Goal: Communication & Community: Share content

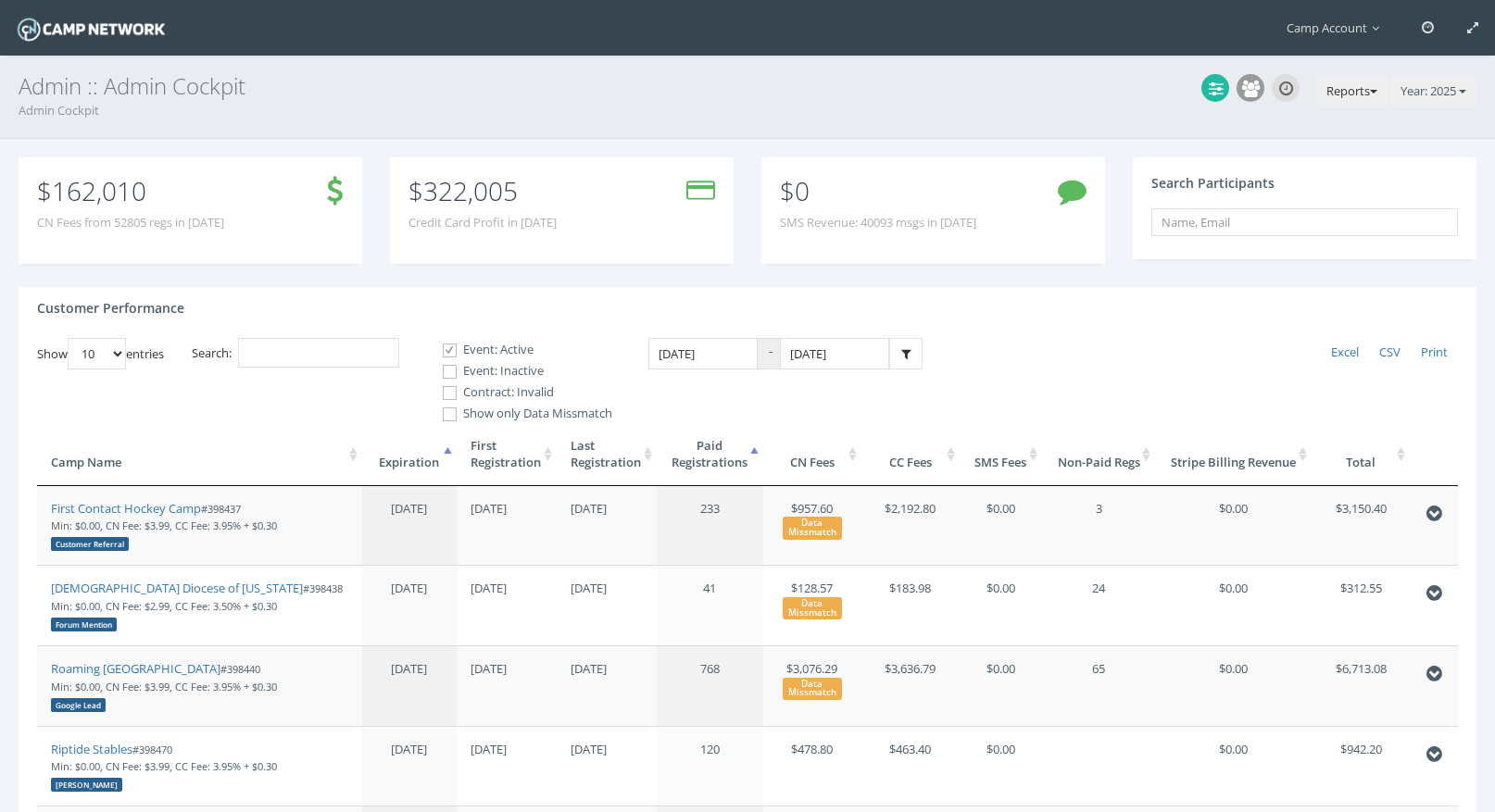
click at [1350, 95] on button "Reports" at bounding box center [1352, 91] width 72 height 30
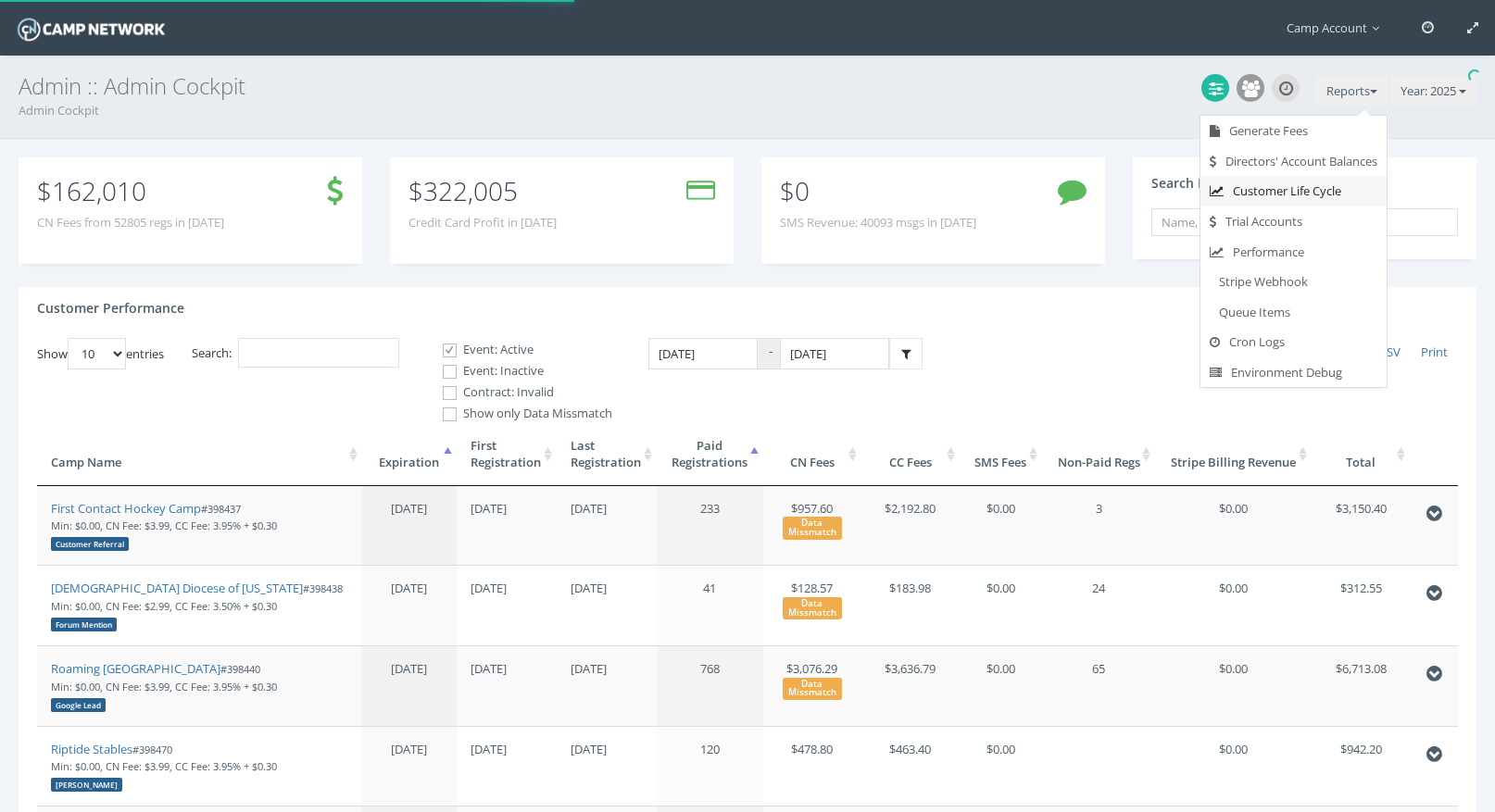
click at [1306, 193] on link "Customer Life Cycle" at bounding box center [1293, 191] width 186 height 31
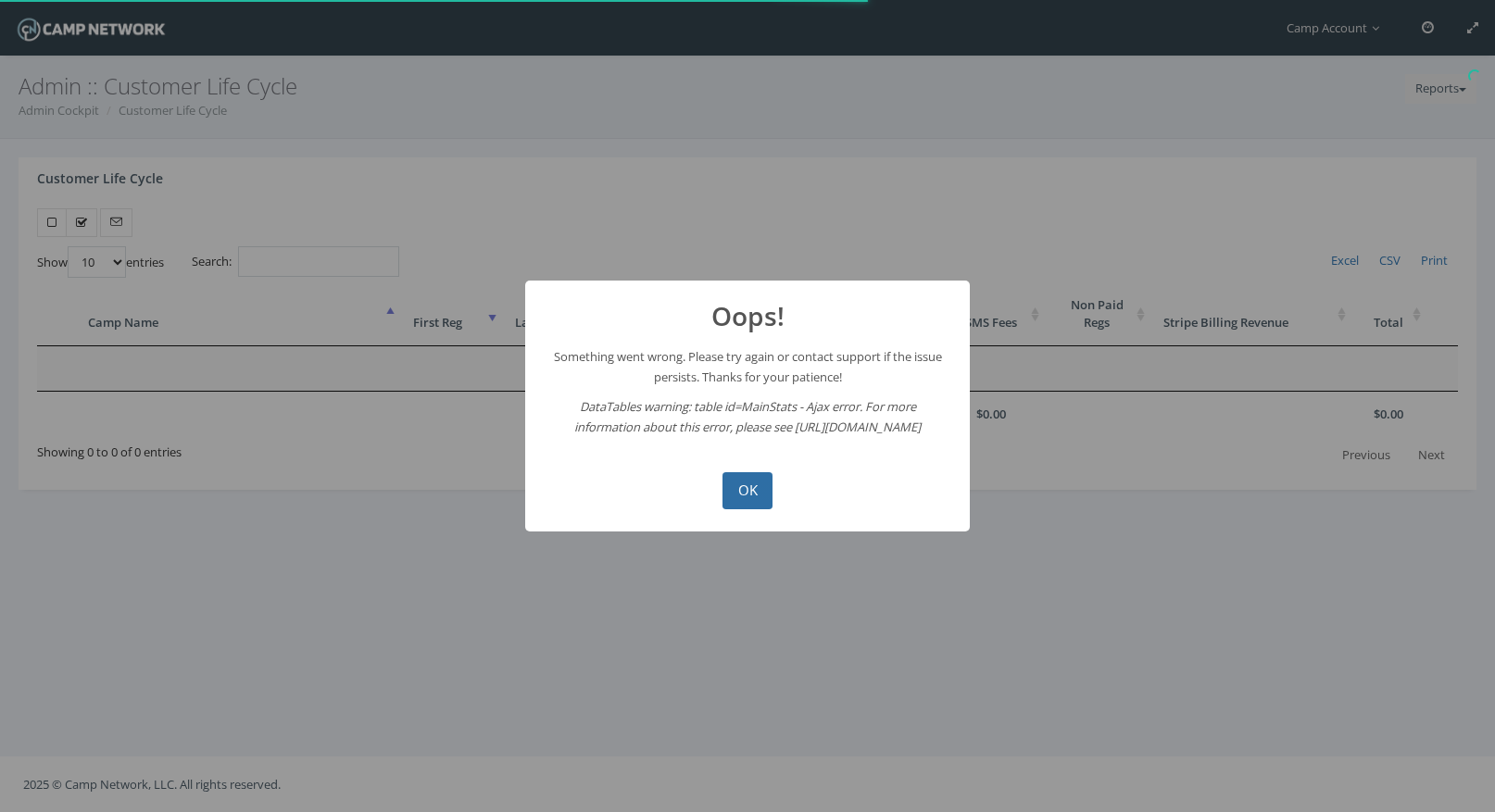
click at [745, 475] on button "OK" at bounding box center [748, 491] width 50 height 37
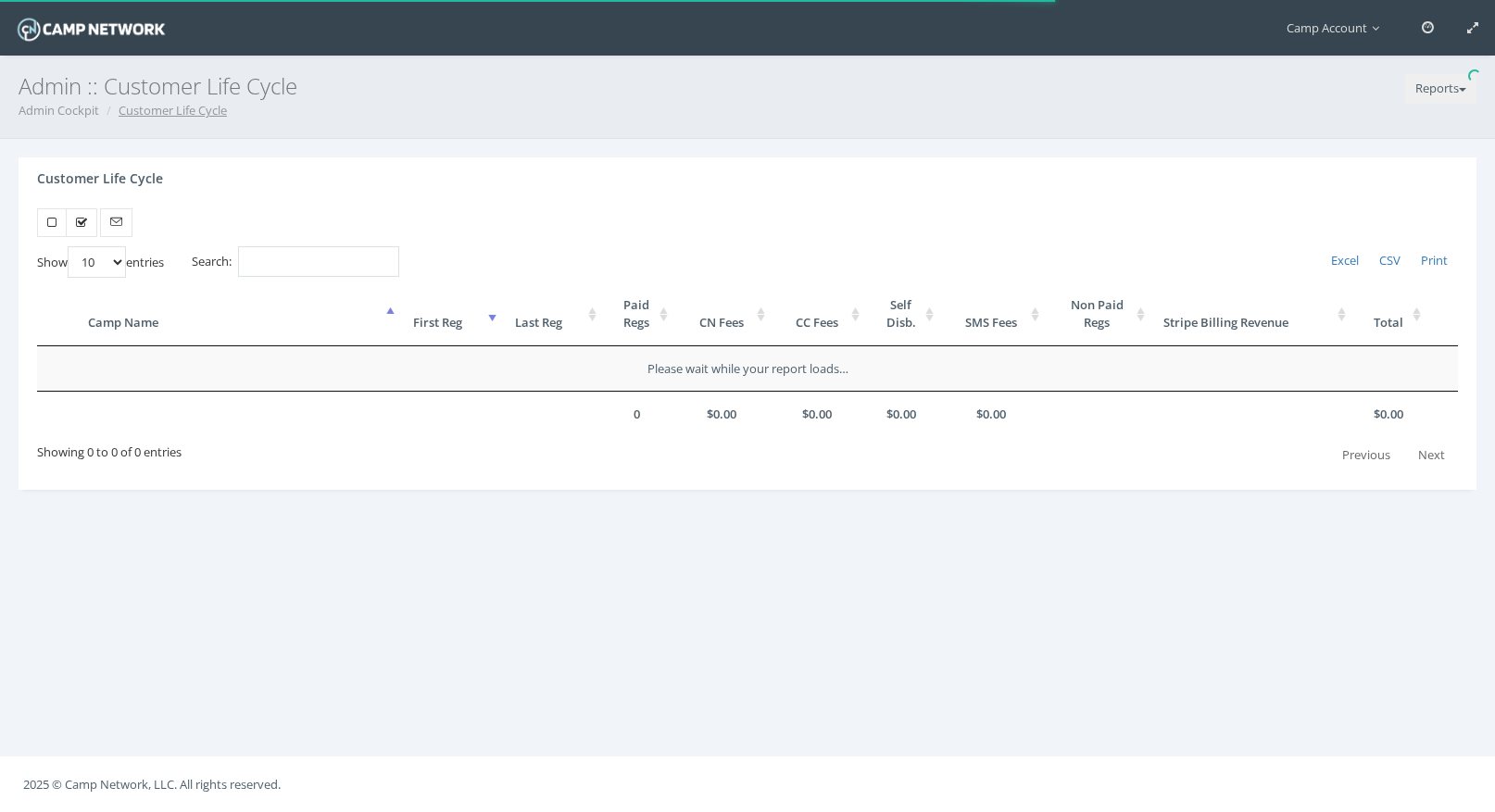
click at [179, 115] on link "Customer Life Cycle" at bounding box center [173, 110] width 109 height 16
click at [1435, 92] on button "Reports" at bounding box center [1441, 88] width 72 height 30
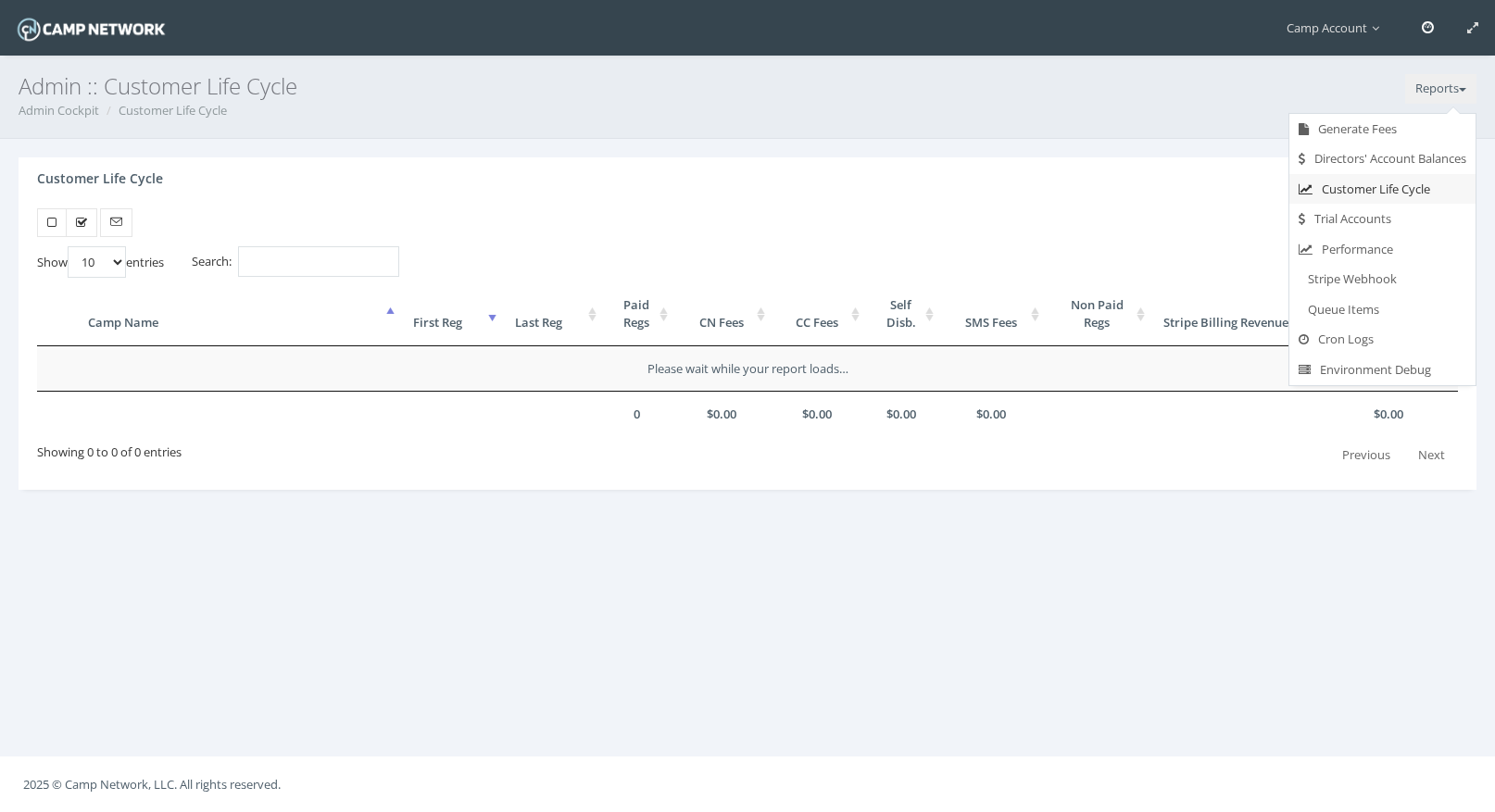
click at [1429, 32] on span at bounding box center [1428, 27] width 12 height 12
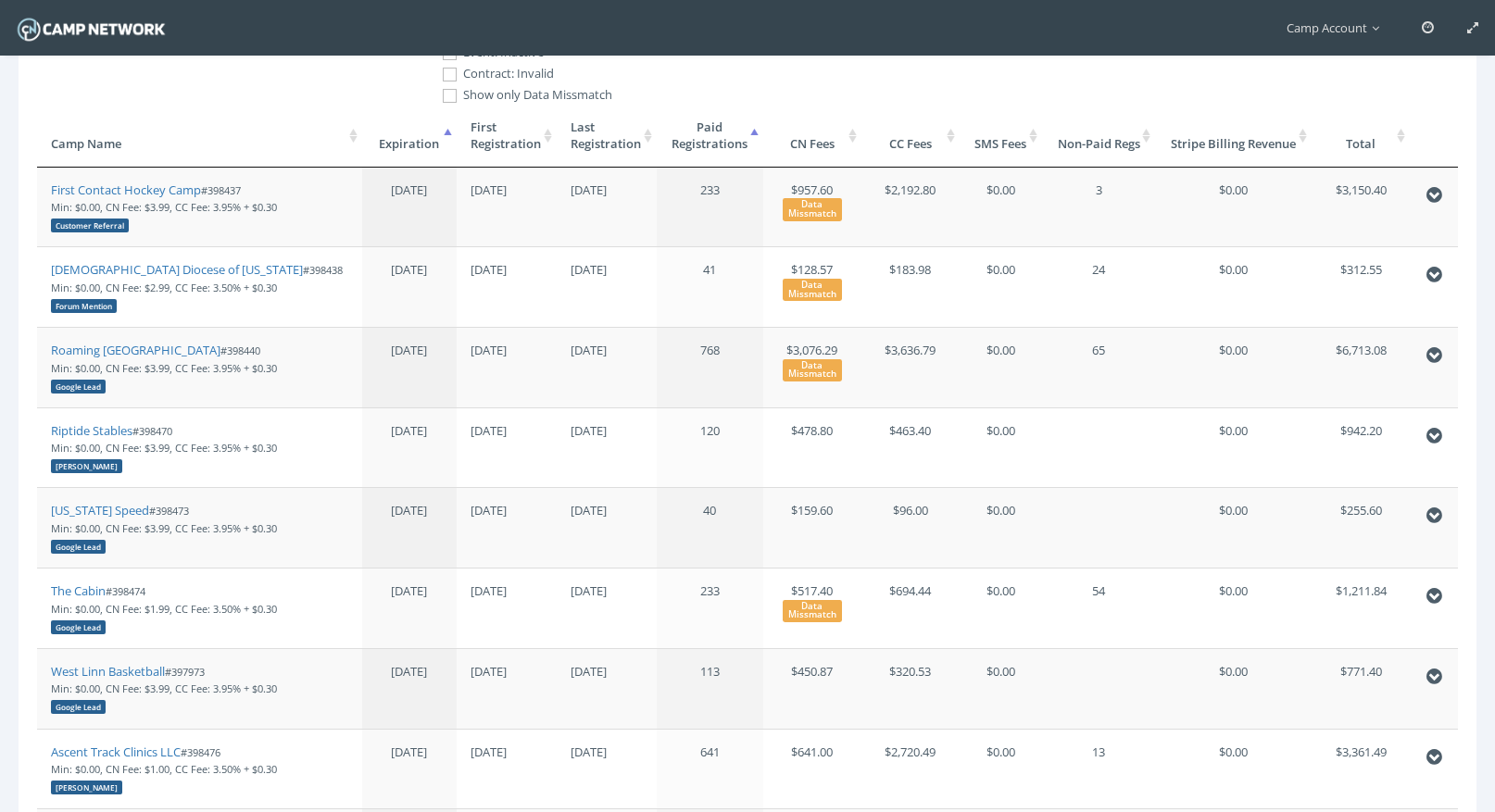
scroll to position [371, 0]
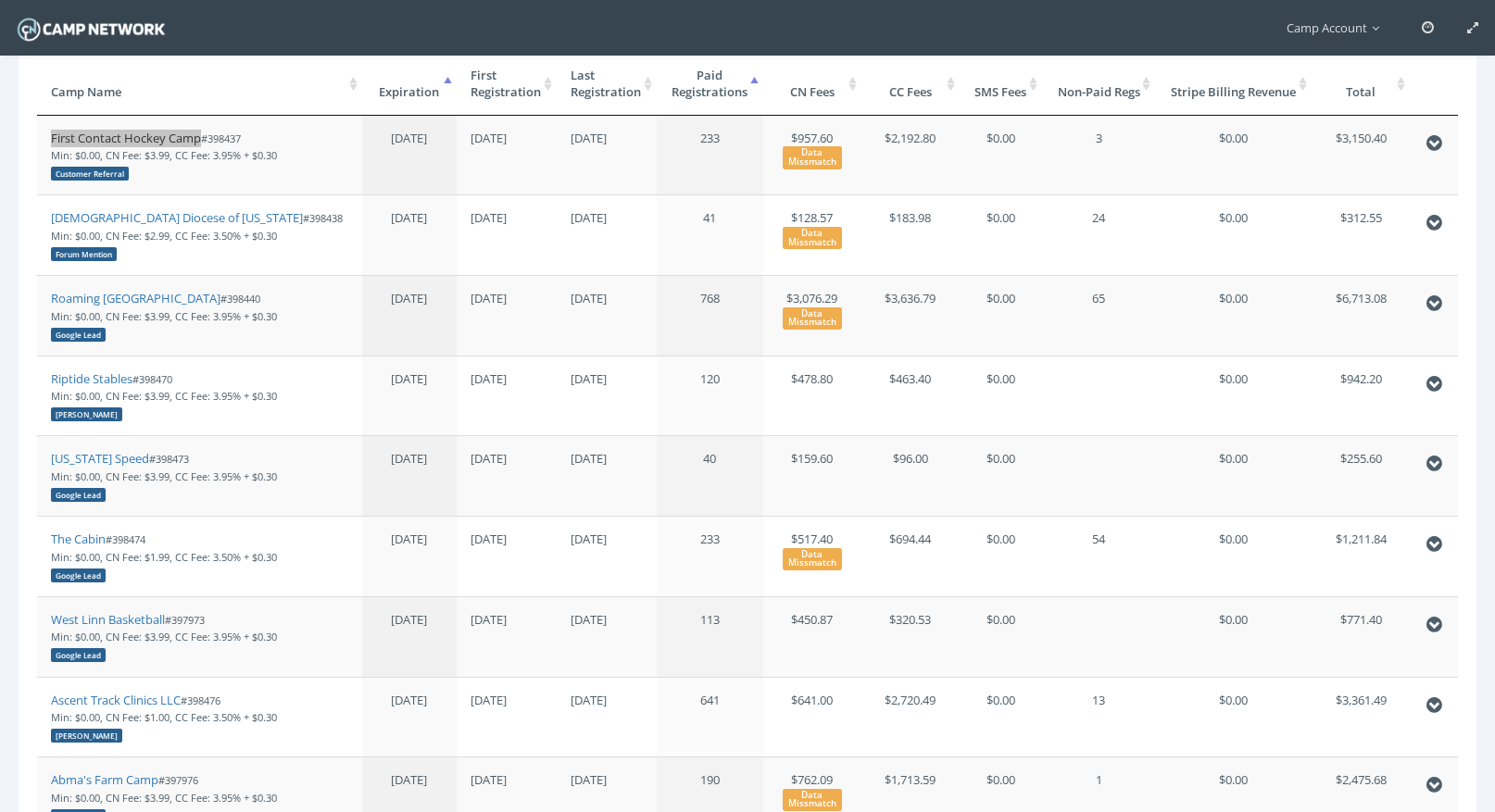
drag, startPoint x: 153, startPoint y: 137, endPoint x: 119, endPoint y: 19, distance: 122.8
click at [0, 0] on main "Camp Account My Profile My Events My Team" at bounding box center [747, 367] width 1495 height 1475
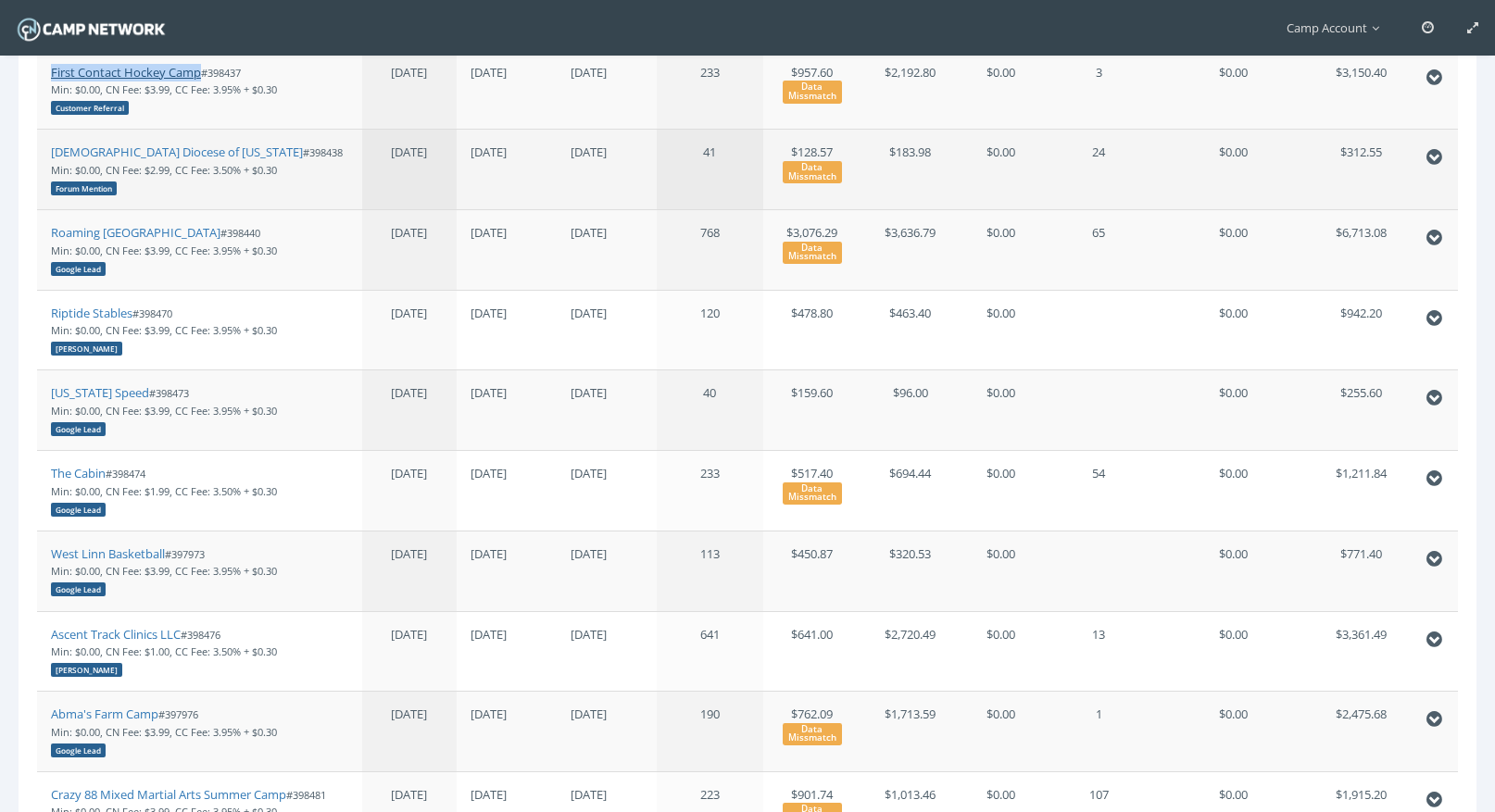
scroll to position [438, 0]
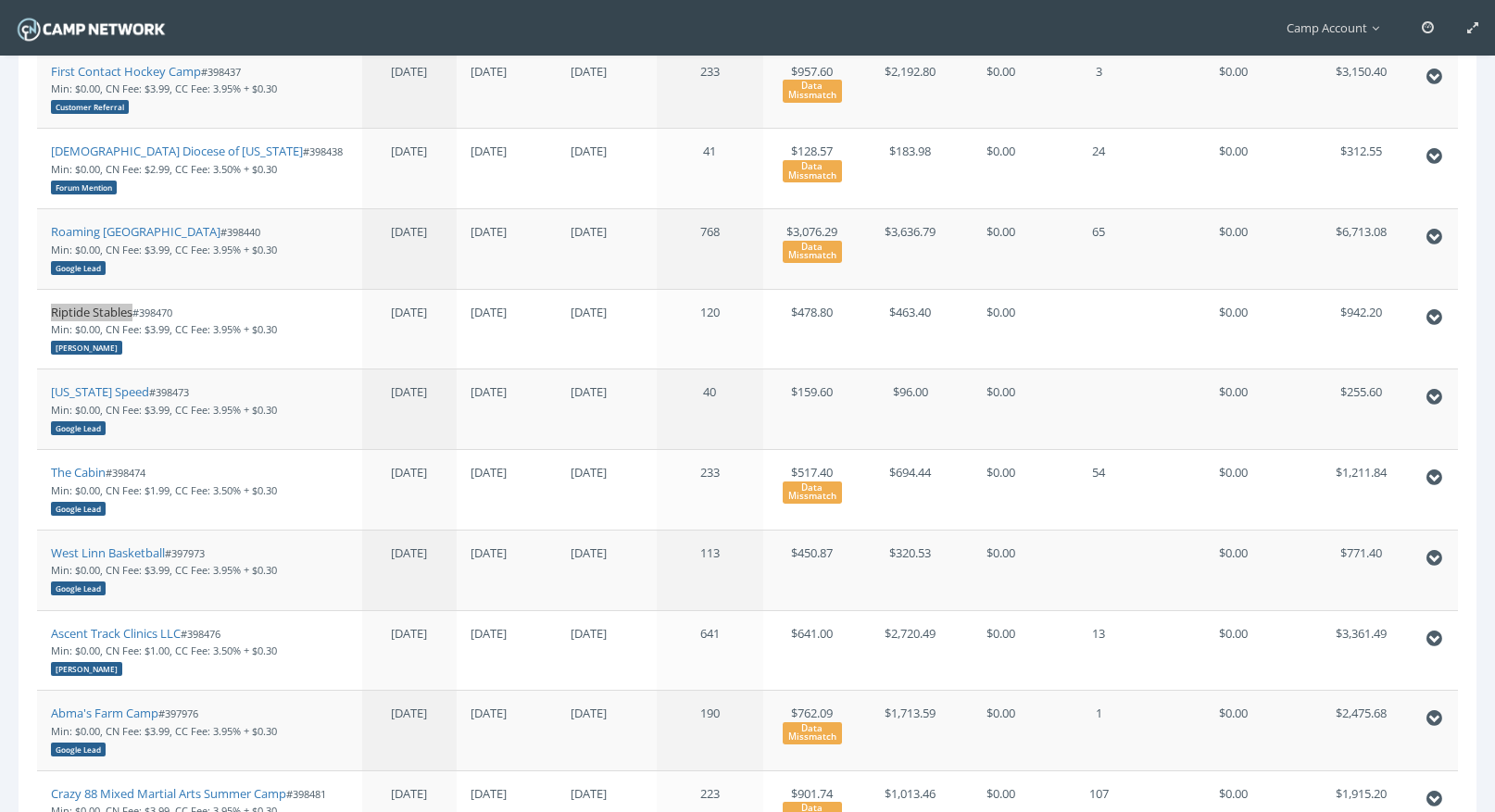
drag, startPoint x: 98, startPoint y: 310, endPoint x: 115, endPoint y: 19, distance: 291.5
click at [0, 0] on main "Camp Account My Profile My Events My Team" at bounding box center [747, 300] width 1495 height 1475
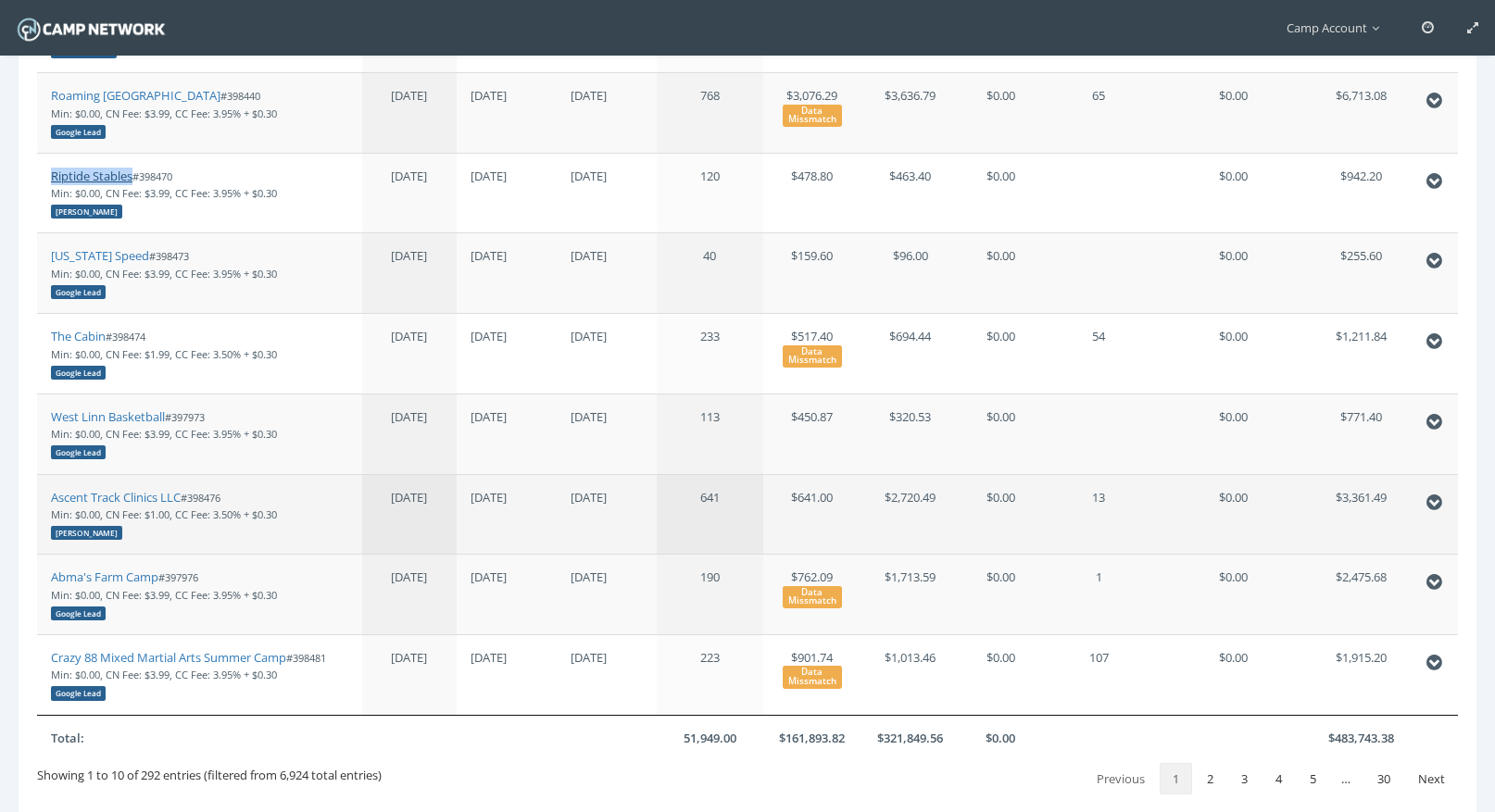
scroll to position [588, 0]
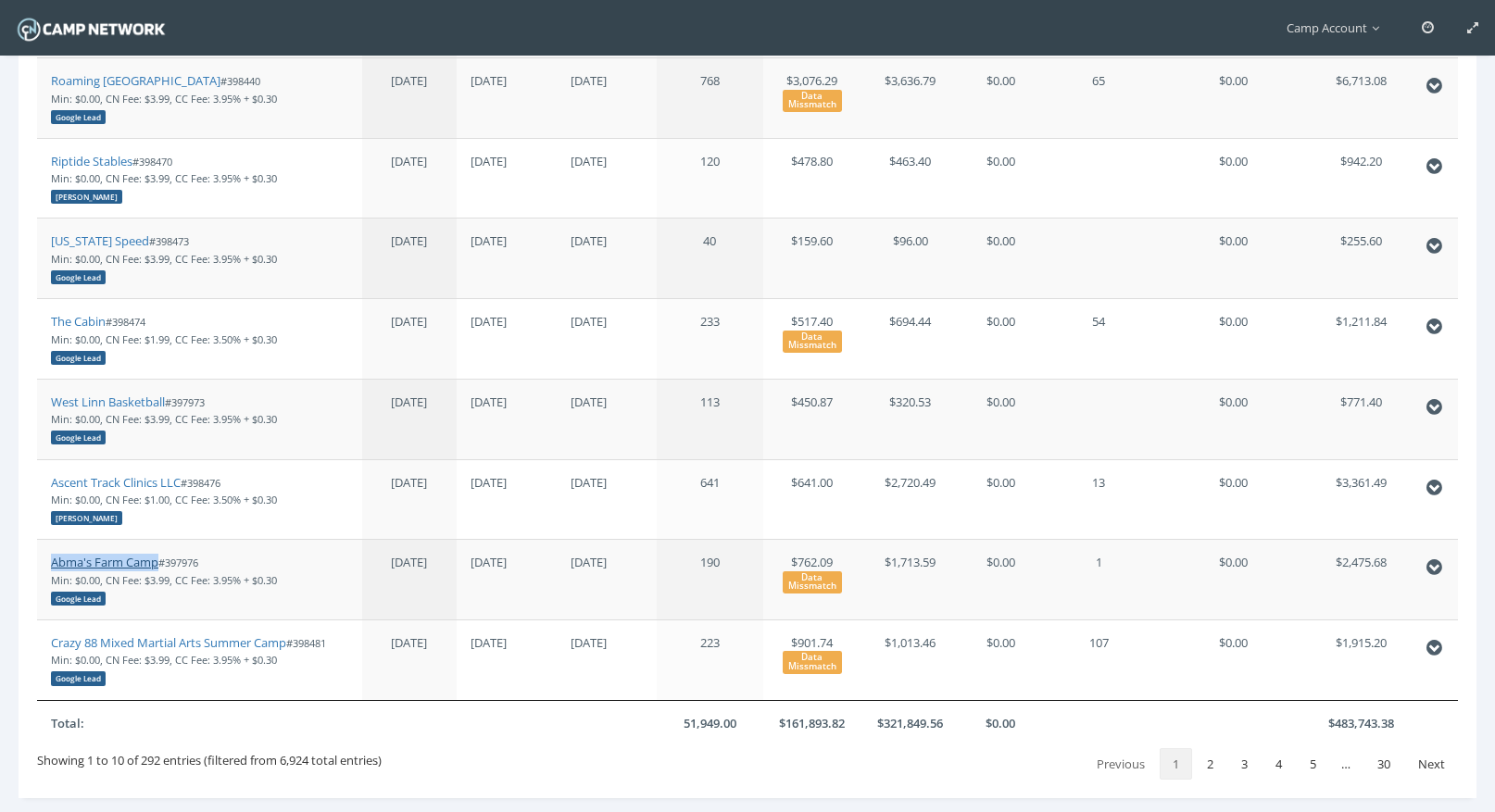
drag, startPoint x: 138, startPoint y: 559, endPoint x: 152, endPoint y: 29, distance: 530.2
click at [0, 0] on main "Camp Account My Profile My Events My Team" at bounding box center [747, 149] width 1495 height 1475
drag, startPoint x: 153, startPoint y: 485, endPoint x: 153, endPoint y: 1, distance: 484.0
click at [0, 0] on main "Camp Account My Profile My Events My Team" at bounding box center [747, 149] width 1495 height 1475
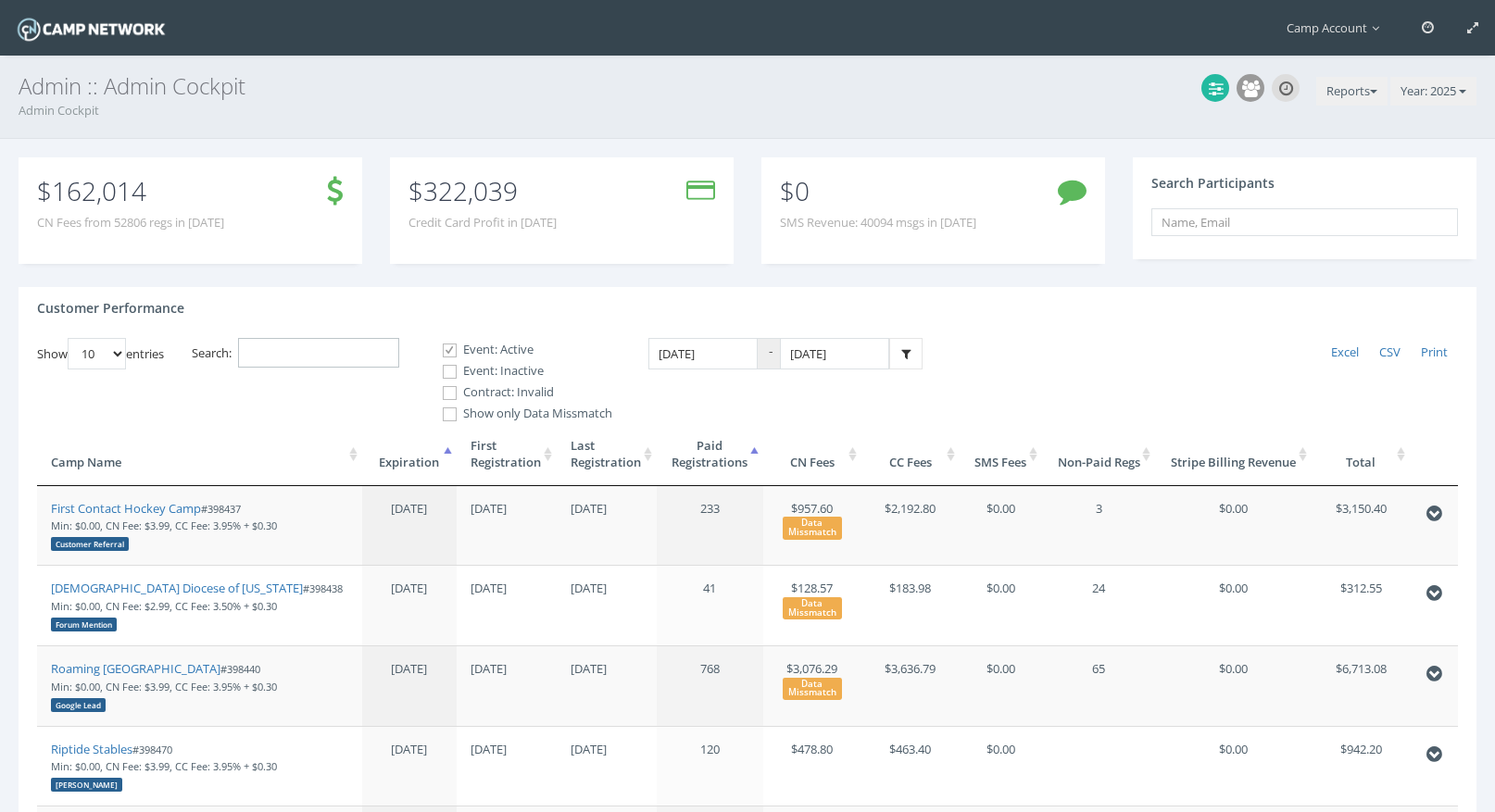
click at [298, 350] on input "Search:" at bounding box center [318, 353] width 161 height 31
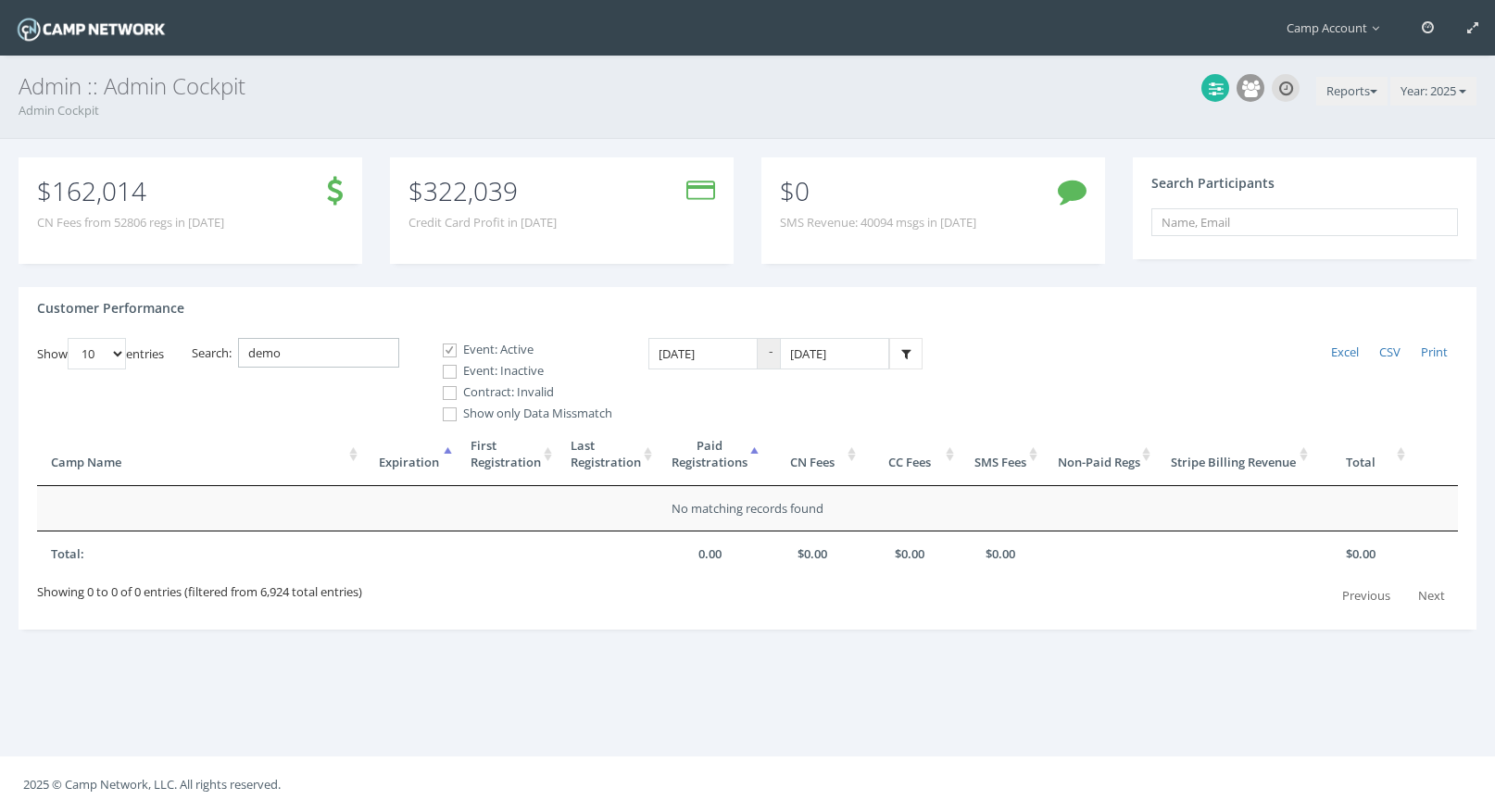
type input "demo"
click at [474, 368] on label "Event: Inactive" at bounding box center [519, 371] width 185 height 18
click at [448, 368] on input "Event: Inactive" at bounding box center [439, 372] width 17 height 17
checkbox input "true"
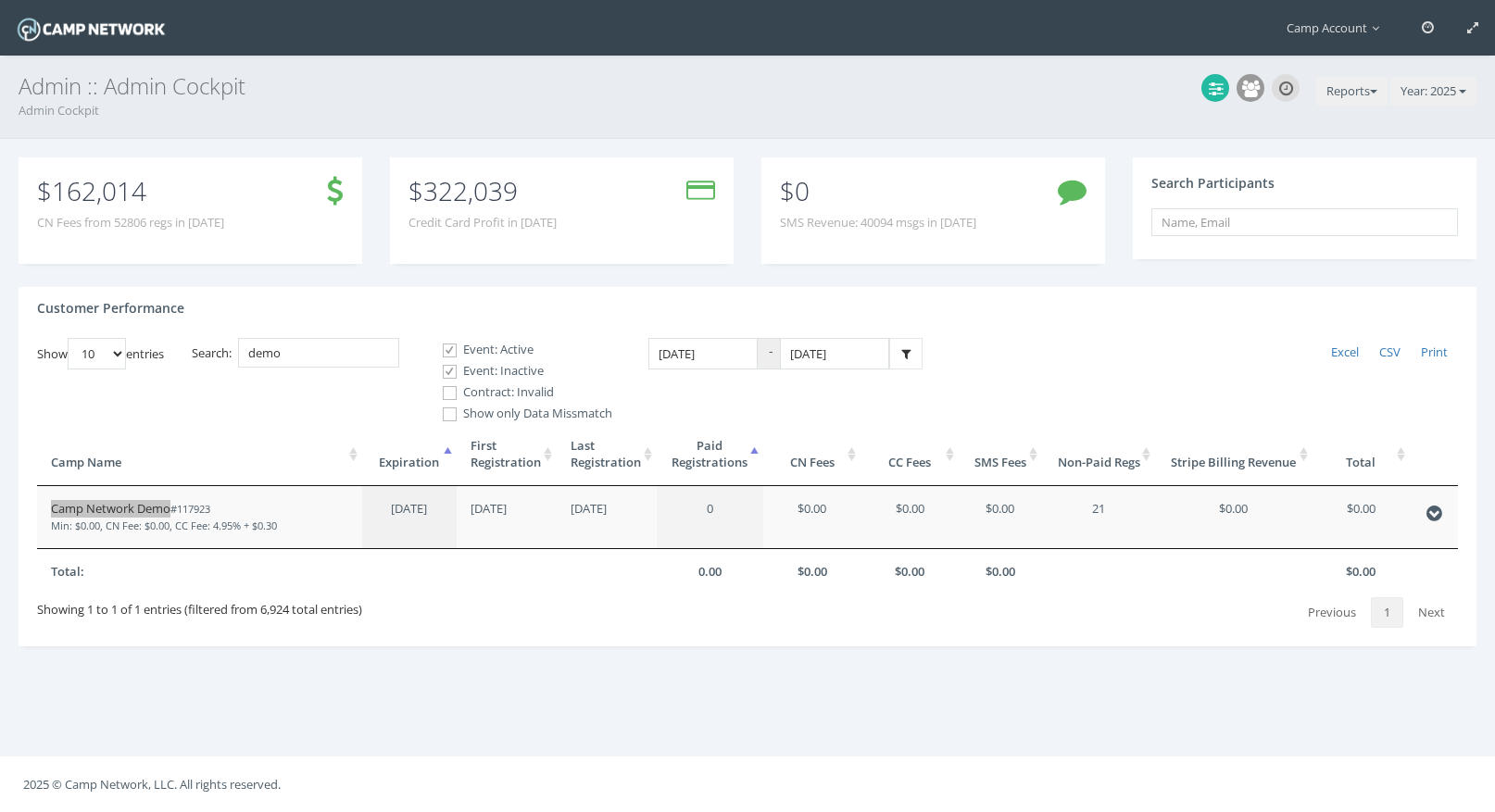
drag, startPoint x: 154, startPoint y: 510, endPoint x: 159, endPoint y: 3, distance: 507.0
click at [0, 0] on main "Camp Account My Profile My Events My Team" at bounding box center [747, 406] width 1495 height 812
click at [1349, 23] on span "Camp Account" at bounding box center [1337, 27] width 102 height 16
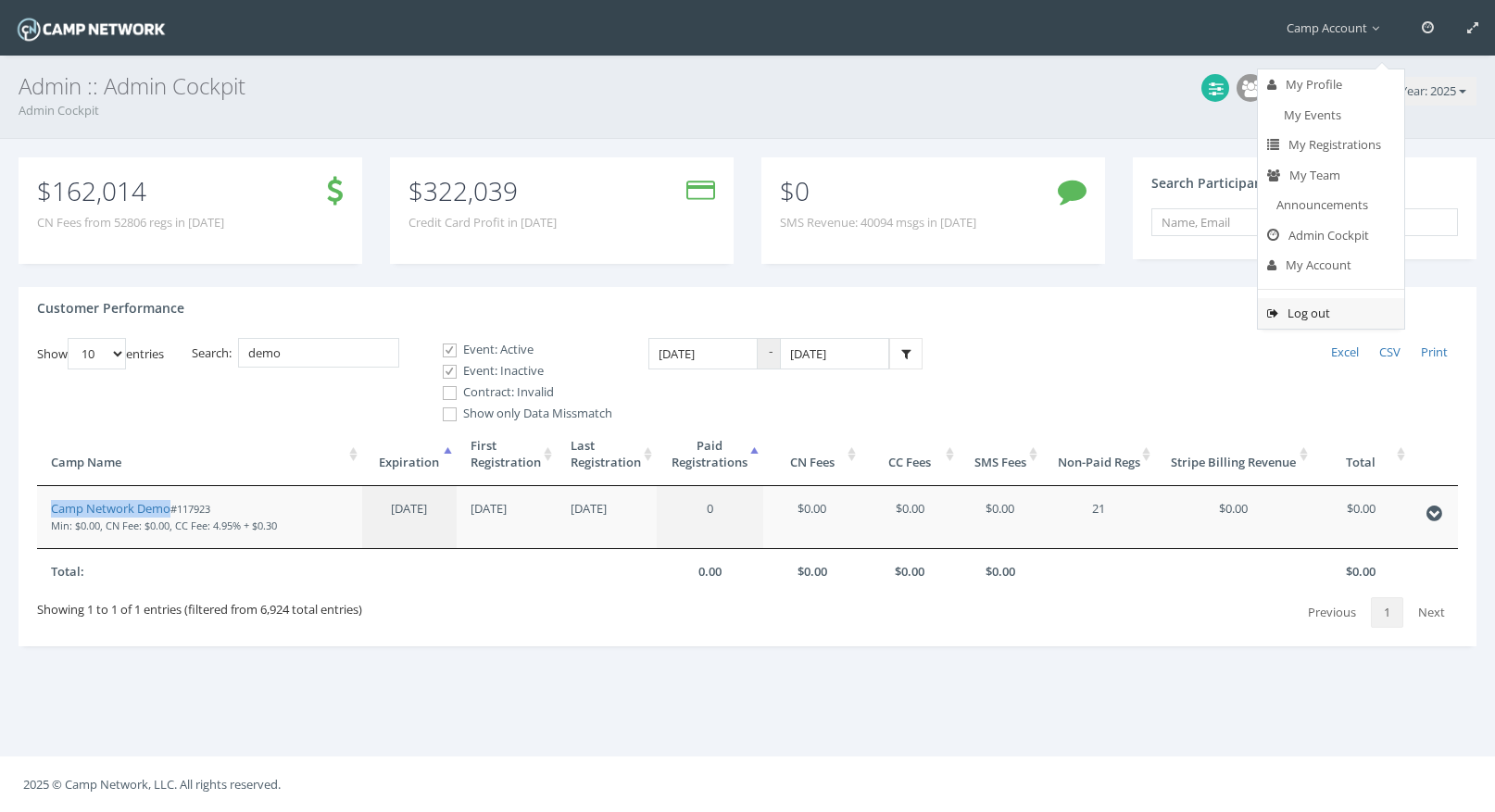
click at [1345, 317] on link "Log out" at bounding box center [1331, 313] width 146 height 31
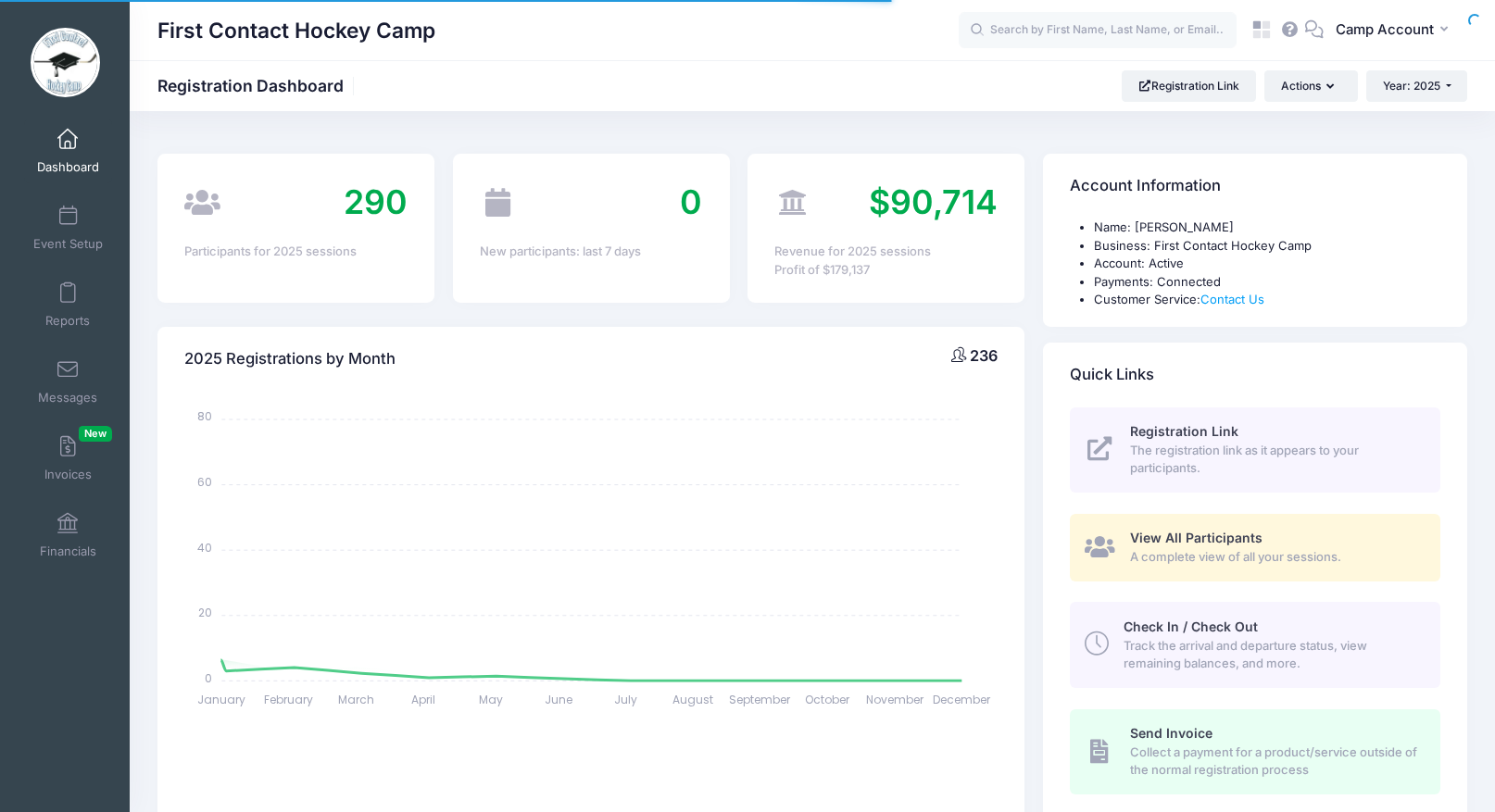
select select
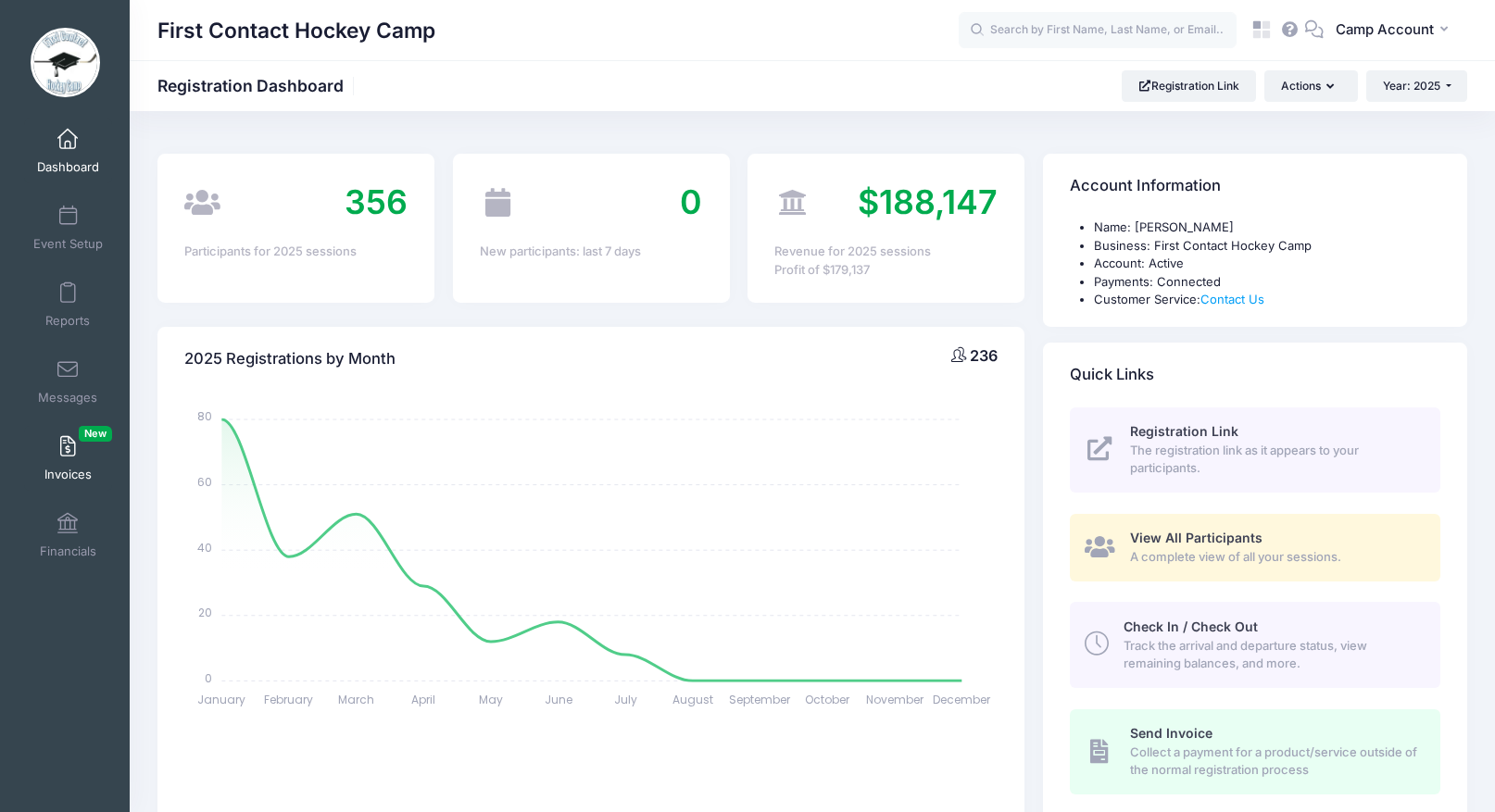
click at [61, 476] on span "Invoices New" at bounding box center [68, 474] width 48 height 16
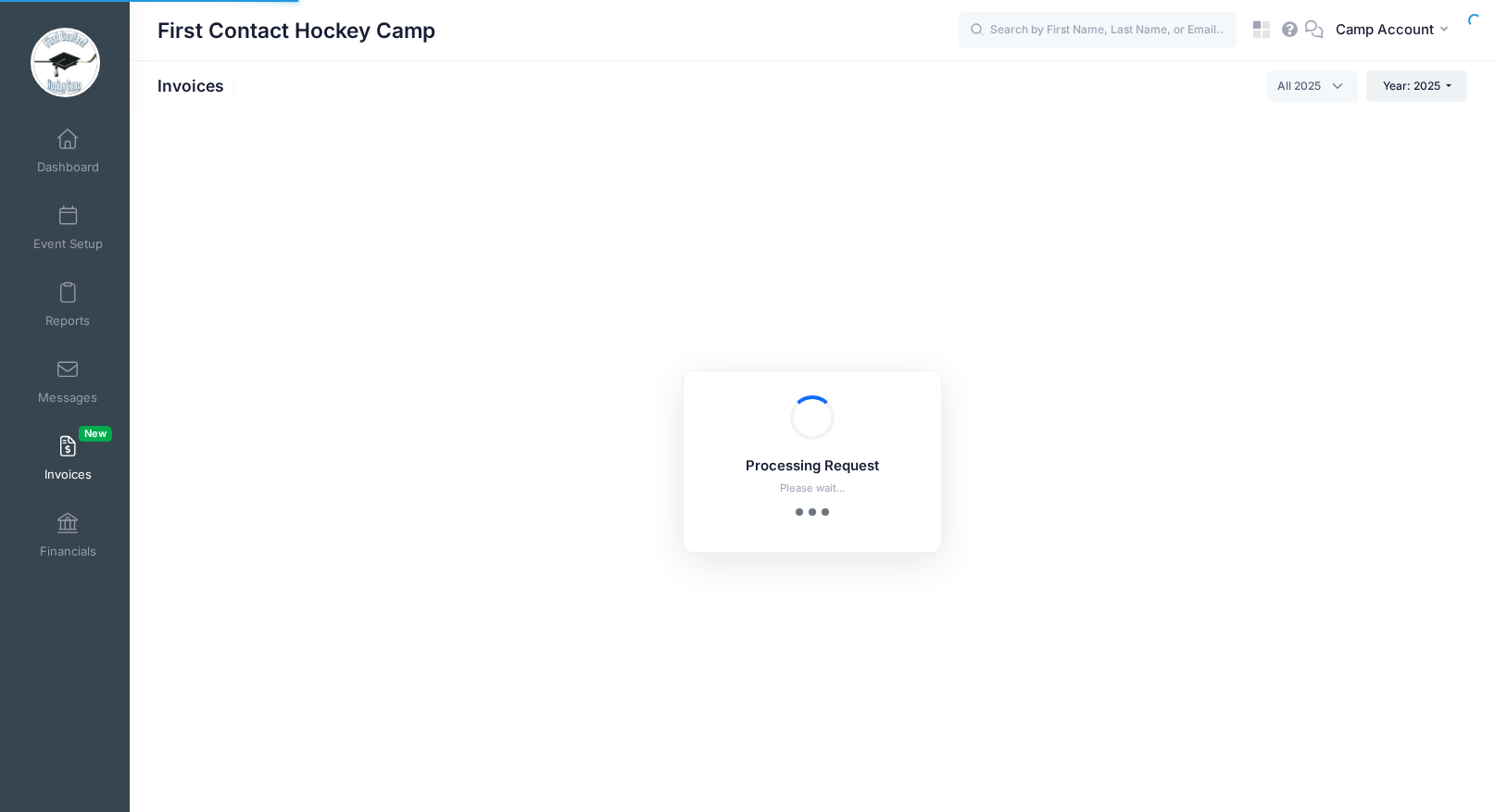
select select
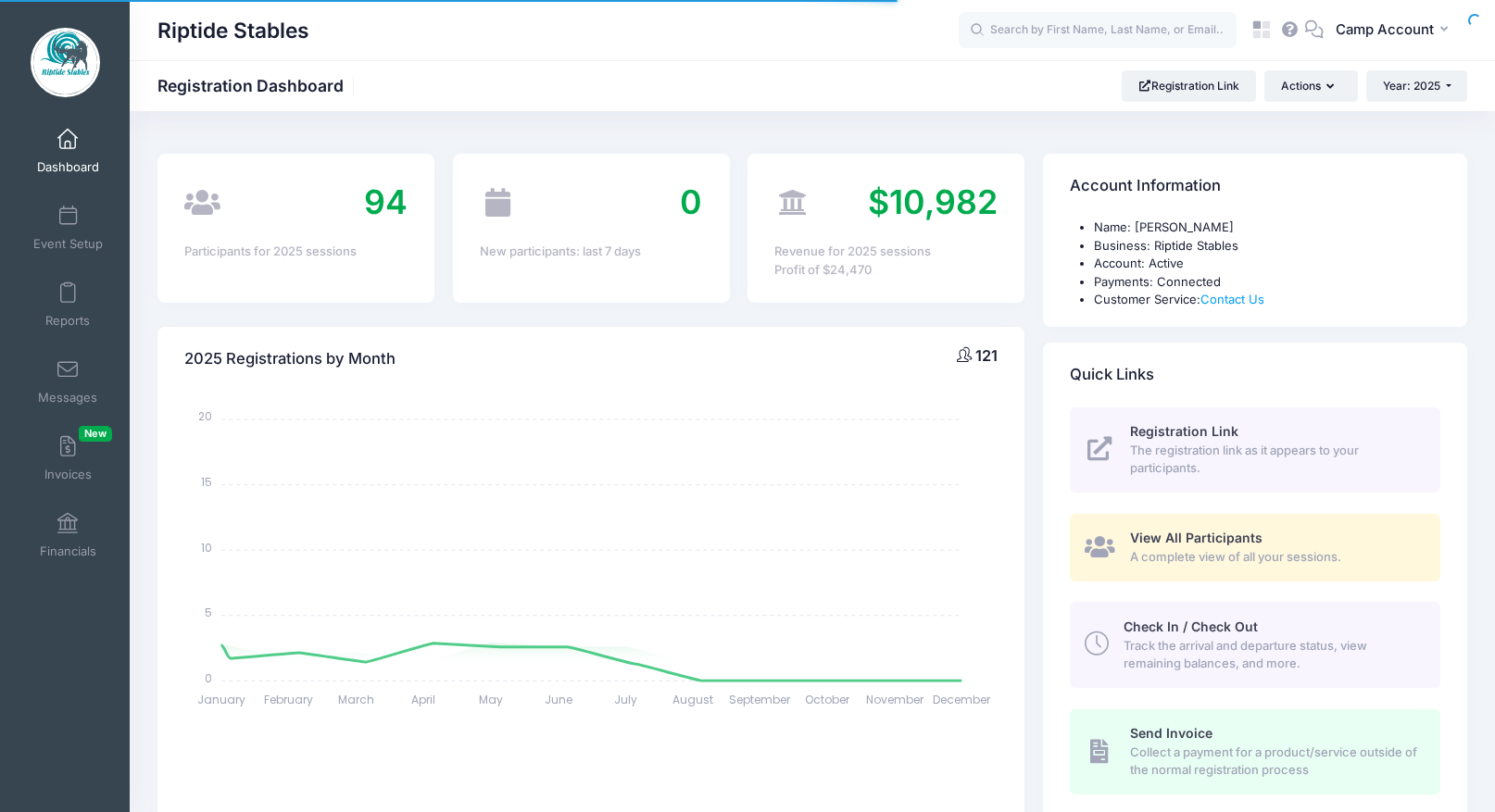
select select
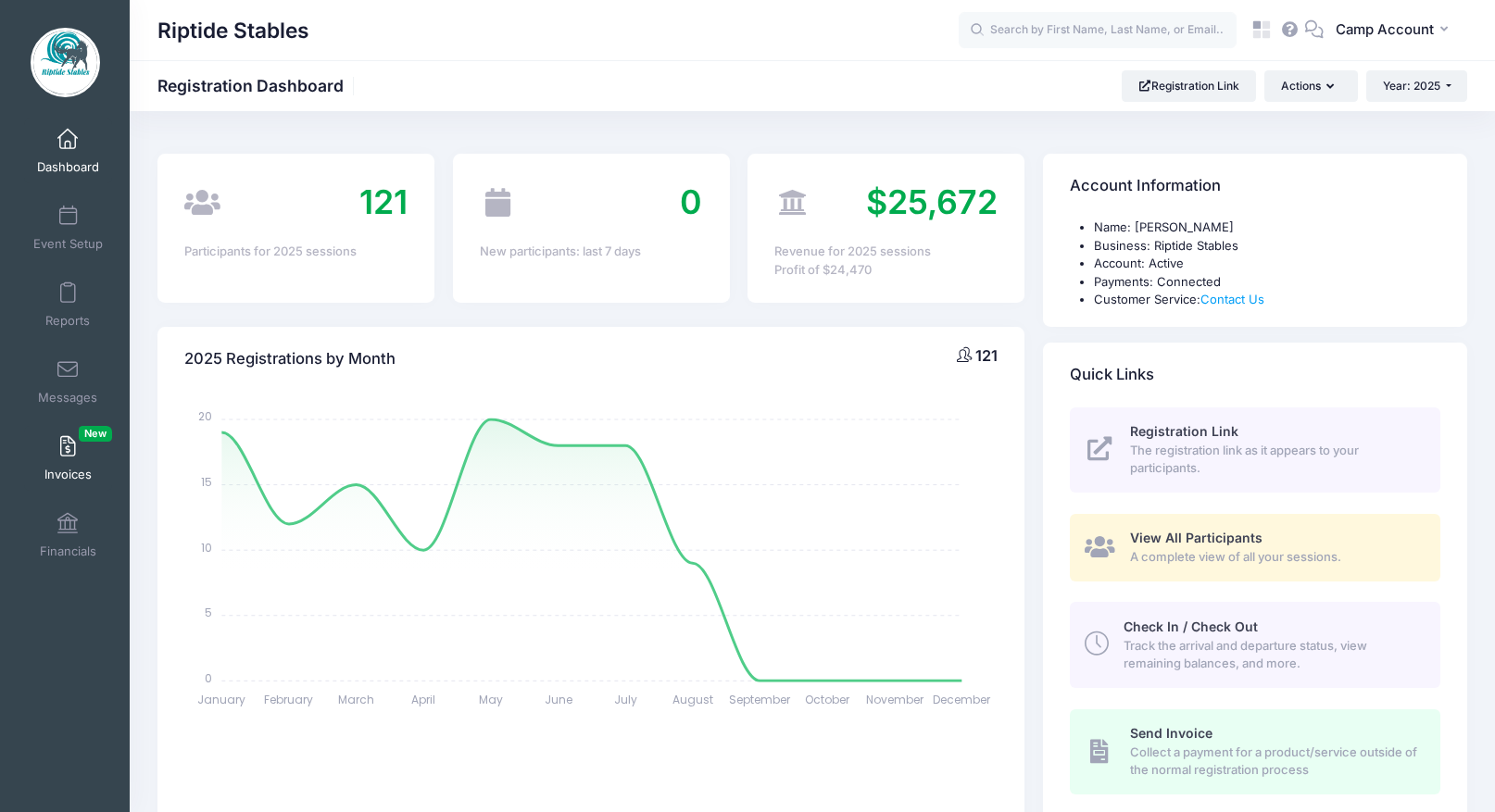
click at [91, 458] on link "Invoices New" at bounding box center [68, 458] width 88 height 65
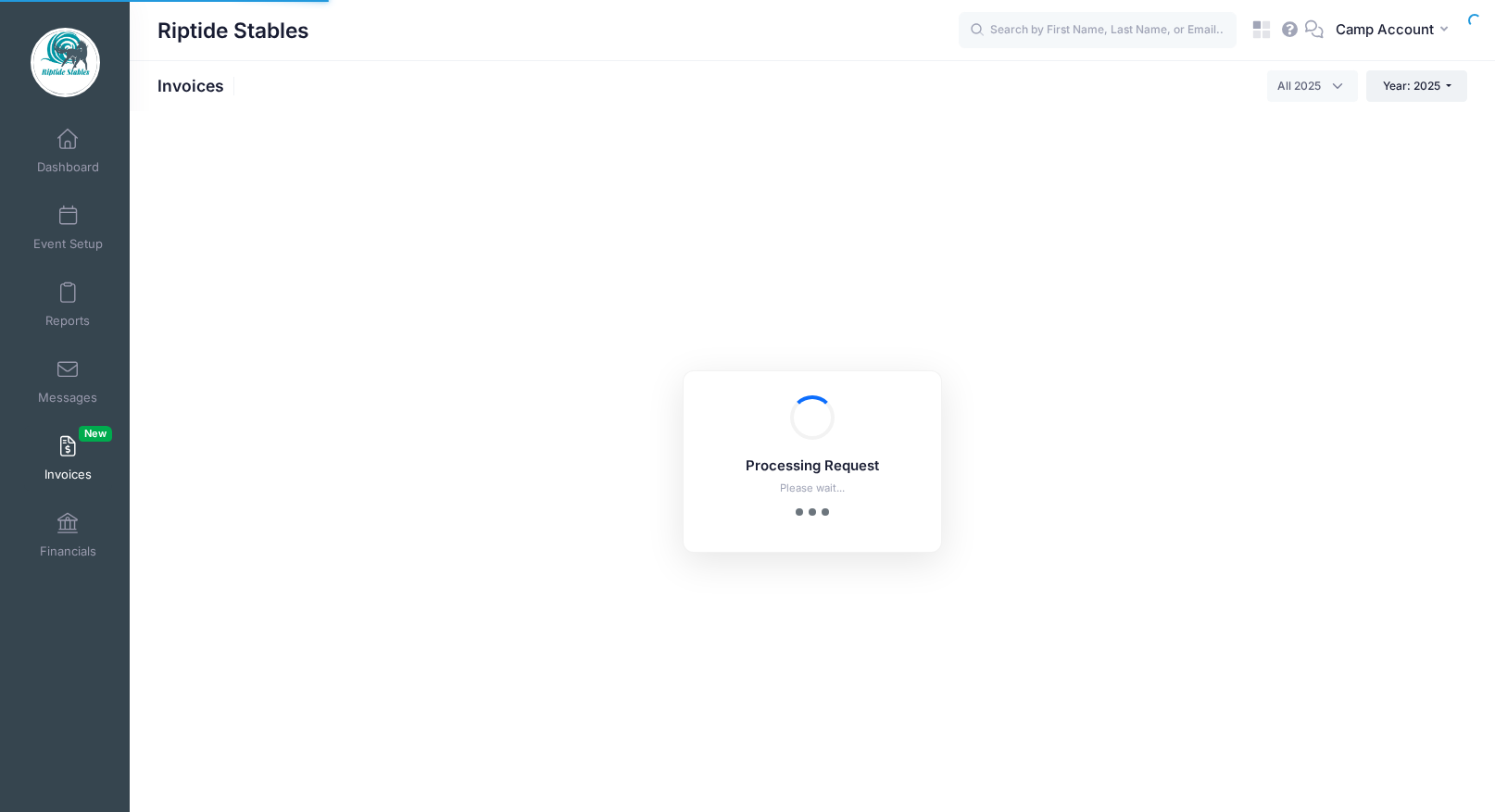
select select
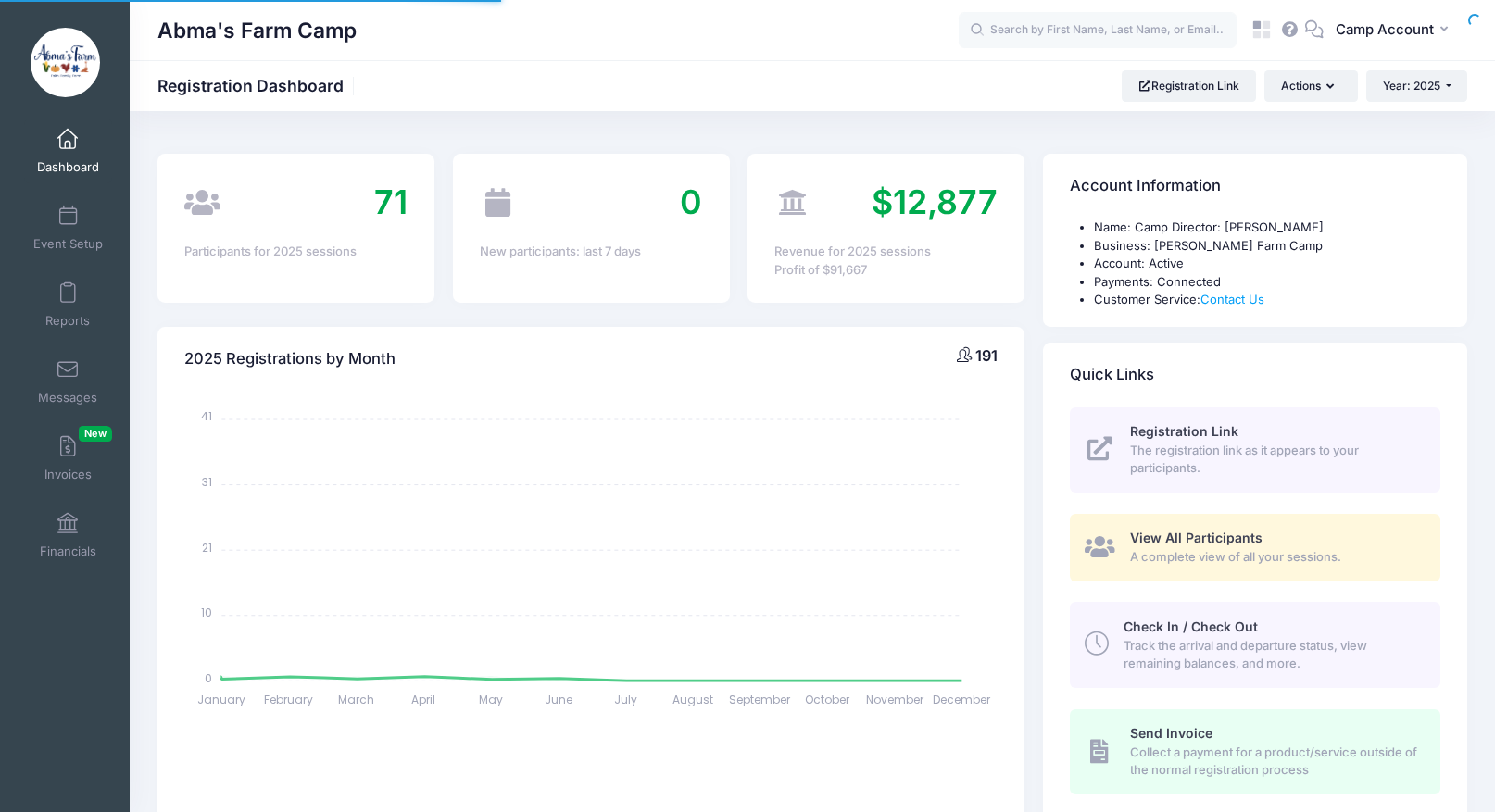
select select
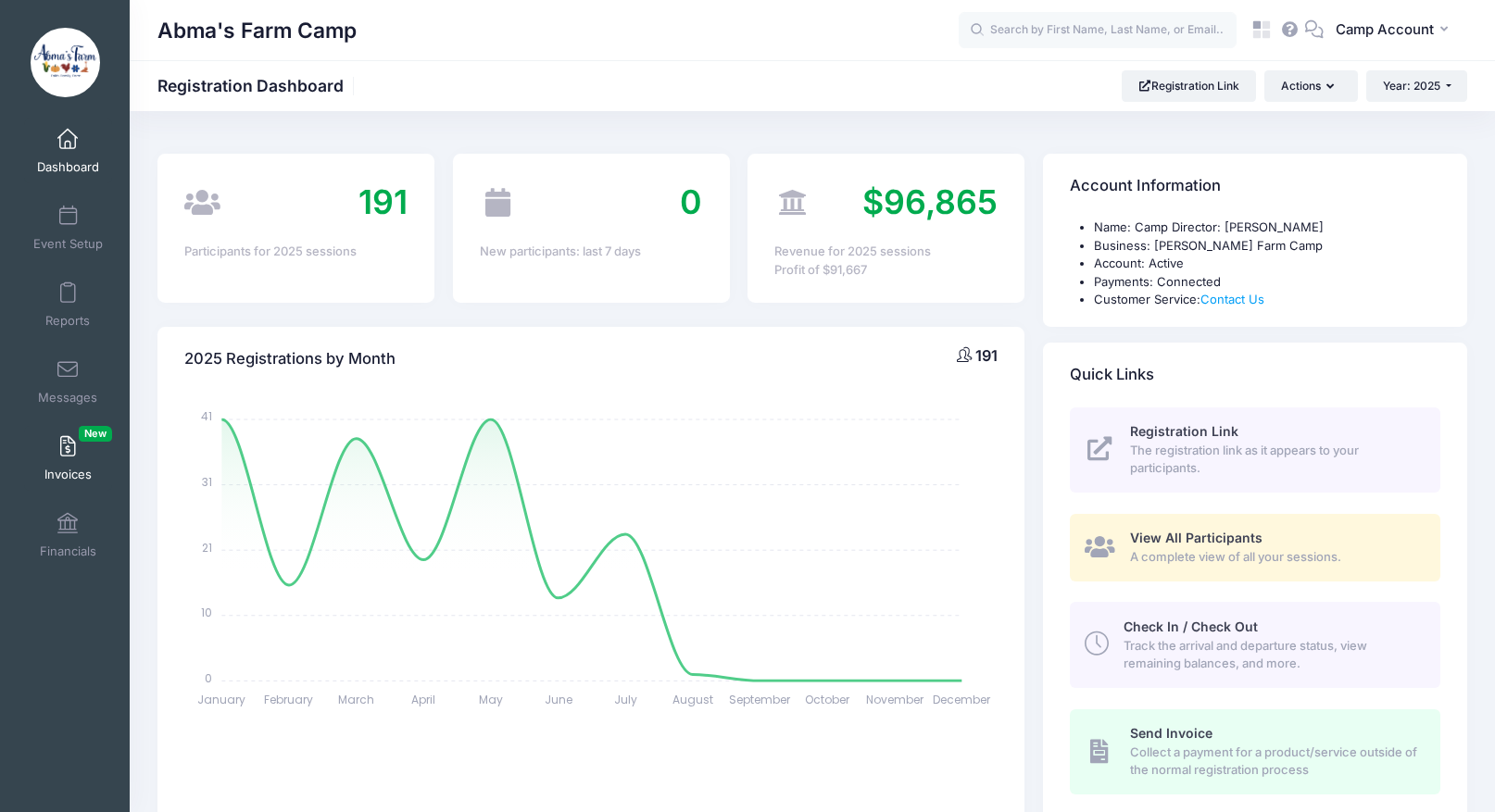
click at [68, 457] on link "Invoices New" at bounding box center [68, 458] width 88 height 65
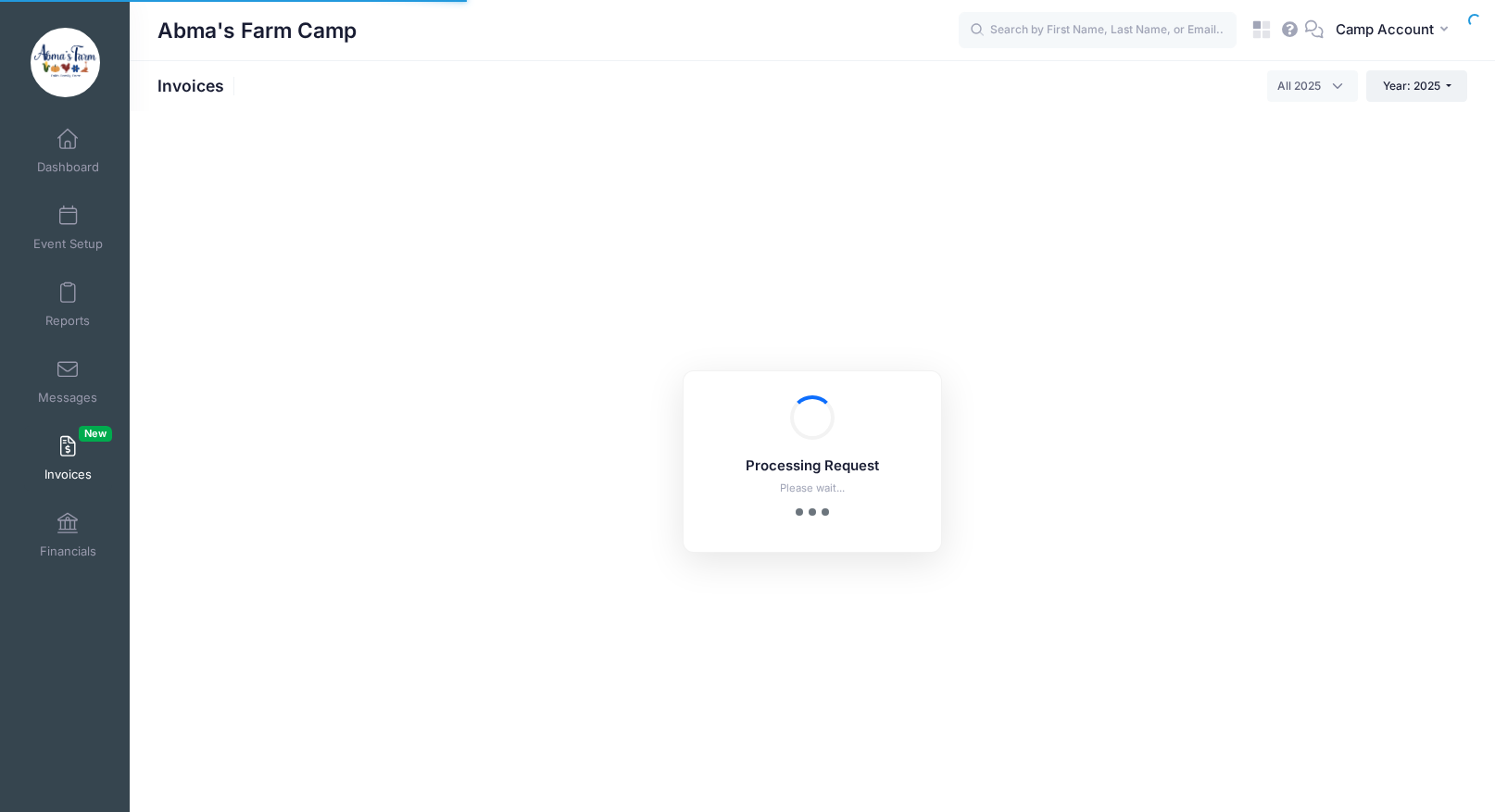
select select
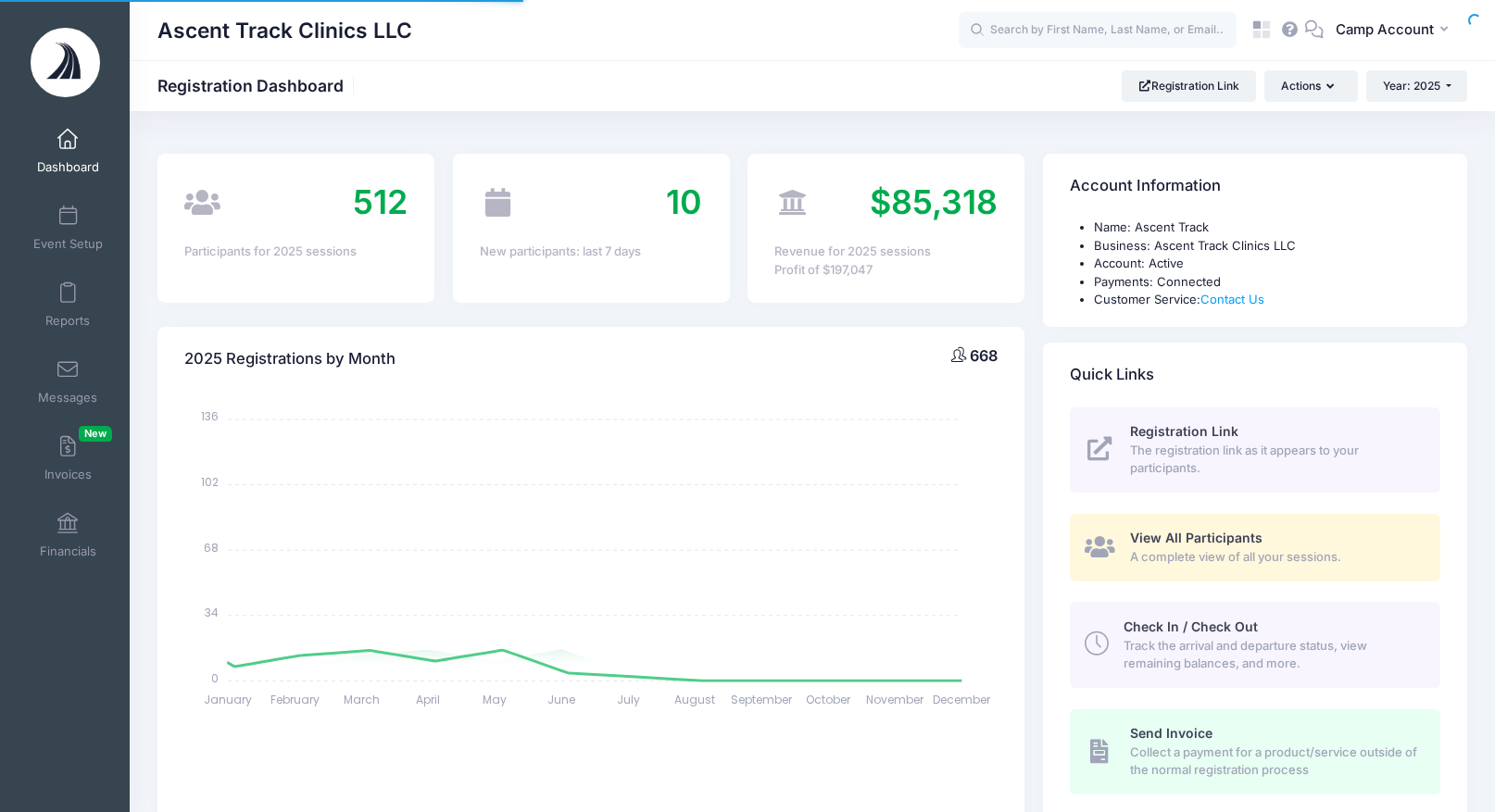
select select
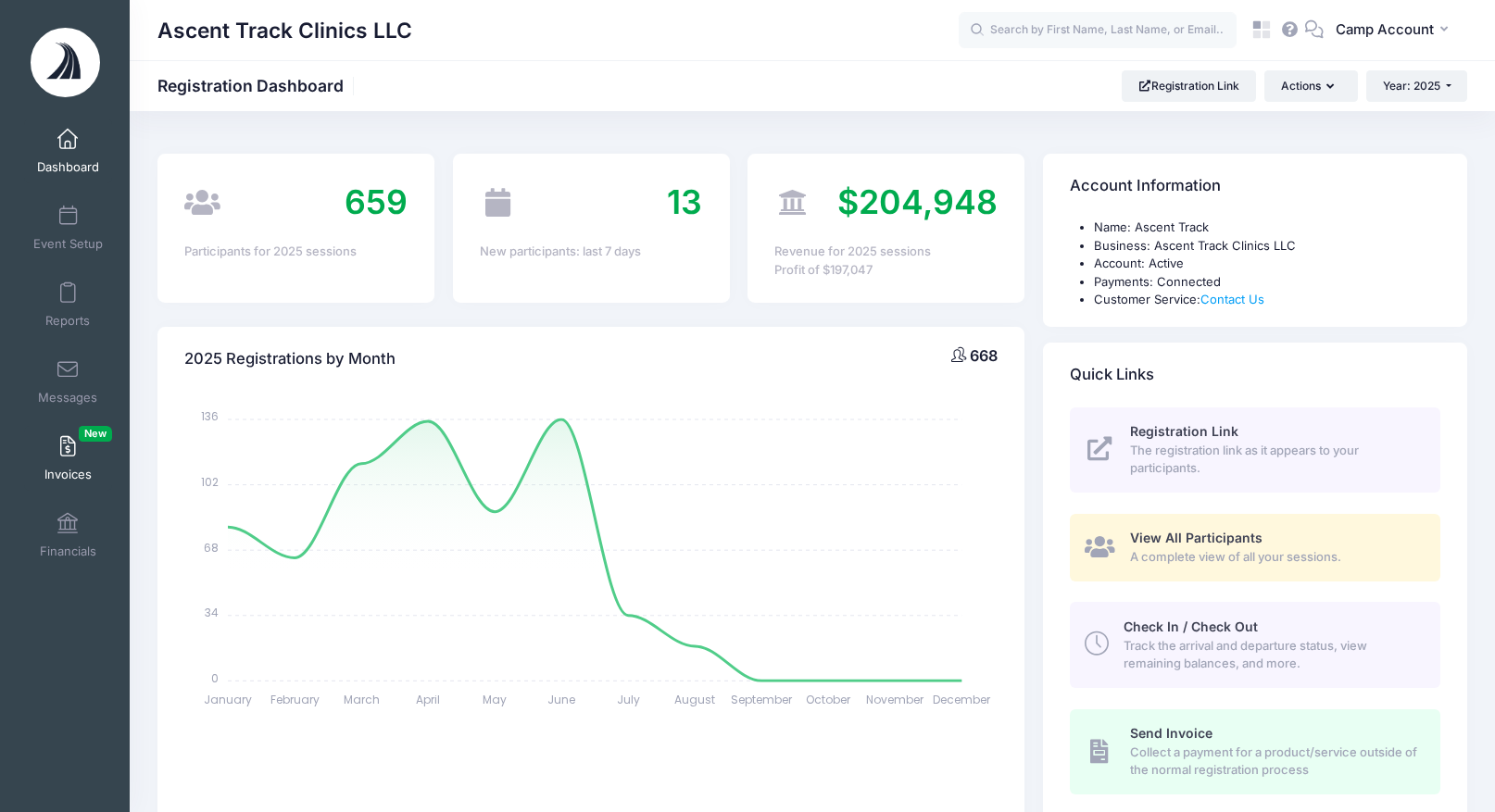
click at [68, 444] on span at bounding box center [68, 447] width 0 height 20
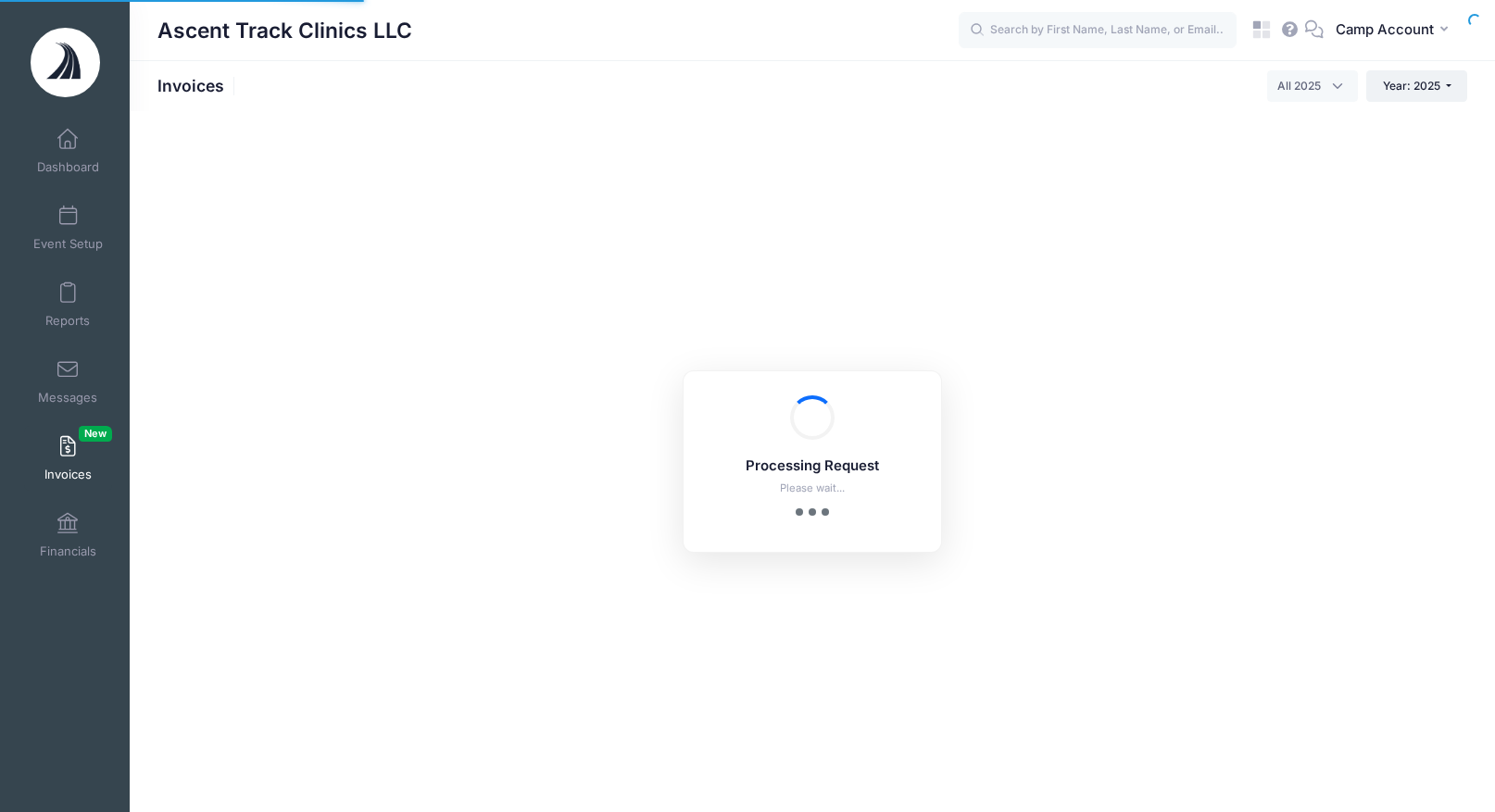
select select
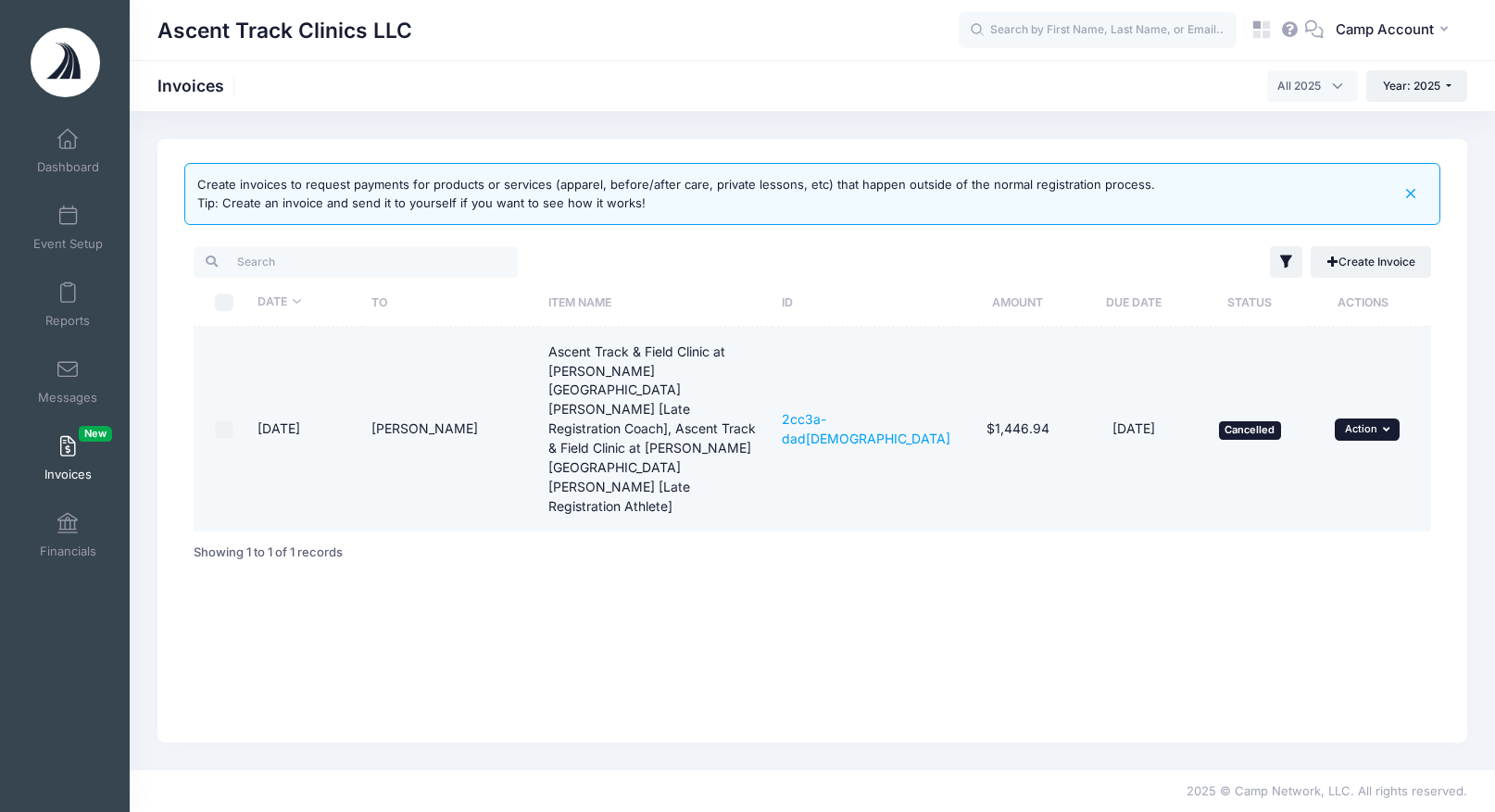
click at [1379, 419] on button "... Action" at bounding box center [1367, 430] width 65 height 22
click at [1362, 469] on link "Share" at bounding box center [1341, 476] width 98 height 35
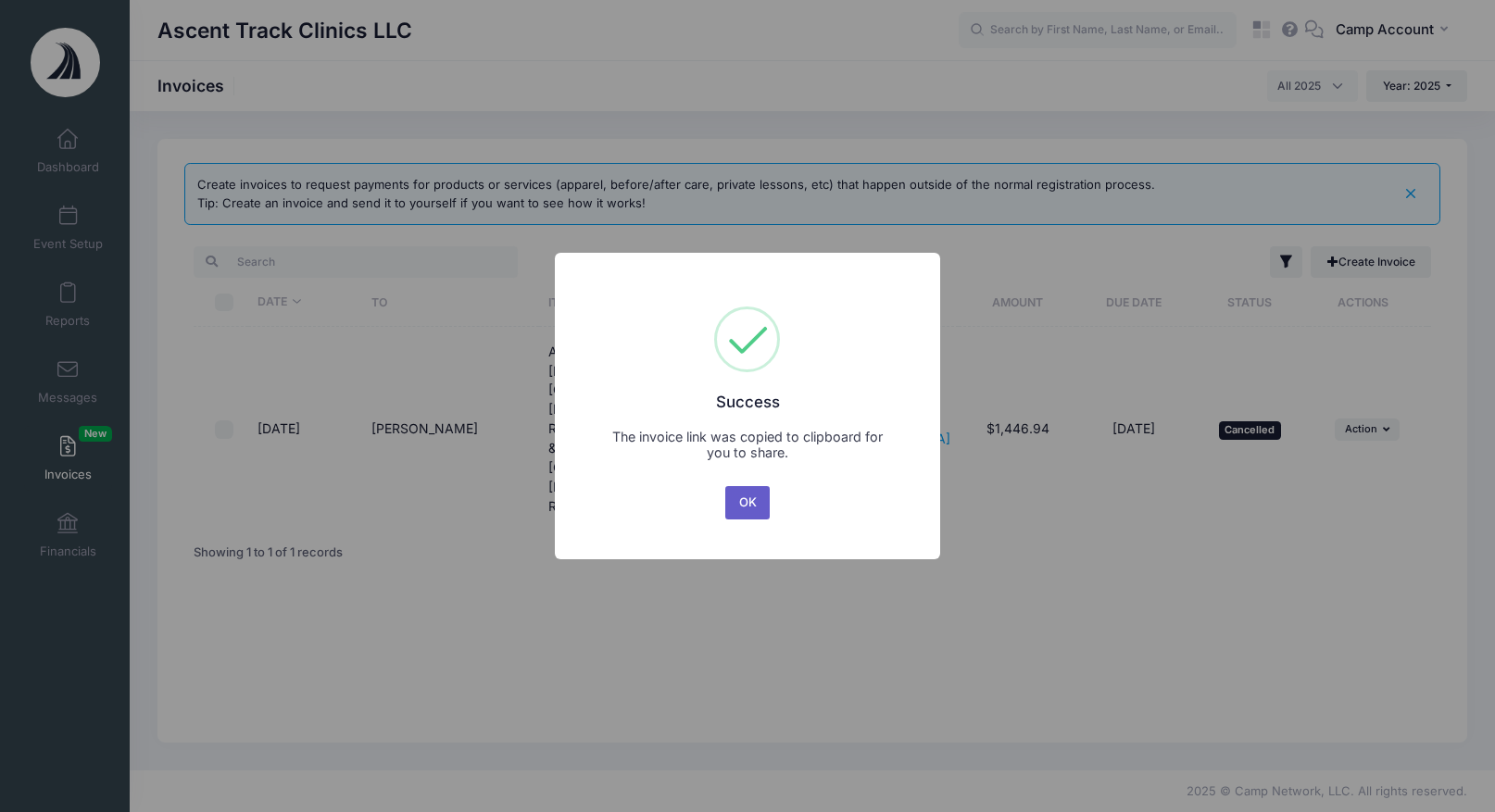
click at [757, 509] on button "OK" at bounding box center [748, 503] width 45 height 33
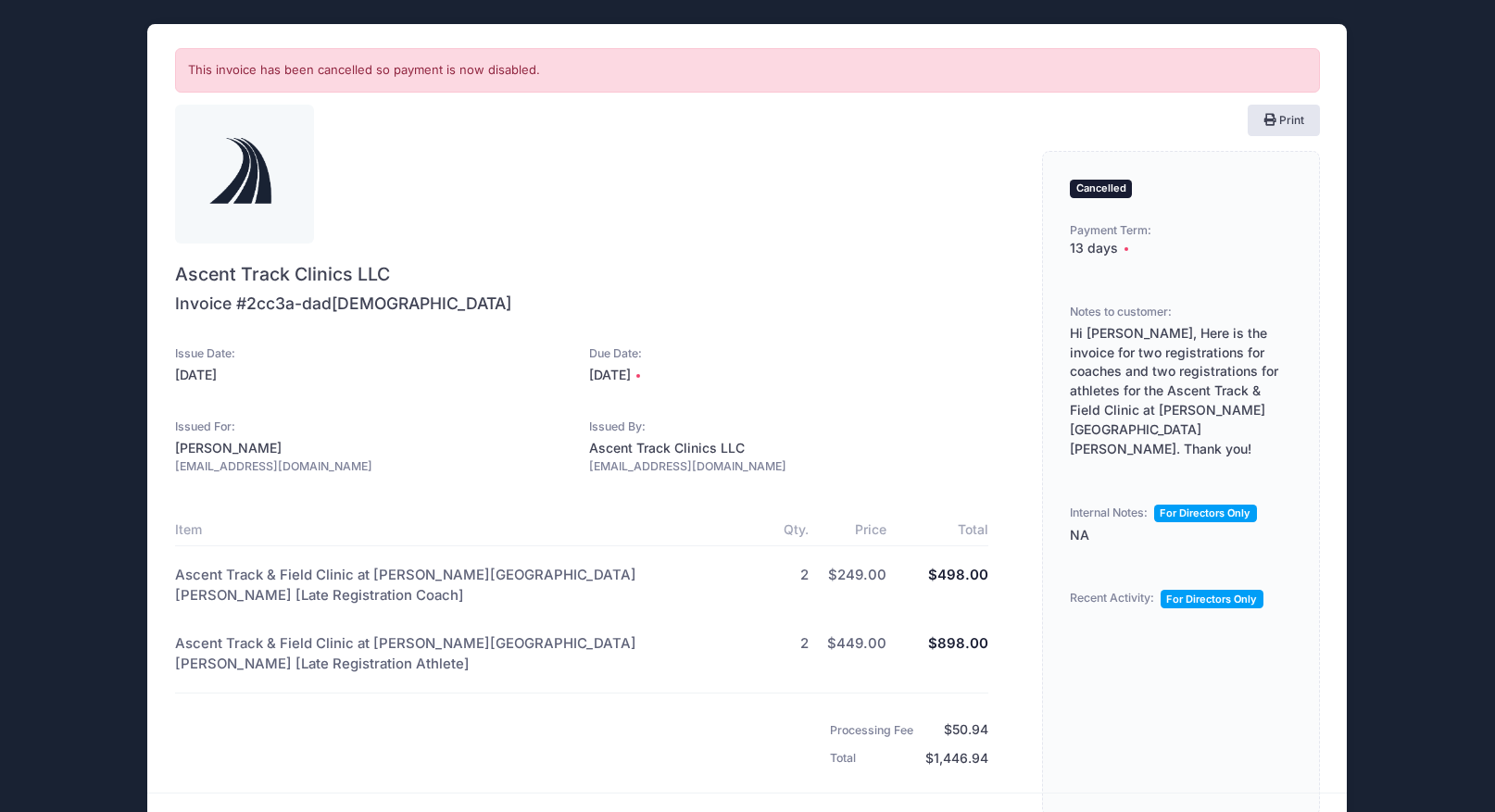
scroll to position [12, 0]
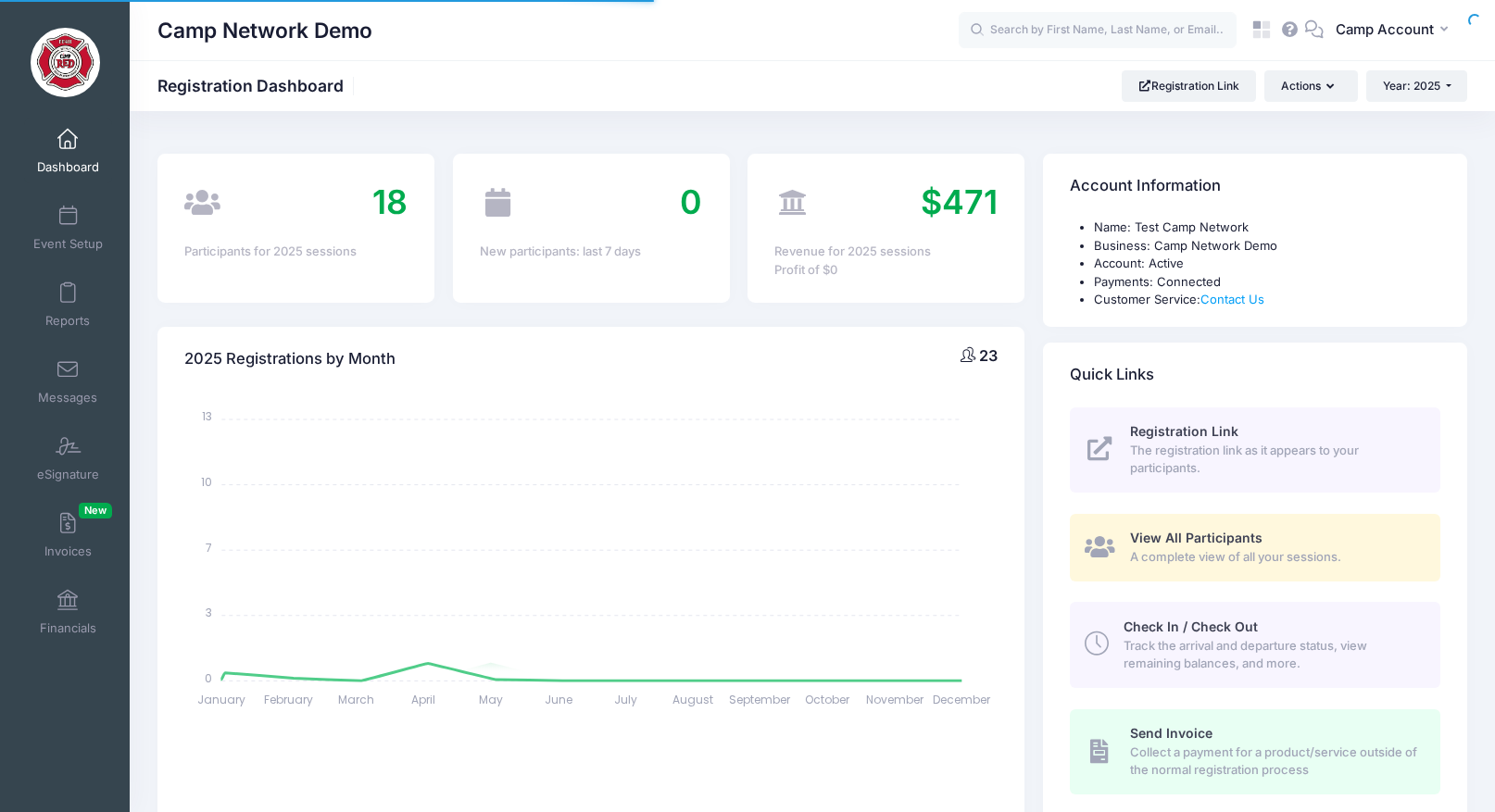
select select
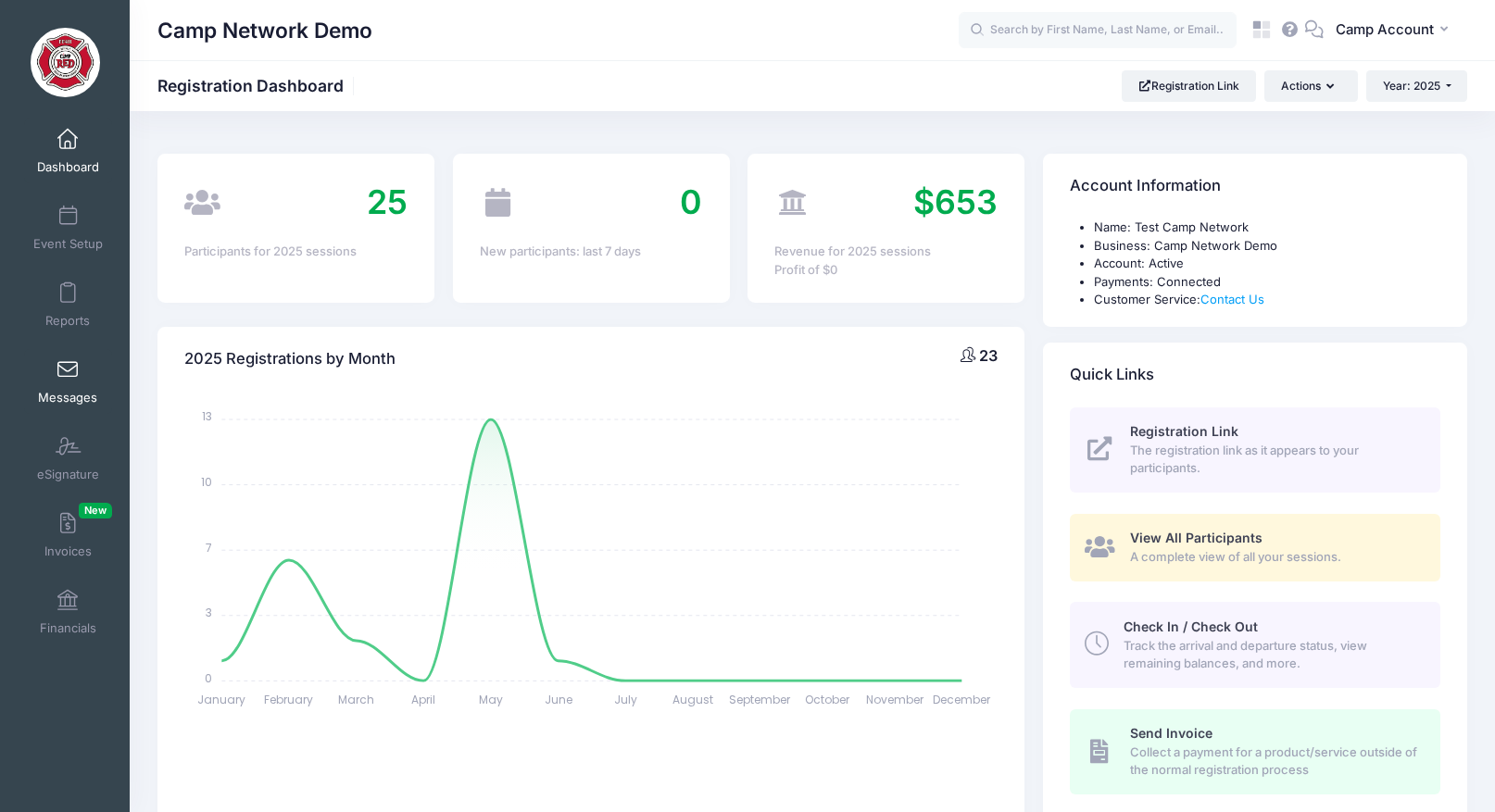
click at [62, 390] on span "Messages" at bounding box center [67, 398] width 59 height 16
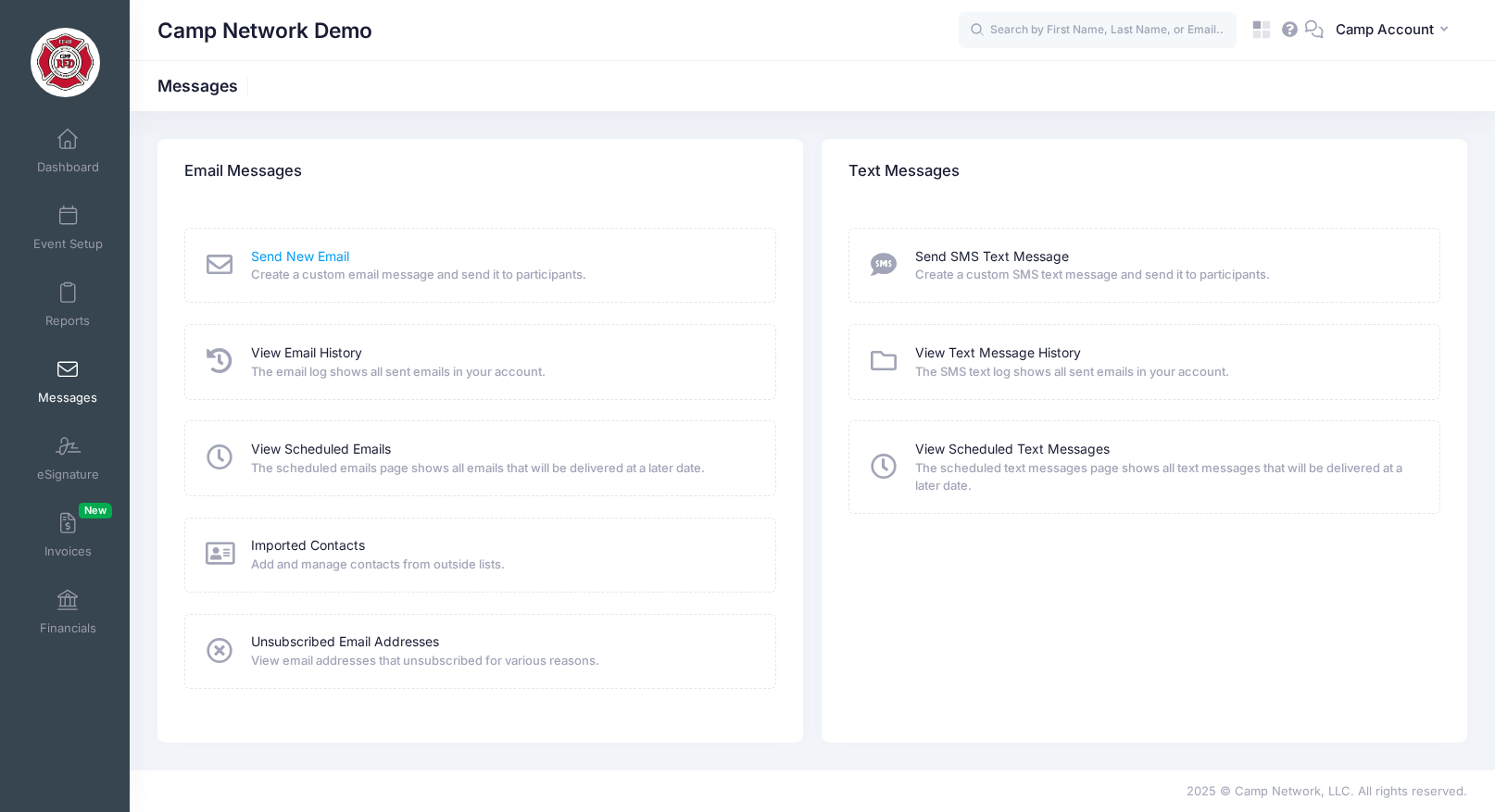
click at [296, 253] on link "Send New Email" at bounding box center [300, 257] width 98 height 19
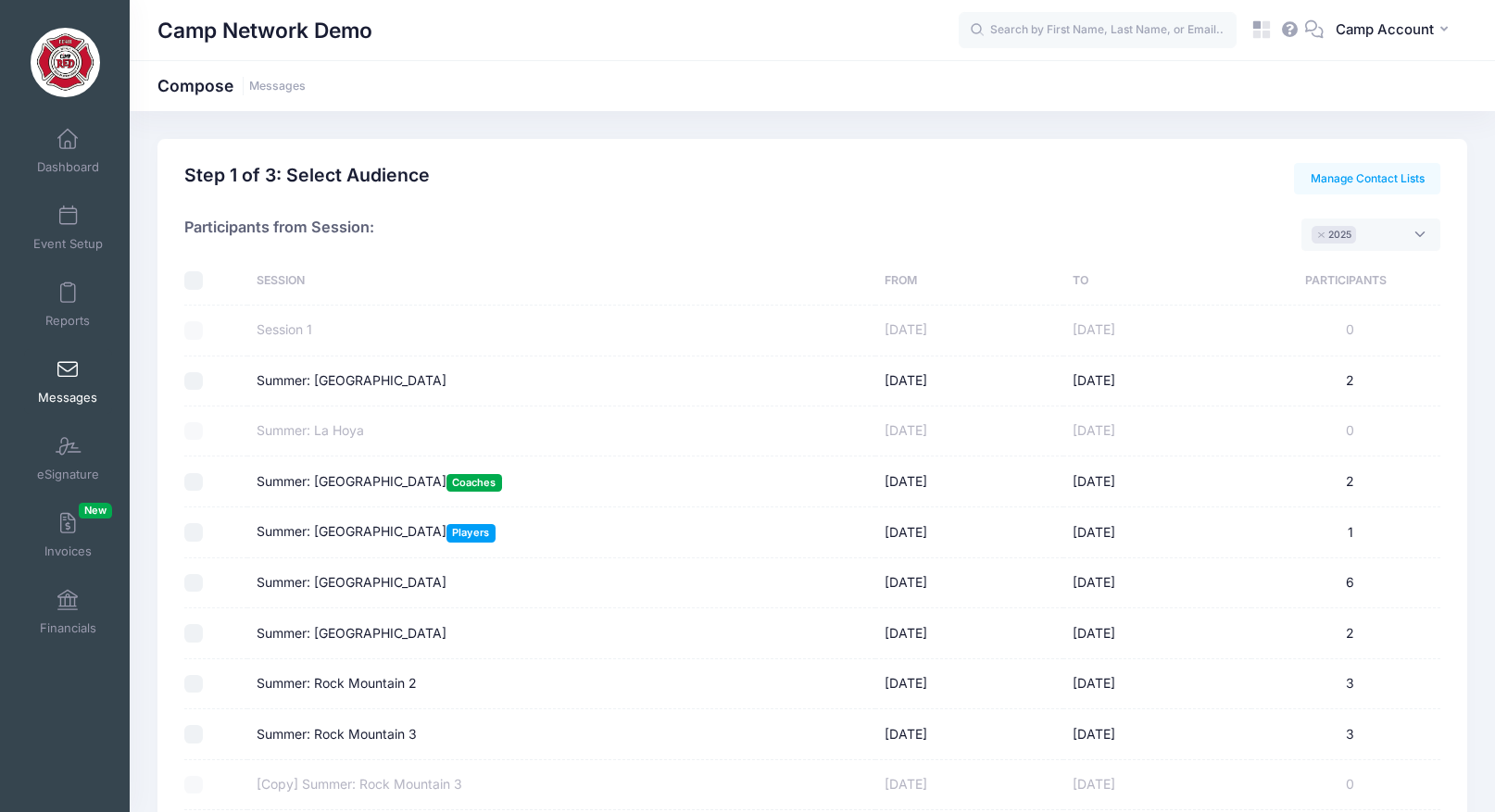
click at [189, 380] on input "Summer: [GEOGRAPHIC_DATA]" at bounding box center [193, 381] width 18 height 18
checkbox input "true"
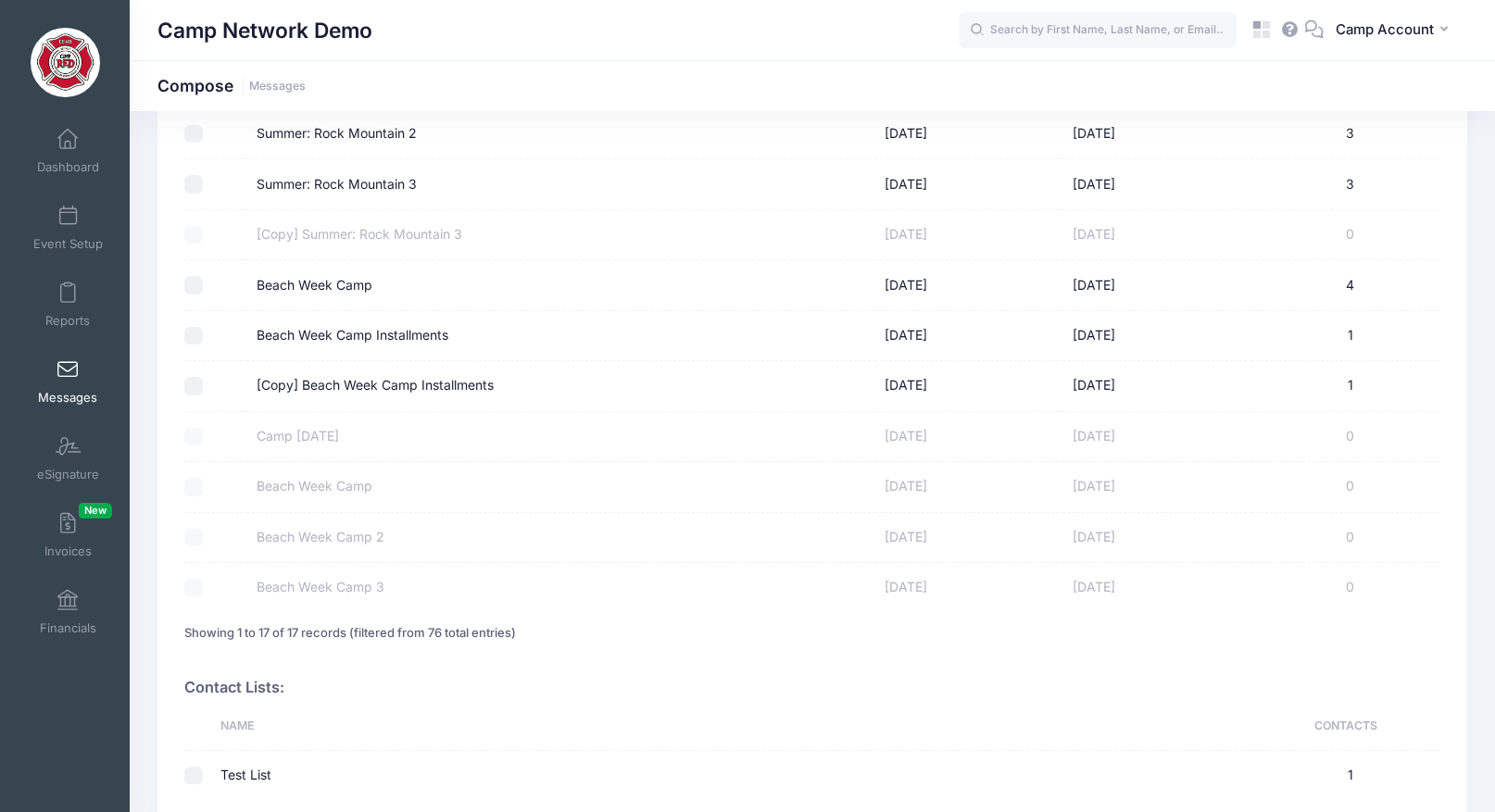
scroll to position [725, 0]
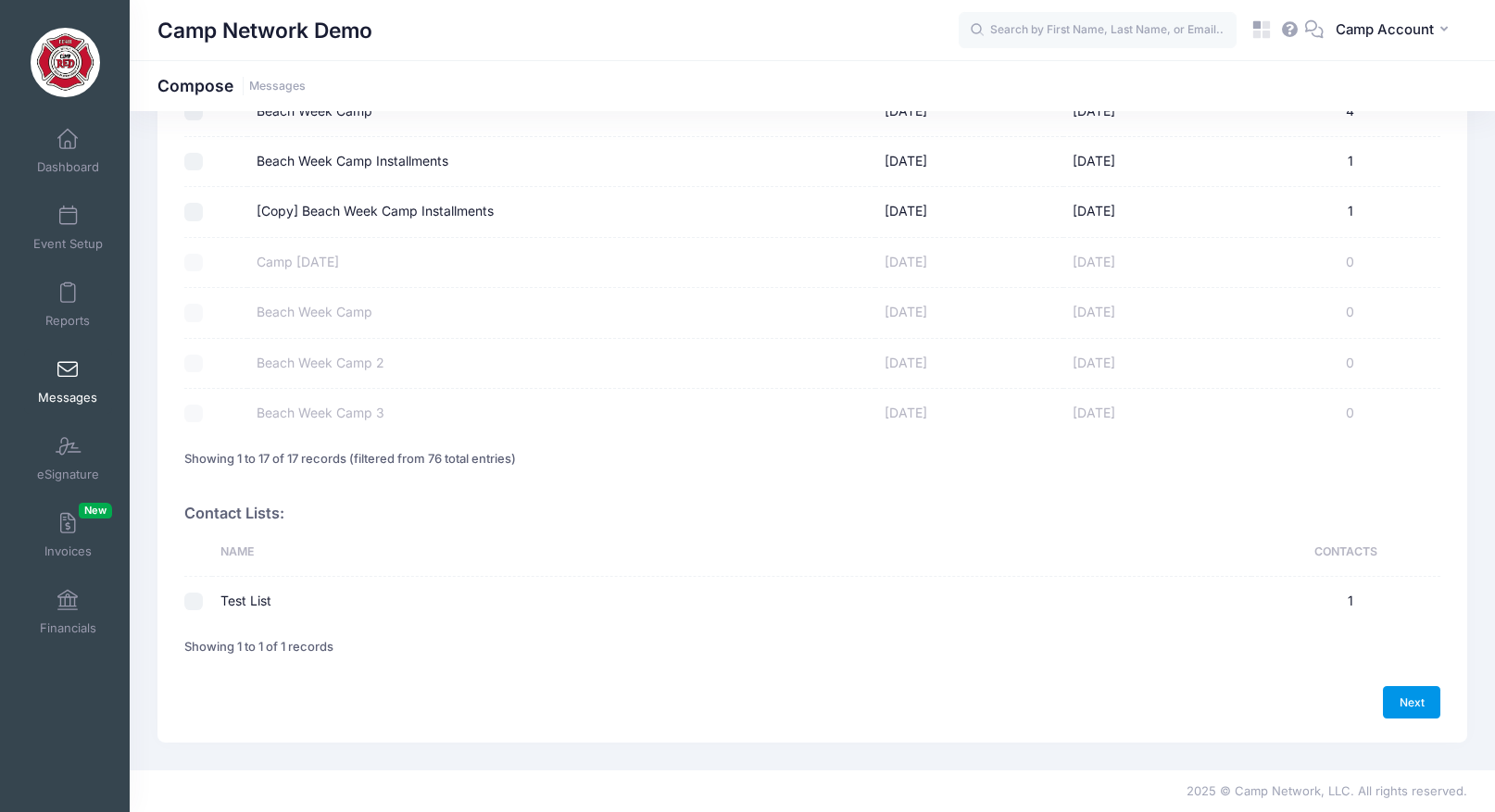
click at [1431, 706] on link "Next" at bounding box center [1411, 701] width 57 height 31
select select "50"
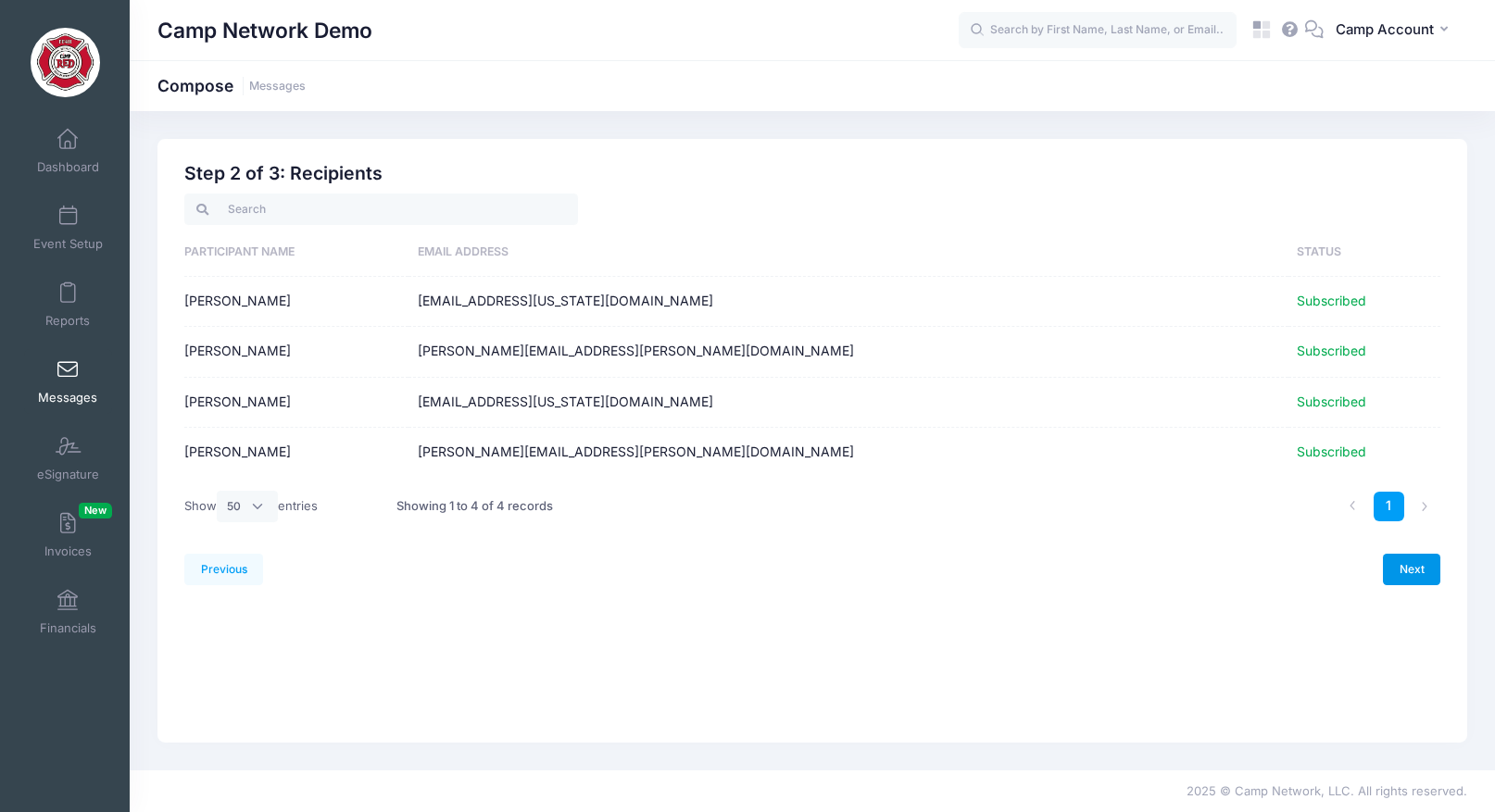
click at [1395, 570] on link "Next" at bounding box center [1411, 569] width 57 height 31
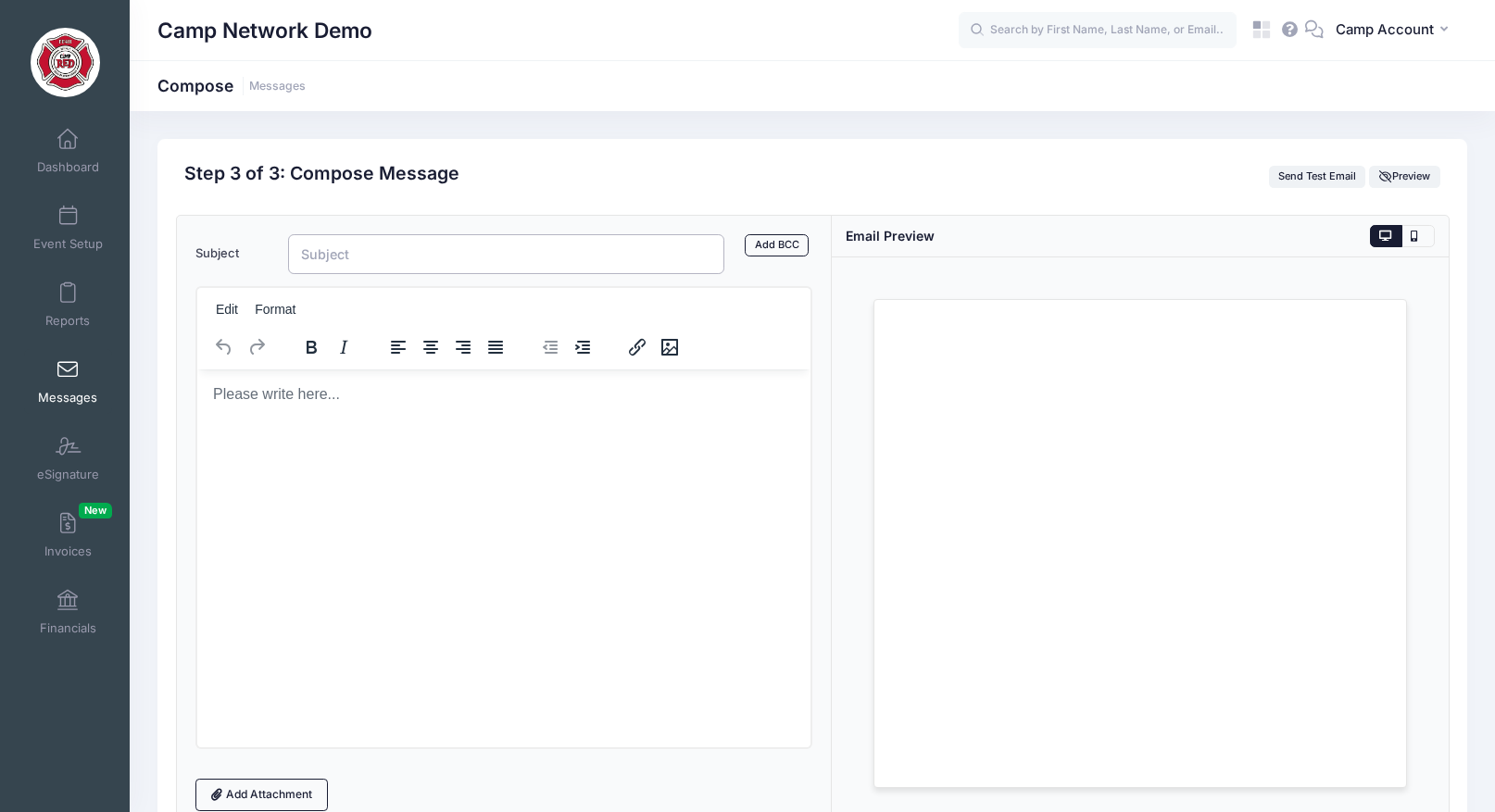
click at [484, 246] on input "Subject" at bounding box center [506, 254] width 437 height 40
type input "[DATE]"
click at [342, 419] on html at bounding box center [503, 394] width 613 height 50
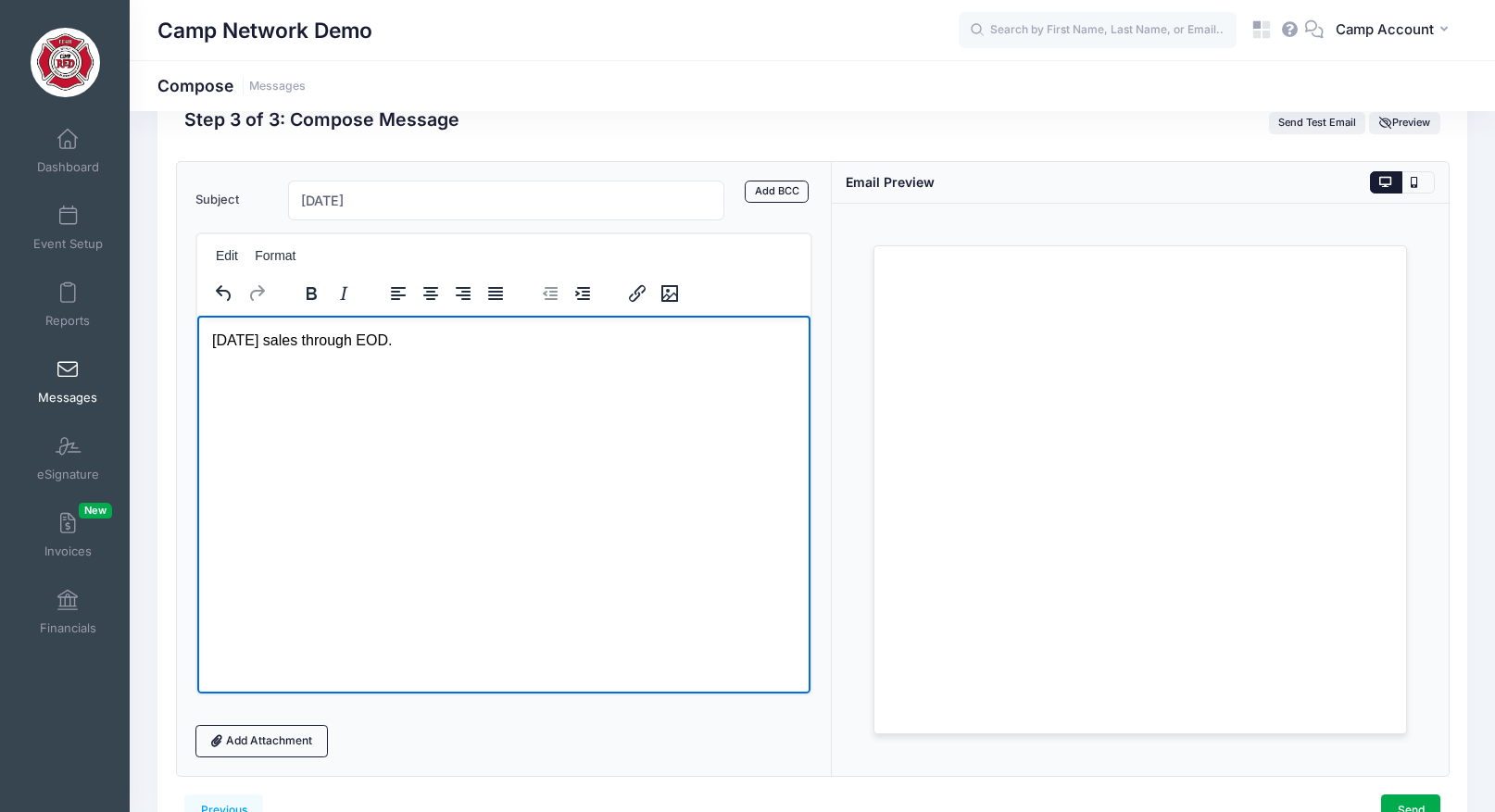
scroll to position [162, 0]
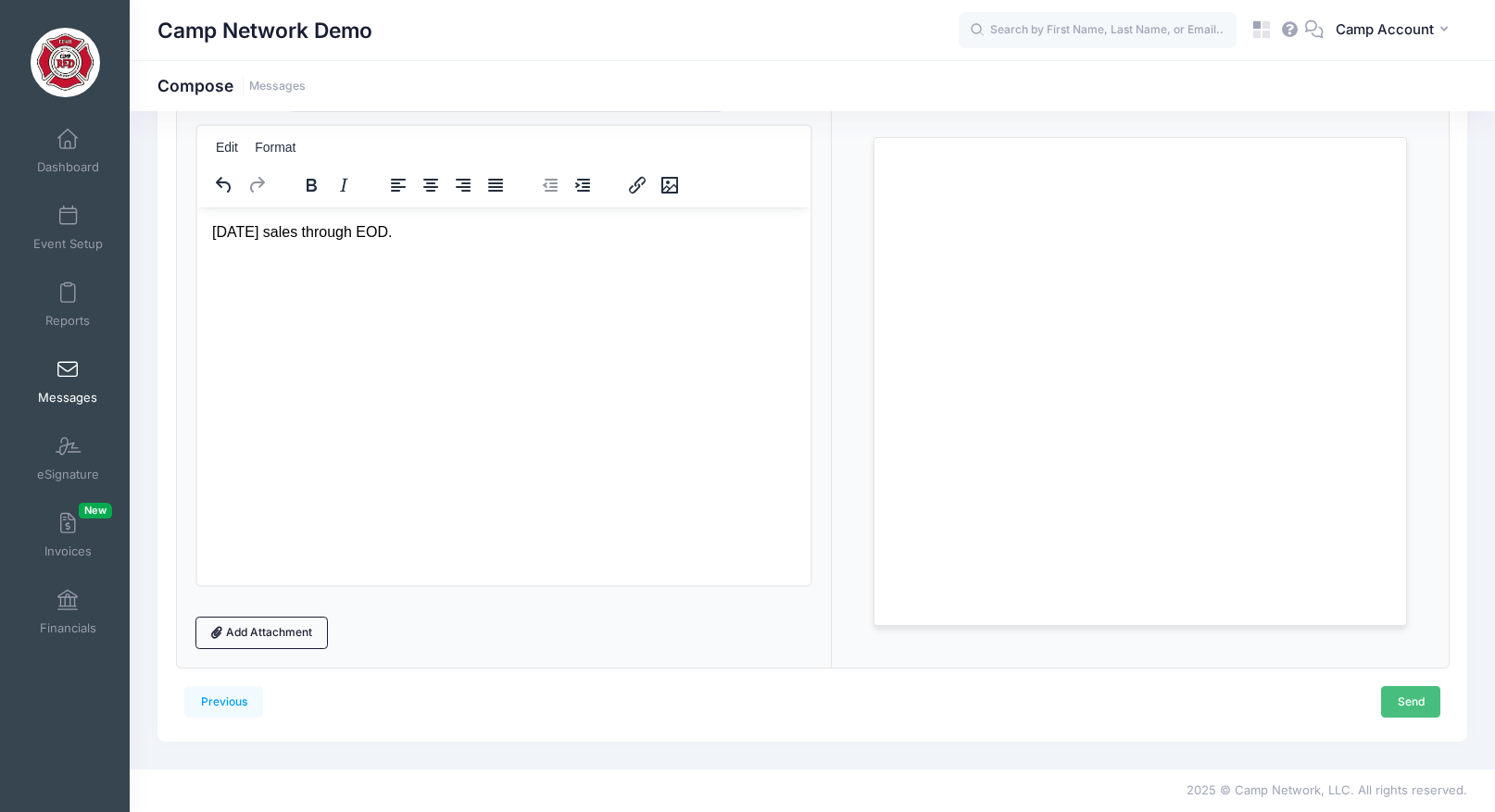
click at [1416, 701] on link "Send" at bounding box center [1411, 701] width 59 height 31
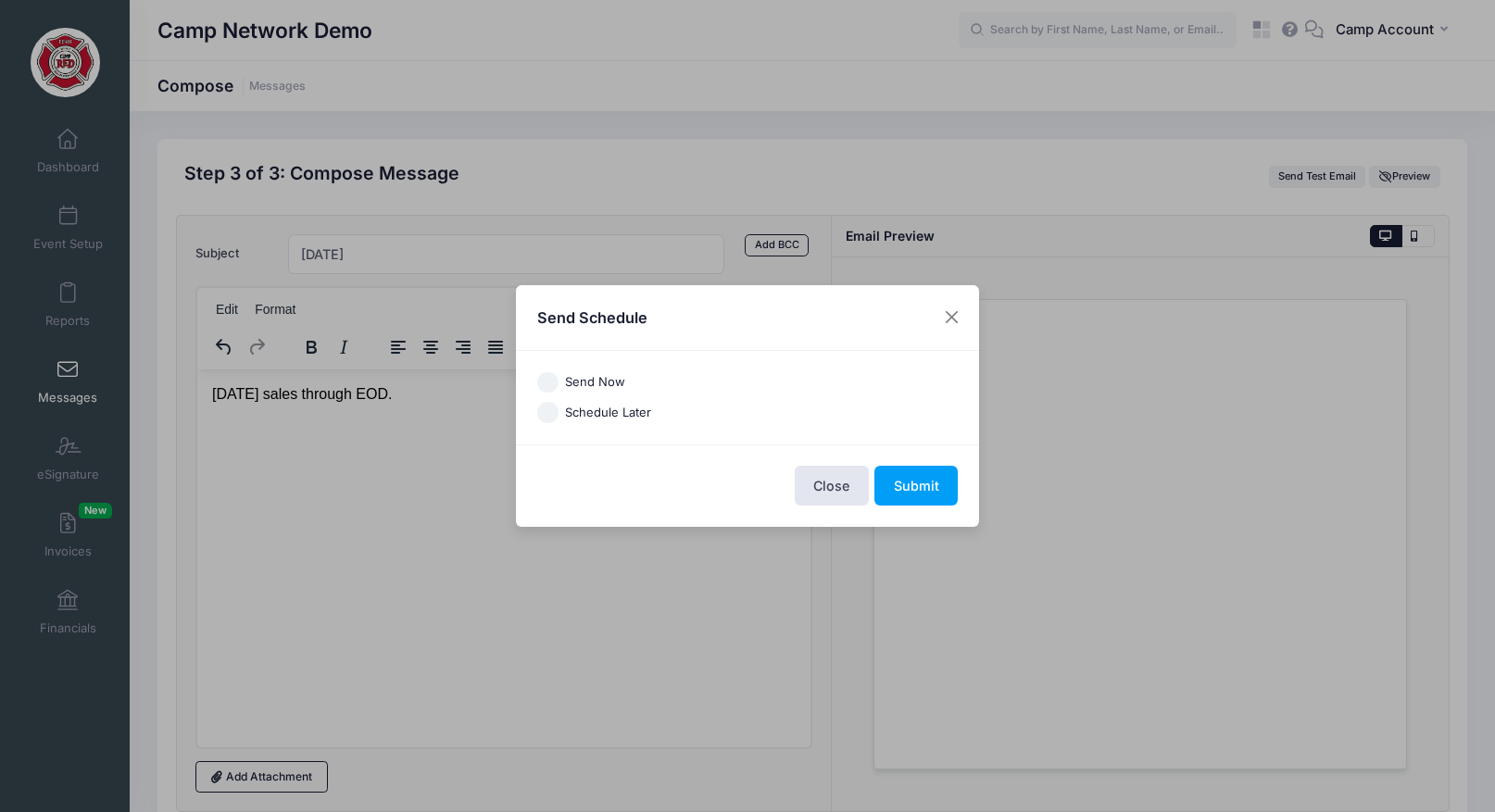
click at [616, 385] on label "Send Now" at bounding box center [595, 382] width 60 height 18
click at [559, 385] on input "Send Now" at bounding box center [548, 383] width 21 height 21
radio input "true"
click at [937, 486] on button "Submit" at bounding box center [916, 485] width 83 height 40
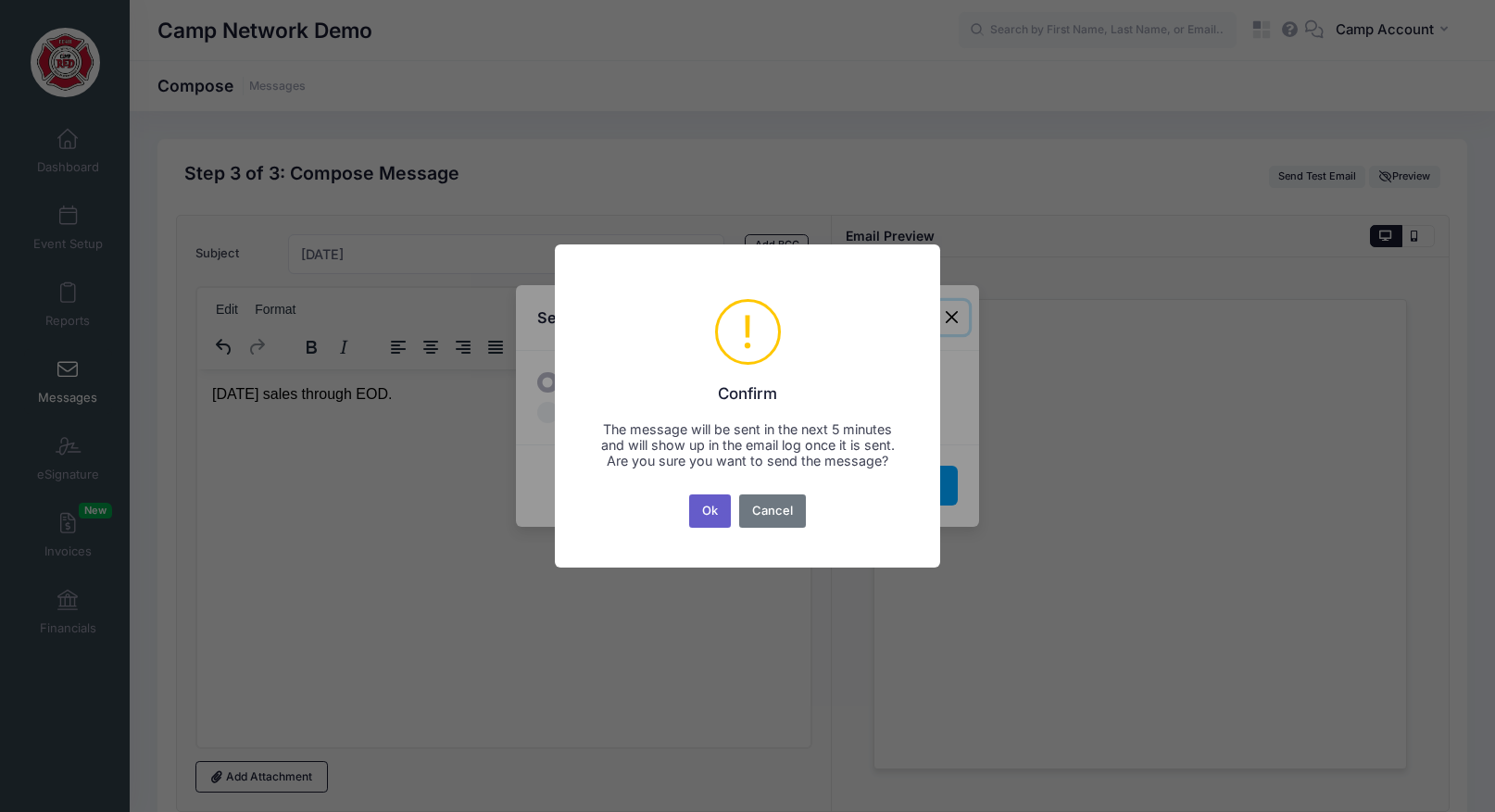
click at [721, 520] on button "Ok" at bounding box center [710, 511] width 43 height 33
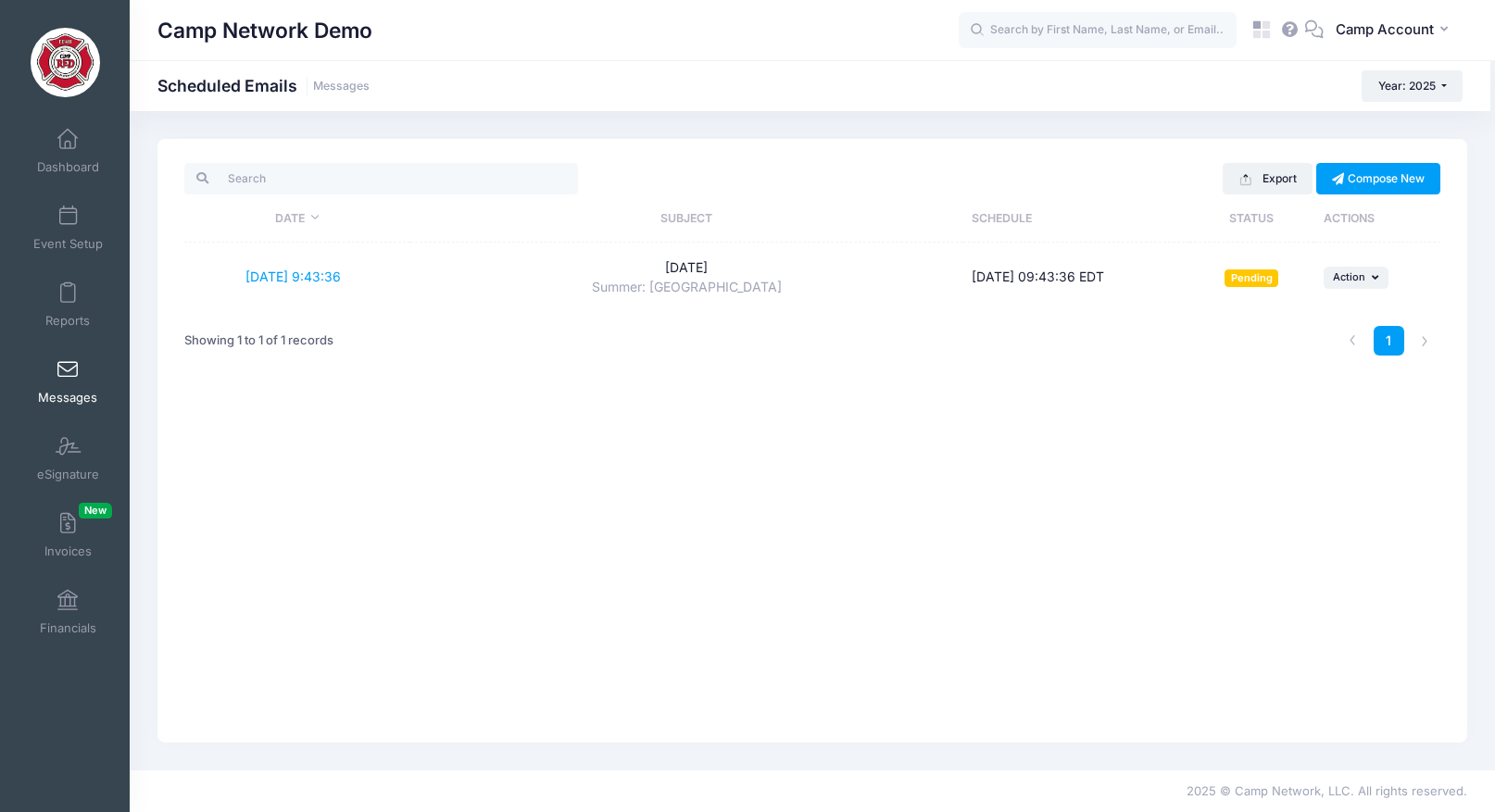
click at [725, 446] on div "Export Compose New Date Subject Schedule Status Actions 9/1/2025 9:43:36 Labor …" at bounding box center [812, 440] width 1310 height 603
click at [68, 137] on span at bounding box center [68, 140] width 0 height 20
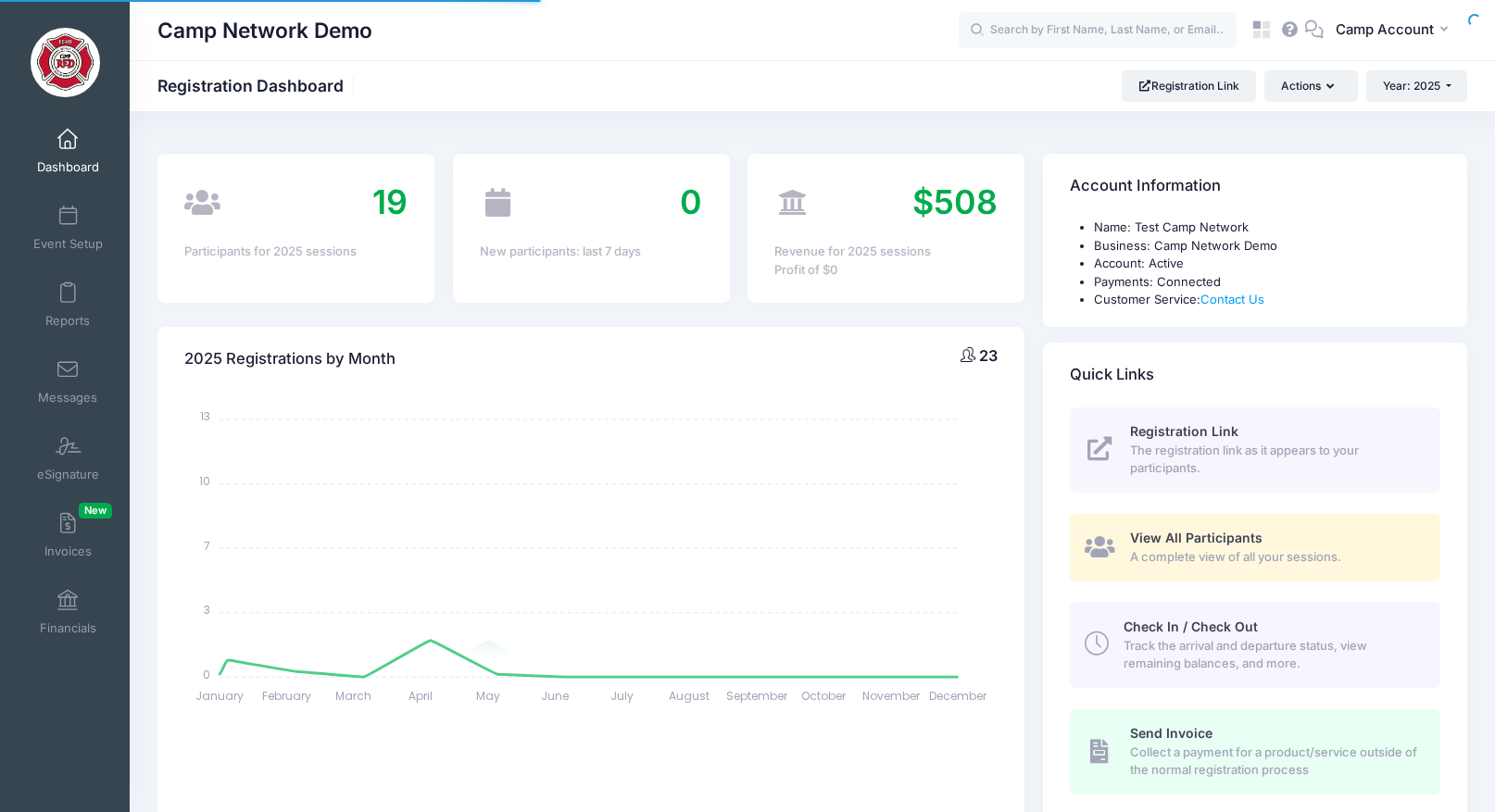
select select
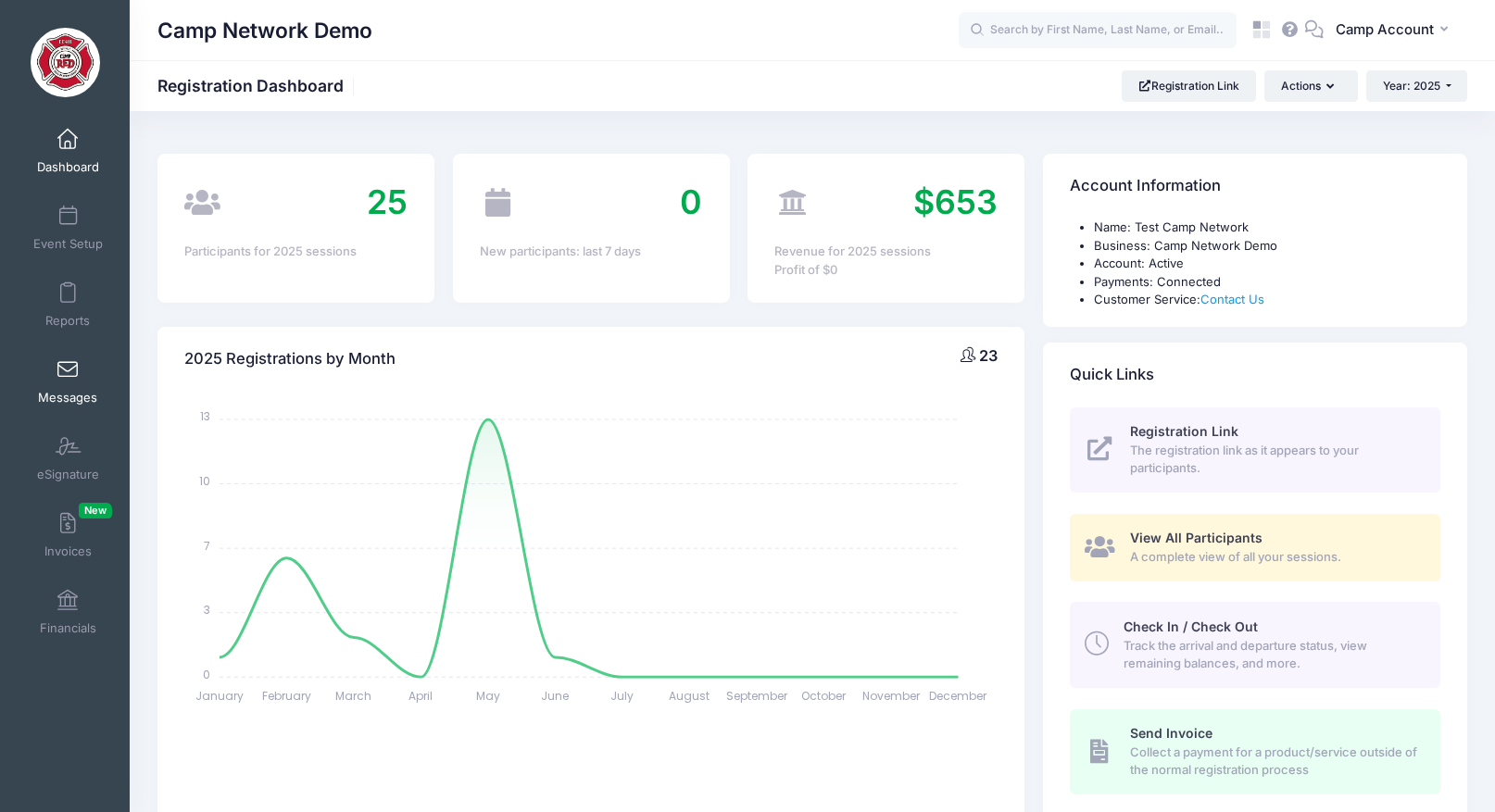
click at [68, 373] on span at bounding box center [68, 370] width 0 height 20
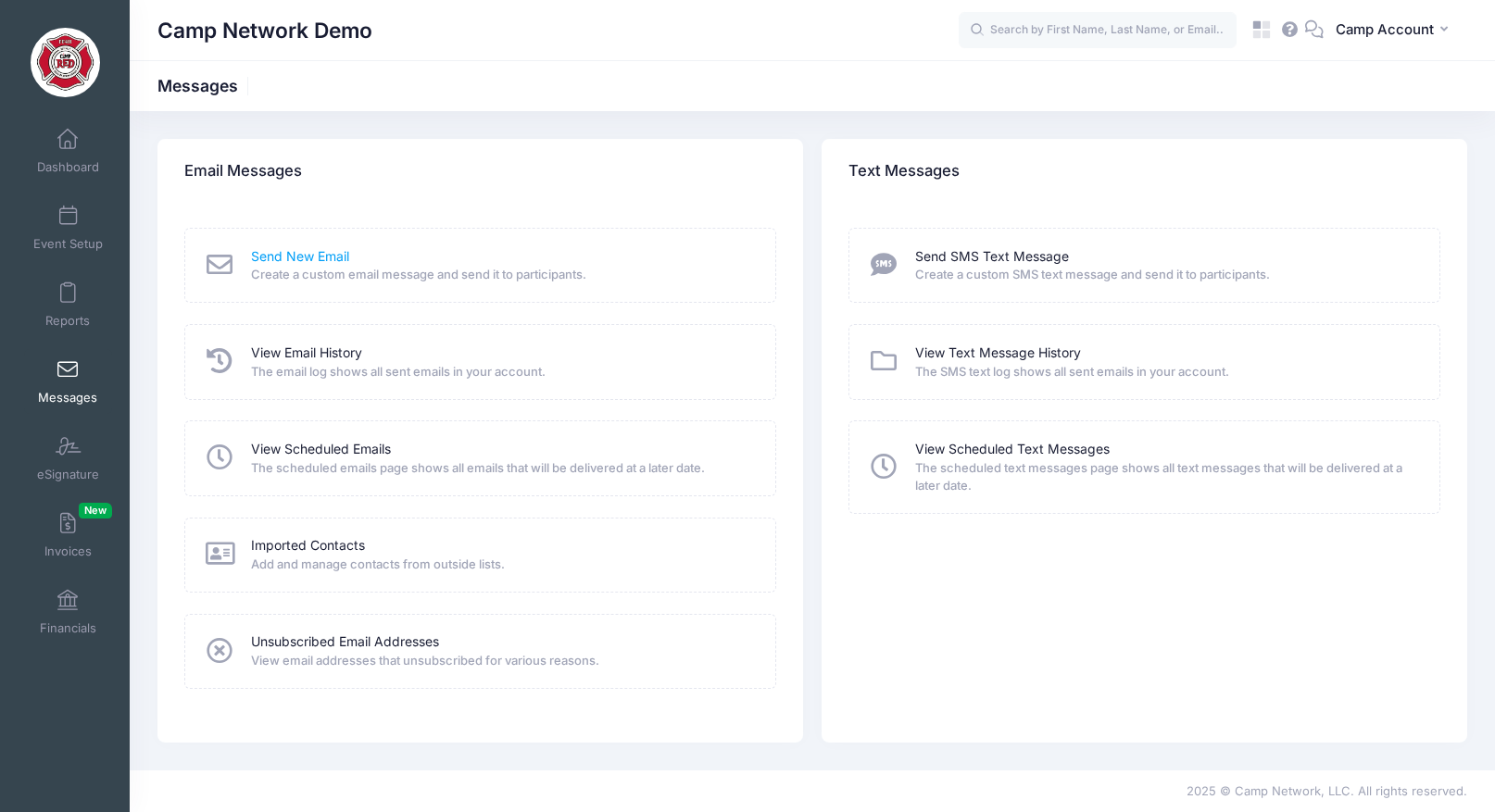
click at [300, 256] on link "Send New Email" at bounding box center [300, 257] width 98 height 19
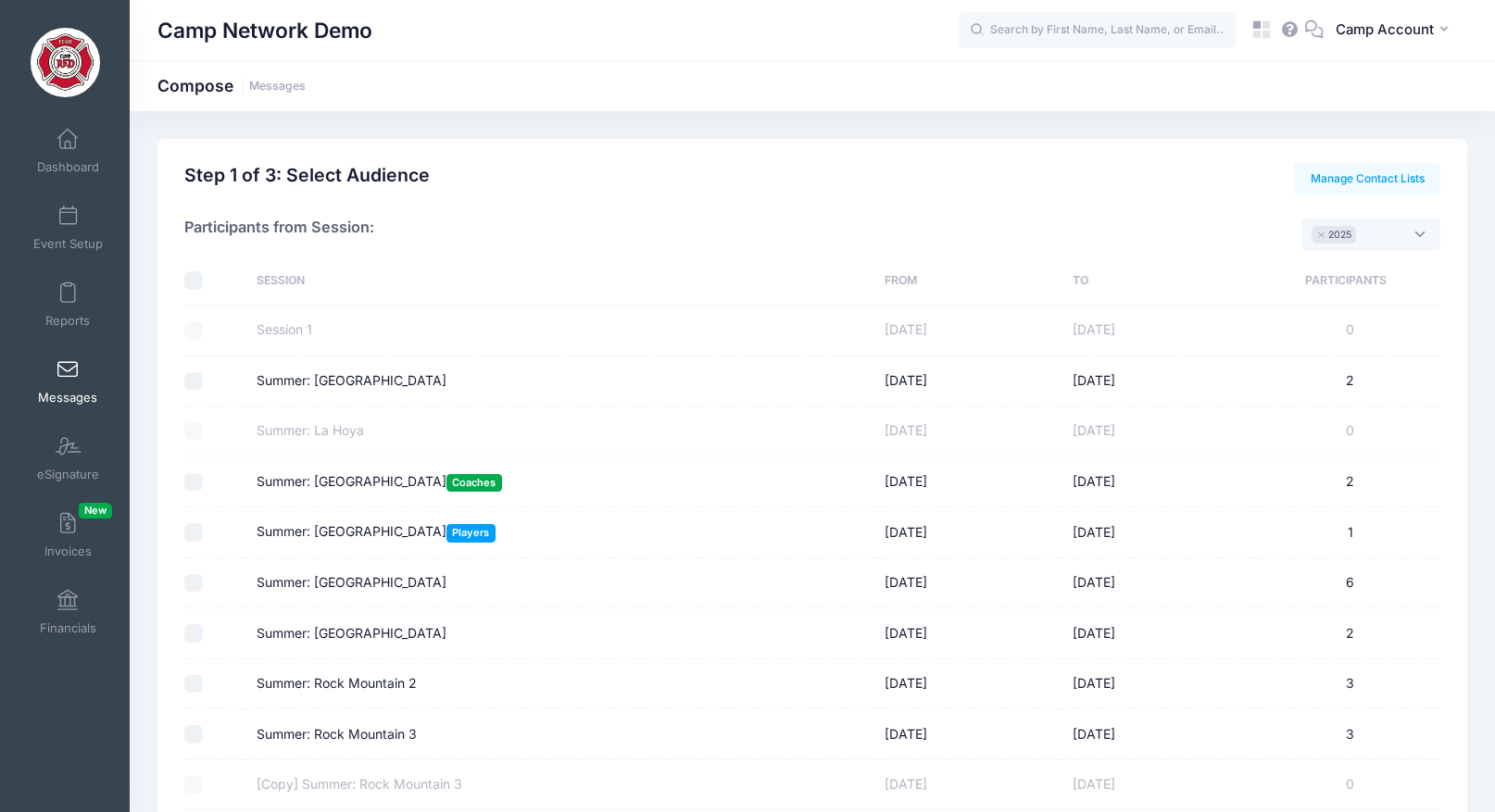
click at [199, 381] on input "Summer: Greystone" at bounding box center [193, 381] width 18 height 18
checkbox input "true"
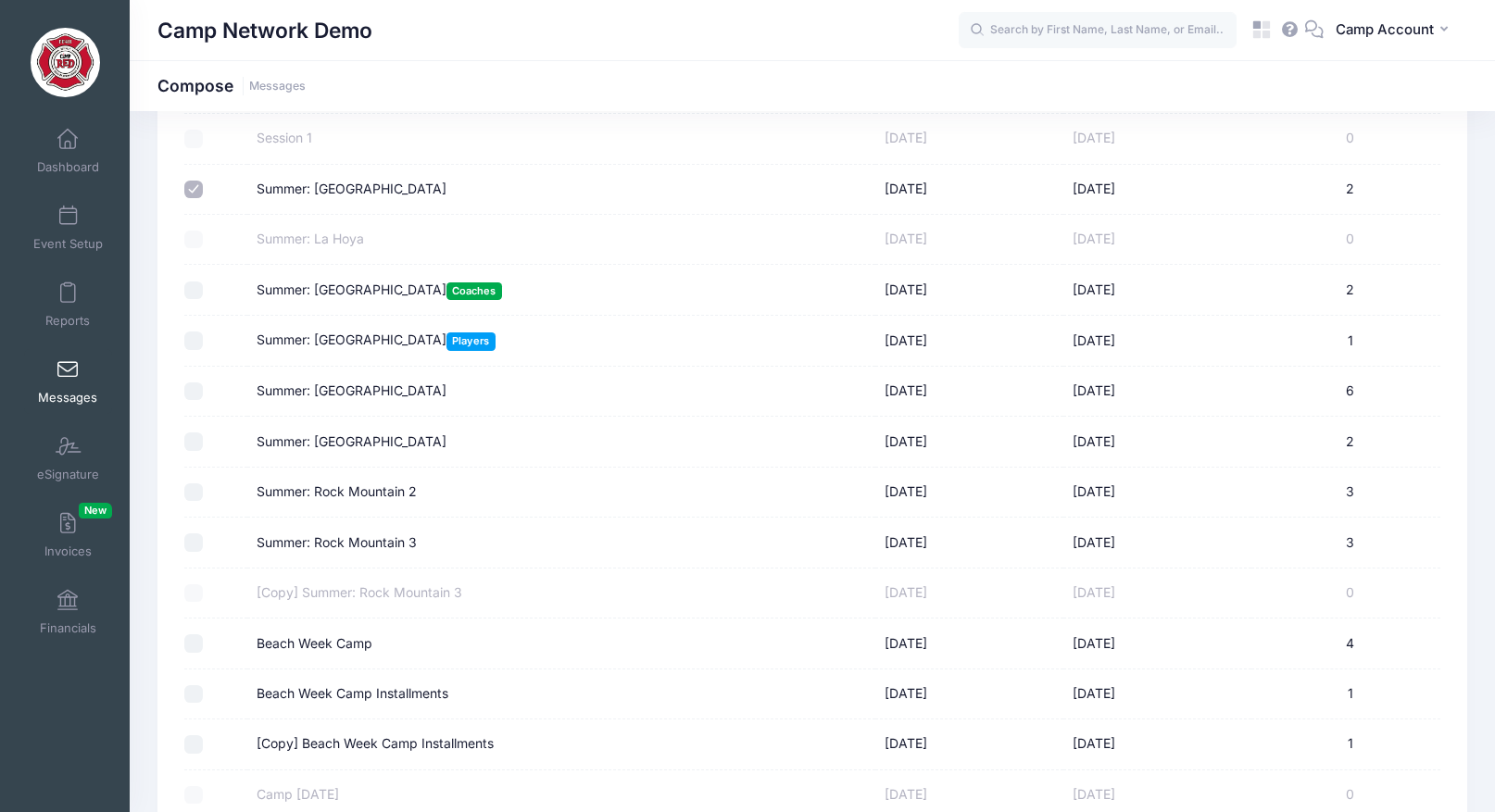
scroll to position [725, 0]
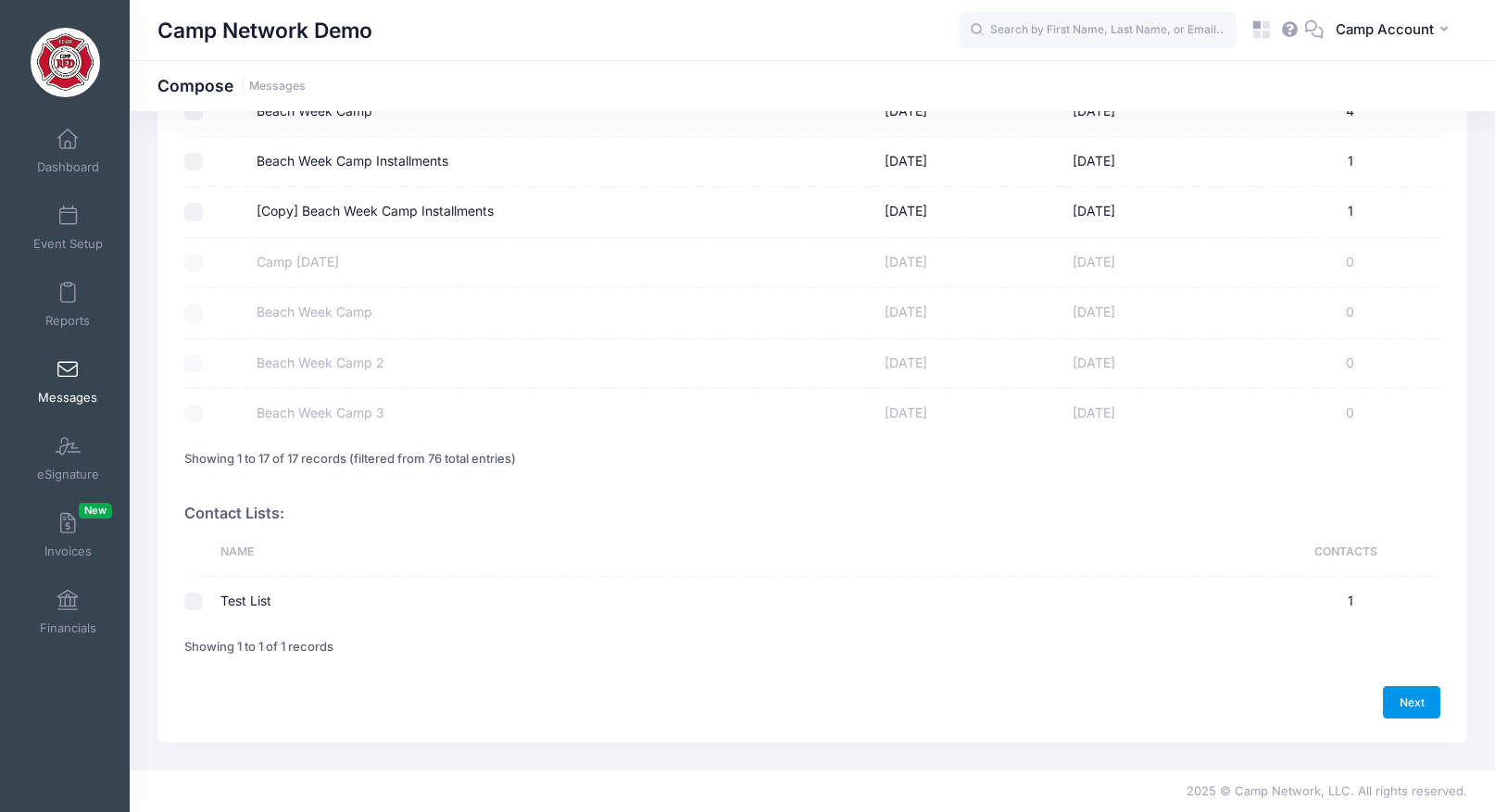
click at [1402, 705] on link "Next" at bounding box center [1411, 701] width 57 height 31
select select "50"
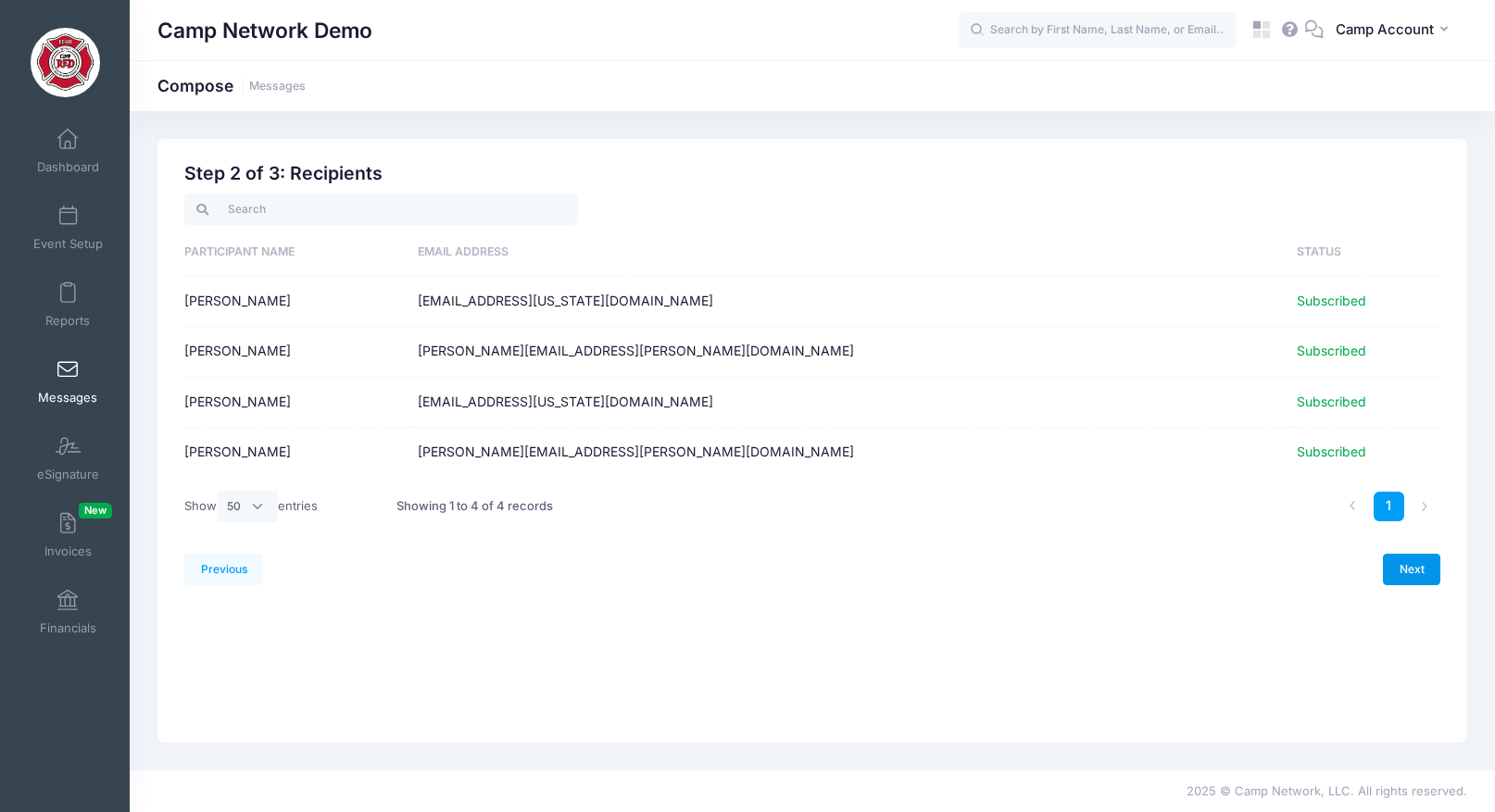
click at [1414, 569] on link "Next" at bounding box center [1411, 569] width 57 height 31
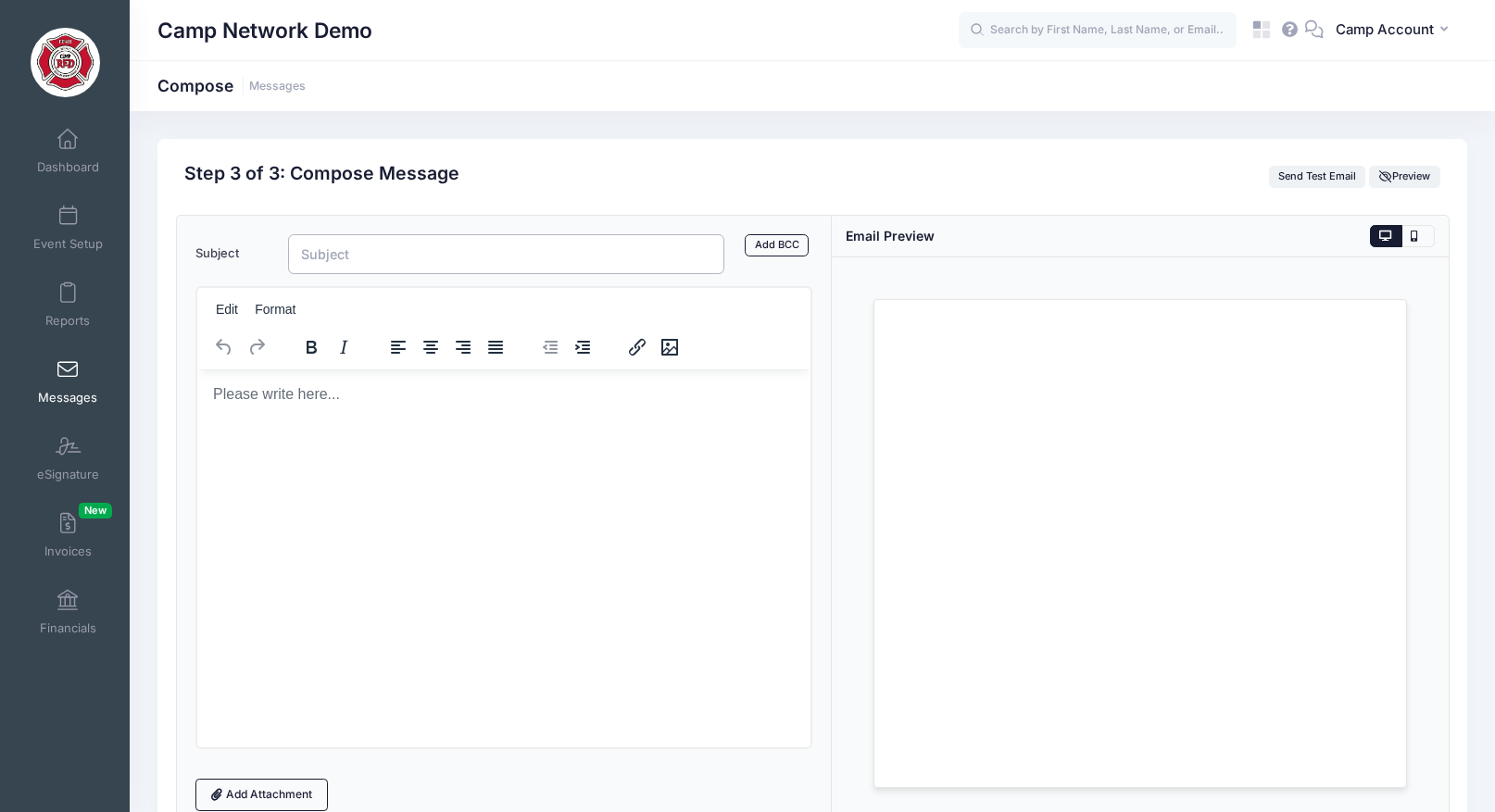
click at [639, 256] on input "Subject" at bounding box center [506, 254] width 437 height 40
type input "Swim Trunks"
click at [531, 404] on html at bounding box center [503, 394] width 613 height 50
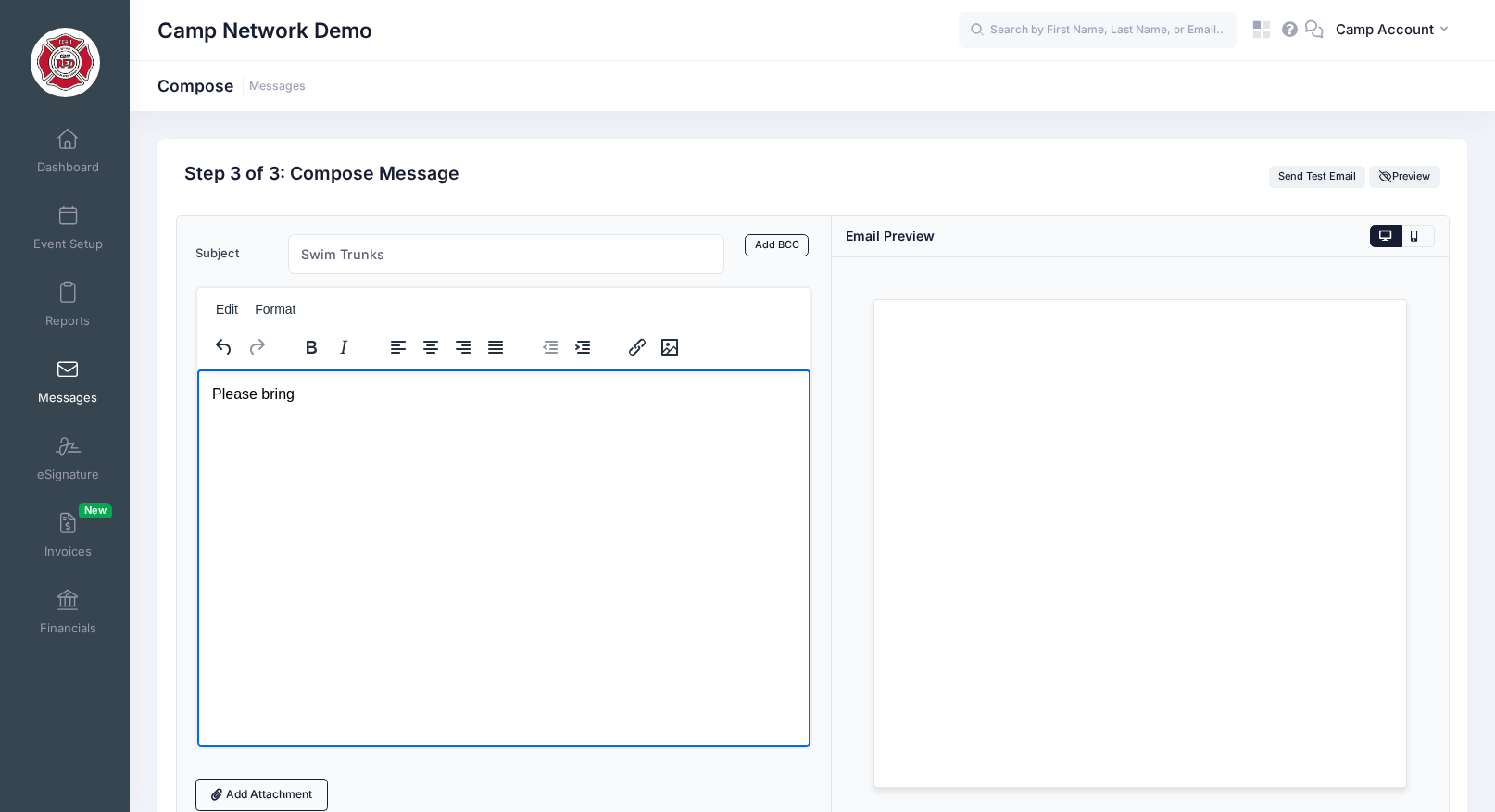
scroll to position [162, 0]
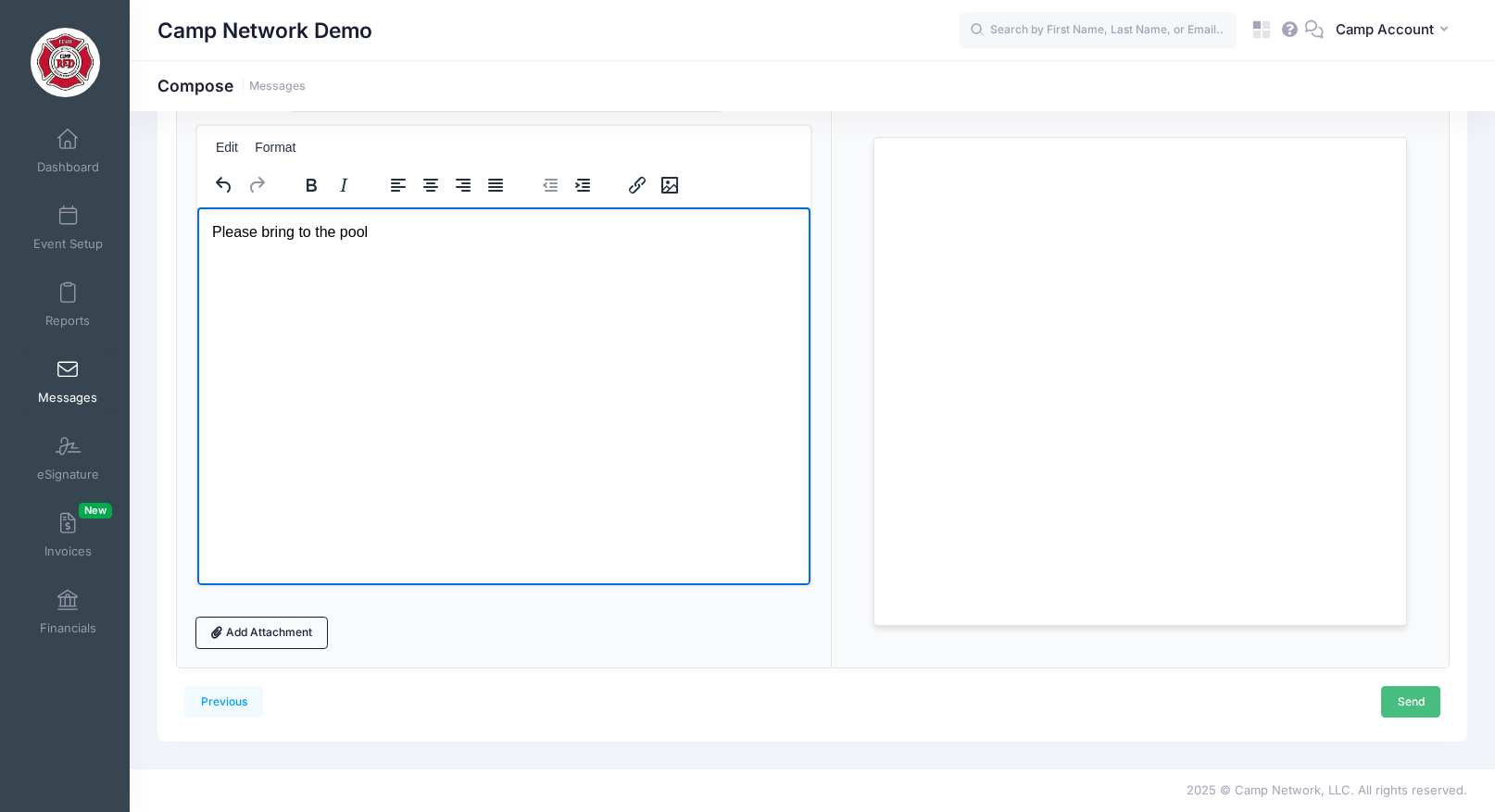
click at [1403, 703] on link "Send" at bounding box center [1411, 701] width 59 height 31
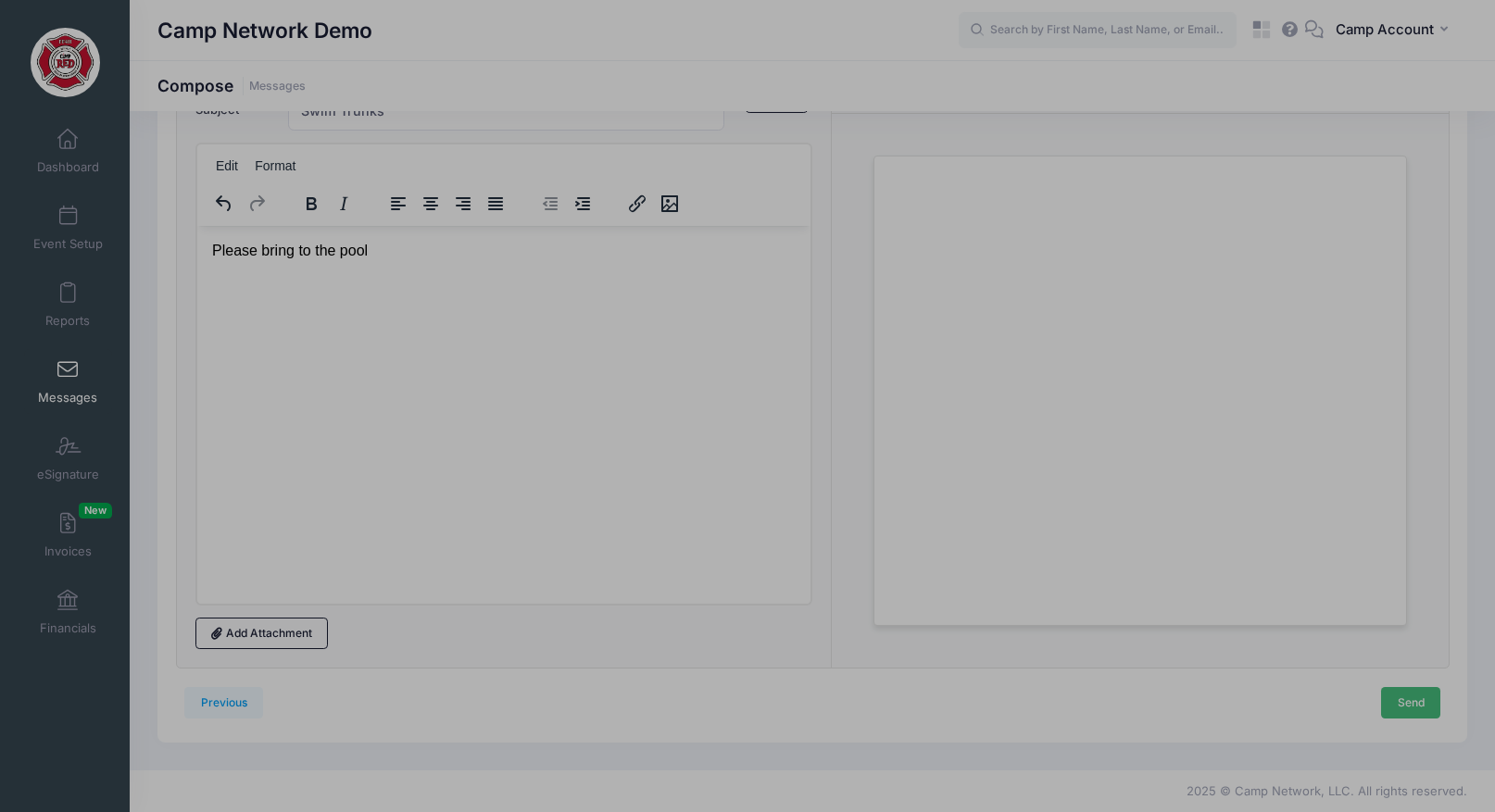
scroll to position [0, 0]
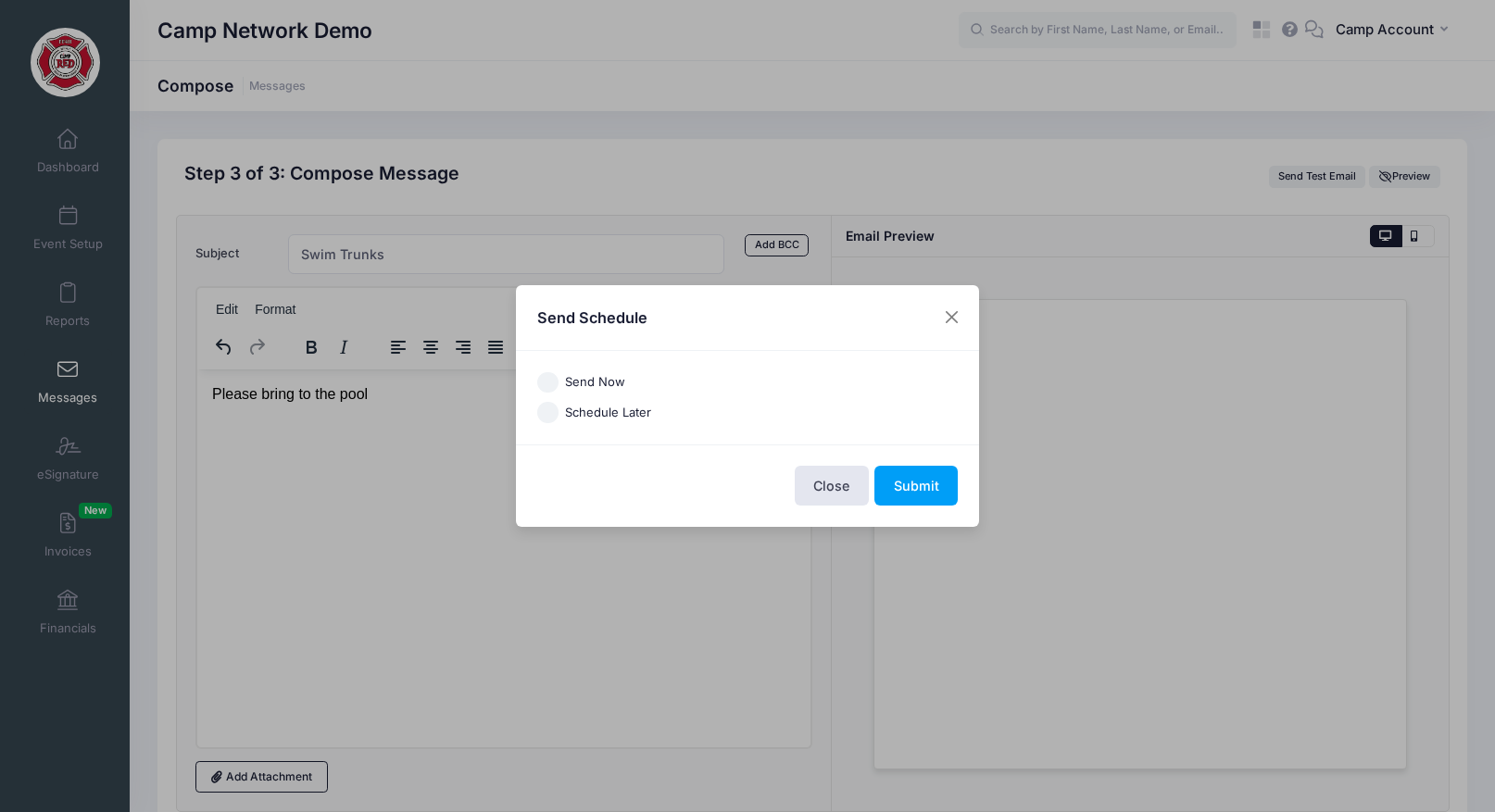
click at [600, 378] on label "Send Now" at bounding box center [595, 382] width 60 height 18
click at [559, 378] on input "Send Now" at bounding box center [548, 383] width 21 height 21
radio input "true"
click at [892, 476] on button "Submit" at bounding box center [916, 485] width 83 height 40
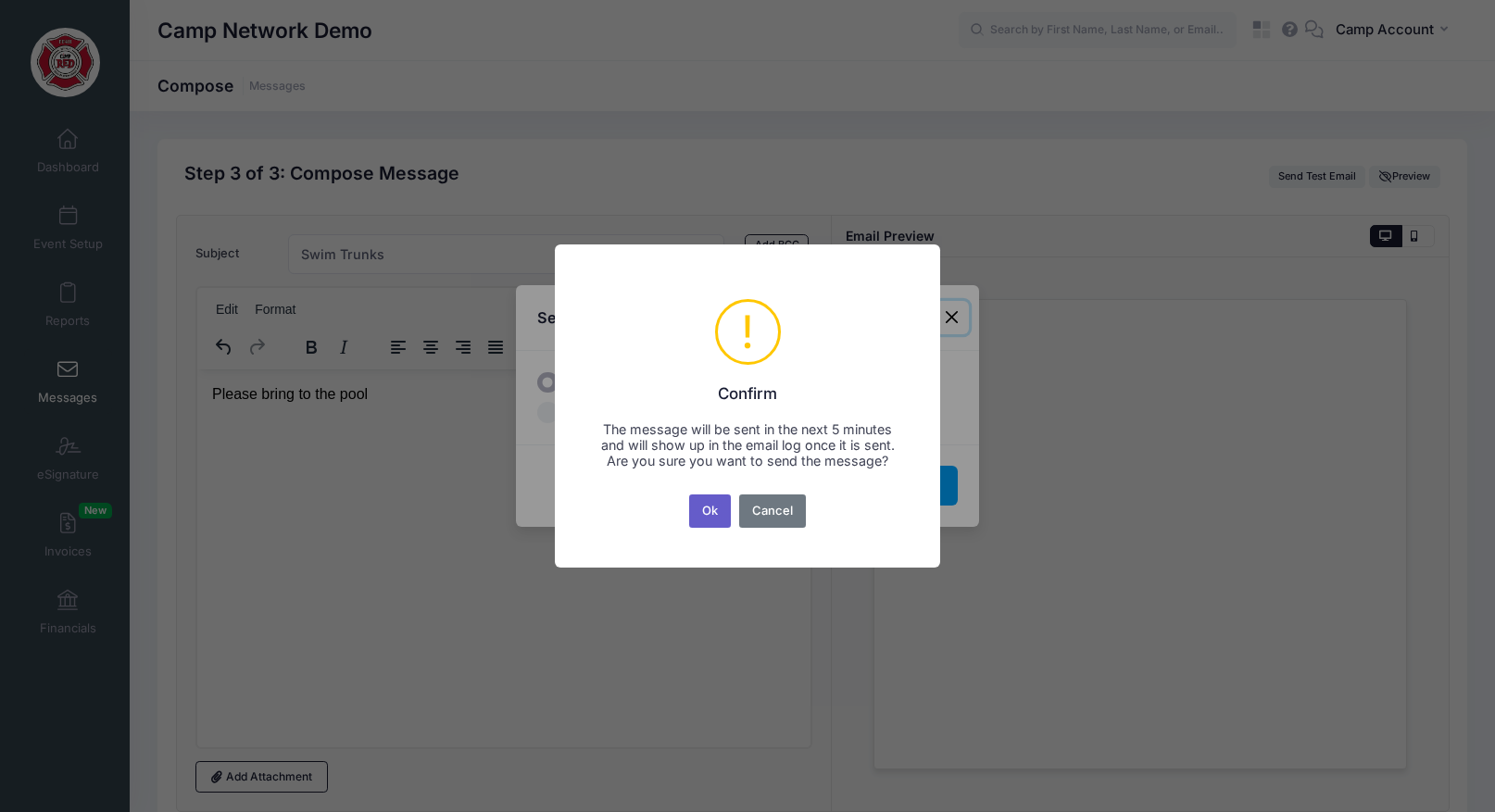
click at [707, 508] on button "Ok" at bounding box center [710, 511] width 43 height 33
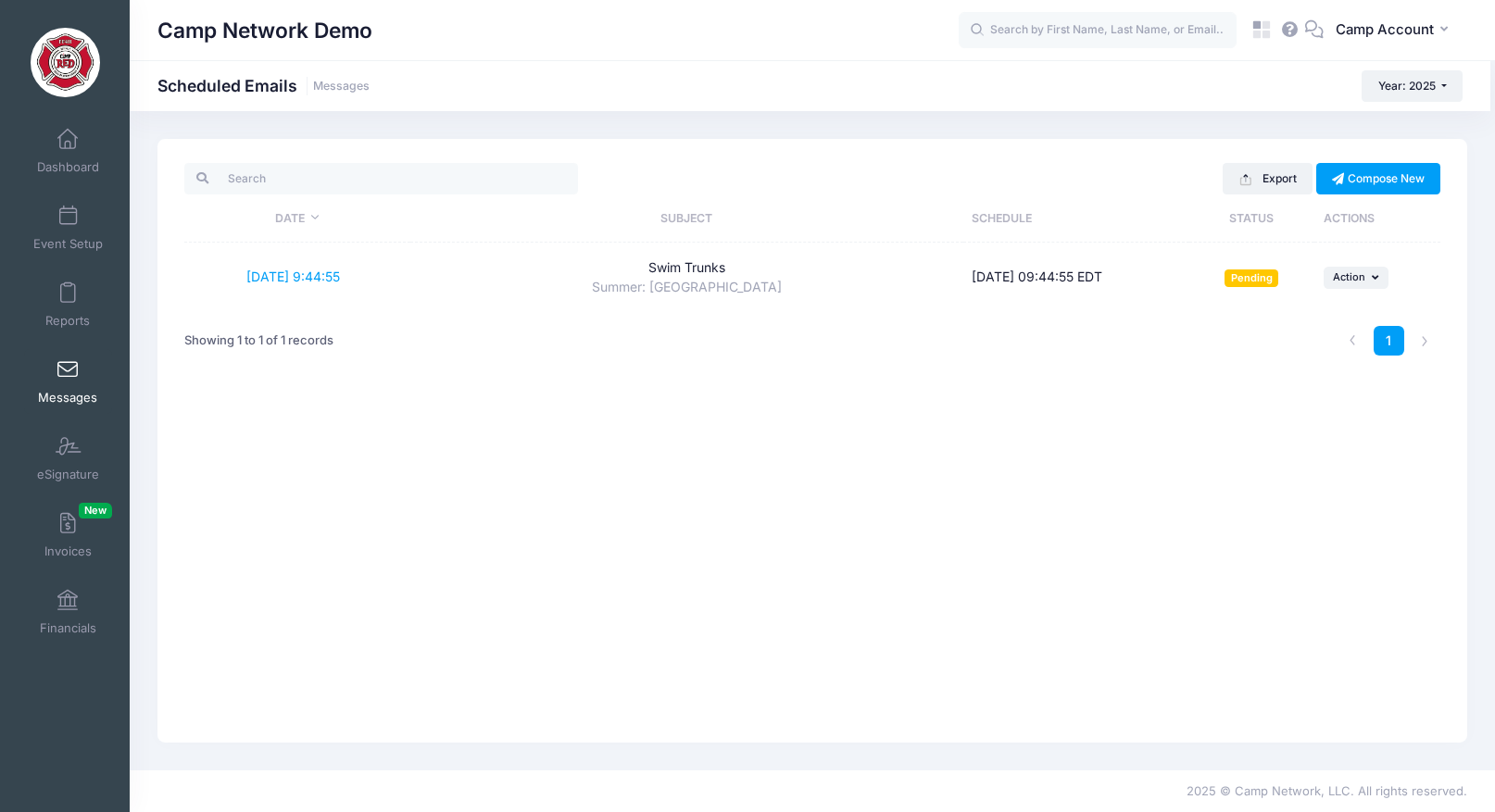
click at [81, 365] on link "Messages" at bounding box center [68, 381] width 88 height 65
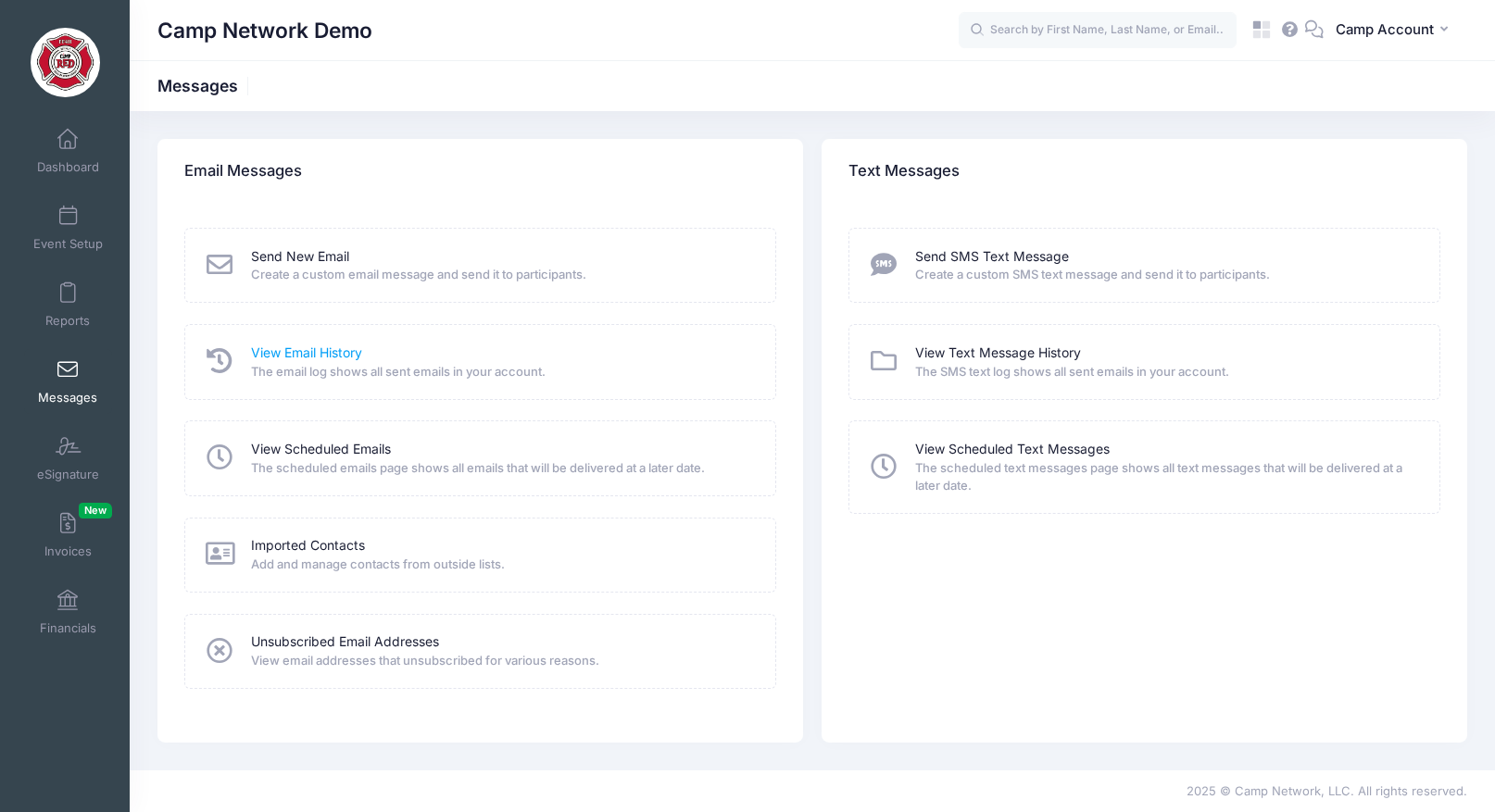
click at [295, 358] on link "View Email History" at bounding box center [307, 353] width 112 height 19
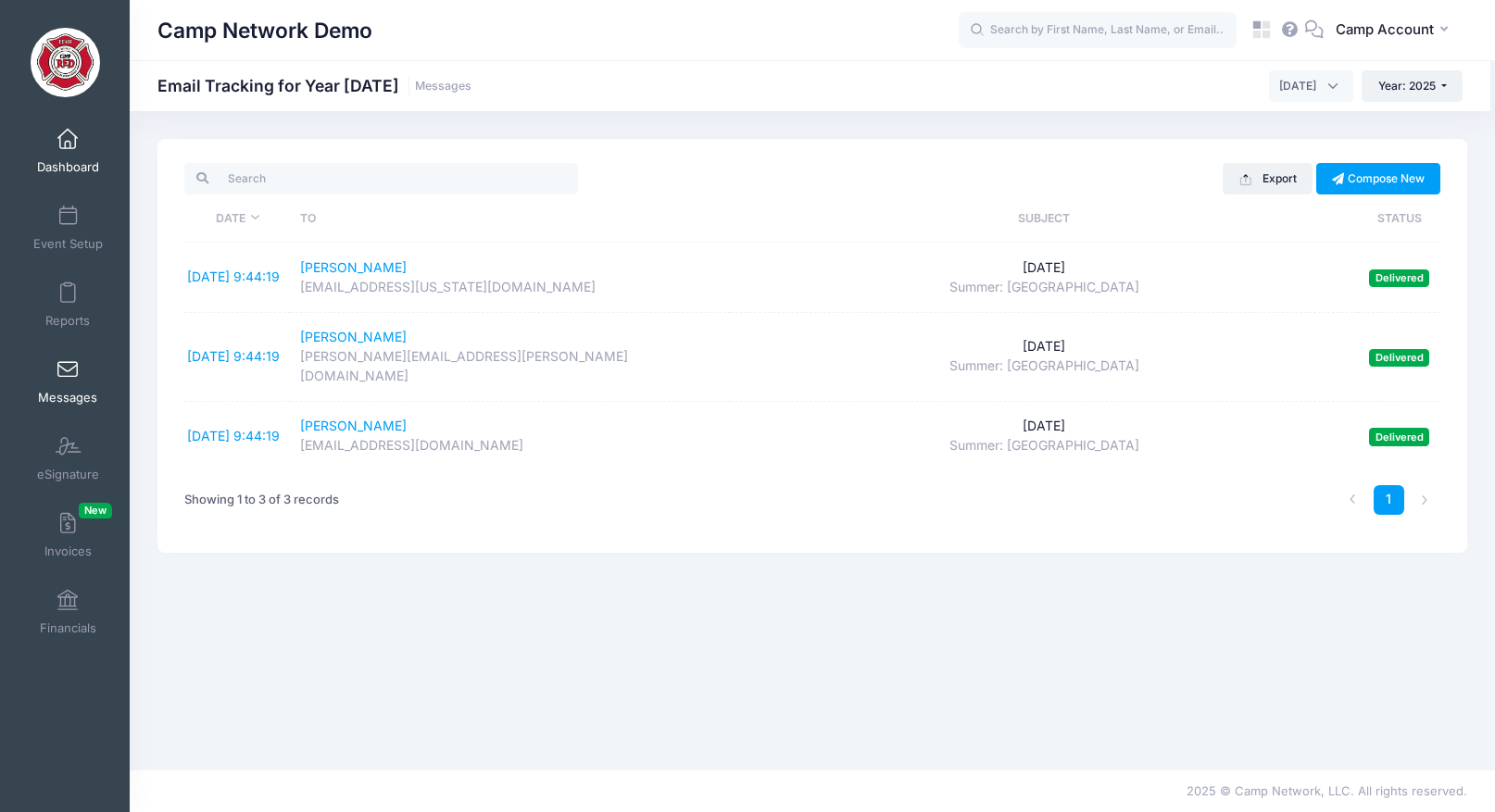
click at [68, 138] on span at bounding box center [68, 140] width 0 height 20
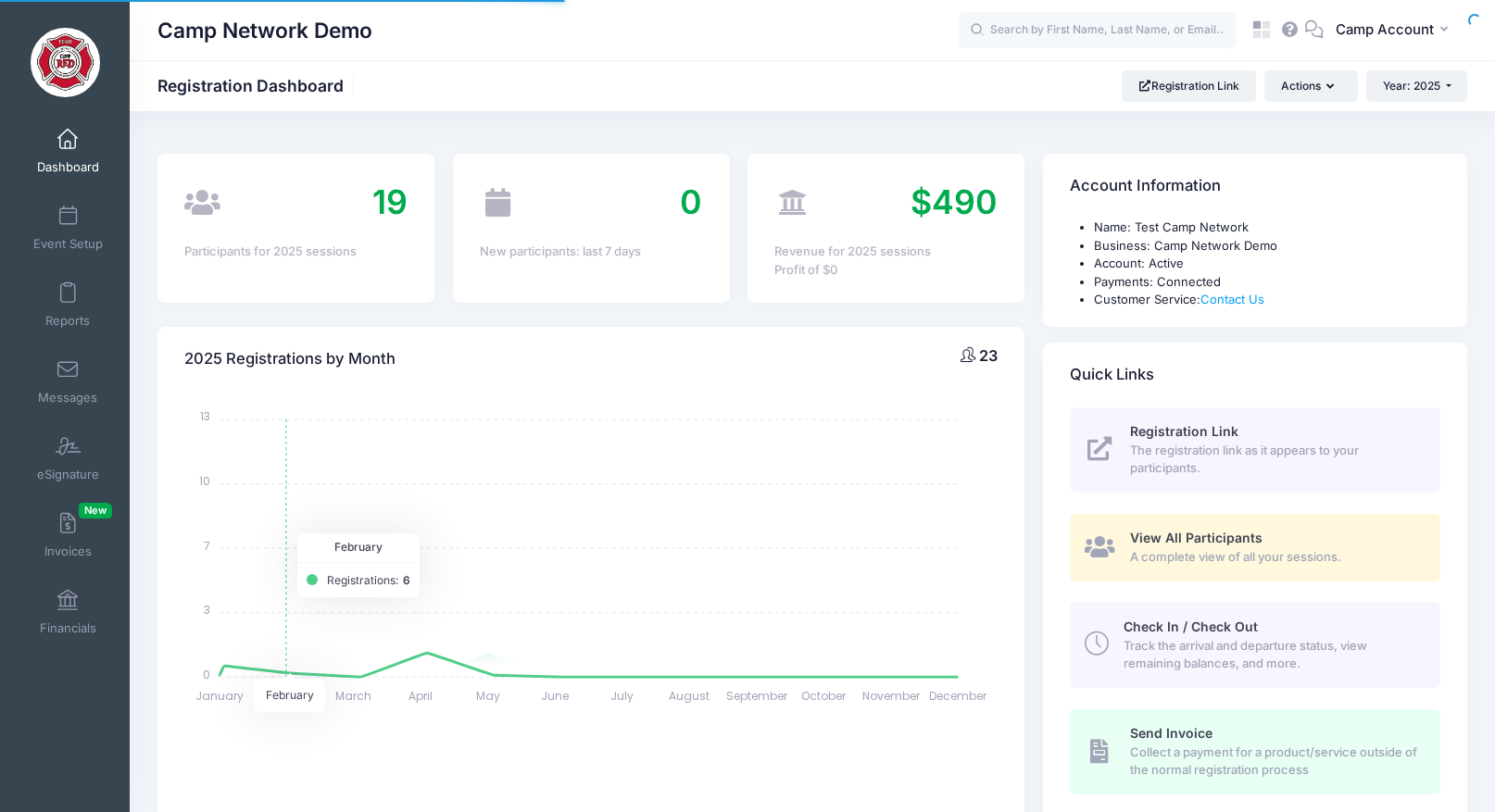
select select
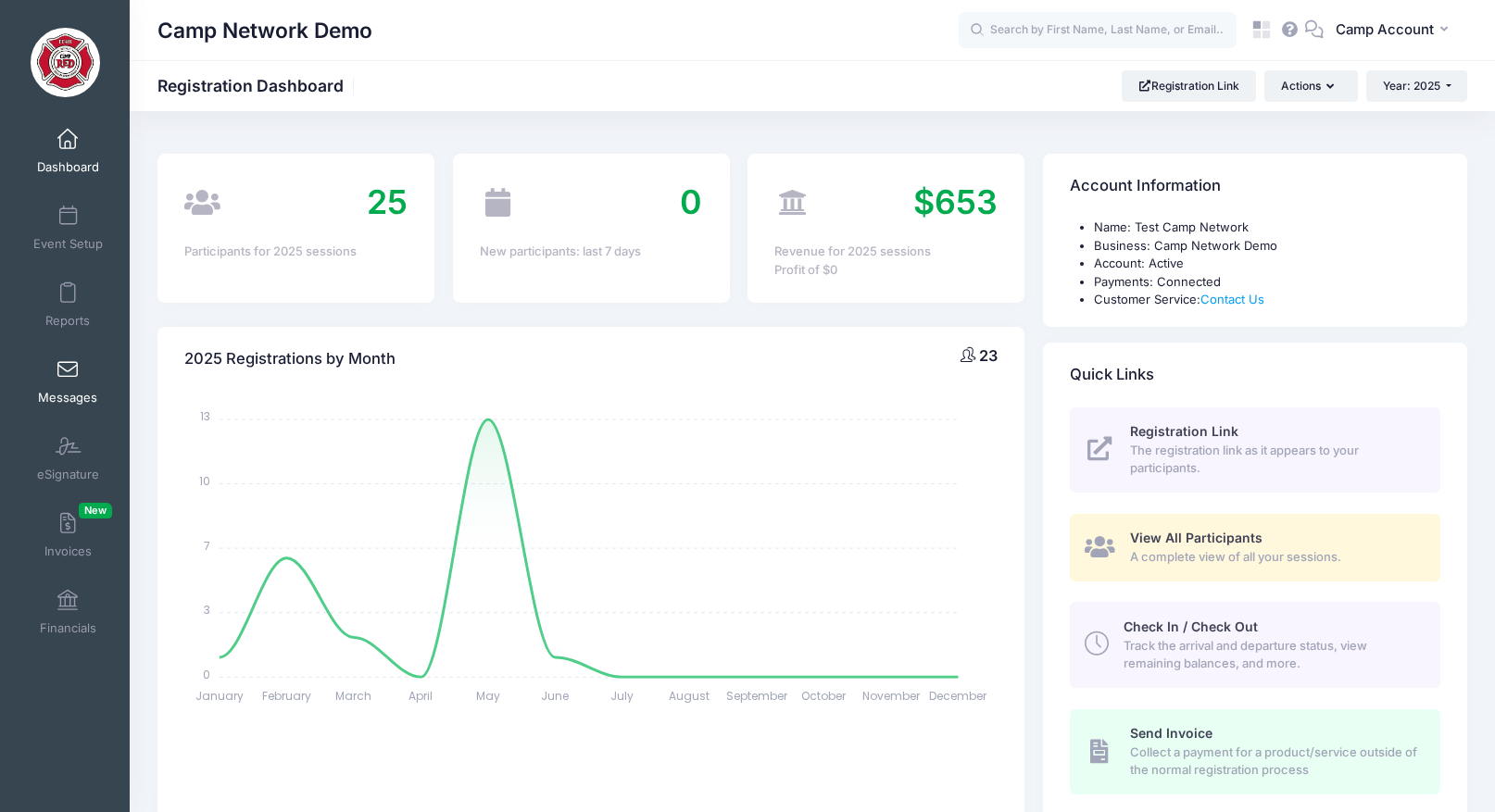
click at [69, 388] on link "Messages" at bounding box center [68, 381] width 88 height 65
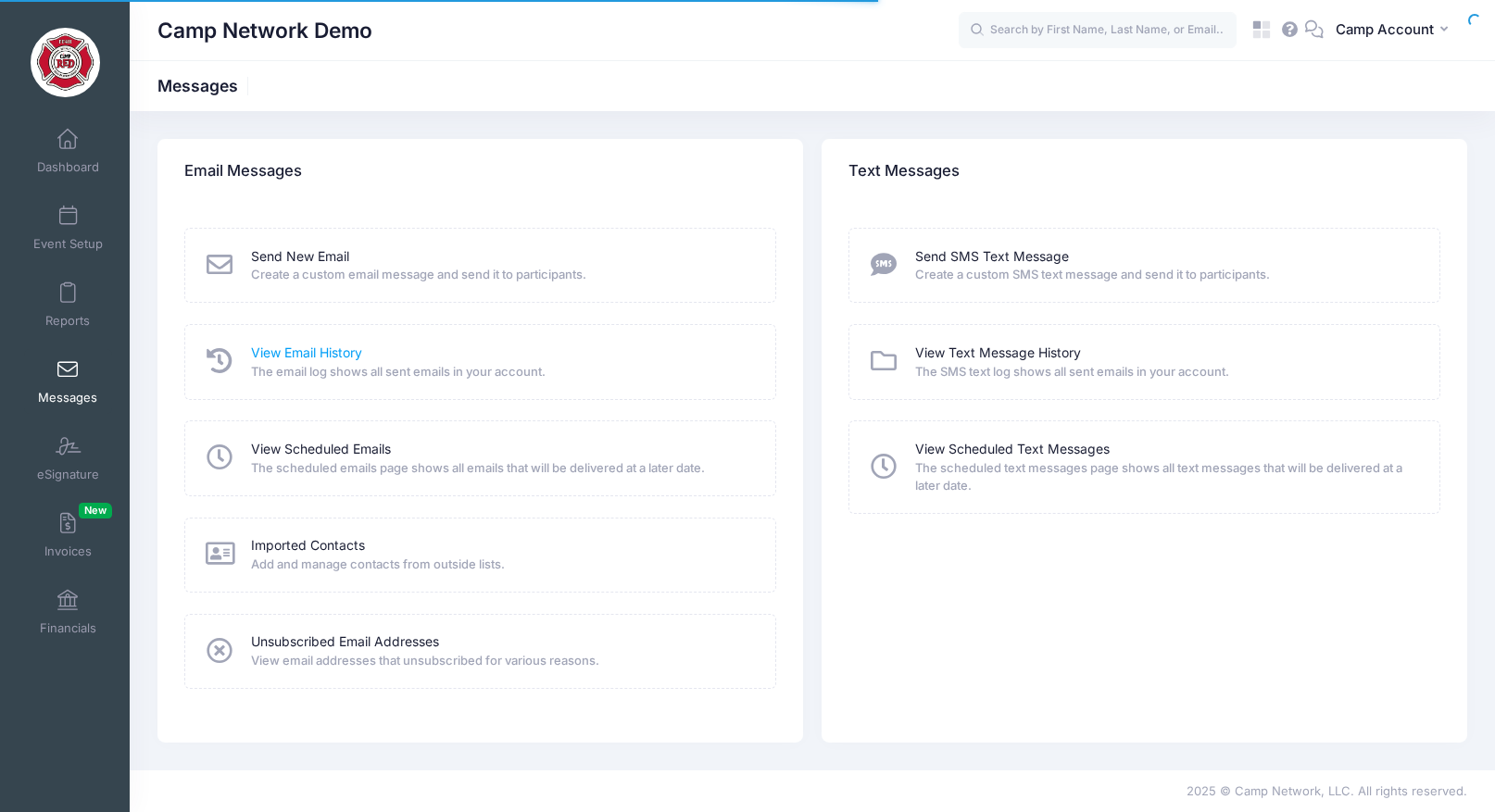
click at [293, 345] on link "View Email History" at bounding box center [307, 353] width 112 height 19
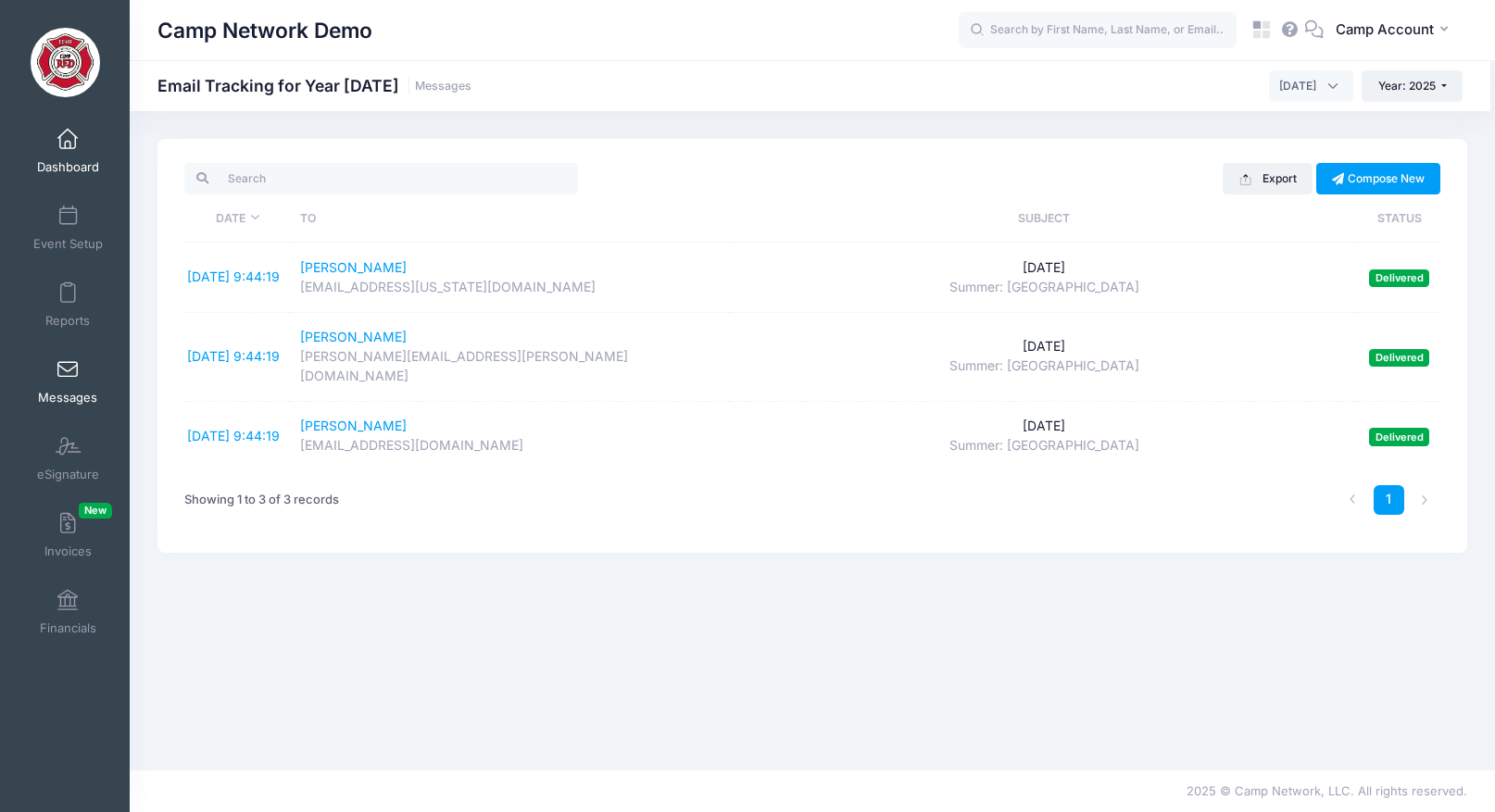
click at [56, 163] on span "Dashboard" at bounding box center [68, 167] width 62 height 16
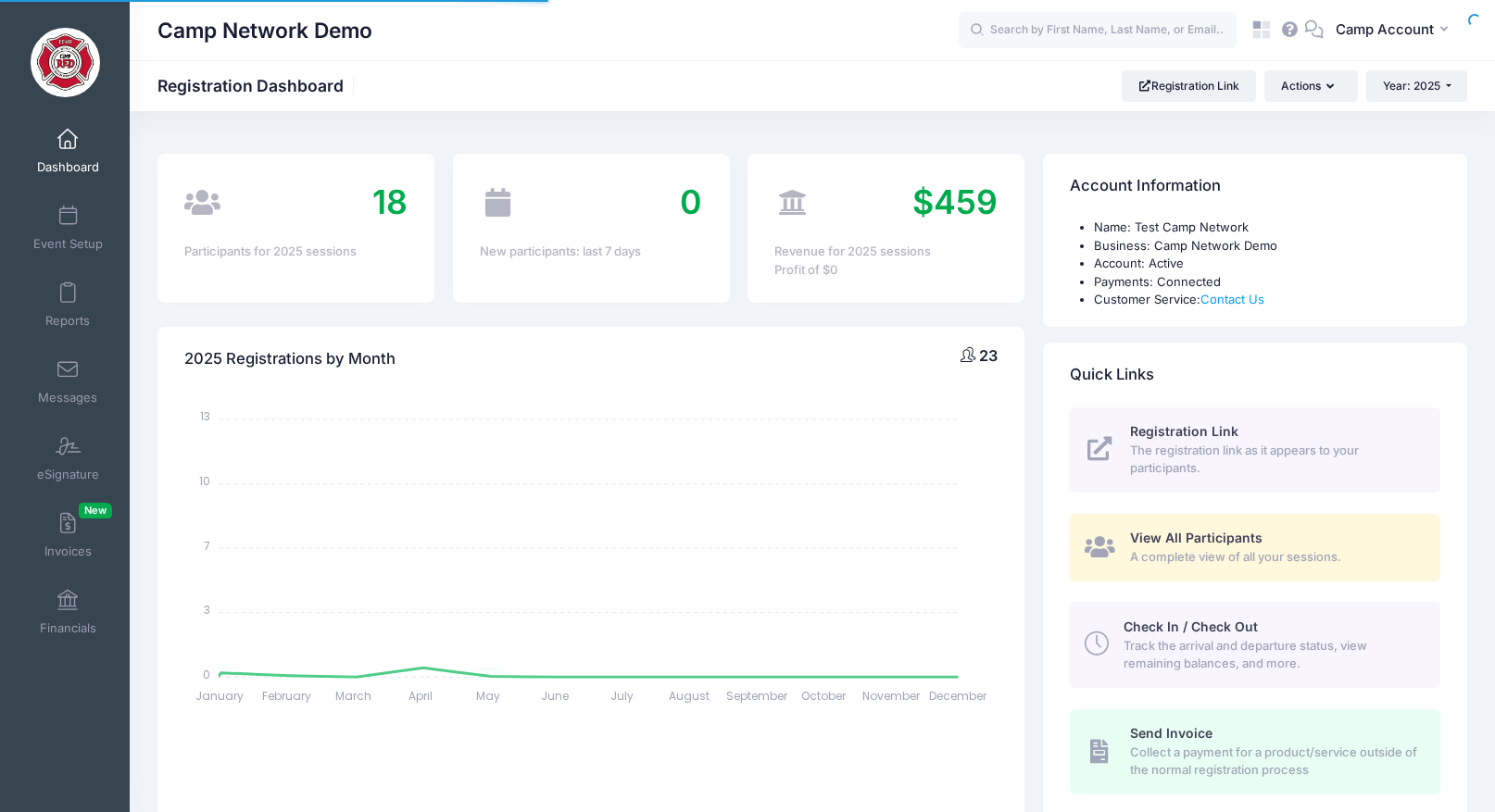
select select
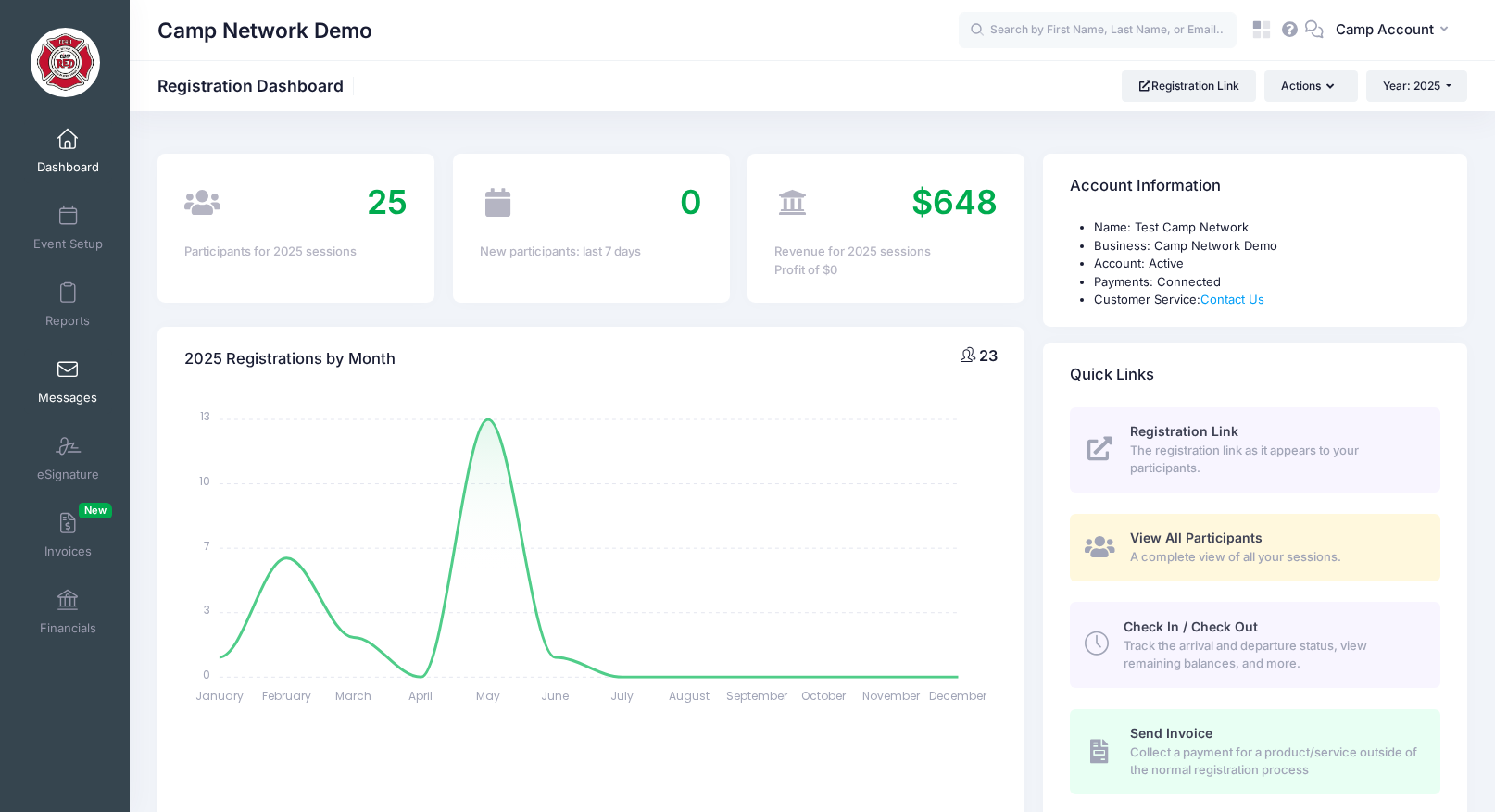
click at [74, 396] on span "Messages" at bounding box center [67, 398] width 59 height 16
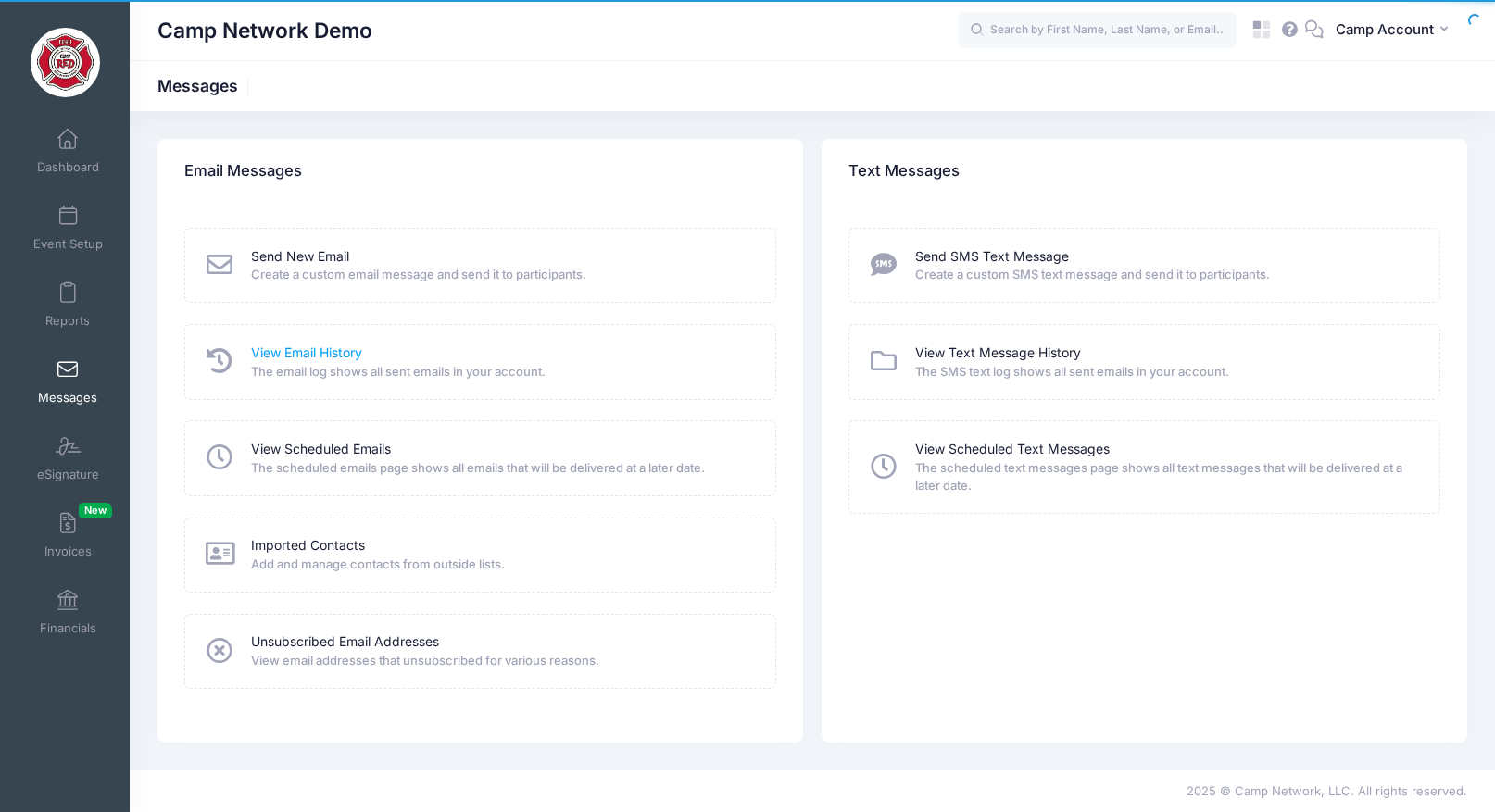
click at [314, 358] on link "View Email History" at bounding box center [307, 353] width 112 height 19
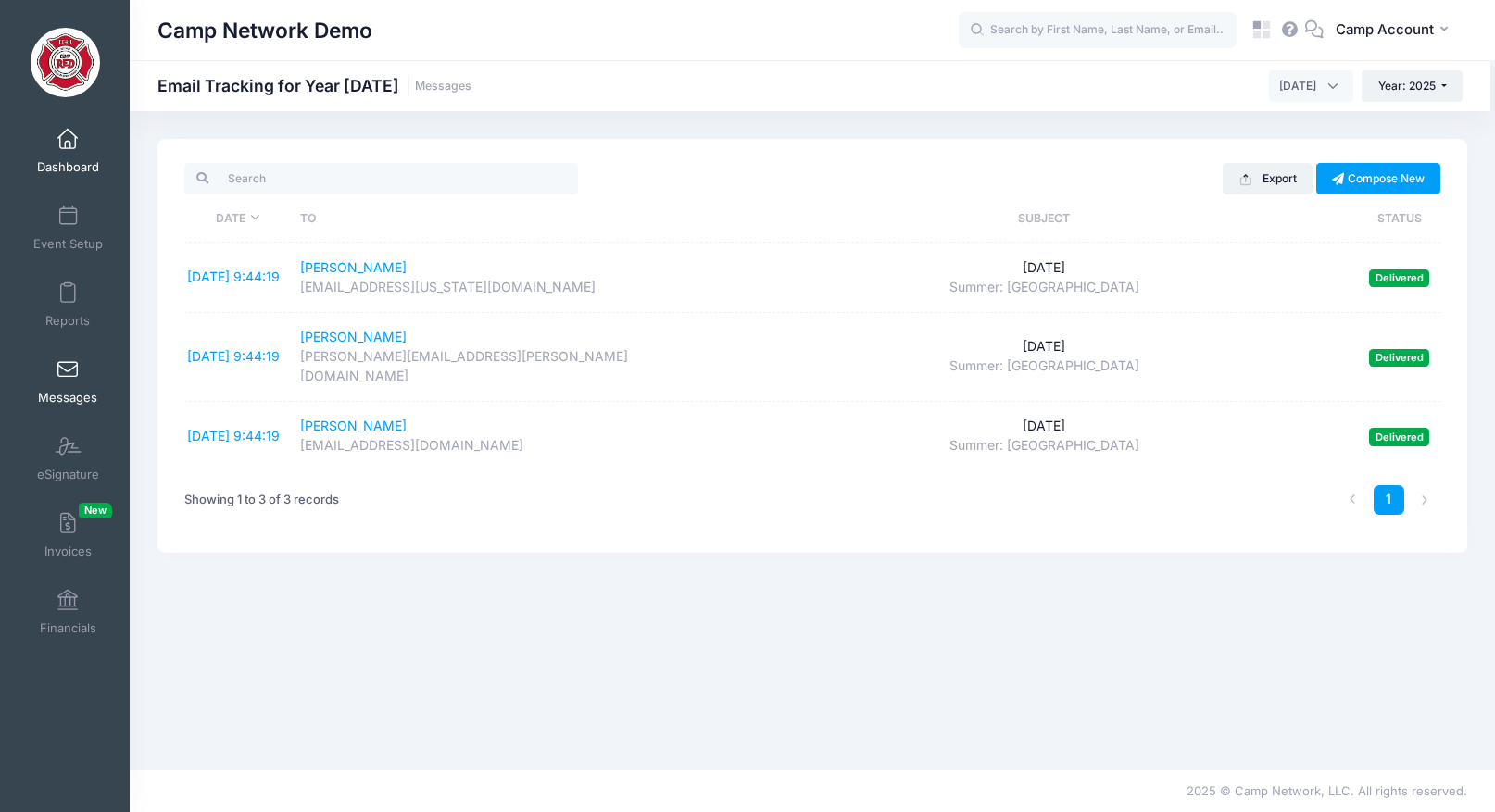
click at [89, 160] on span "Dashboard" at bounding box center [68, 167] width 62 height 16
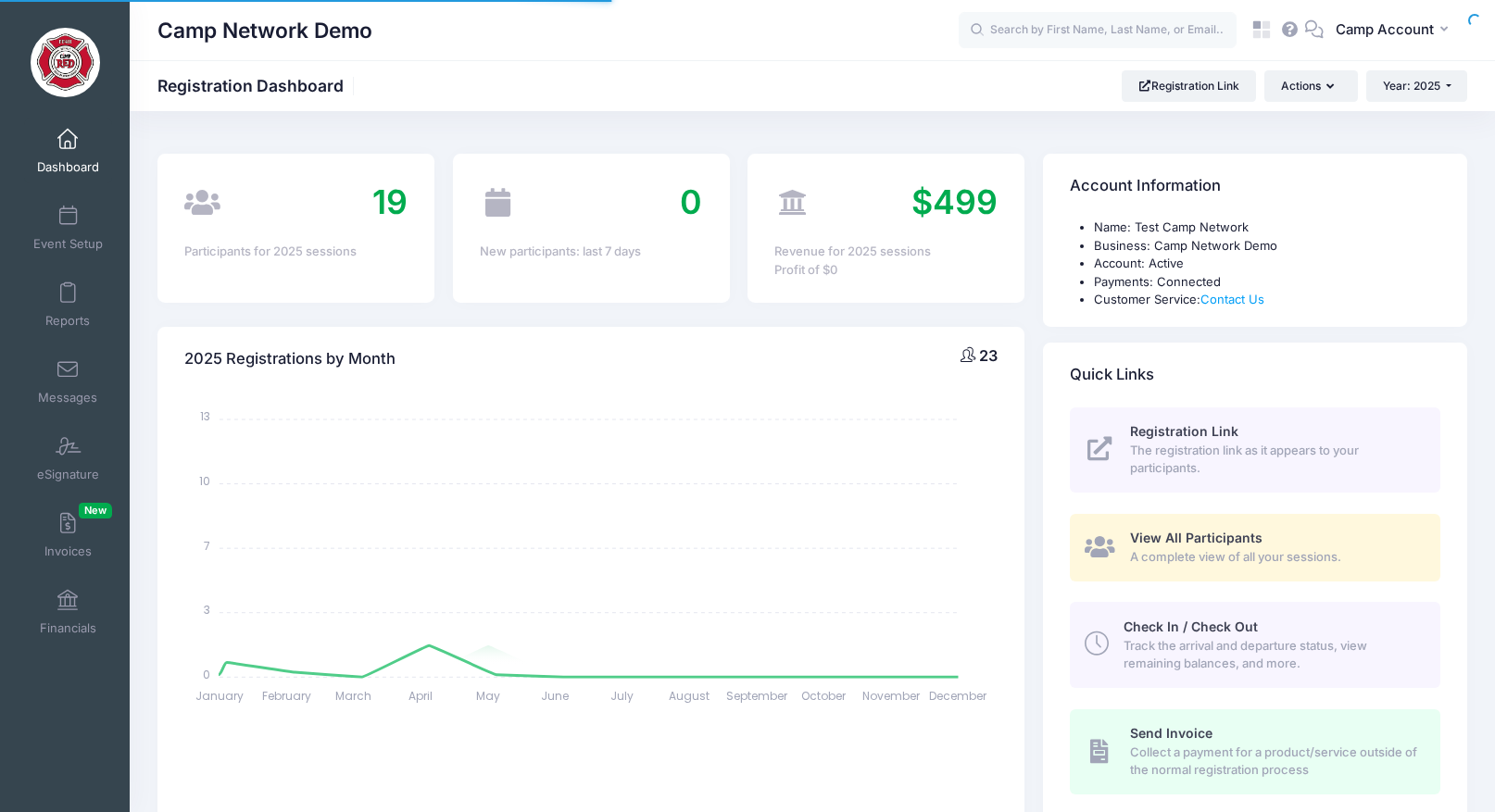
select select
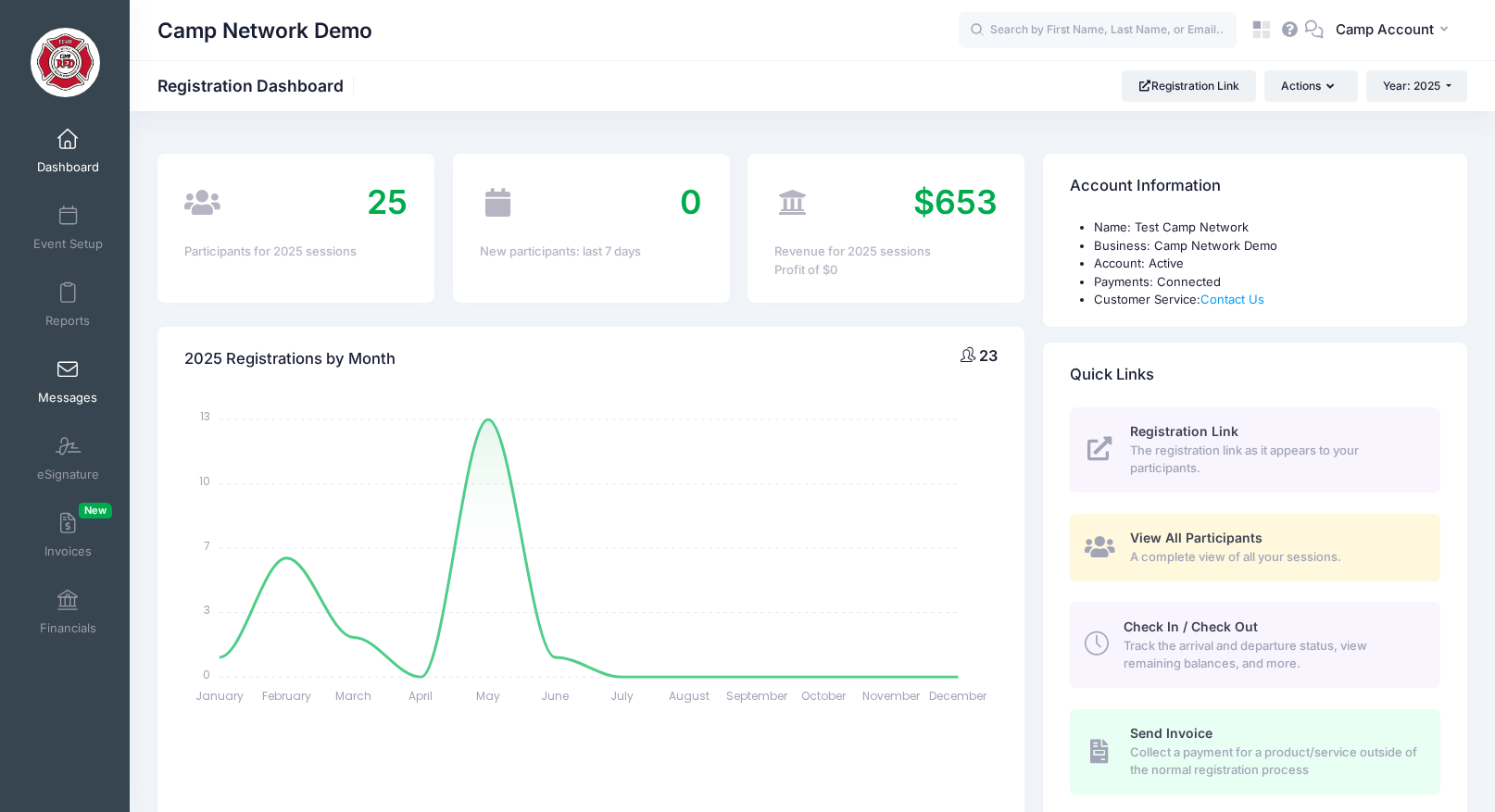
click at [68, 372] on span at bounding box center [68, 370] width 0 height 20
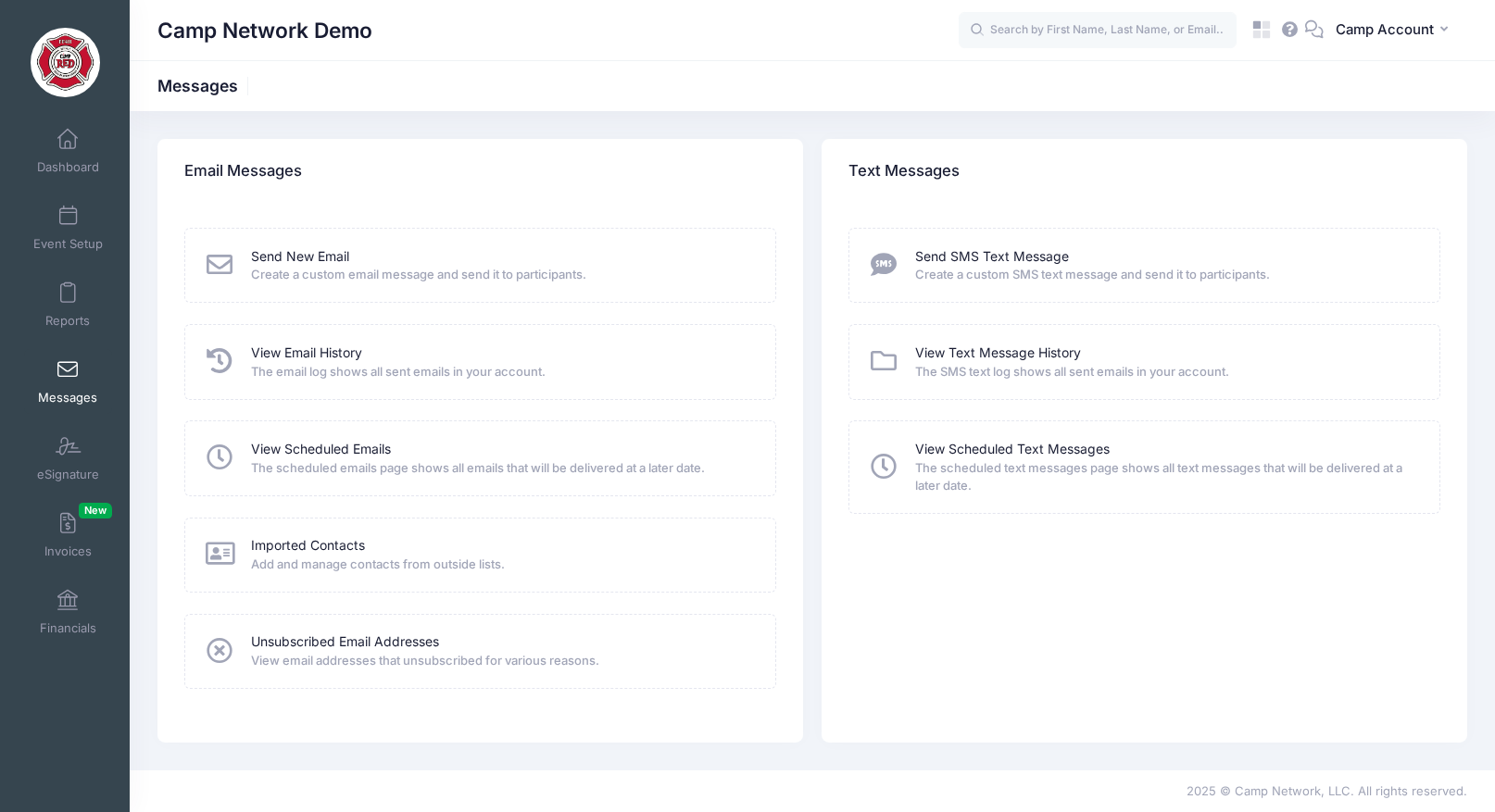
click at [312, 363] on span "The email log shows all sent emails in your account." at bounding box center [502, 372] width 501 height 18
click at [309, 354] on link "View Email History" at bounding box center [307, 353] width 112 height 19
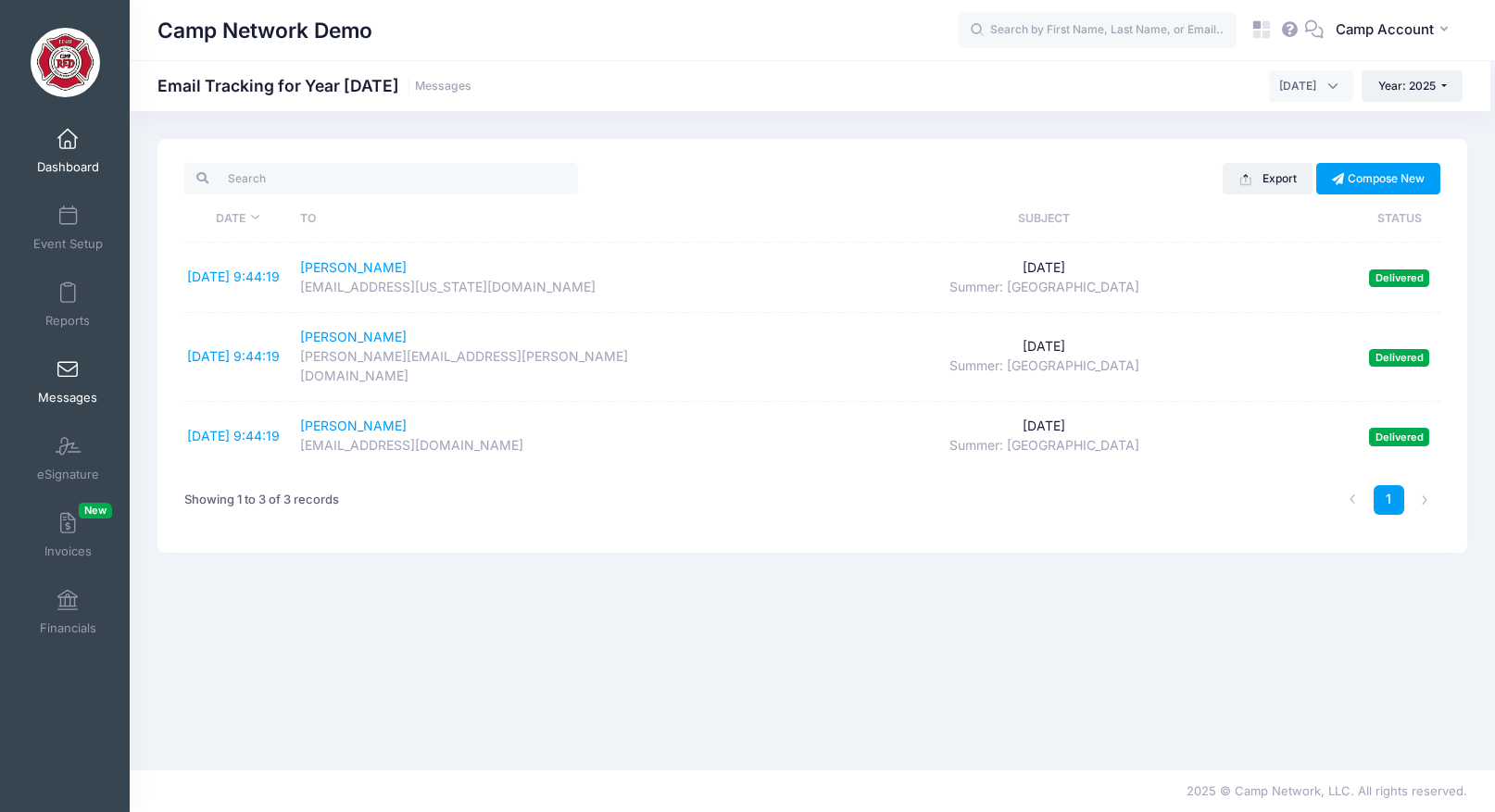
click at [68, 139] on span at bounding box center [68, 140] width 0 height 20
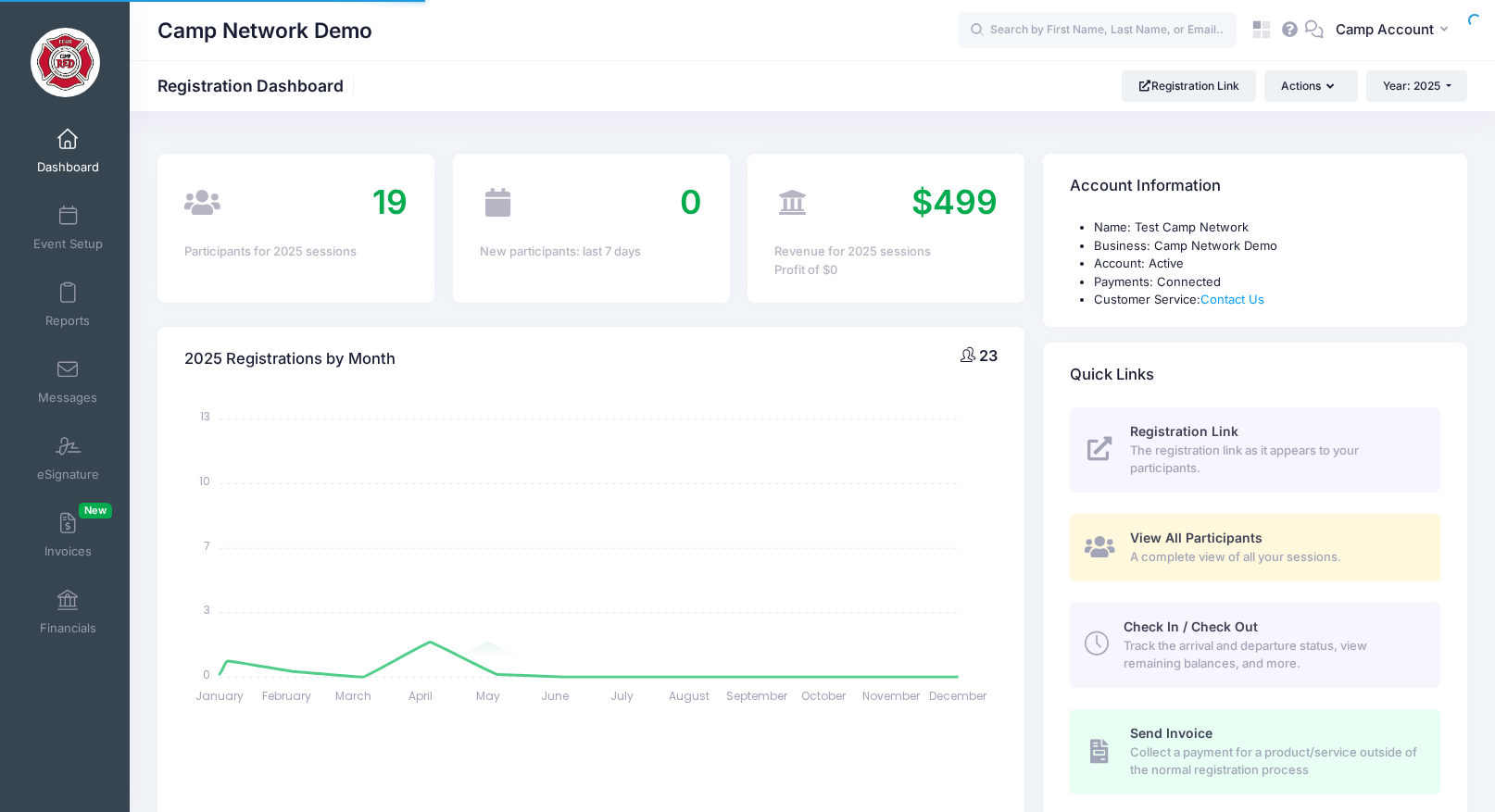
select select
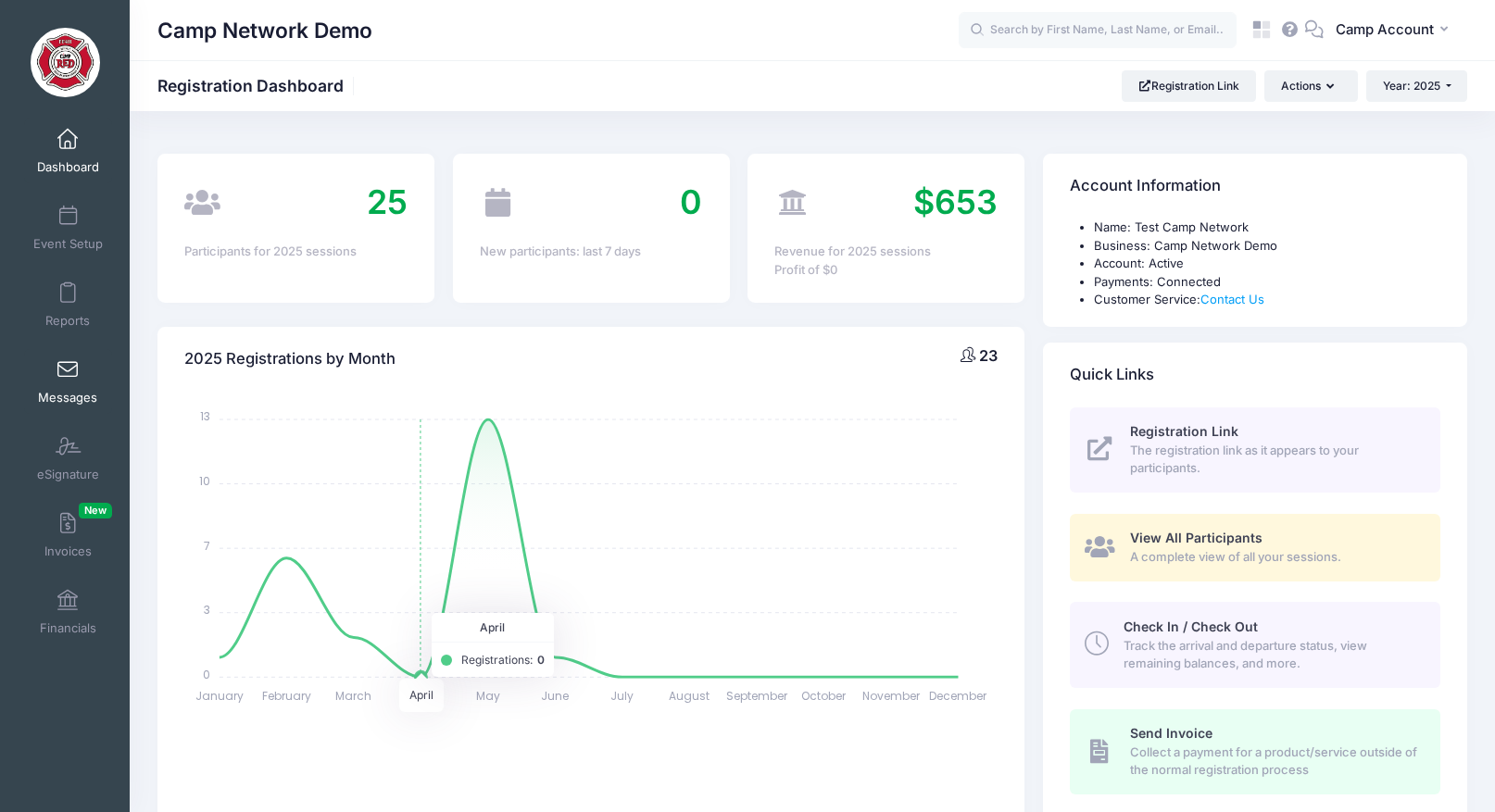
click at [68, 378] on span at bounding box center [68, 370] width 0 height 20
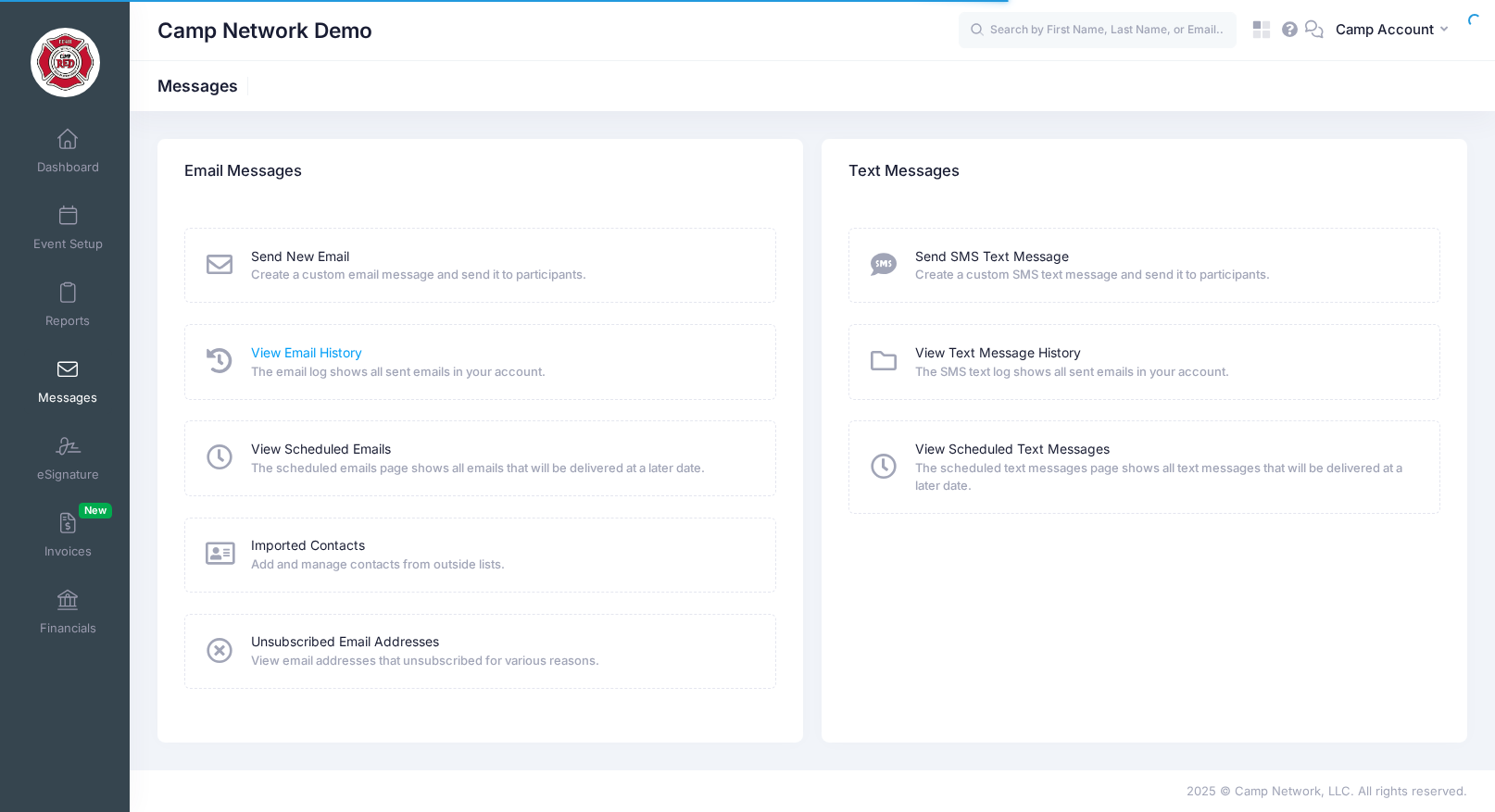
click at [324, 354] on link "View Email History" at bounding box center [307, 353] width 112 height 19
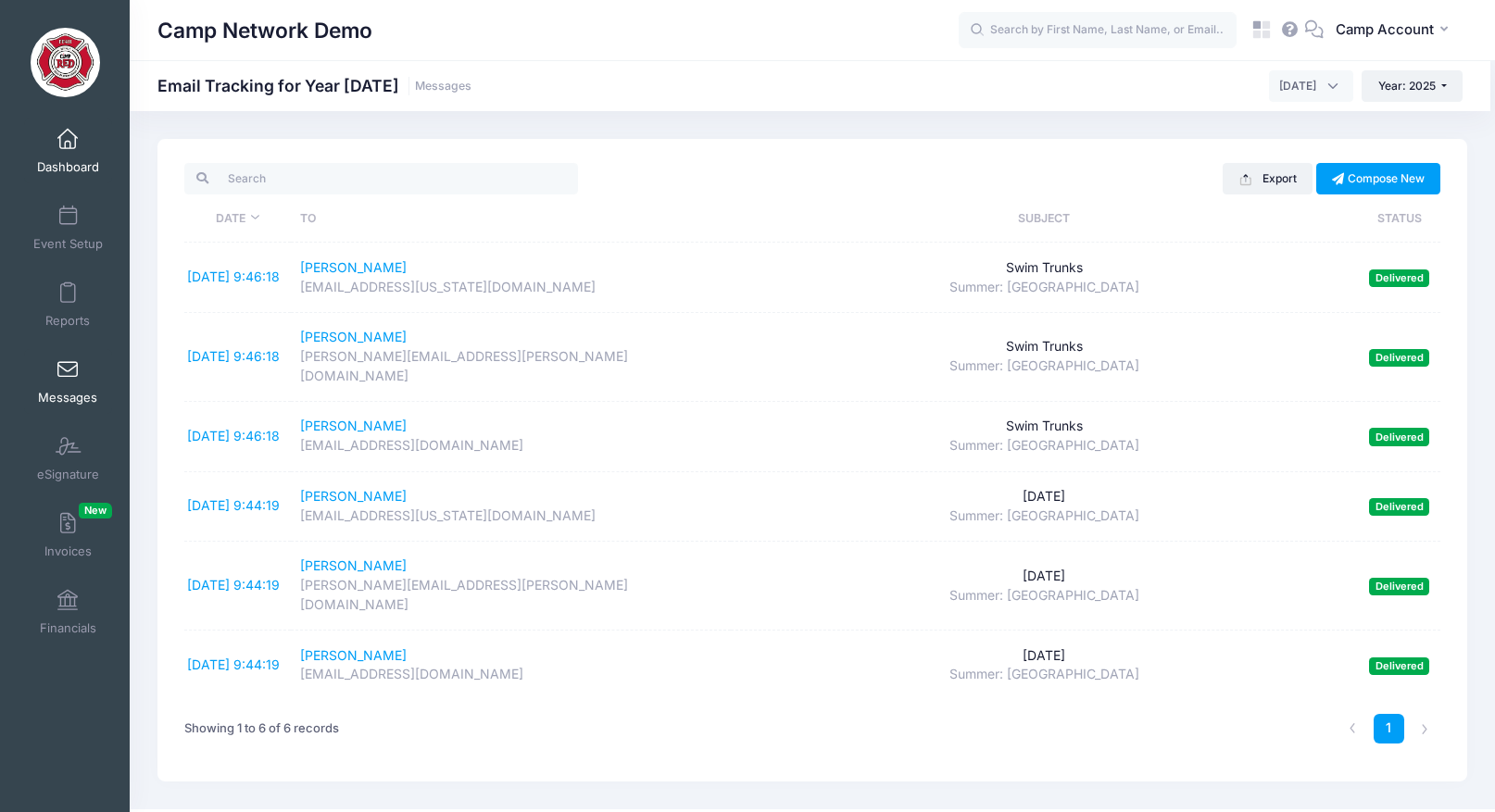
click at [77, 153] on link "Dashboard" at bounding box center [68, 150] width 88 height 65
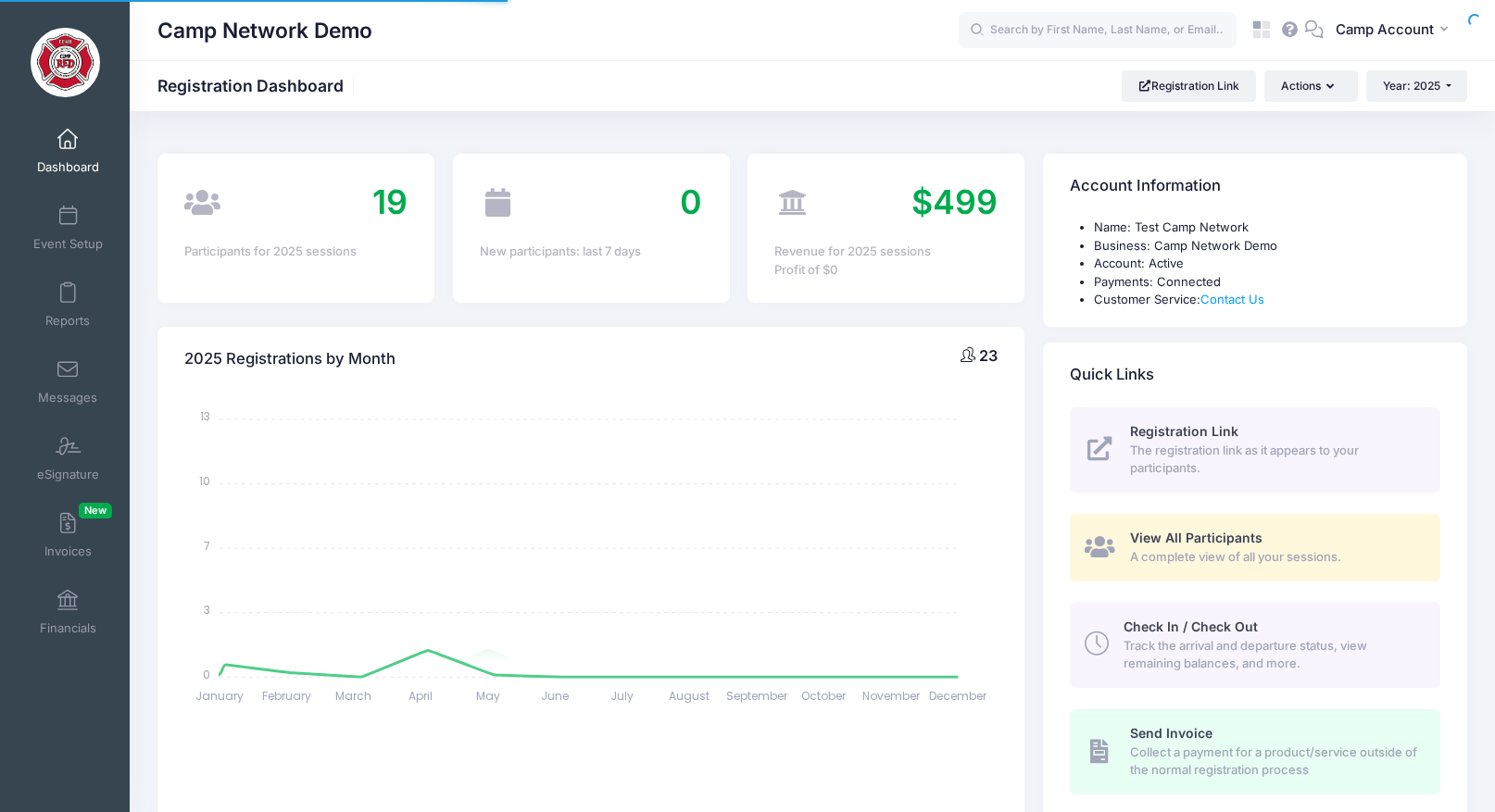
select select
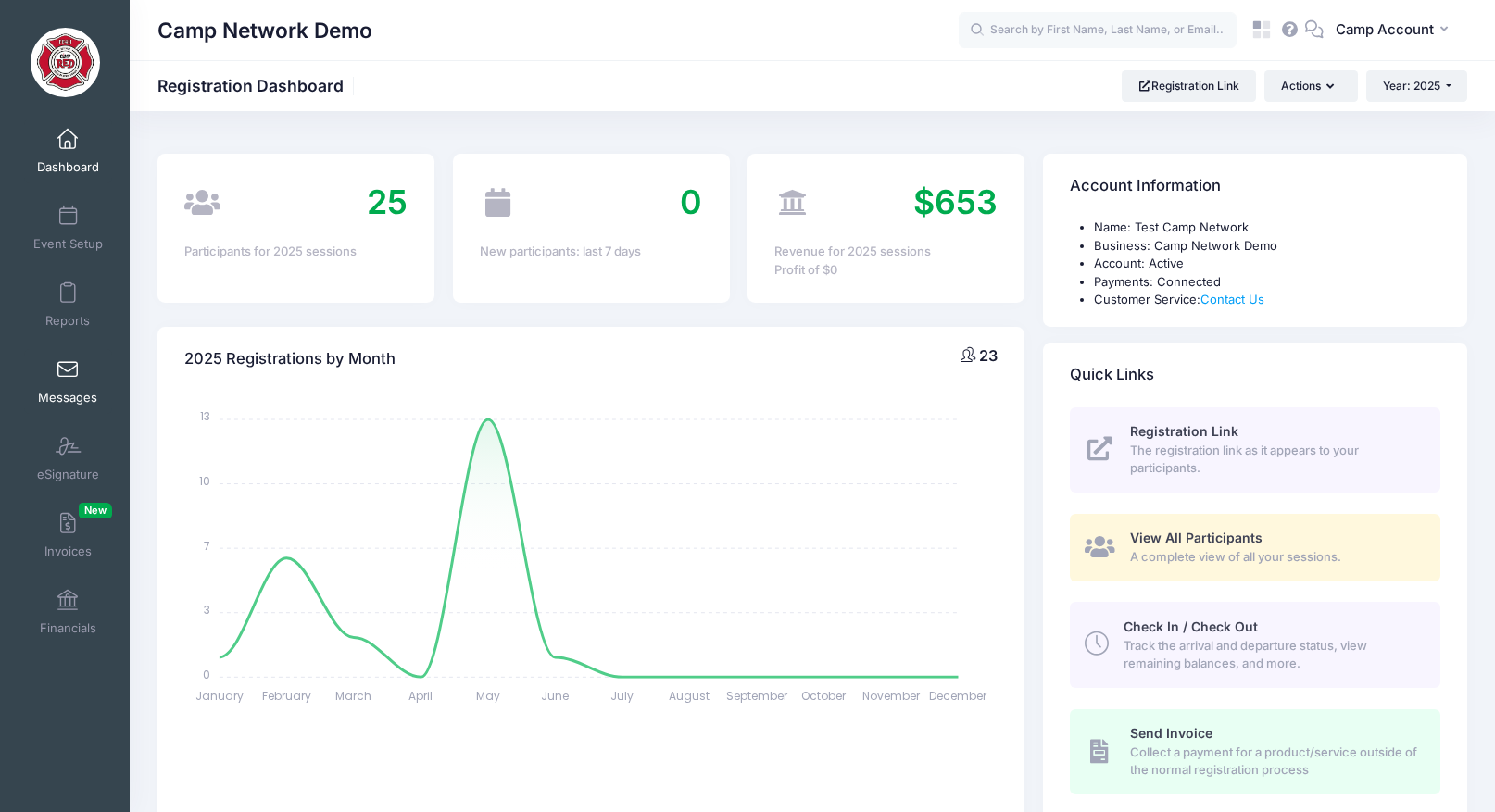
click at [90, 394] on span "Messages" at bounding box center [67, 398] width 59 height 16
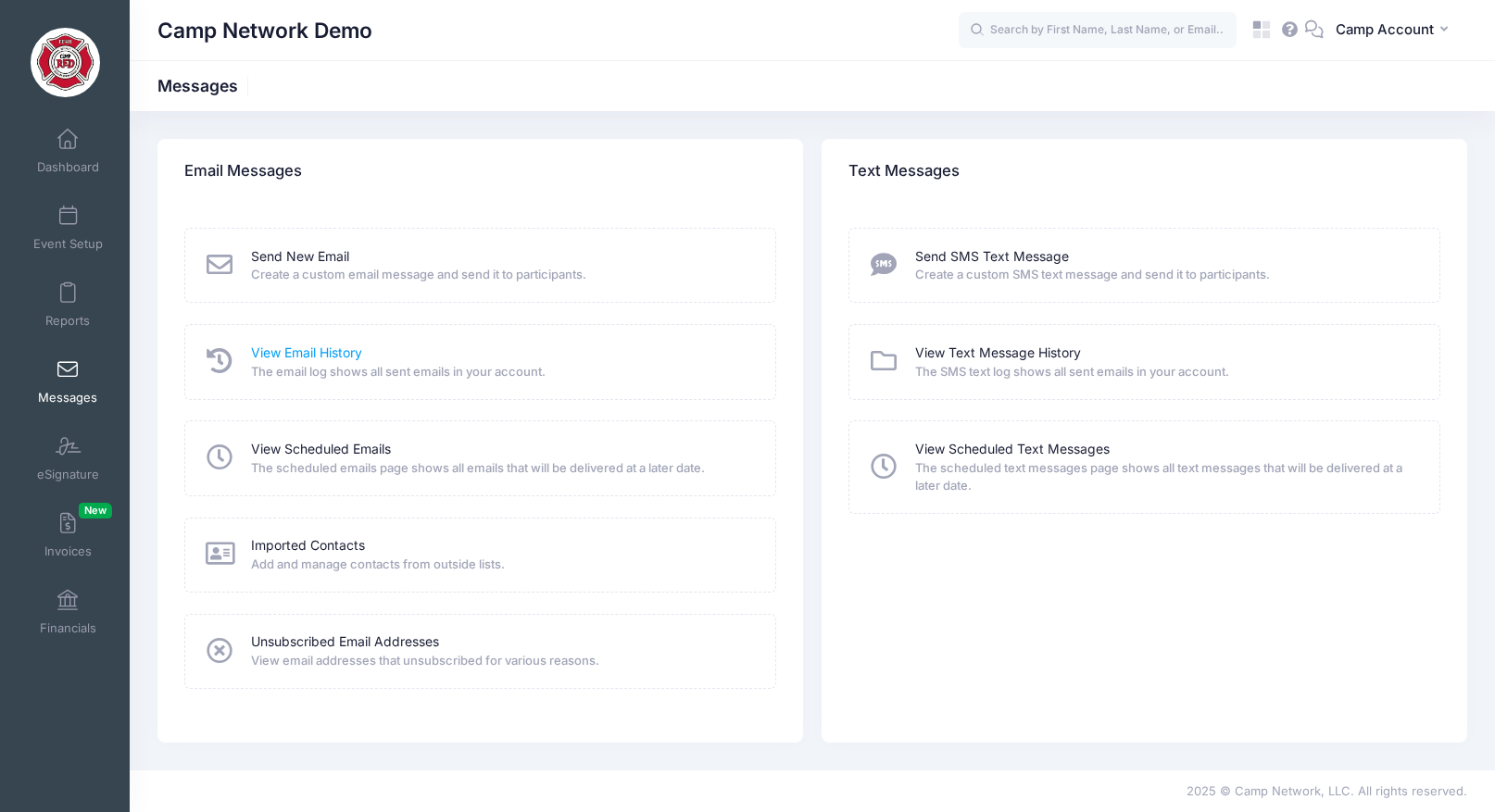
click at [305, 357] on link "View Email History" at bounding box center [307, 353] width 112 height 19
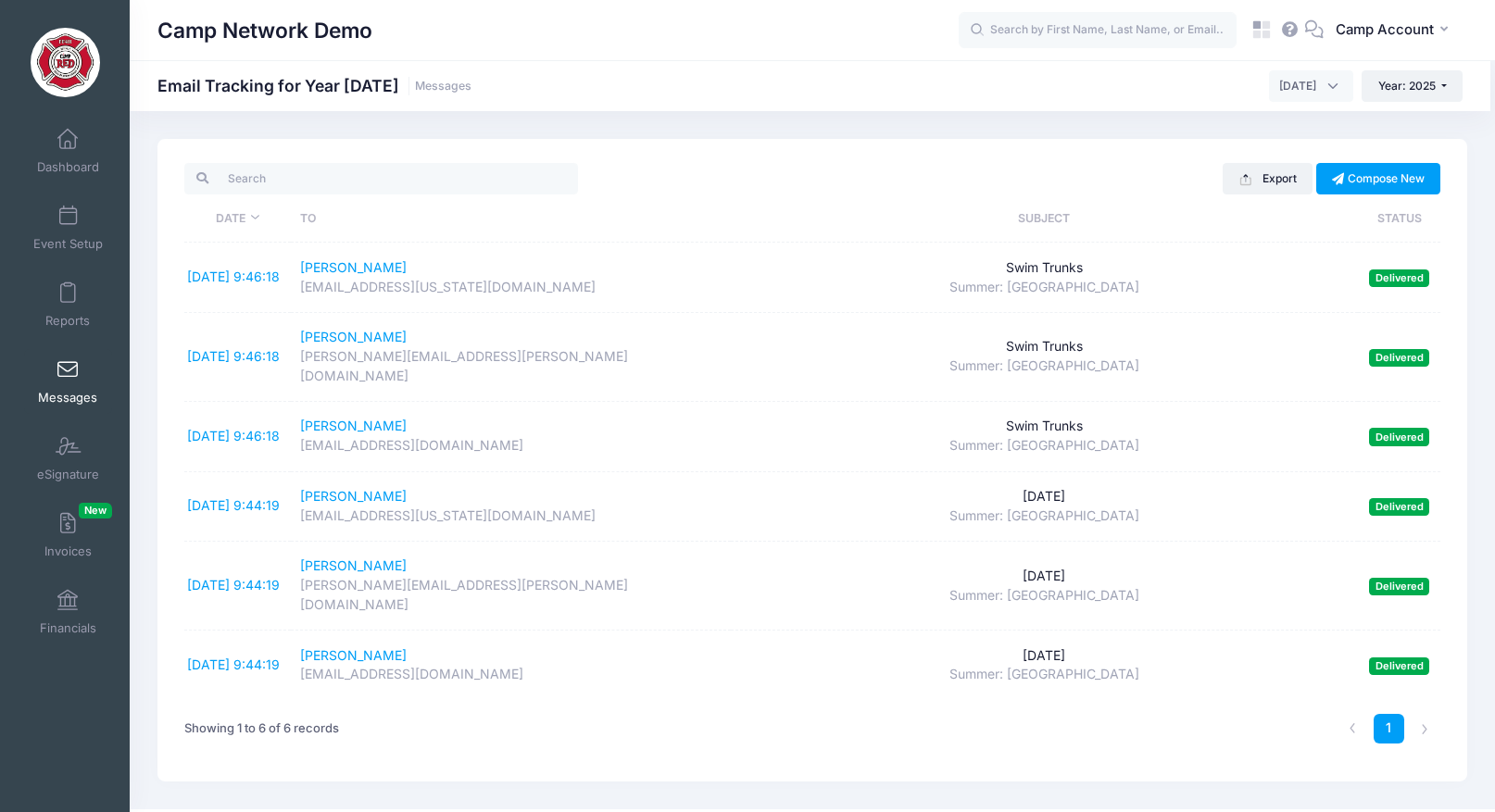
scroll to position [1, 0]
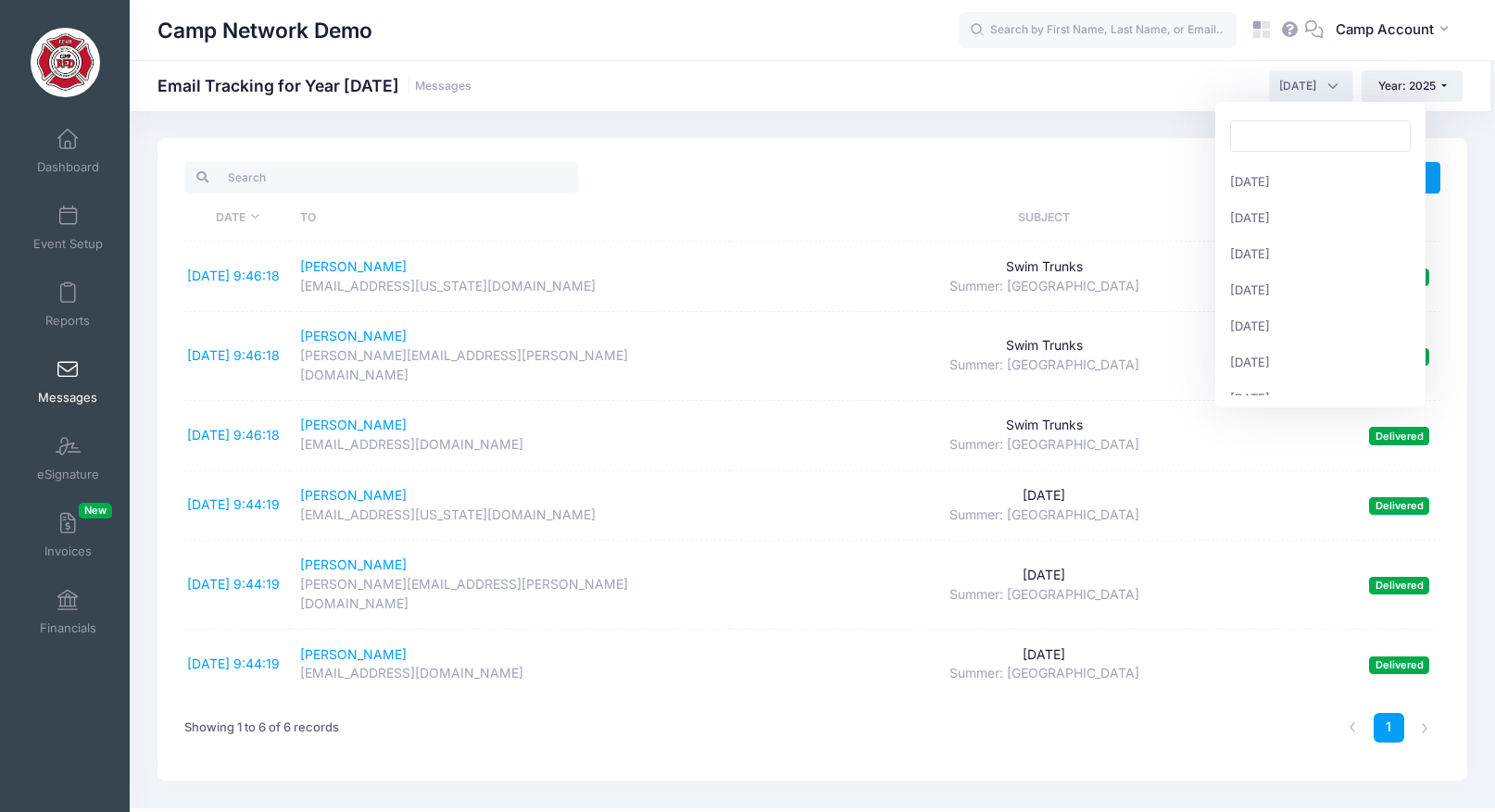
click at [1301, 87] on span "September 2025" at bounding box center [1297, 85] width 37 height 16
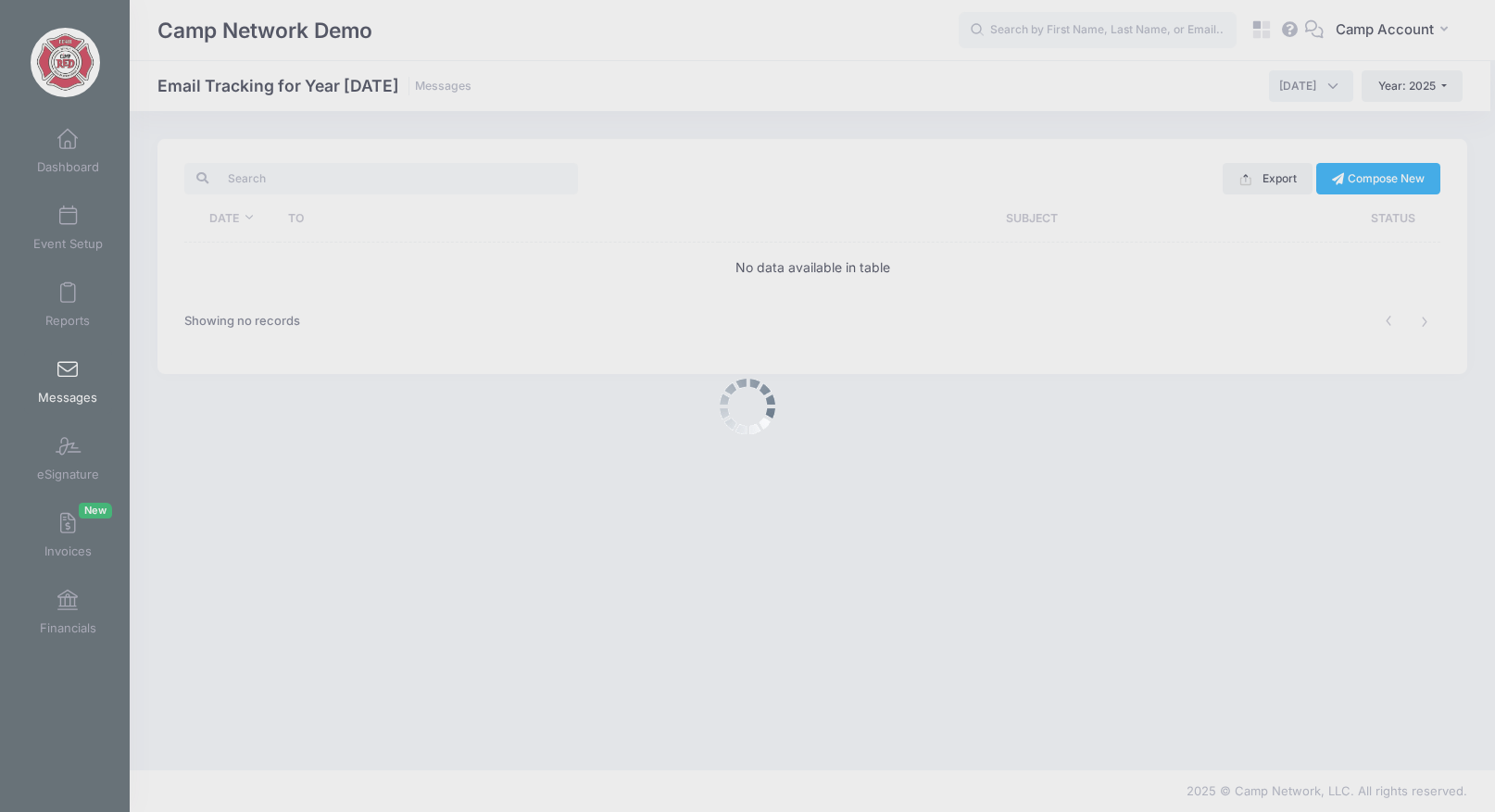
scroll to position [0, 0]
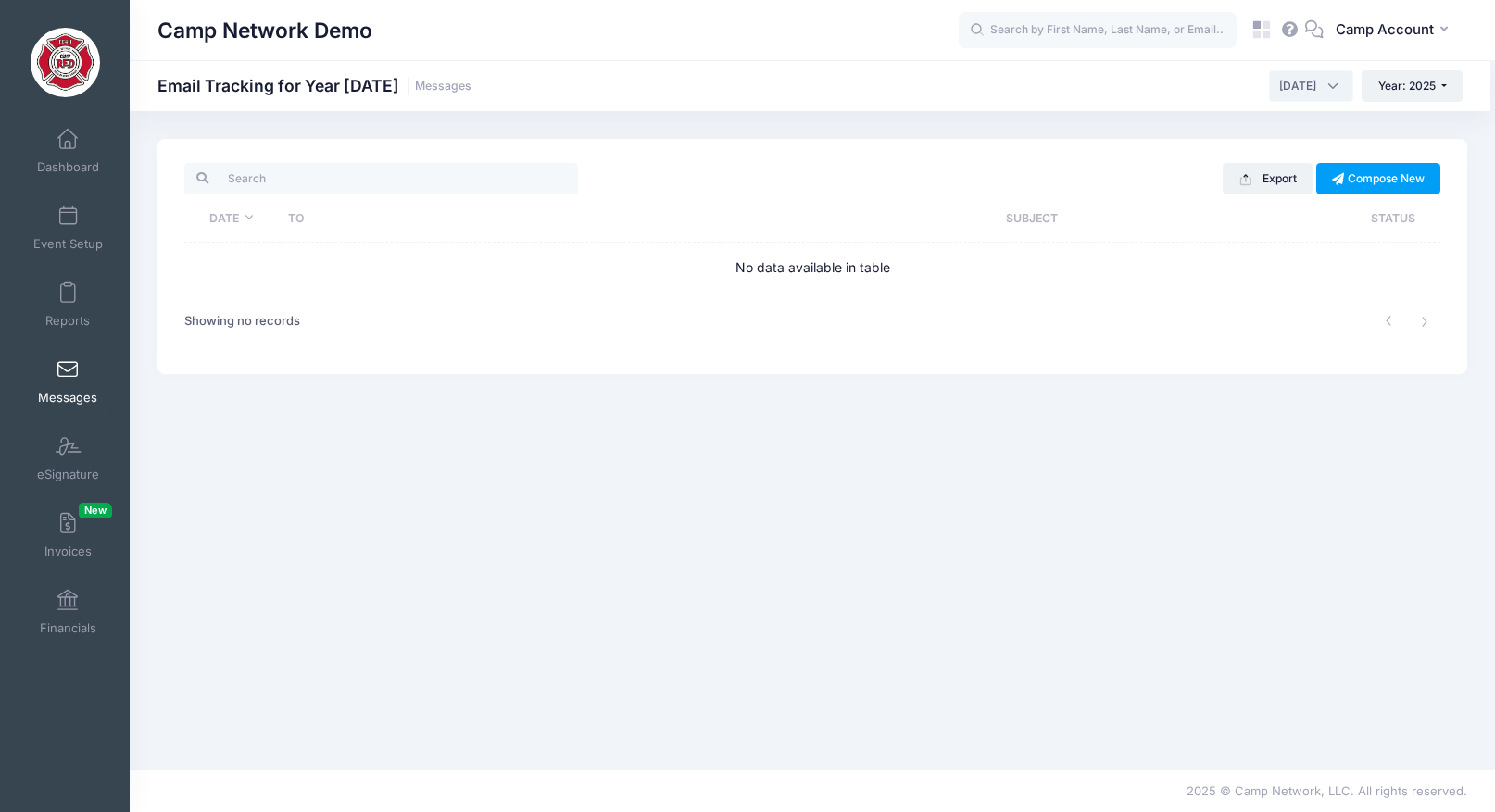
click at [1279, 81] on span "[DATE]" at bounding box center [1297, 85] width 37 height 16
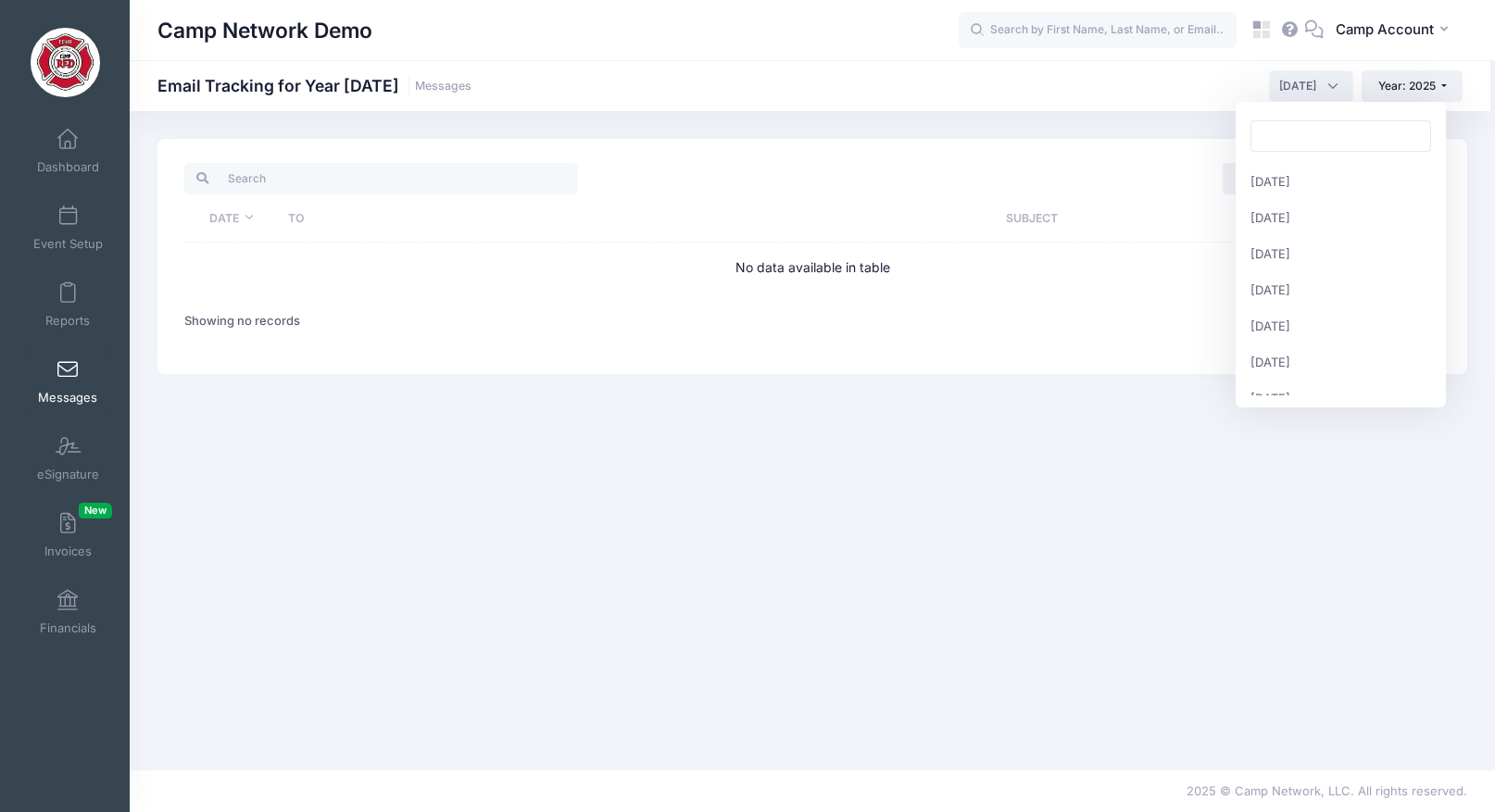
scroll to position [202, 0]
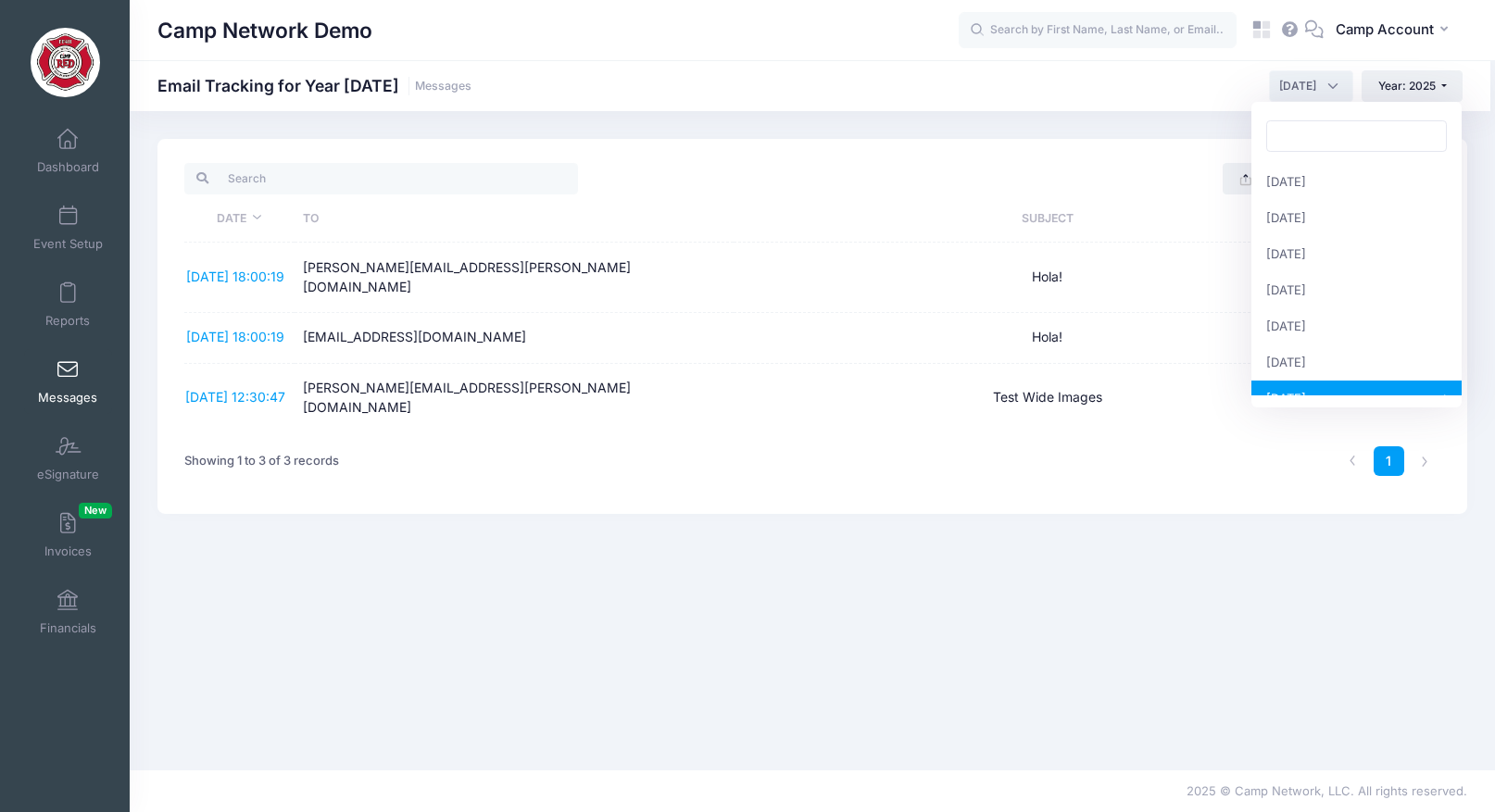
click at [1288, 92] on span "[DATE]" at bounding box center [1297, 85] width 37 height 16
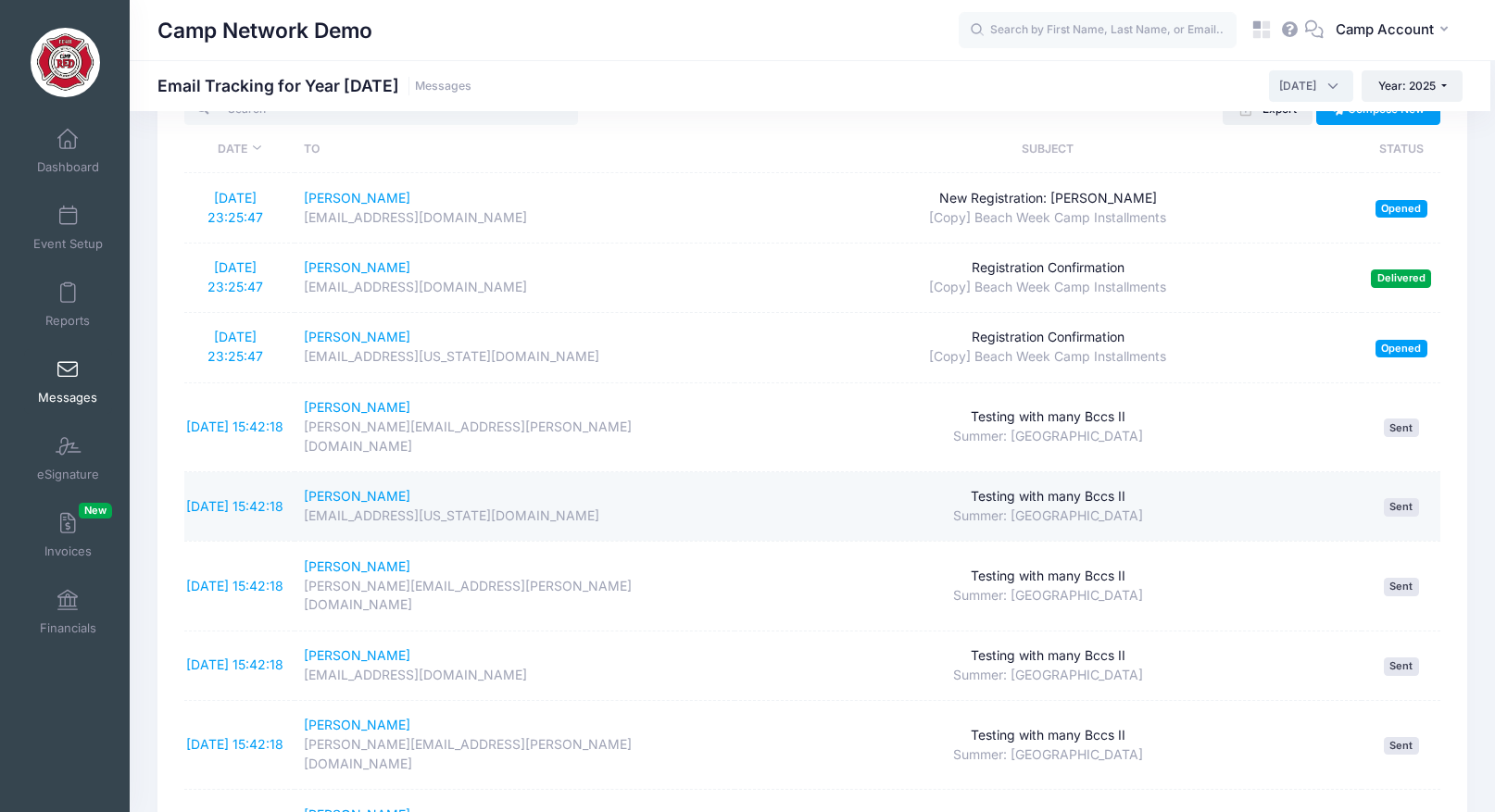
scroll to position [0, 0]
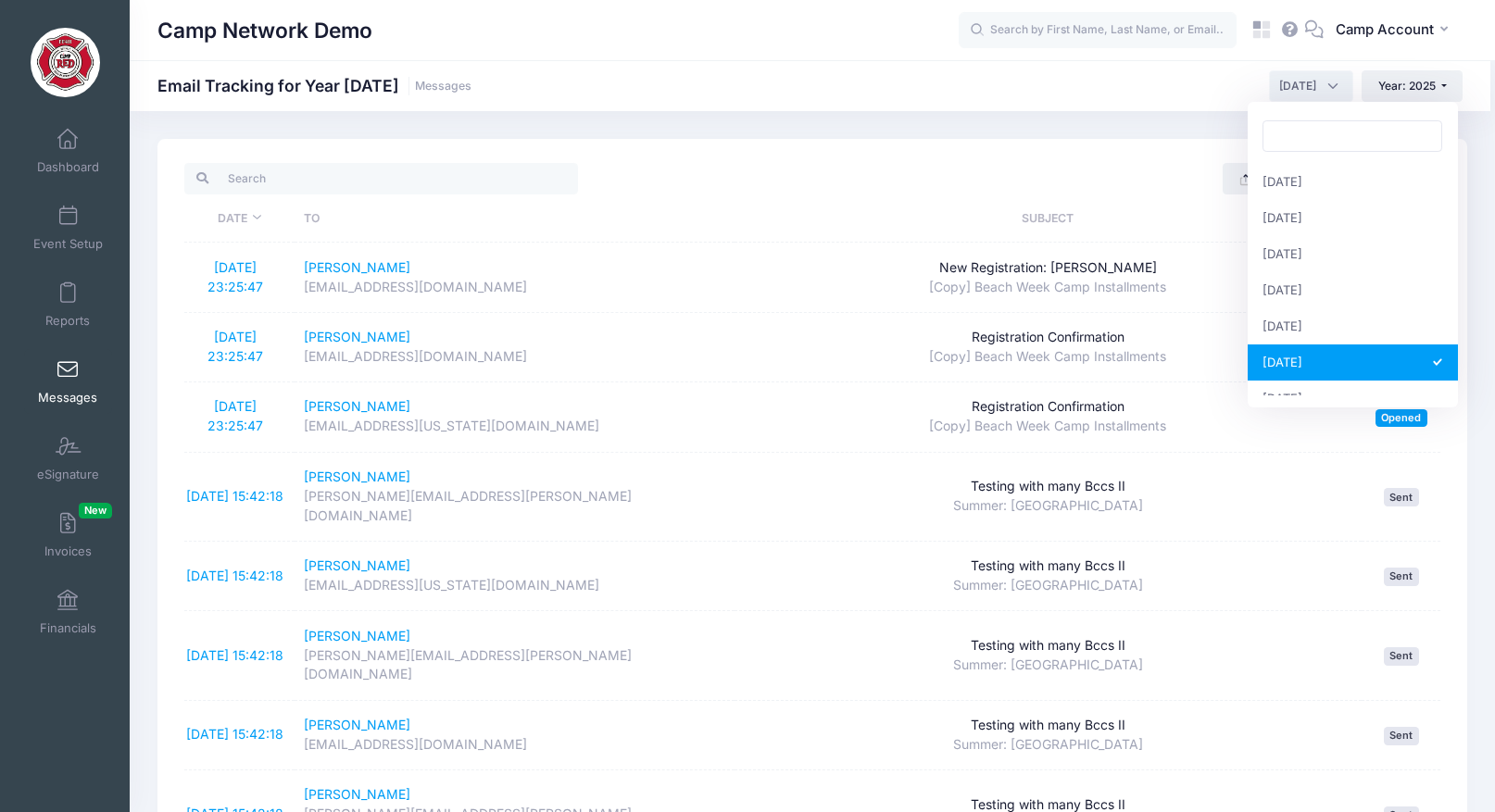
click at [1302, 81] on span "June 2025" at bounding box center [1297, 85] width 37 height 16
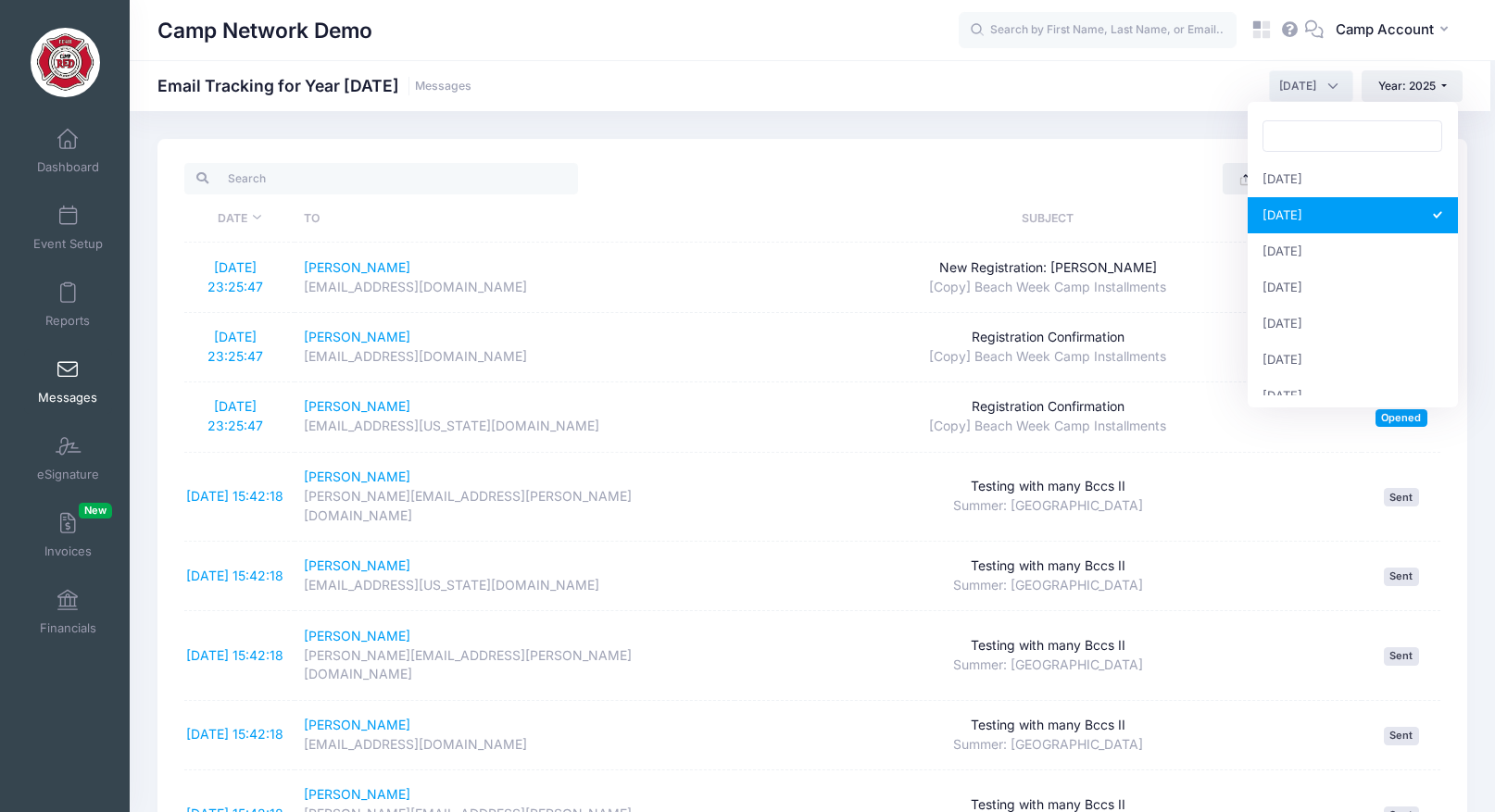
scroll to position [202, 0]
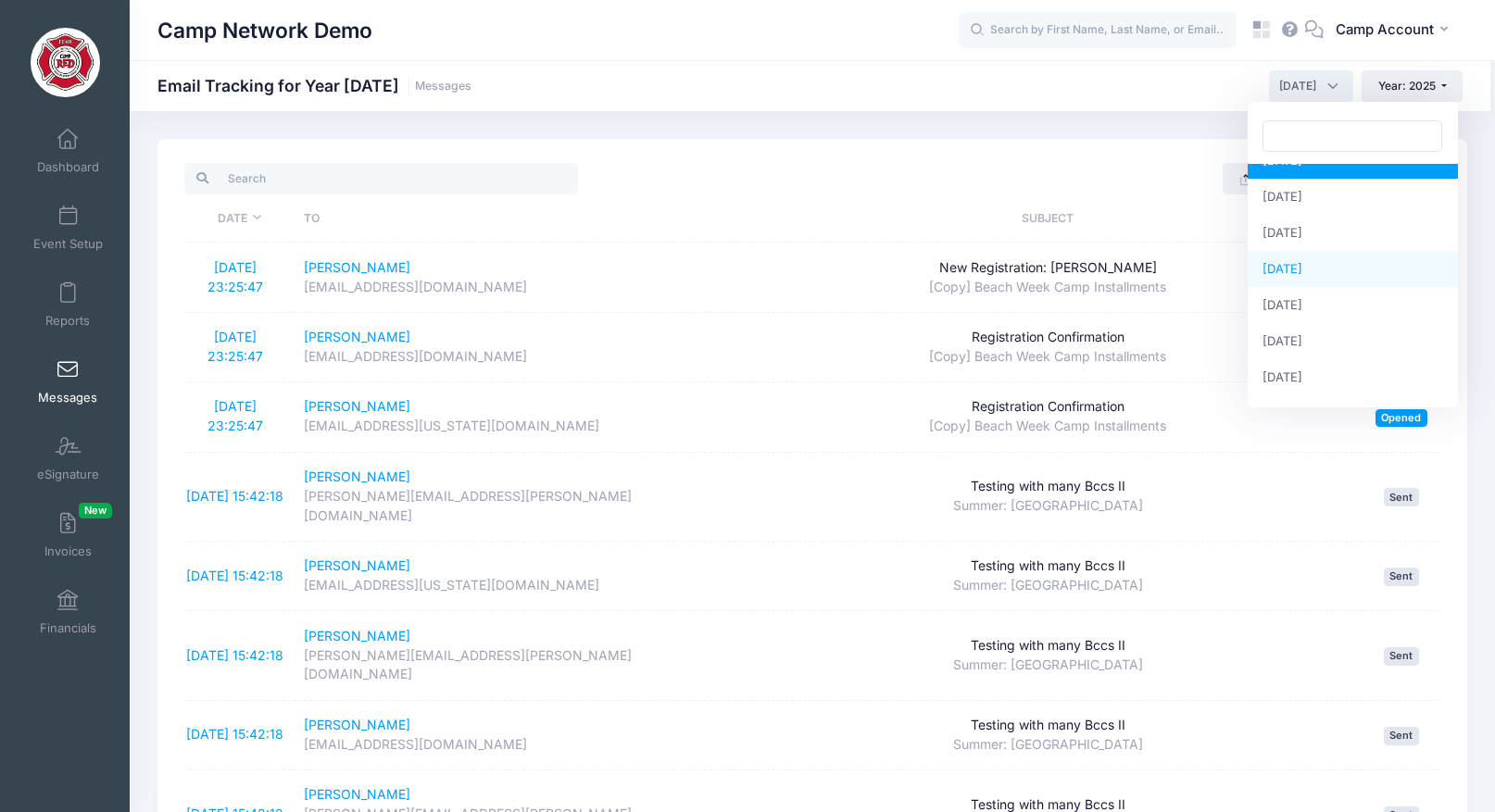
select select "9"
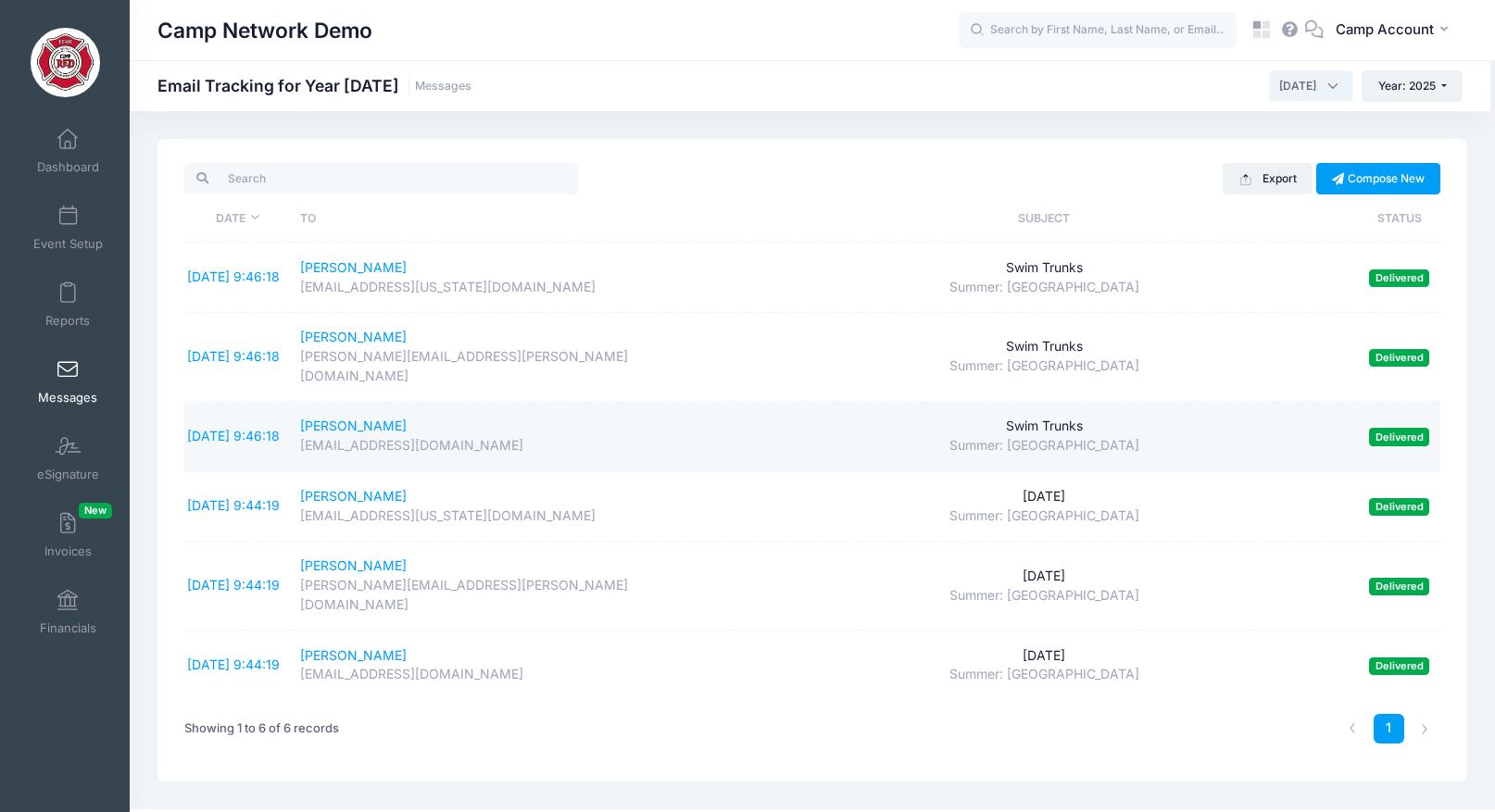
click at [1393, 428] on span "Delivered" at bounding box center [1399, 437] width 60 height 17
click at [223, 428] on link "9/1/2025 9:46:18" at bounding box center [233, 436] width 92 height 16
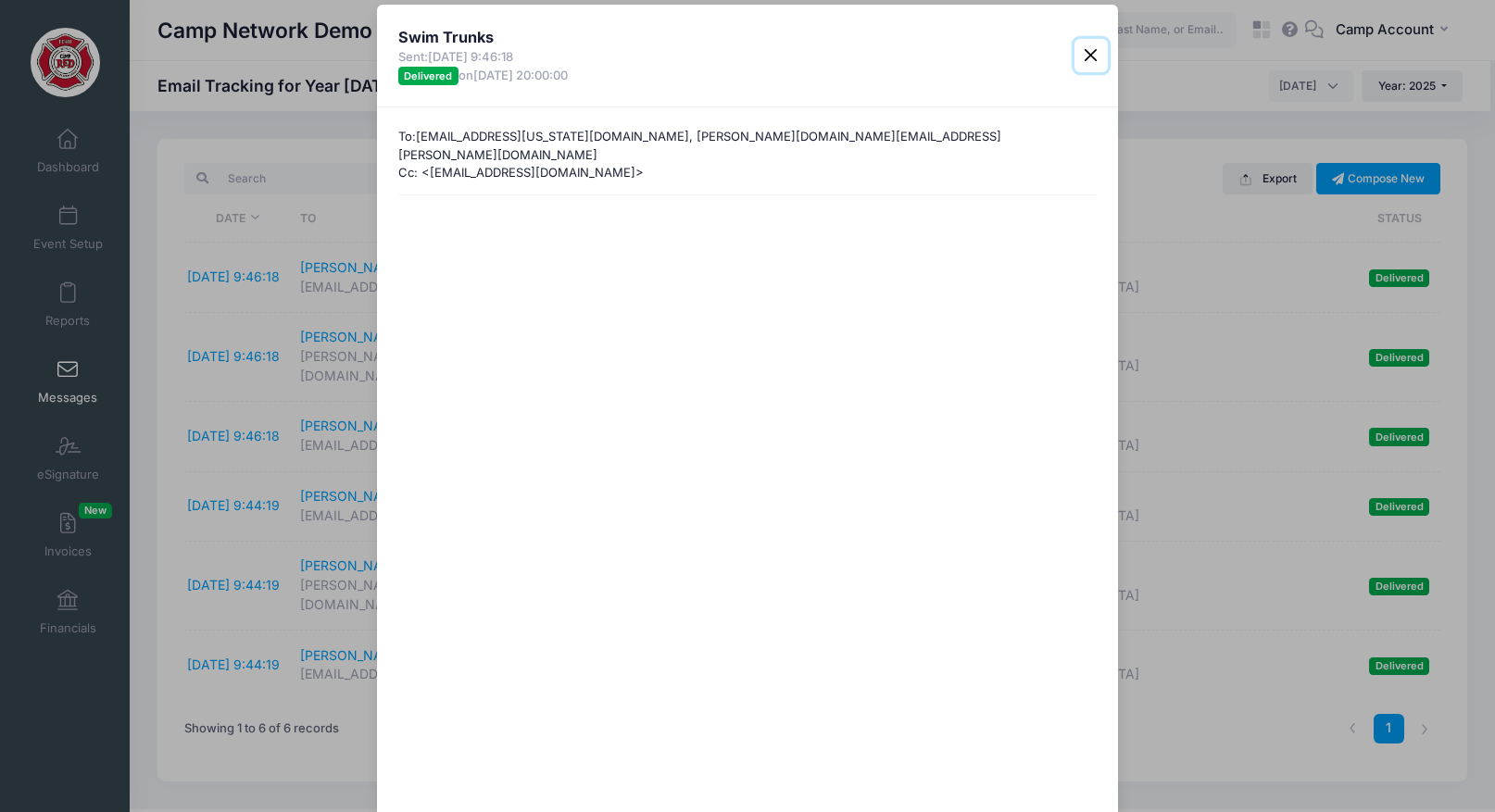
click at [1087, 52] on button "Close" at bounding box center [1090, 55] width 33 height 33
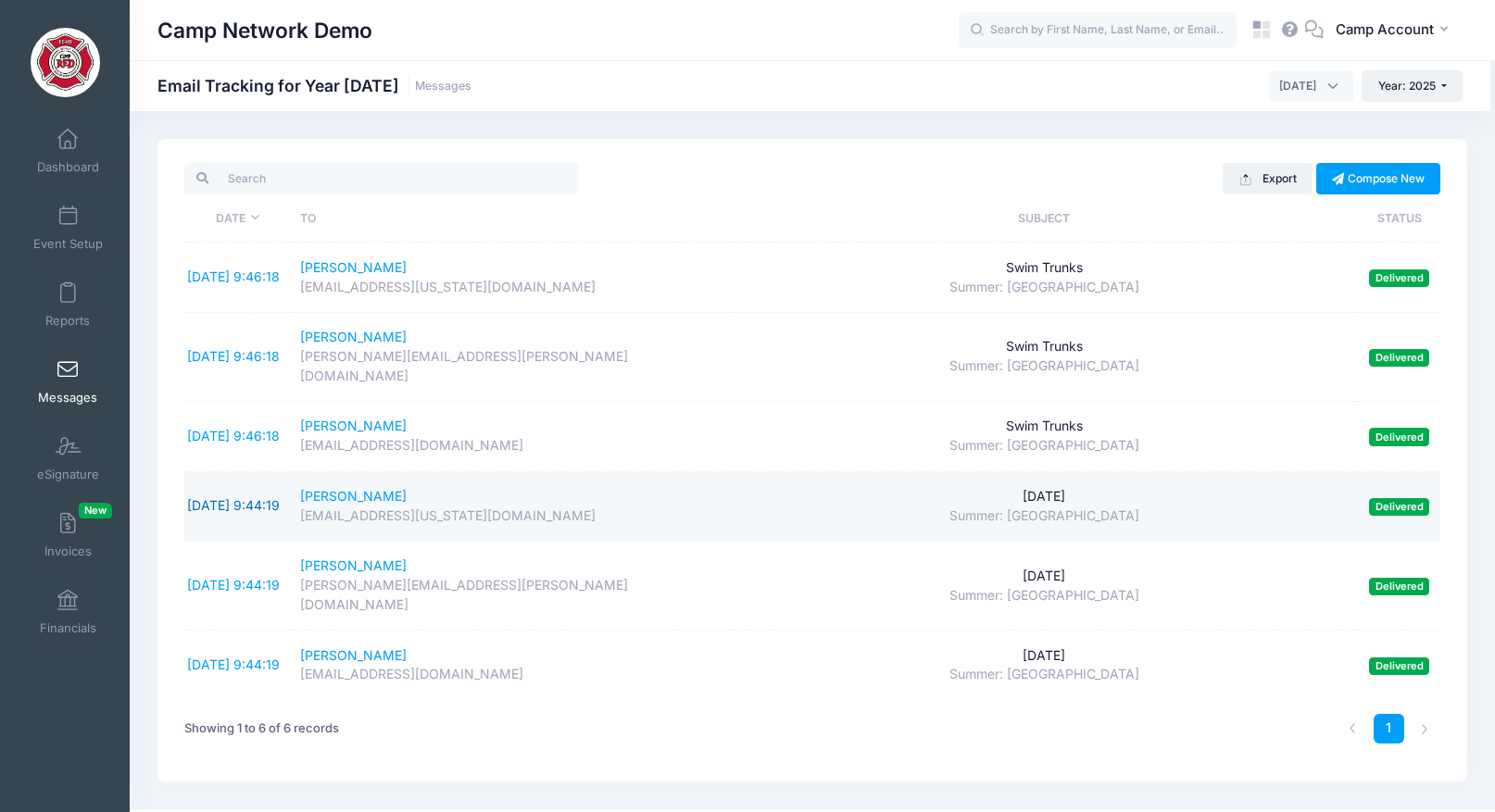
click at [238, 498] on link "9/1/2025 9:44:19" at bounding box center [233, 505] width 92 height 16
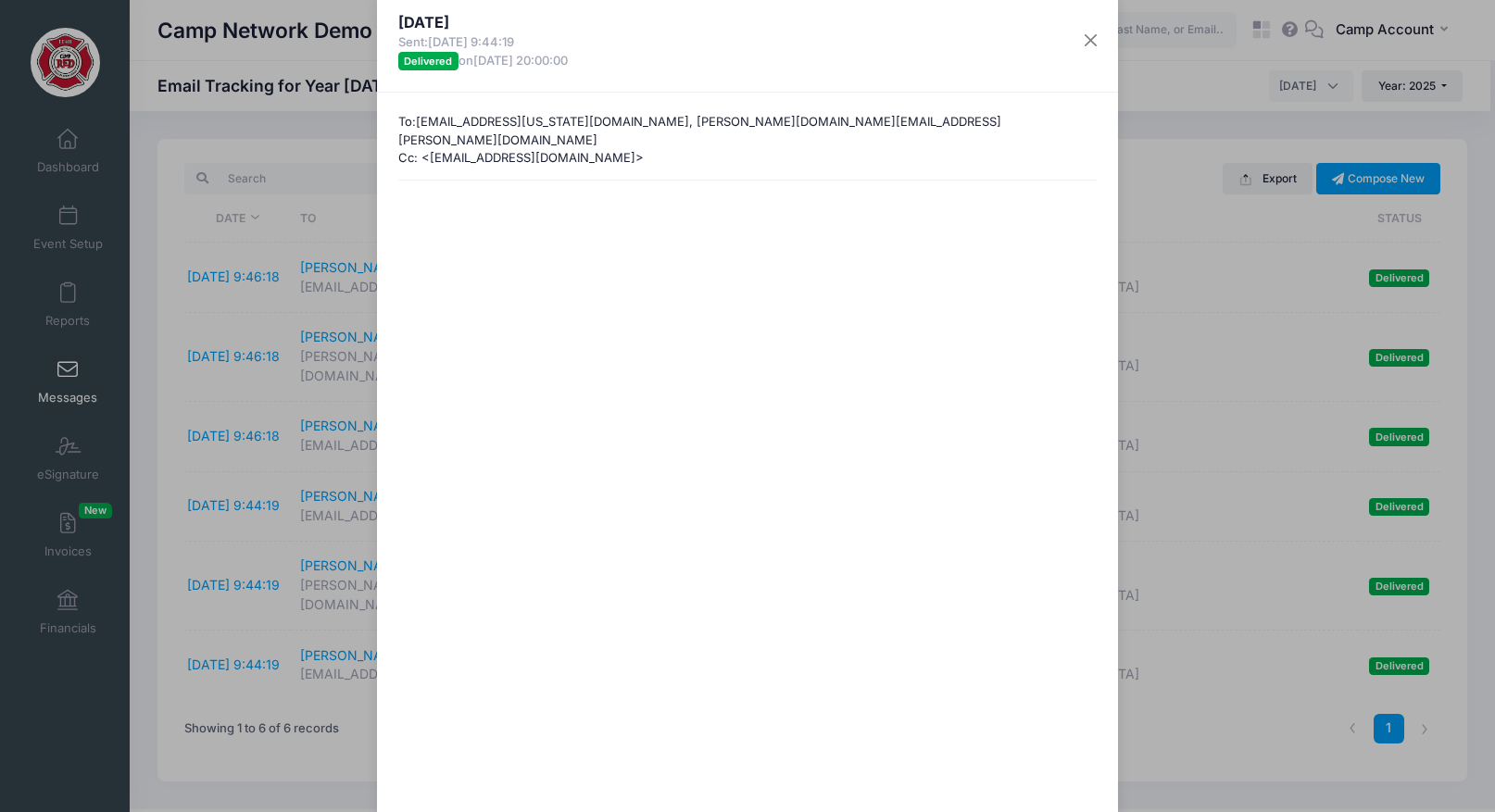
scroll to position [18, 0]
click at [1096, 37] on button "Close" at bounding box center [1090, 37] width 33 height 33
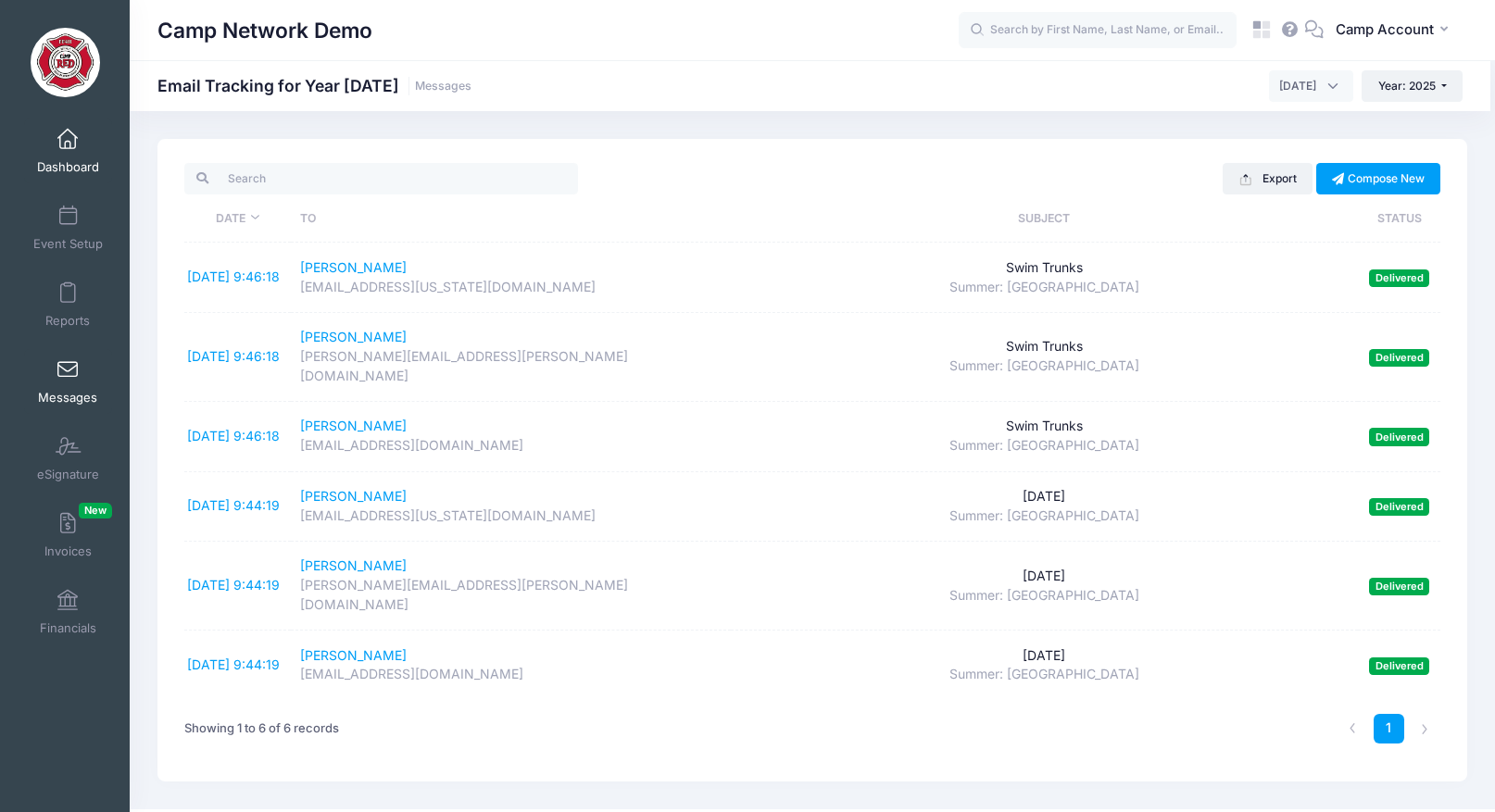
click at [68, 139] on span at bounding box center [68, 140] width 0 height 20
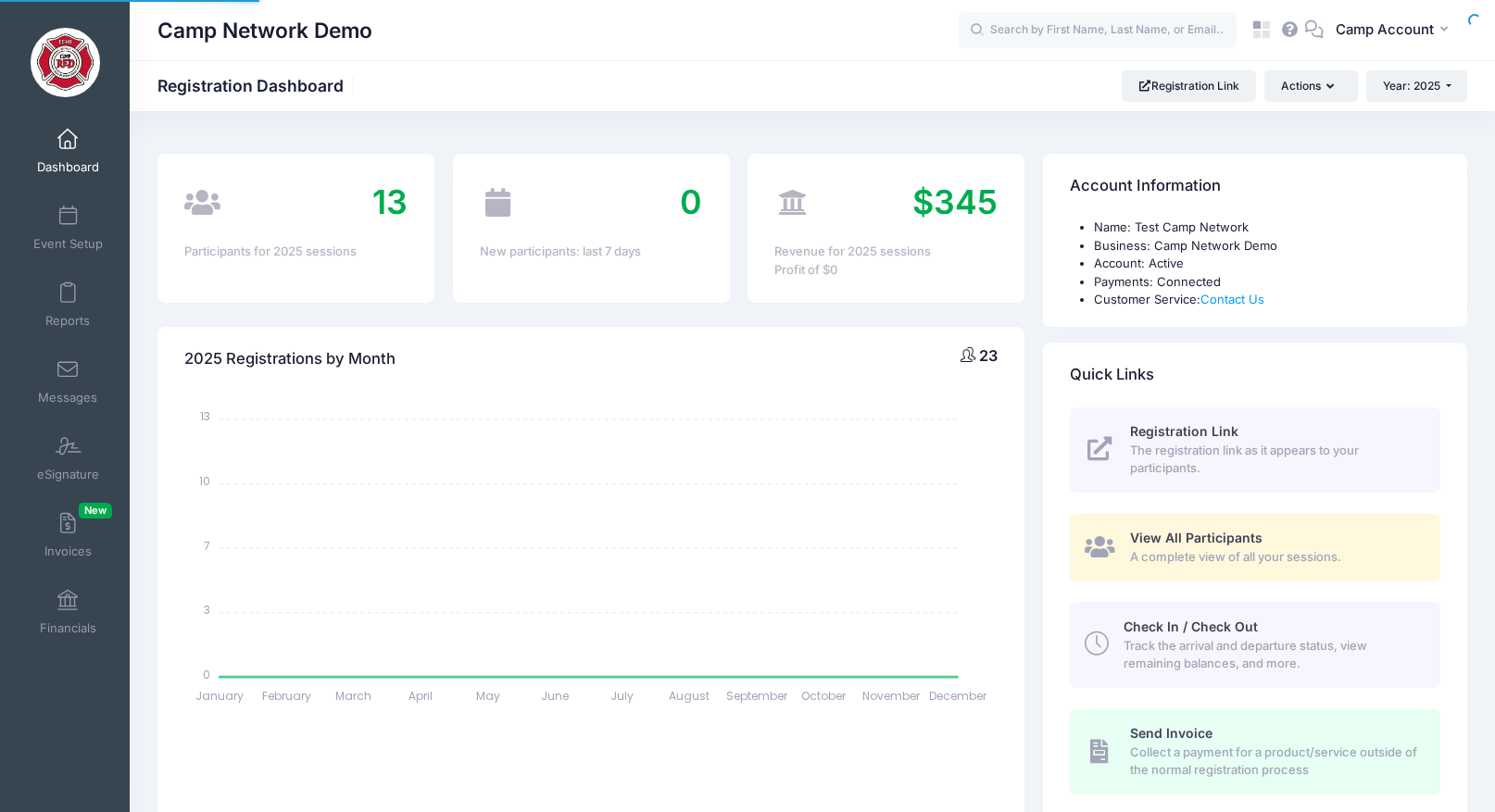
select select
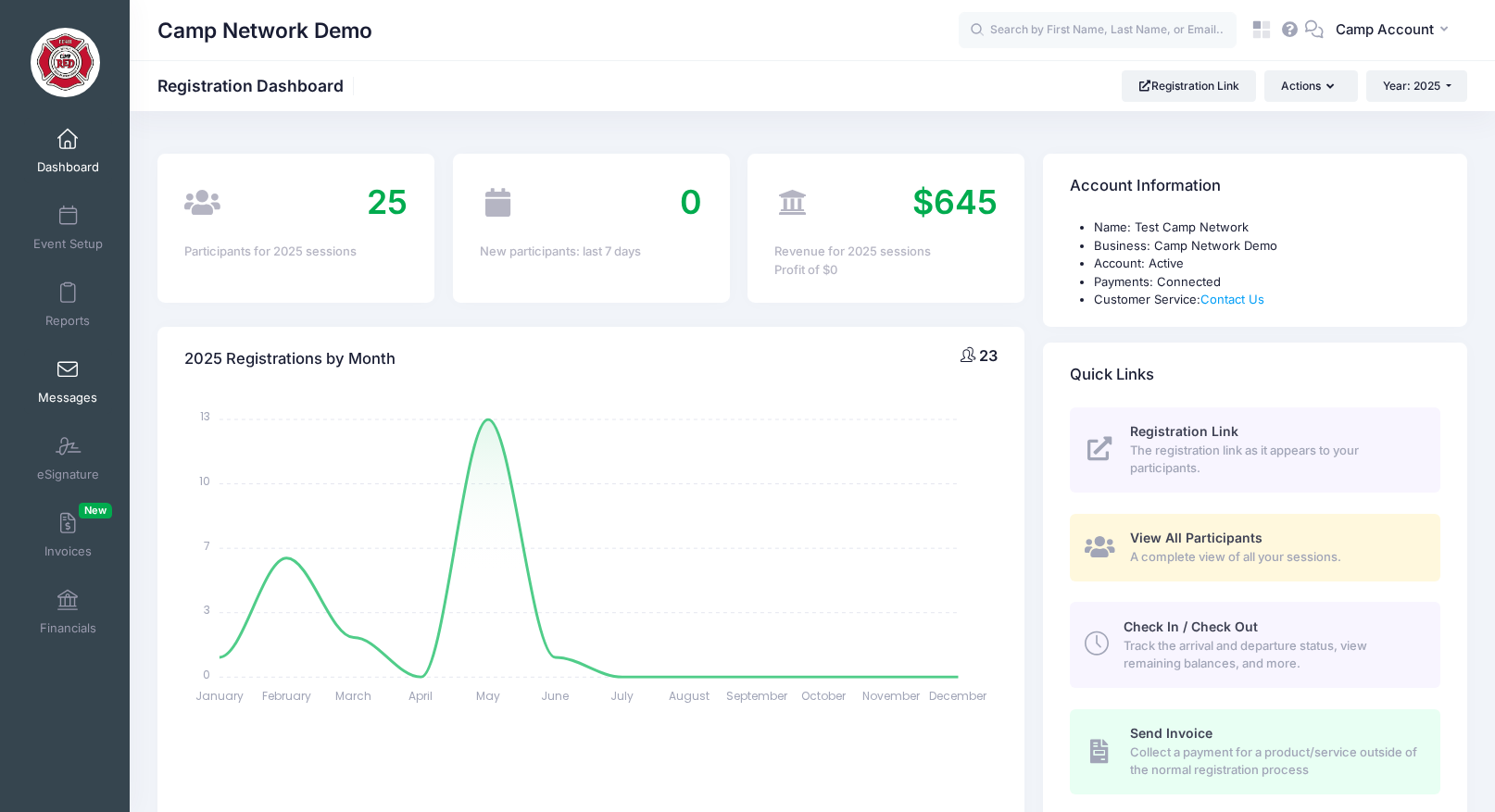
click at [76, 383] on link "Messages" at bounding box center [68, 381] width 88 height 65
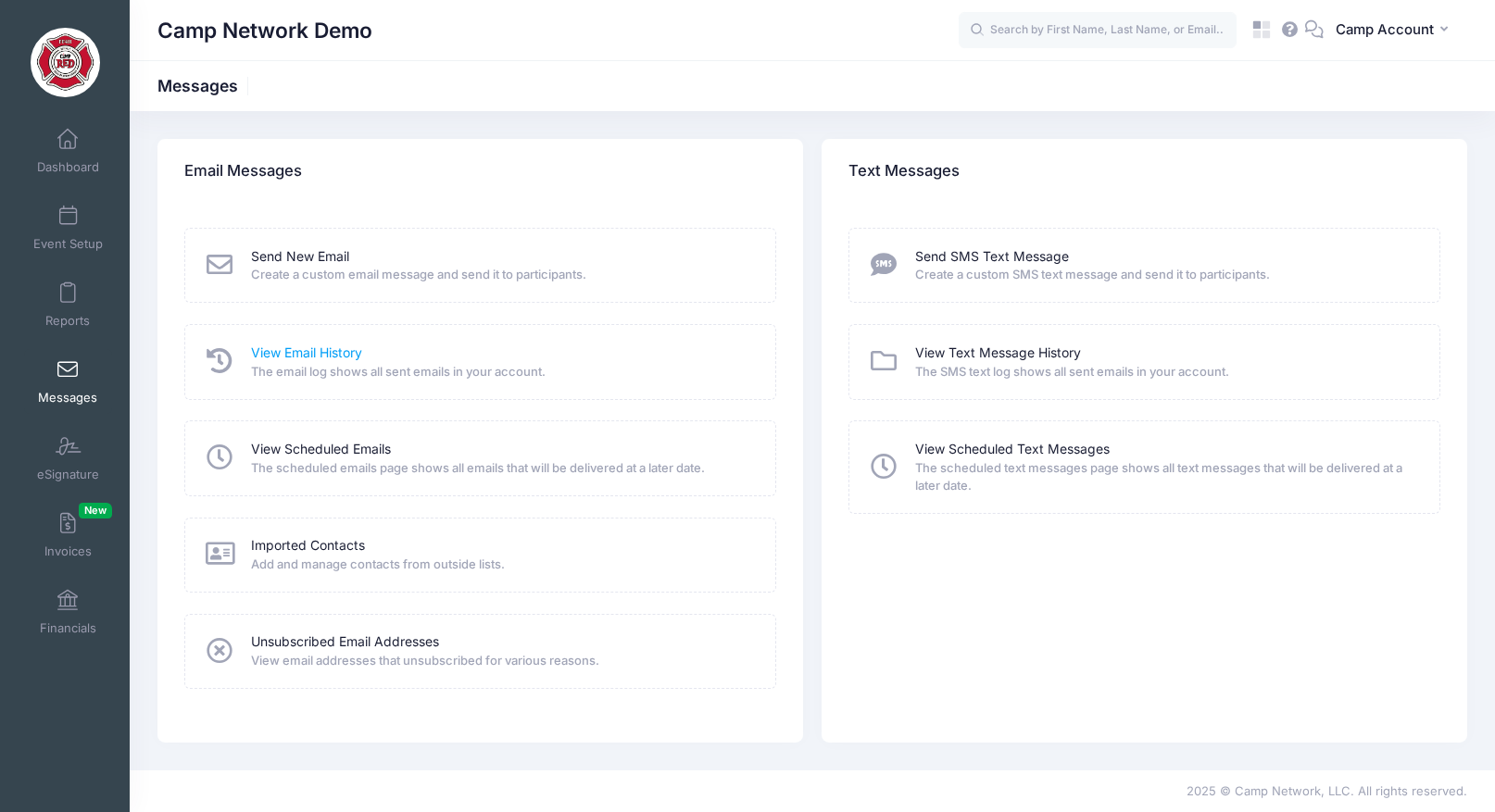
click at [322, 358] on link "View Email History" at bounding box center [307, 353] width 112 height 19
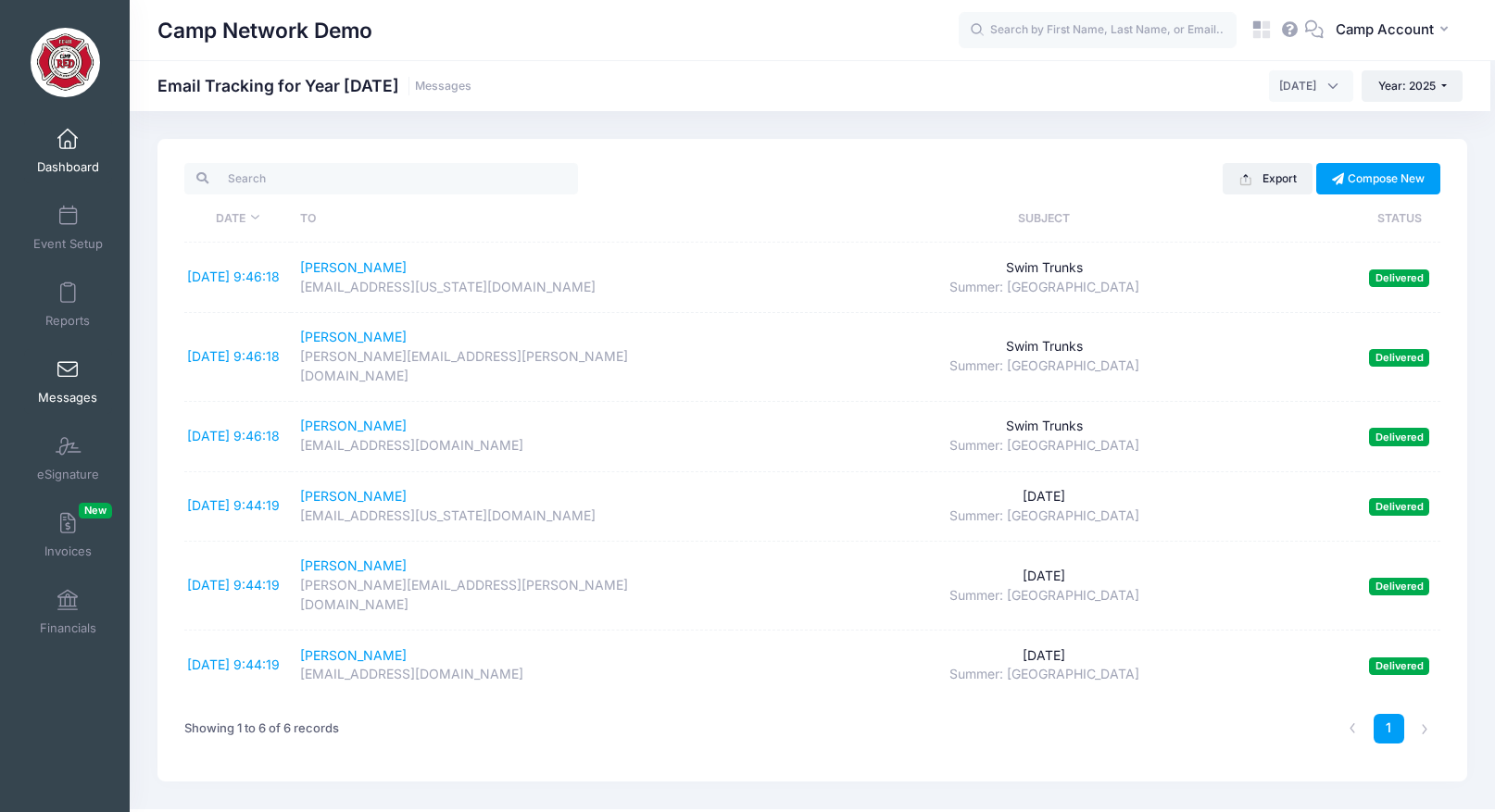
click at [68, 145] on span at bounding box center [68, 140] width 0 height 20
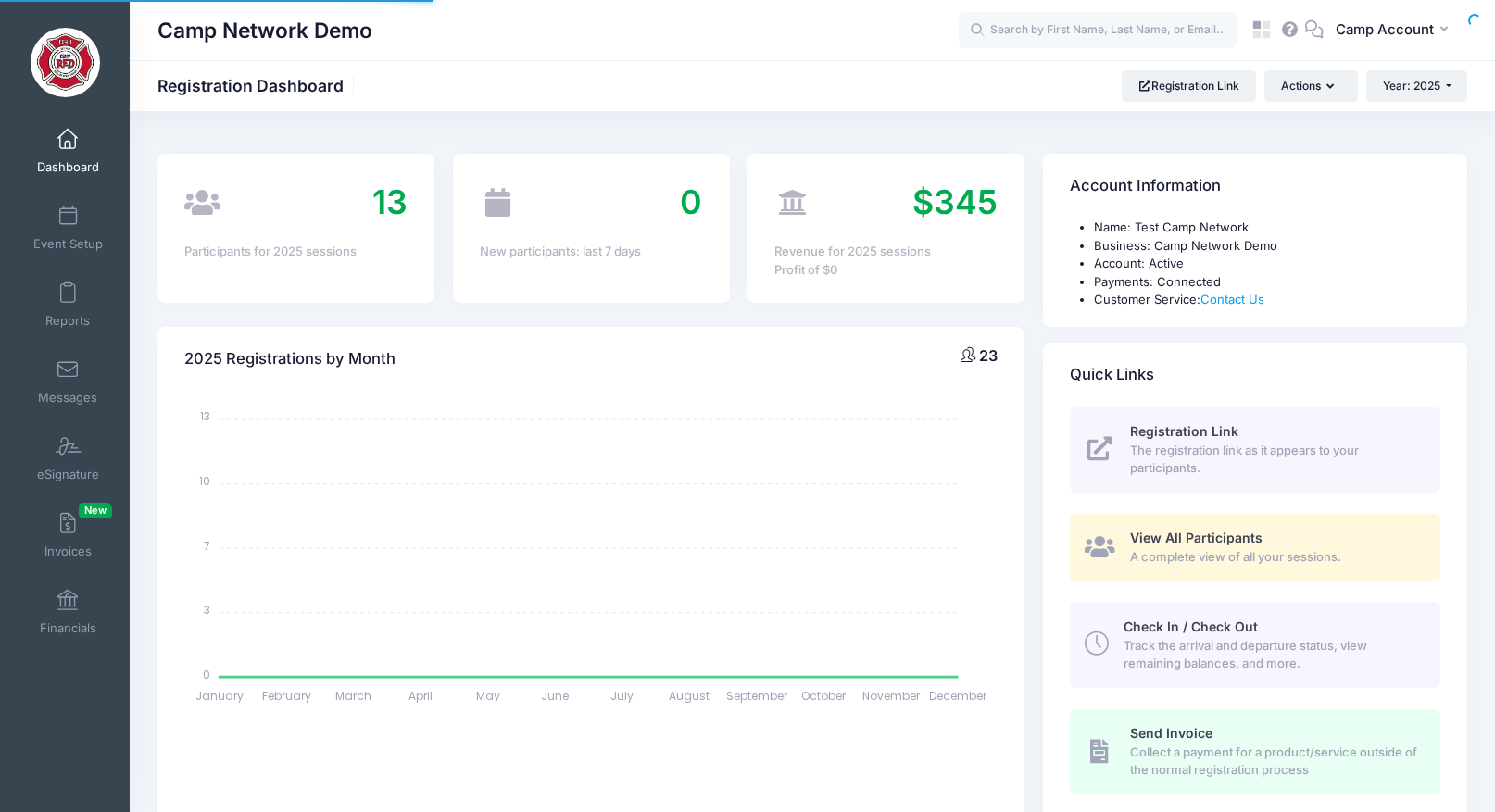
select select
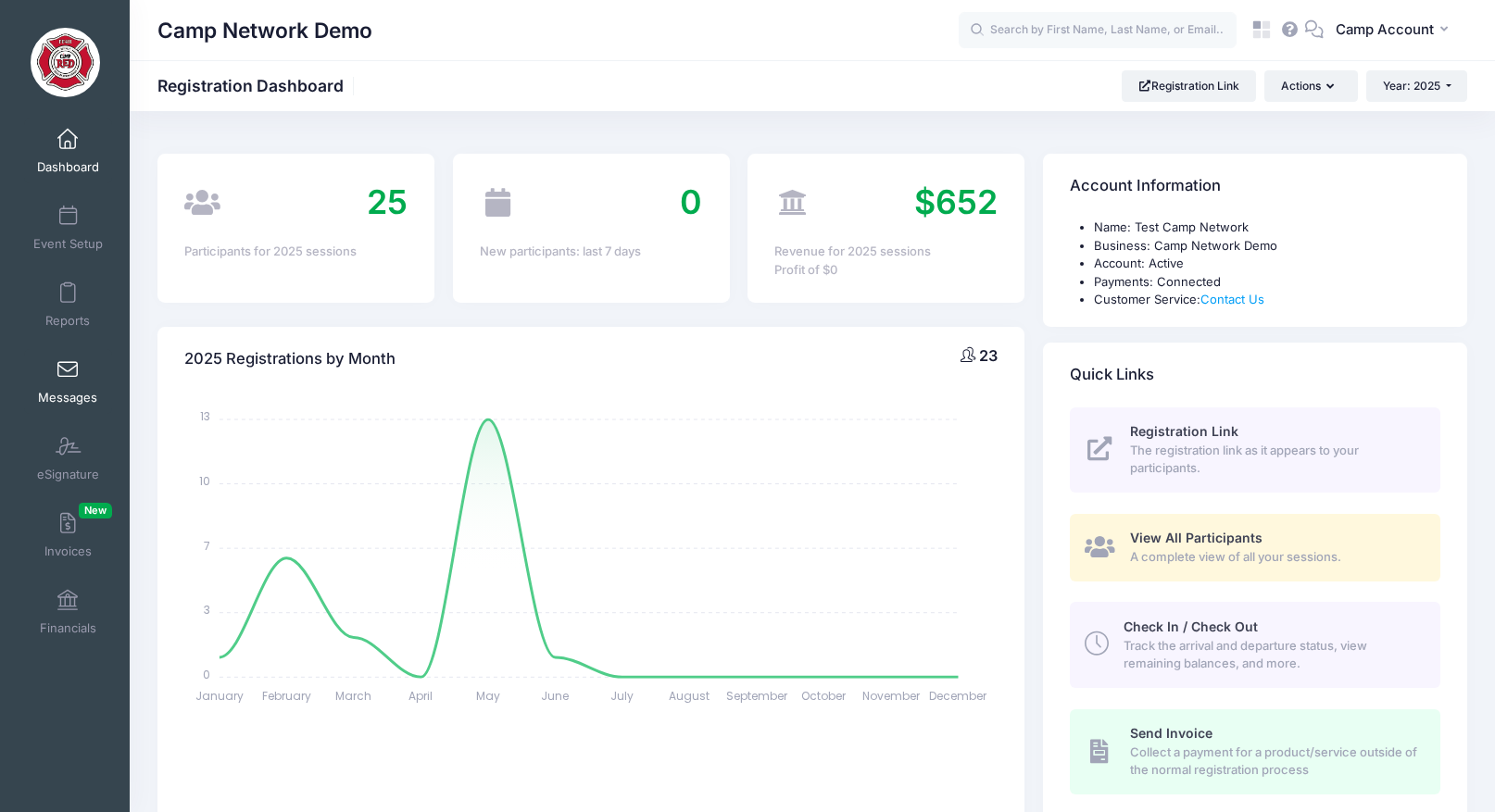
click at [76, 383] on link "Messages" at bounding box center [68, 381] width 88 height 65
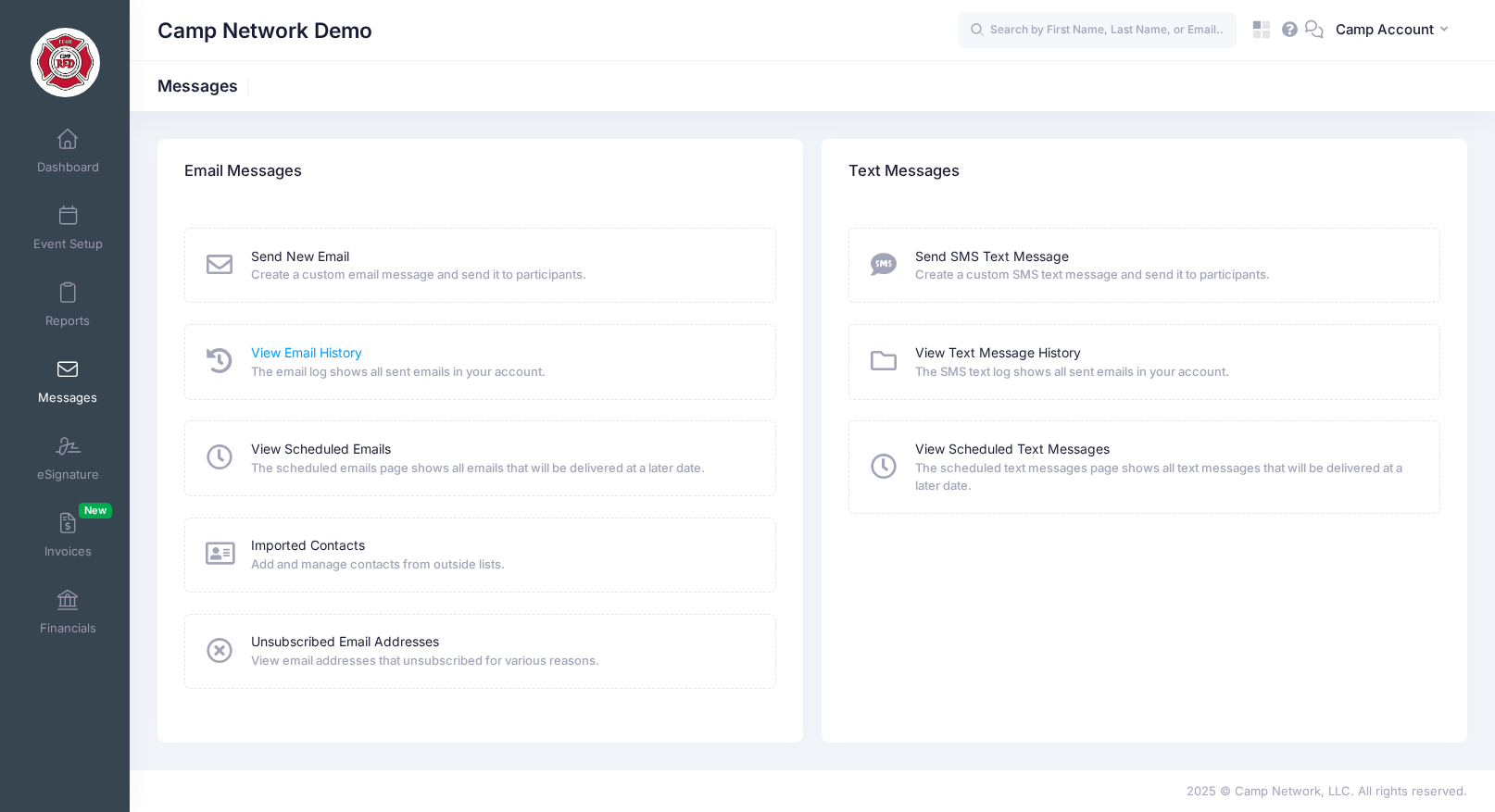
click at [327, 357] on link "View Email History" at bounding box center [307, 353] width 112 height 19
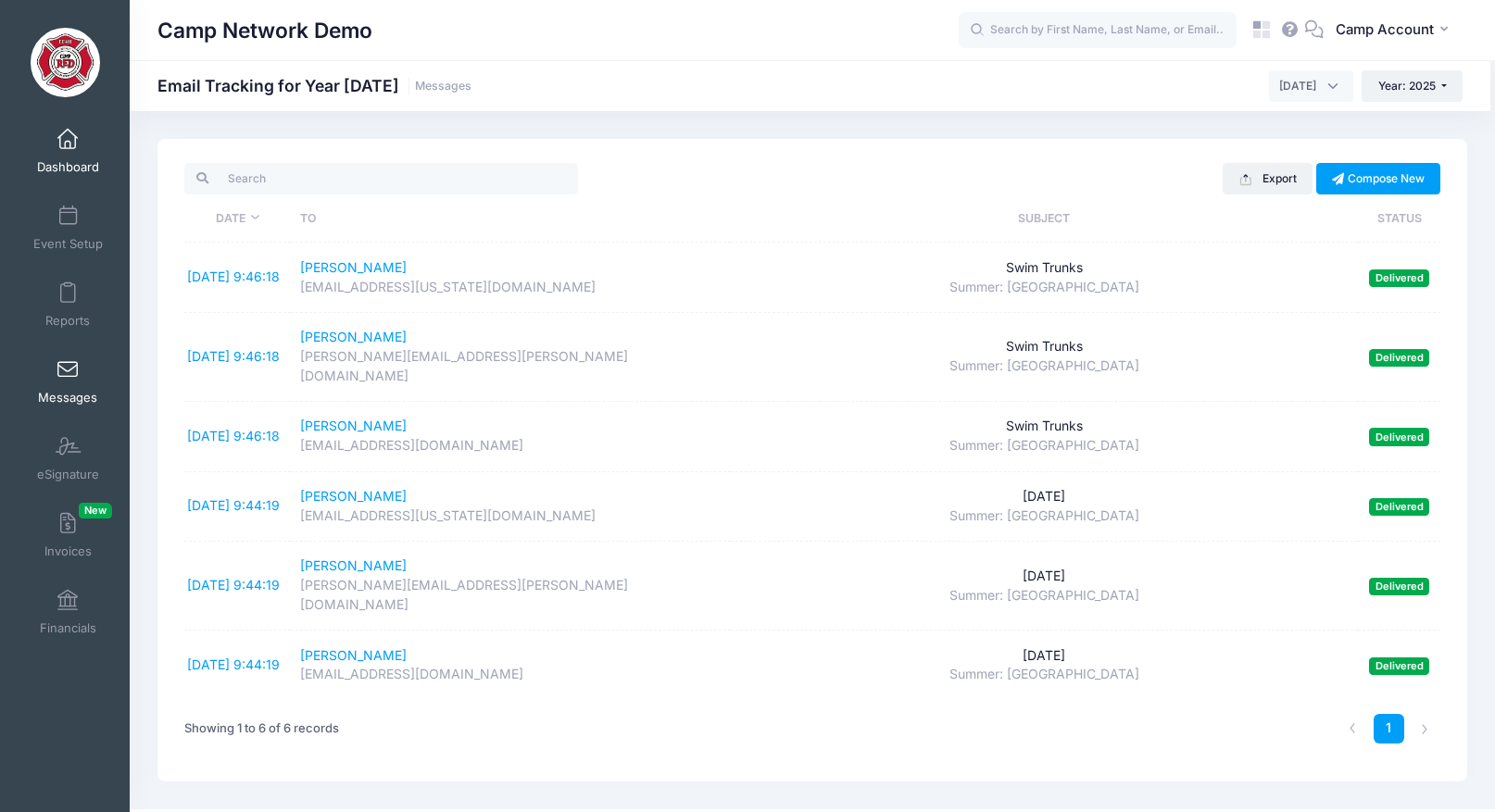
click at [54, 135] on link "Dashboard" at bounding box center [68, 150] width 88 height 65
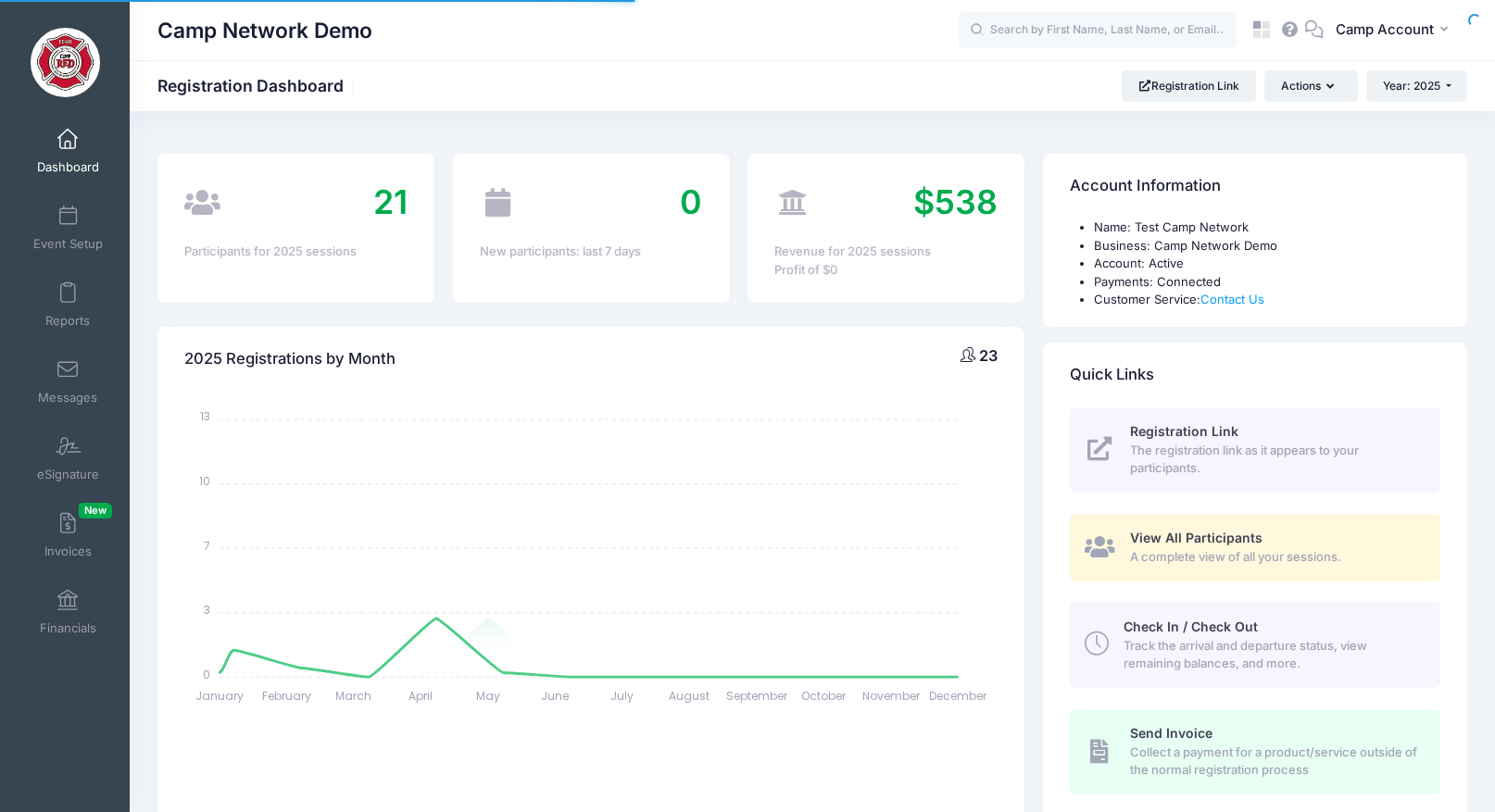
select select
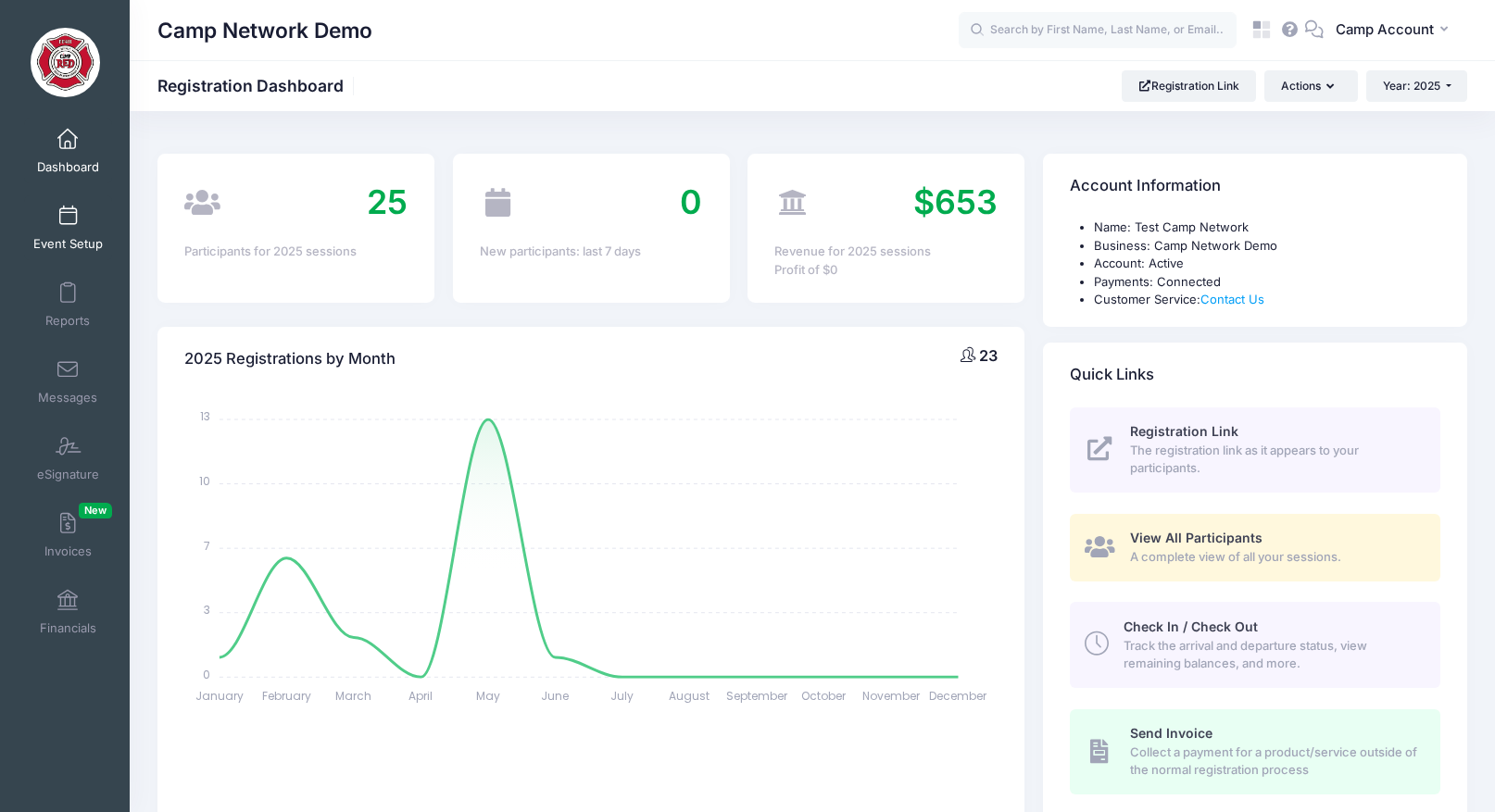
click at [72, 237] on span "Event Setup" at bounding box center [68, 244] width 70 height 16
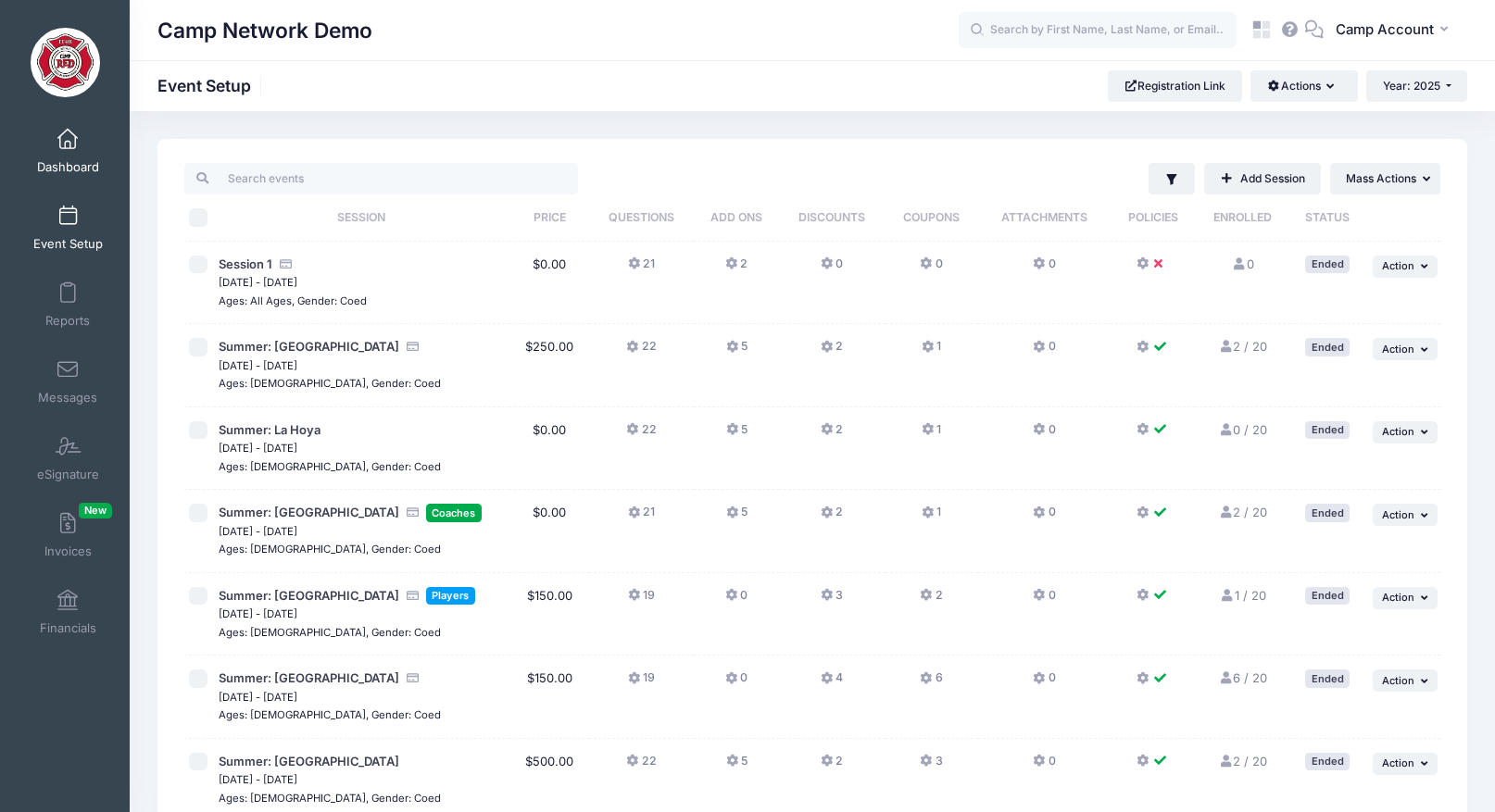
click at [64, 172] on span "Dashboard" at bounding box center [68, 167] width 62 height 16
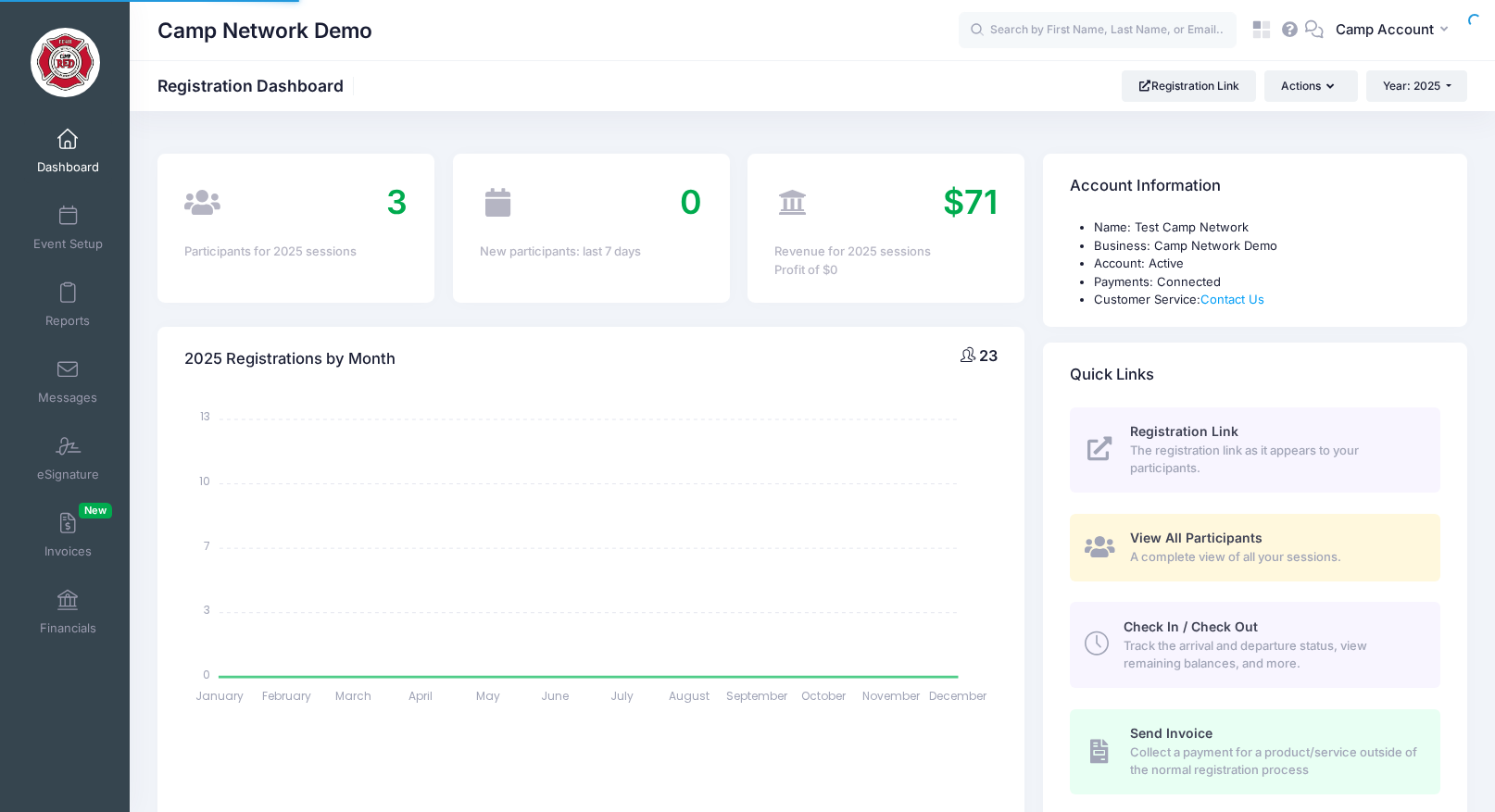
select select
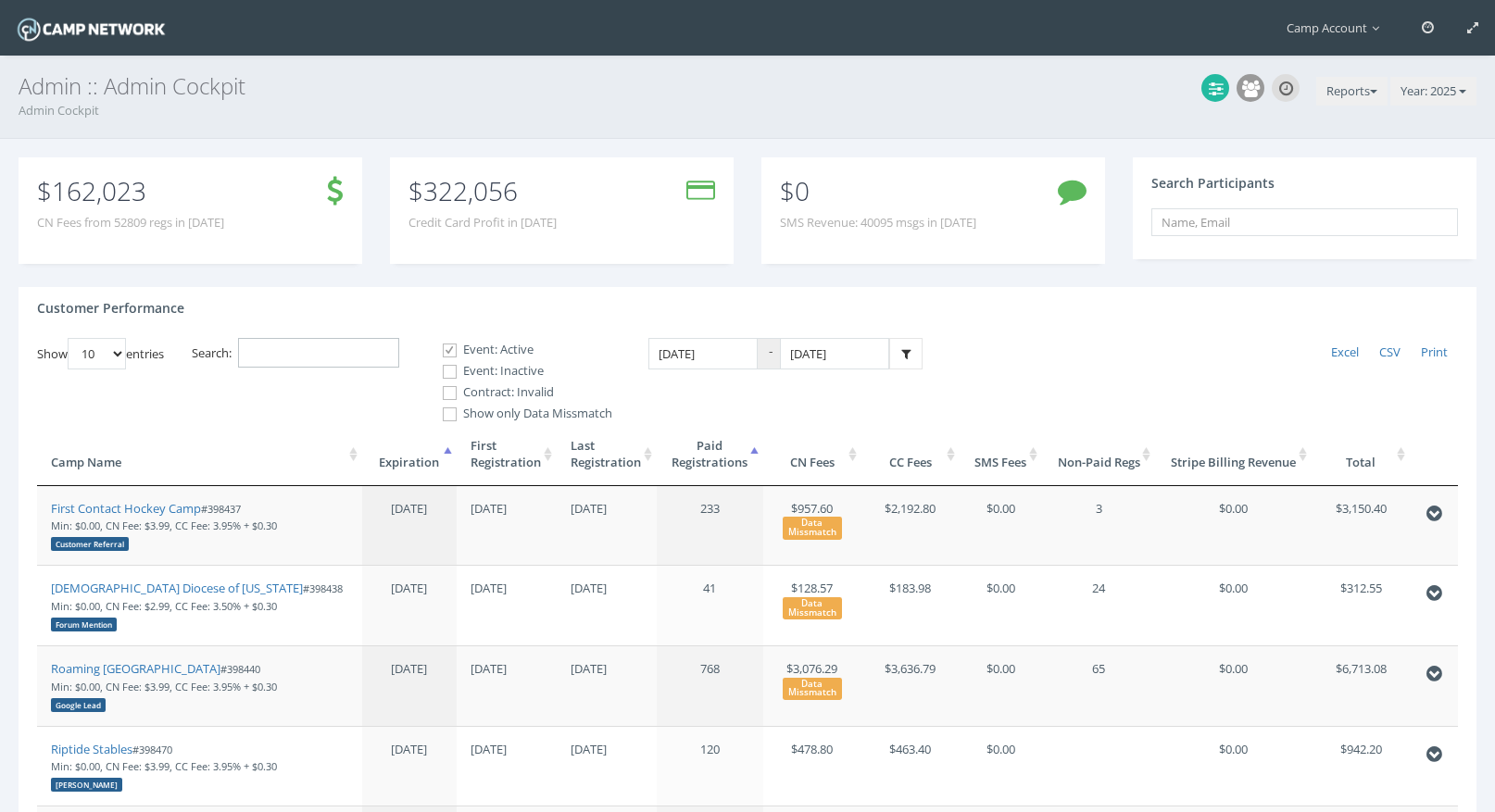
click at [299, 361] on input "Search:" at bounding box center [318, 353] width 161 height 31
type input "s"
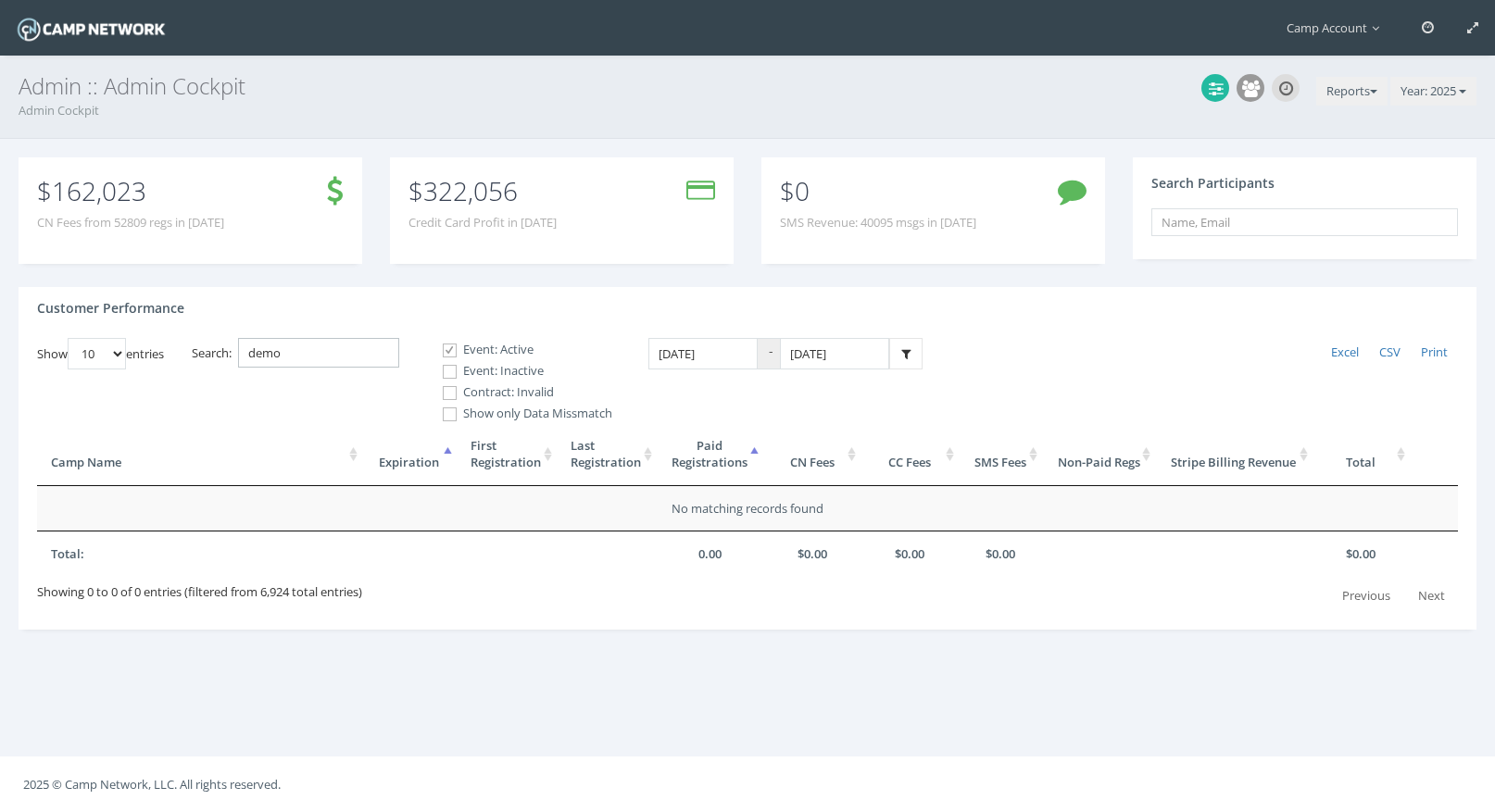
type input "demo"
click at [469, 365] on label "Event: Inactive" at bounding box center [519, 371] width 185 height 18
click at [448, 365] on input "Event: Inactive" at bounding box center [439, 372] width 17 height 17
checkbox input "true"
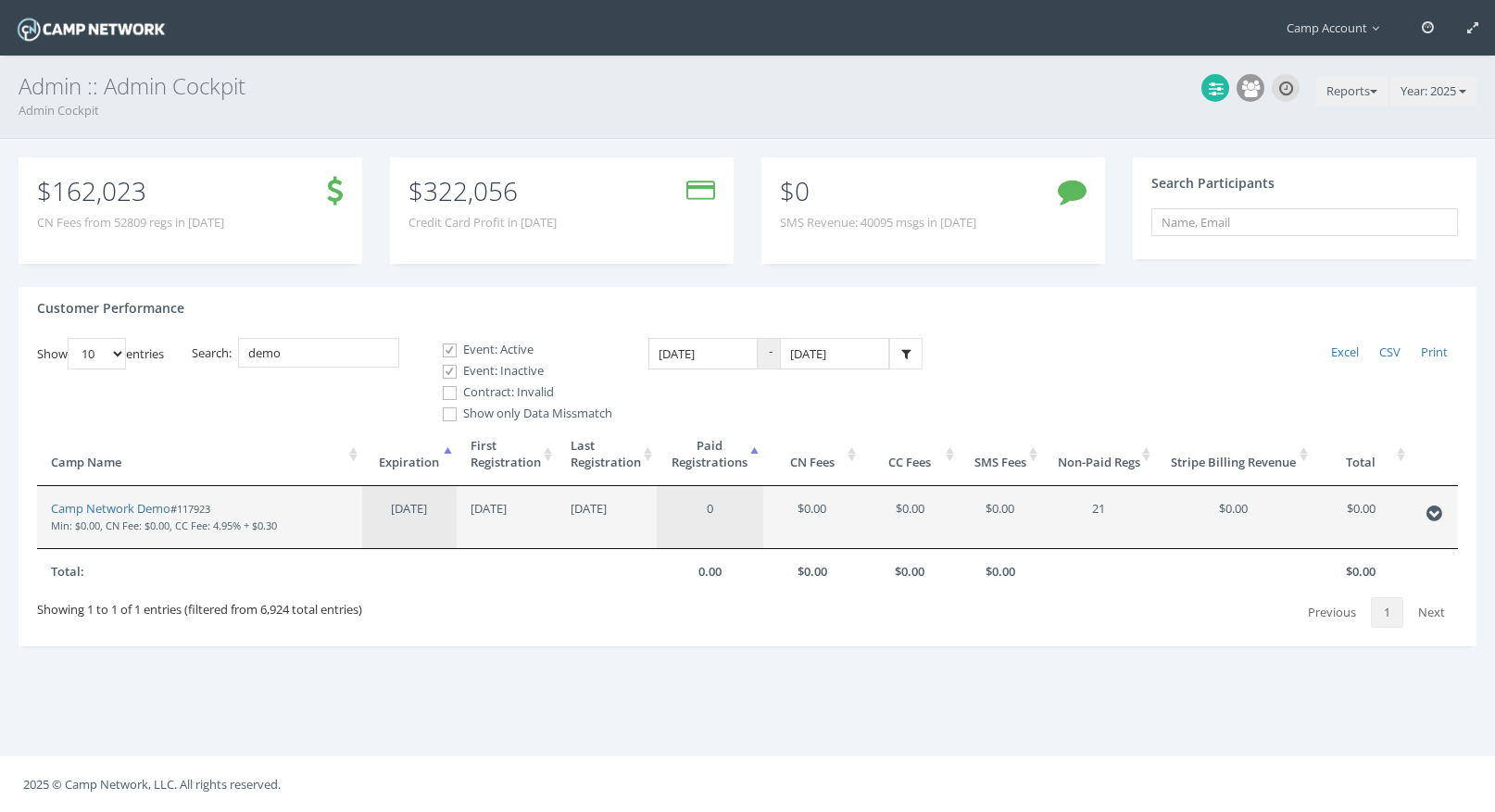
click at [148, 499] on td "Camp Network Demo #117923 Min: $0.00, CN Fee: $0.00, CC Fee: 4.95% + $0.30" at bounding box center [199, 517] width 325 height 62
click at [148, 502] on link "Camp Network Demo" at bounding box center [111, 508] width 119 height 16
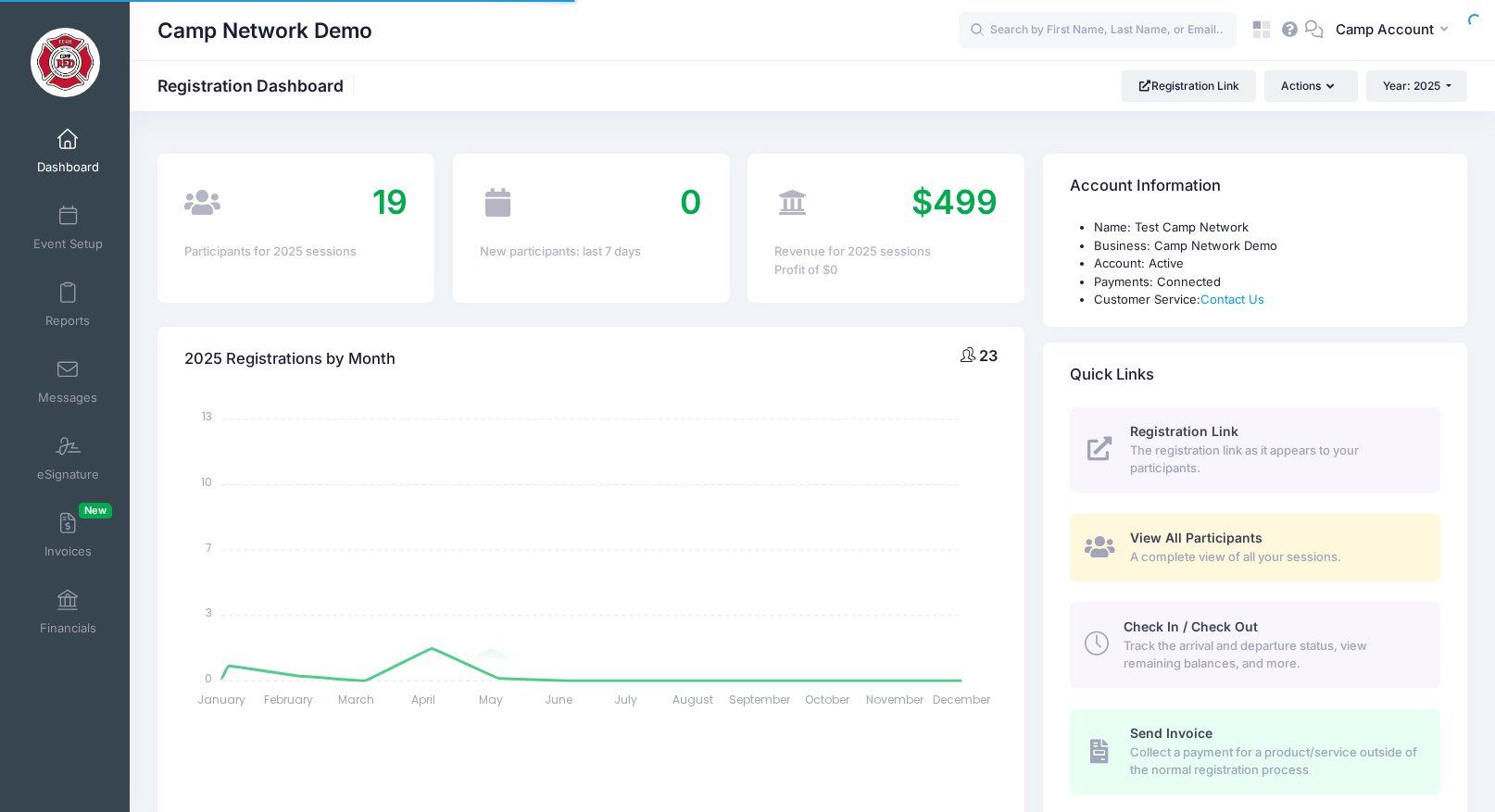
select select
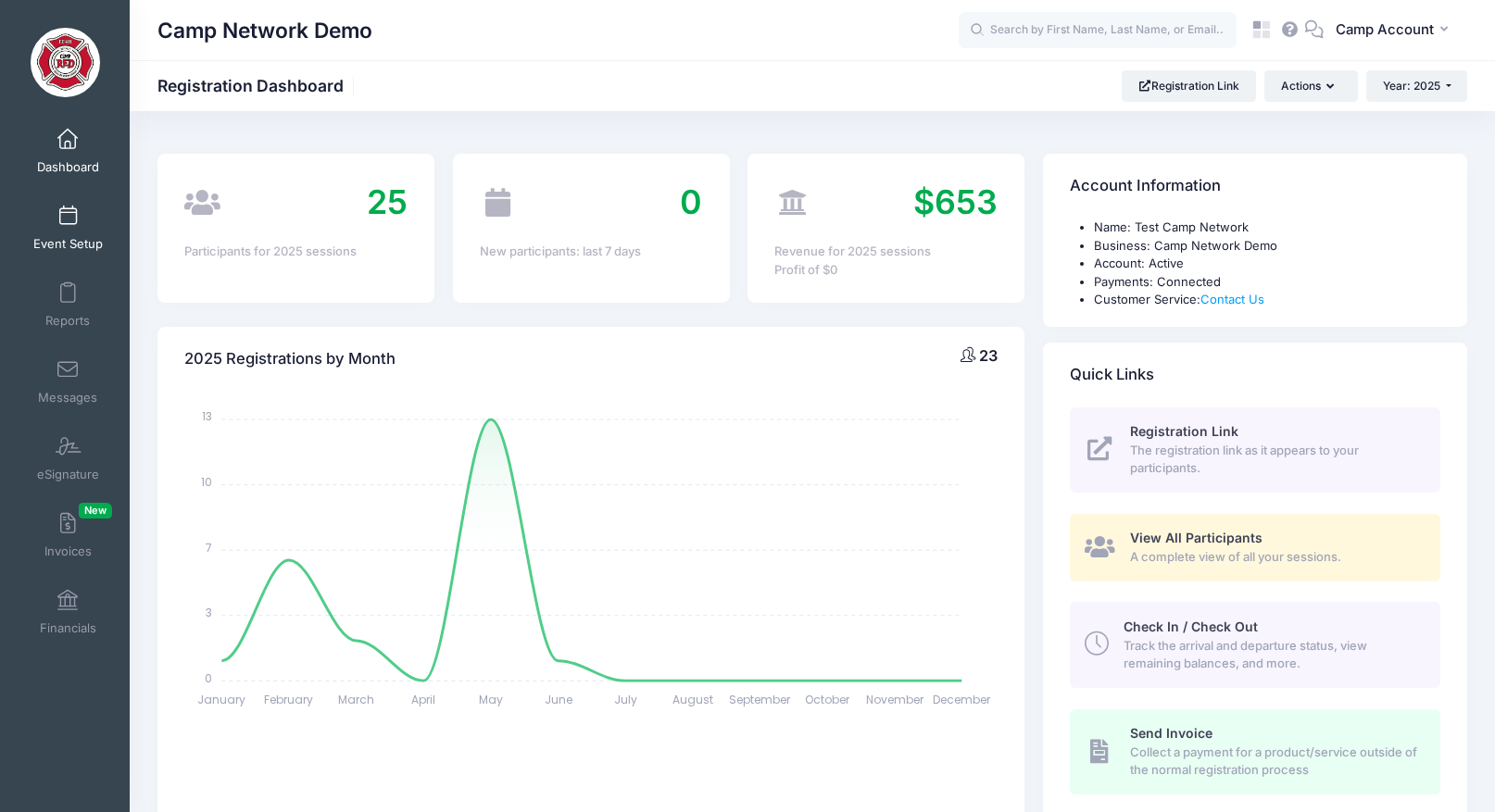
click at [62, 229] on link "Event Setup" at bounding box center [68, 227] width 88 height 65
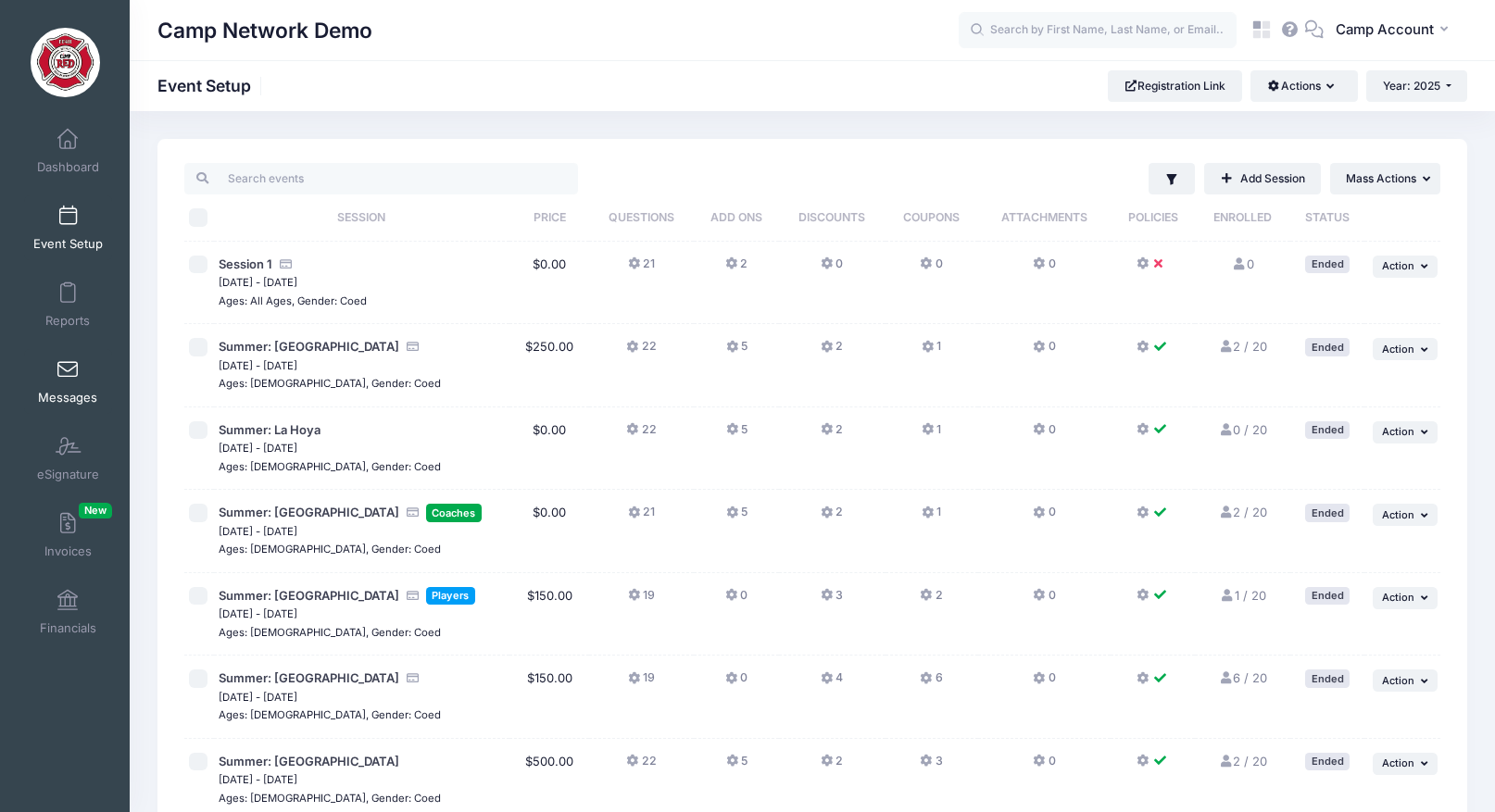
click at [68, 369] on span at bounding box center [68, 370] width 0 height 20
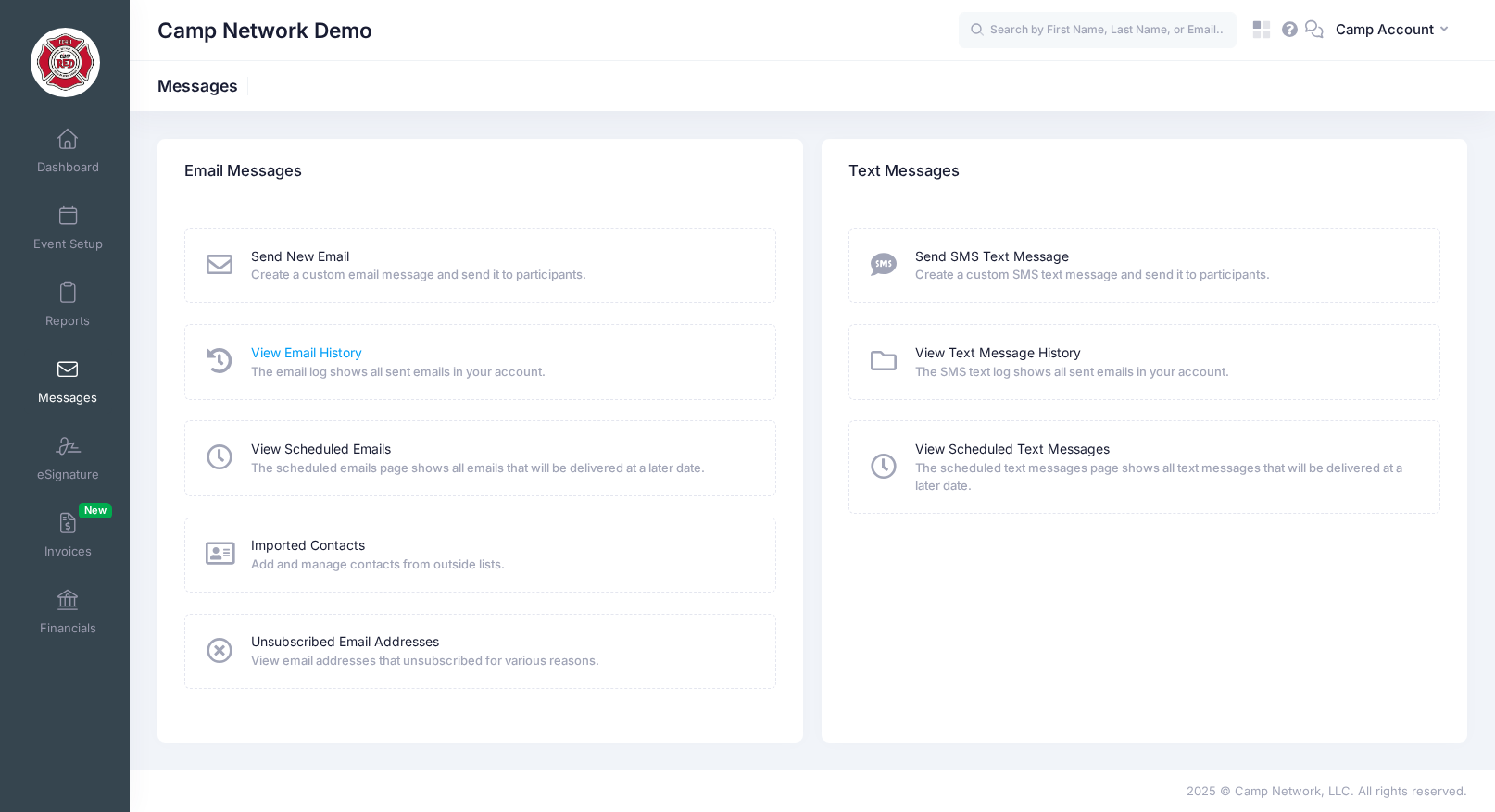
click at [320, 353] on link "View Email History" at bounding box center [307, 353] width 112 height 19
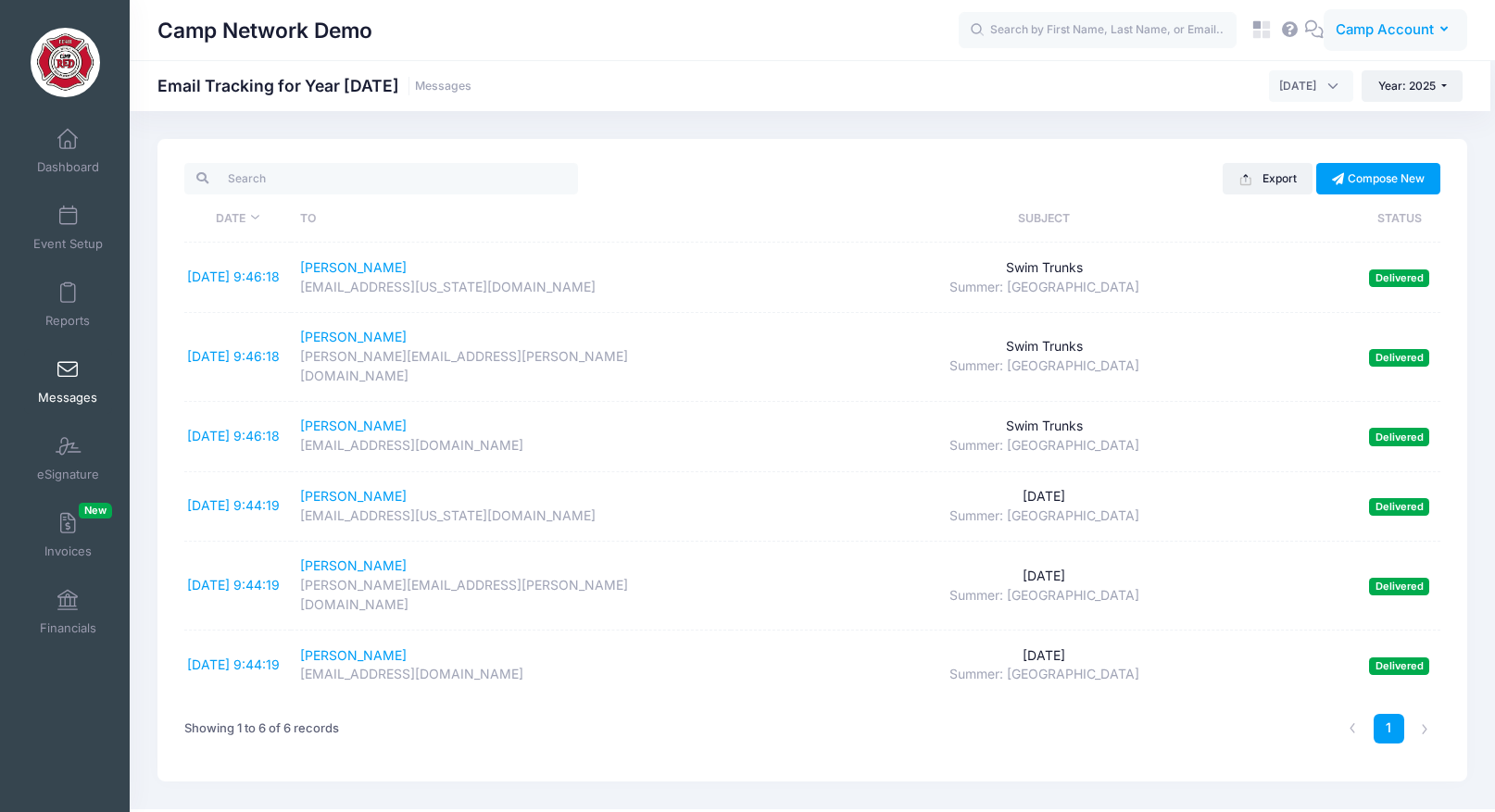
click at [1397, 17] on button "CA Camp Account" at bounding box center [1395, 31] width 144 height 43
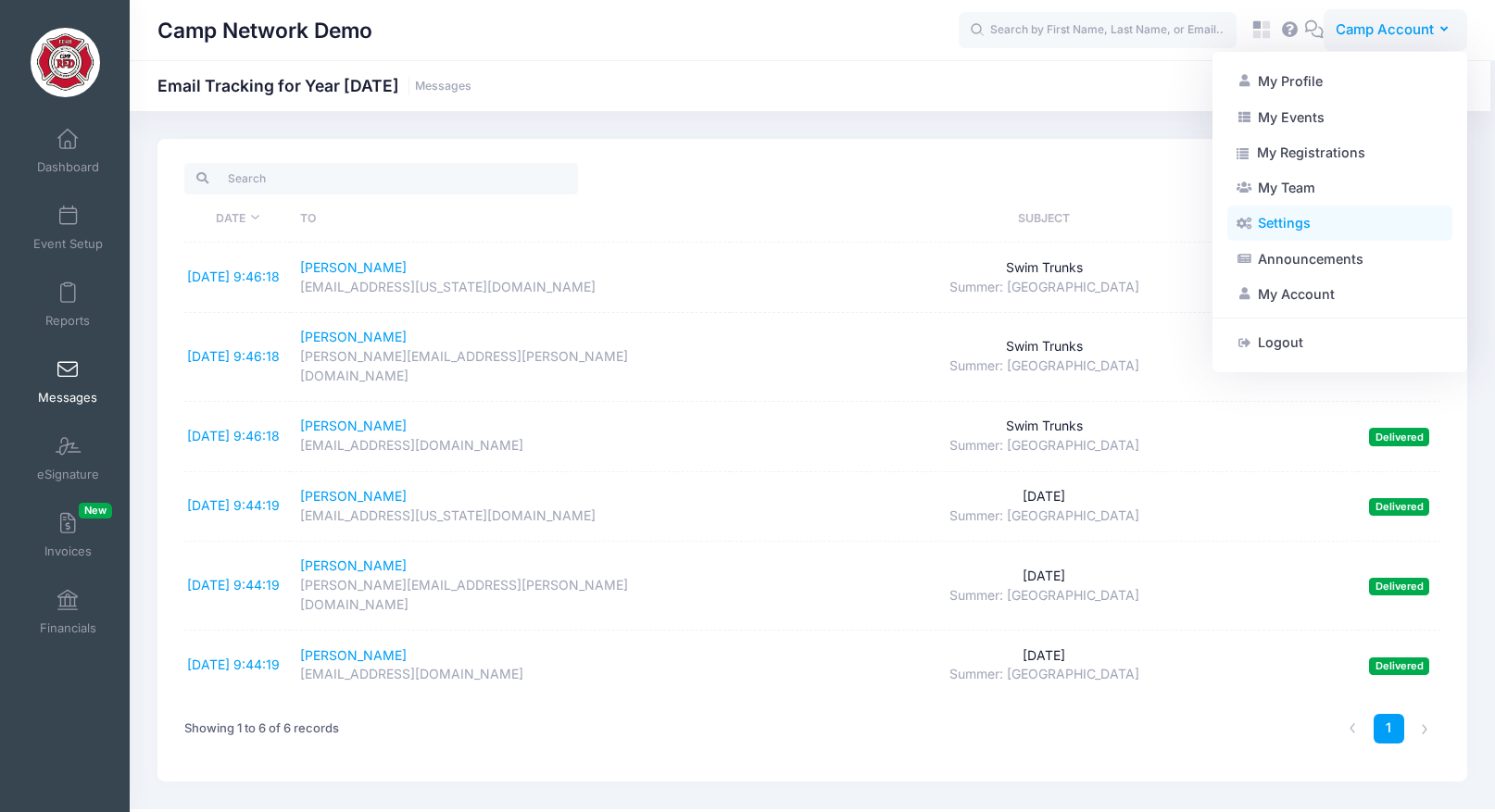
click at [1334, 226] on link "Settings" at bounding box center [1340, 223] width 225 height 35
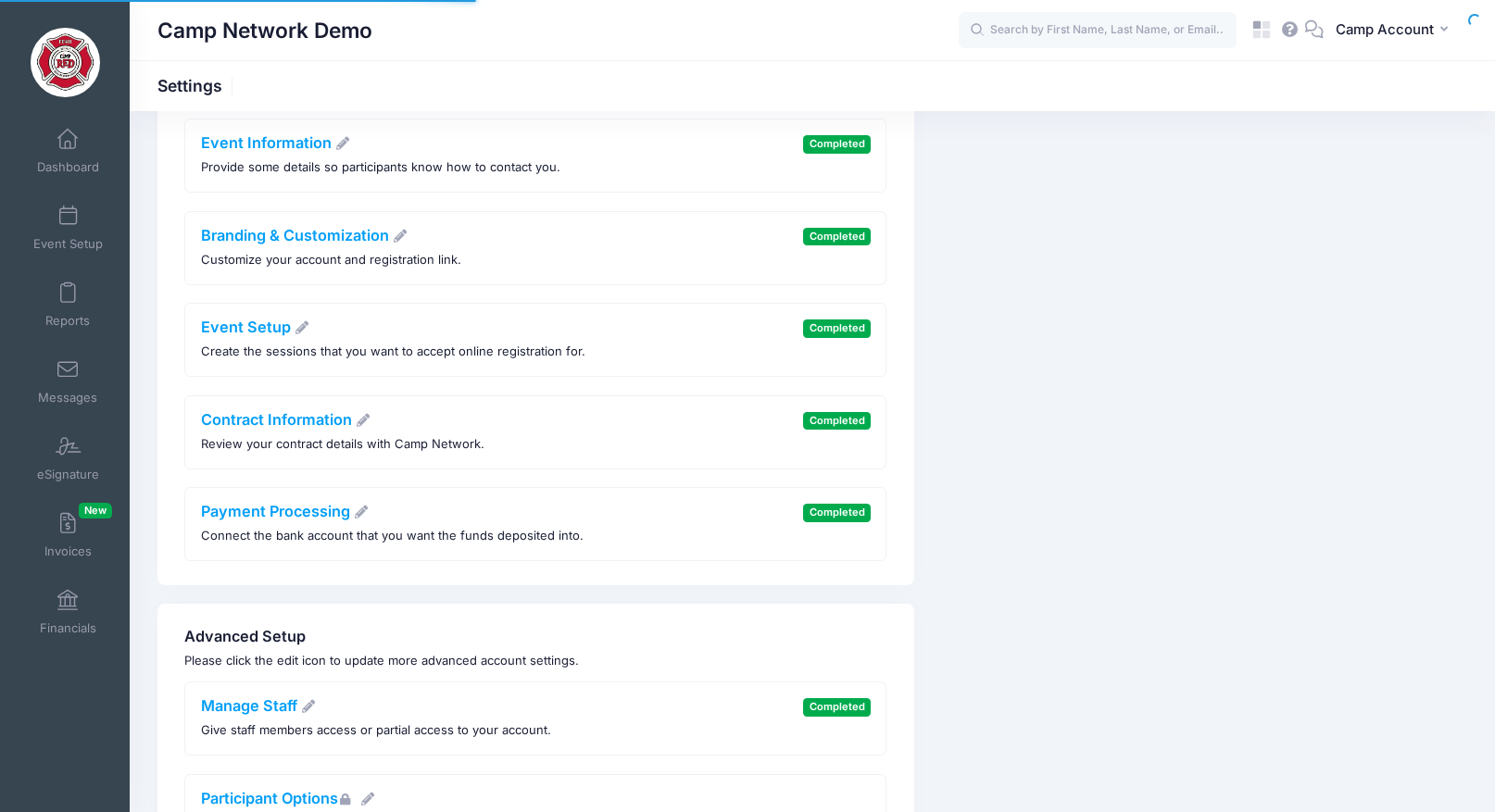
scroll to position [395, 0]
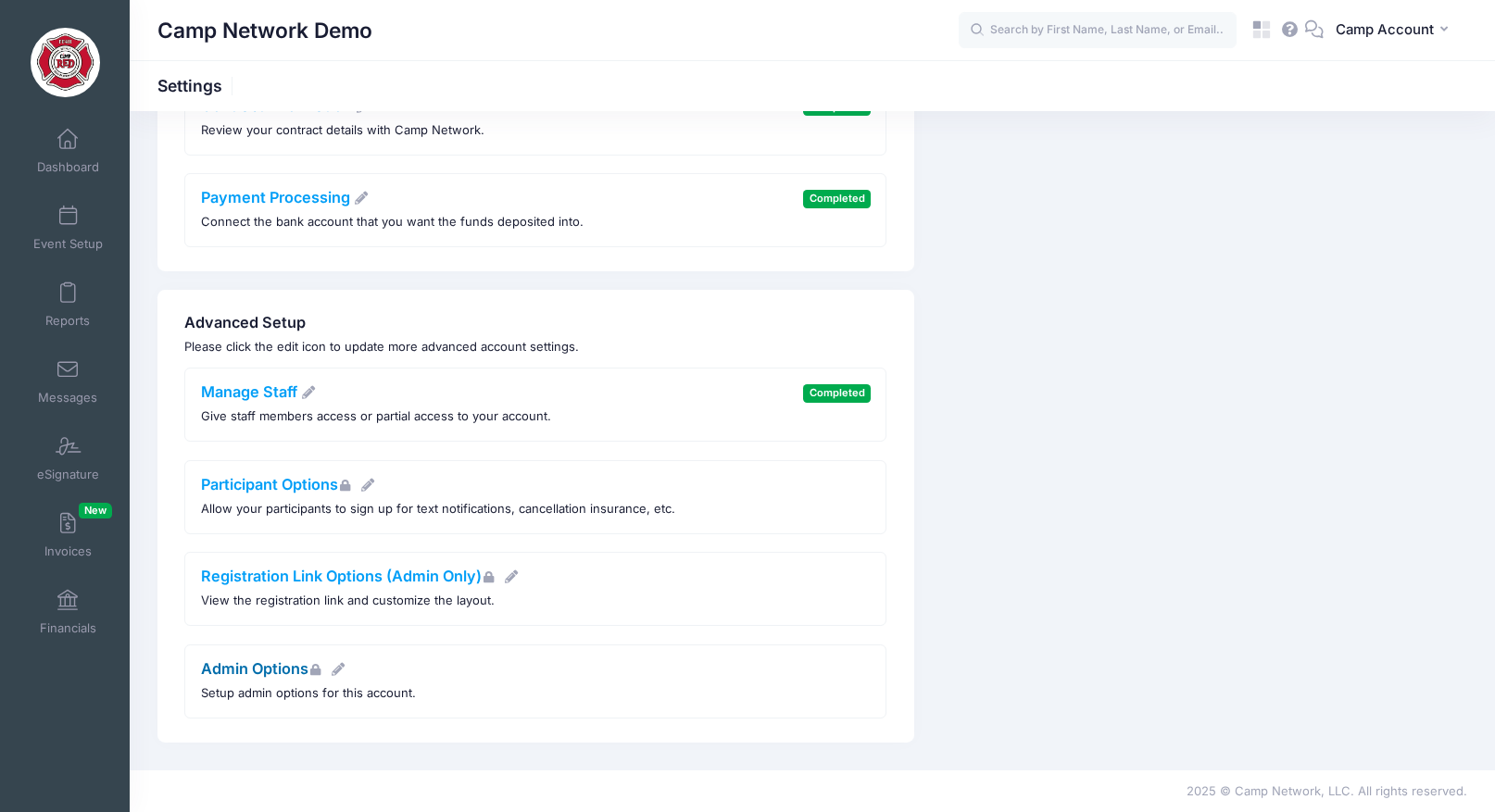
click at [274, 674] on link "Admin Options" at bounding box center [274, 668] width 146 height 18
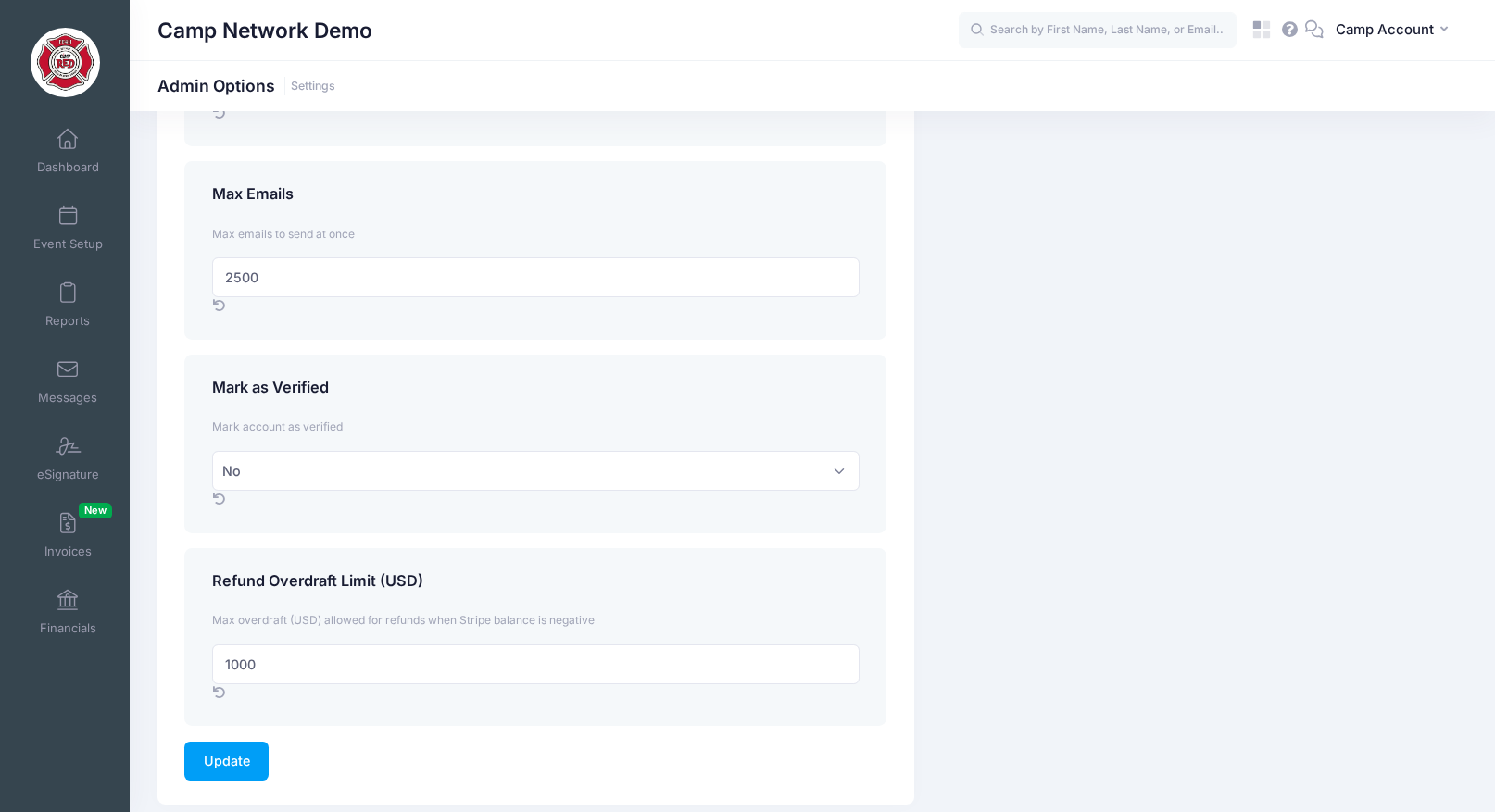
scroll to position [2645, 0]
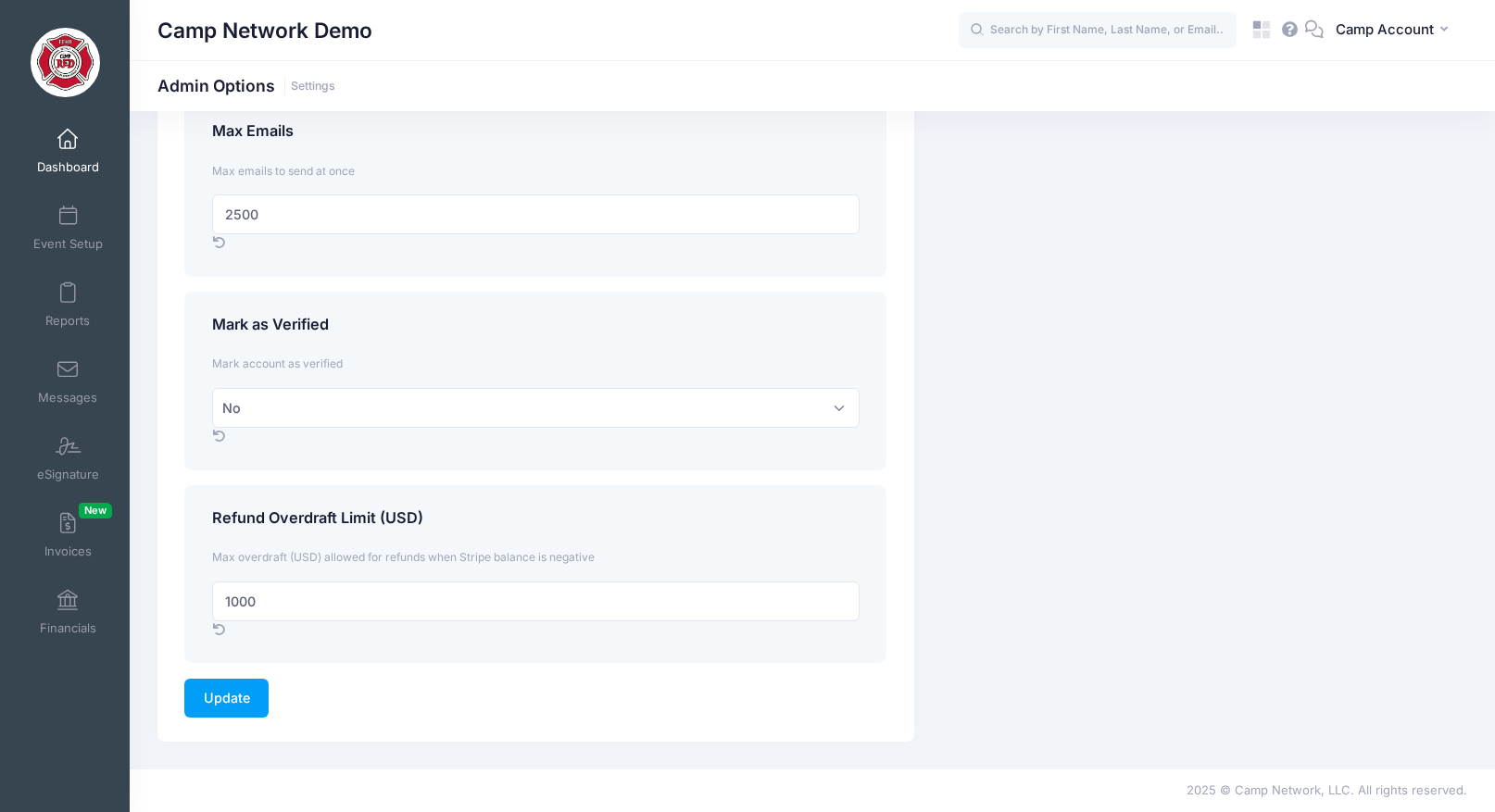
click at [68, 134] on span at bounding box center [68, 140] width 0 height 20
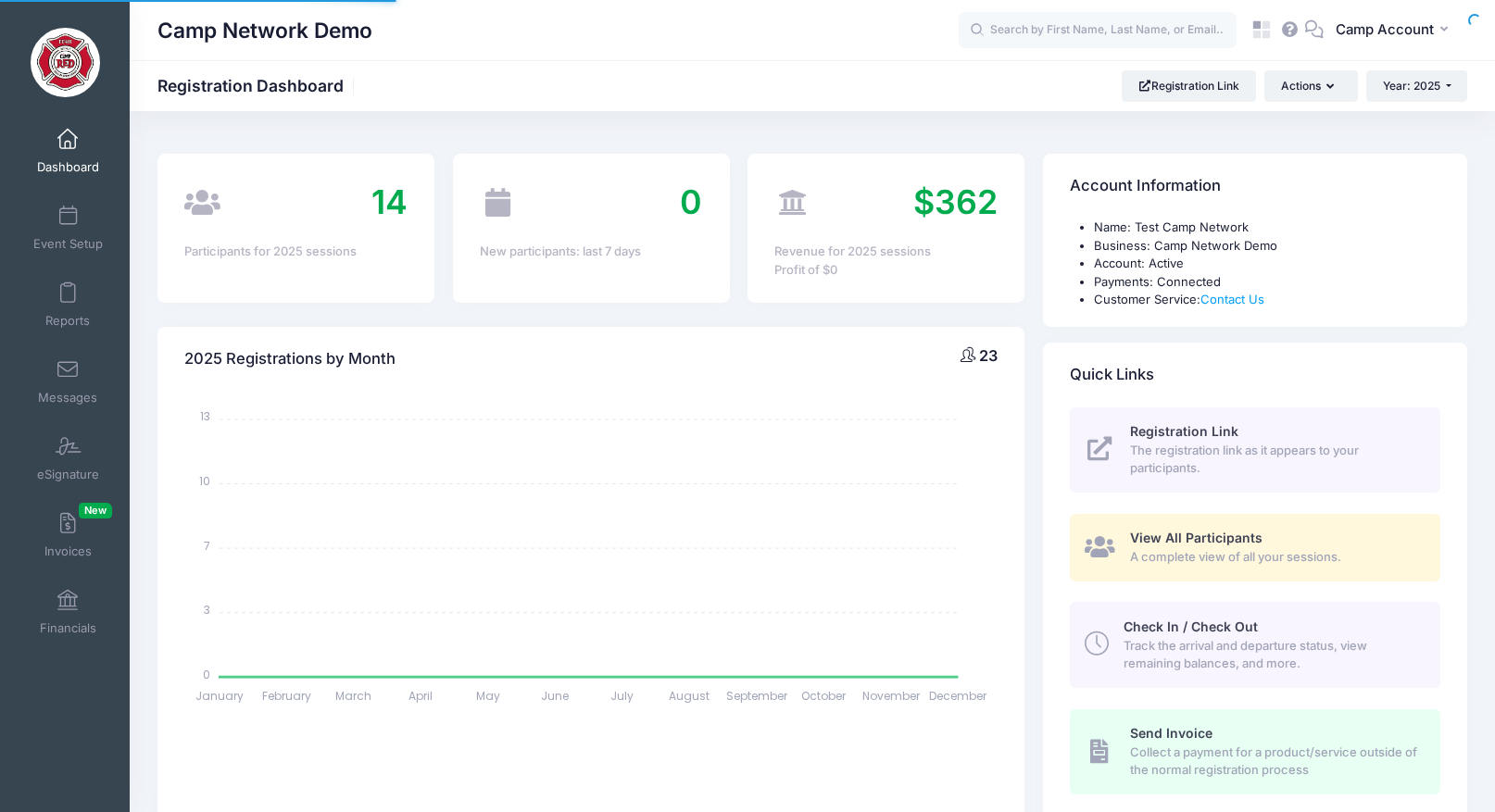
select select
